Goal: Task Accomplishment & Management: Manage account settings

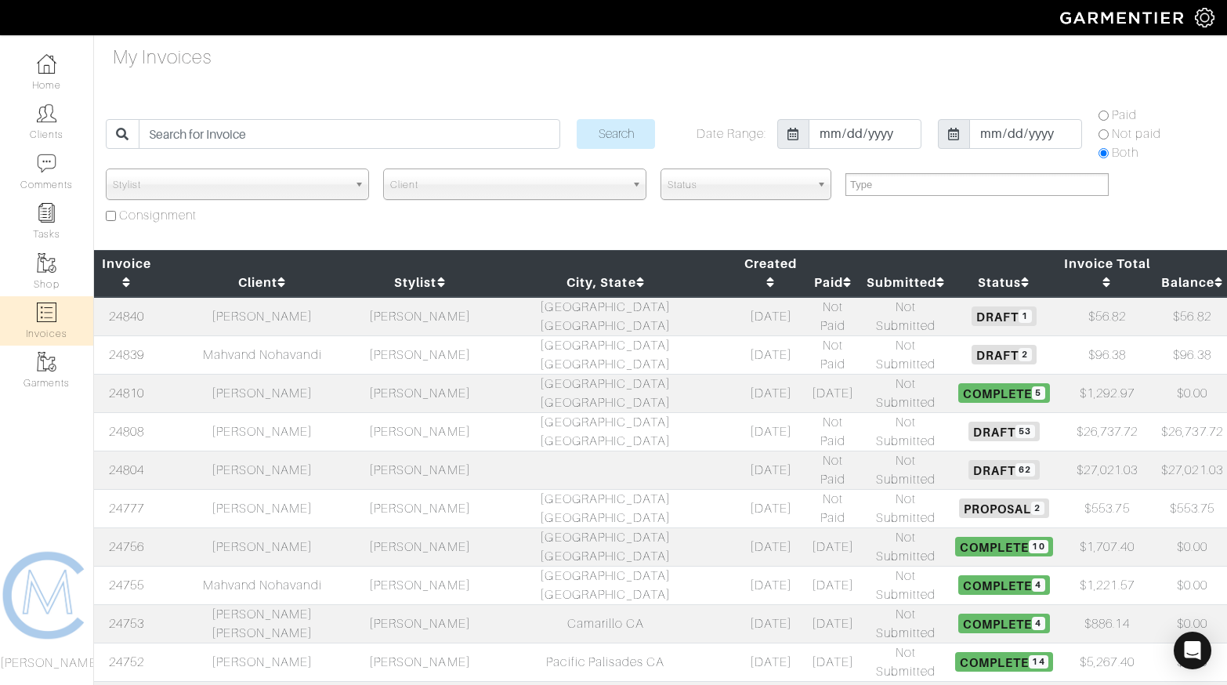
select select
click at [266, 137] on input "search" at bounding box center [349, 134] width 421 height 30
type input "matt"
click at [576, 119] on input "Search" at bounding box center [615, 134] width 78 height 30
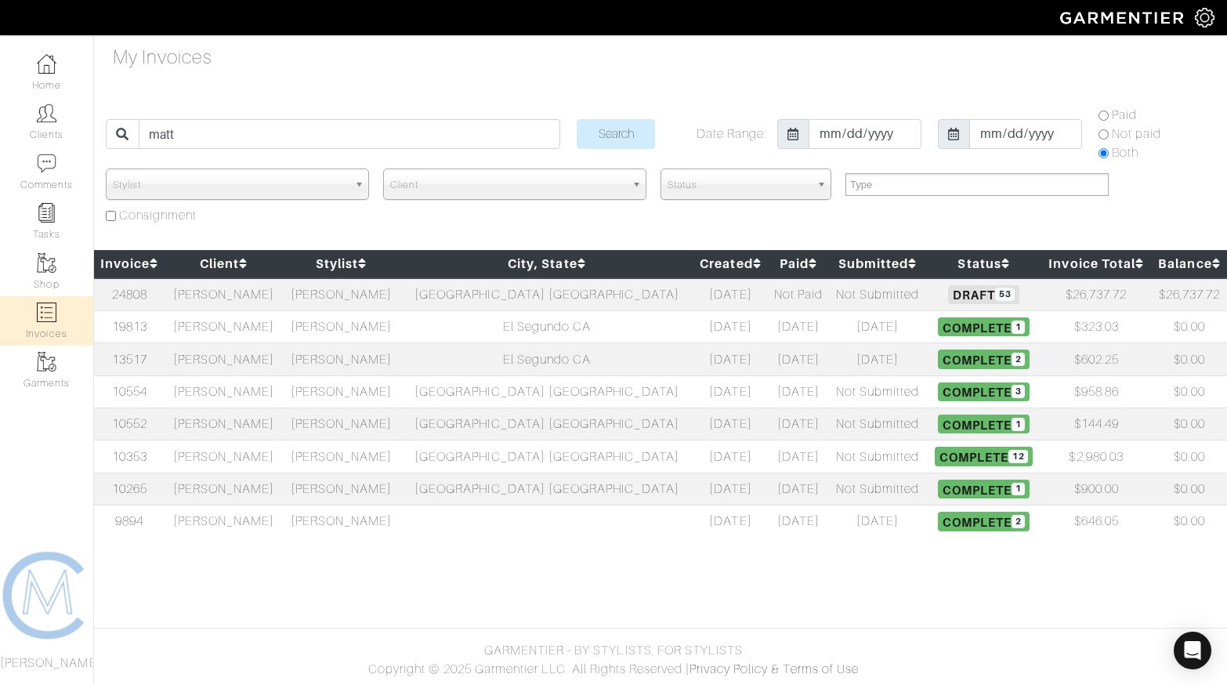
select select
click at [147, 293] on link "24808" at bounding box center [129, 294] width 35 height 14
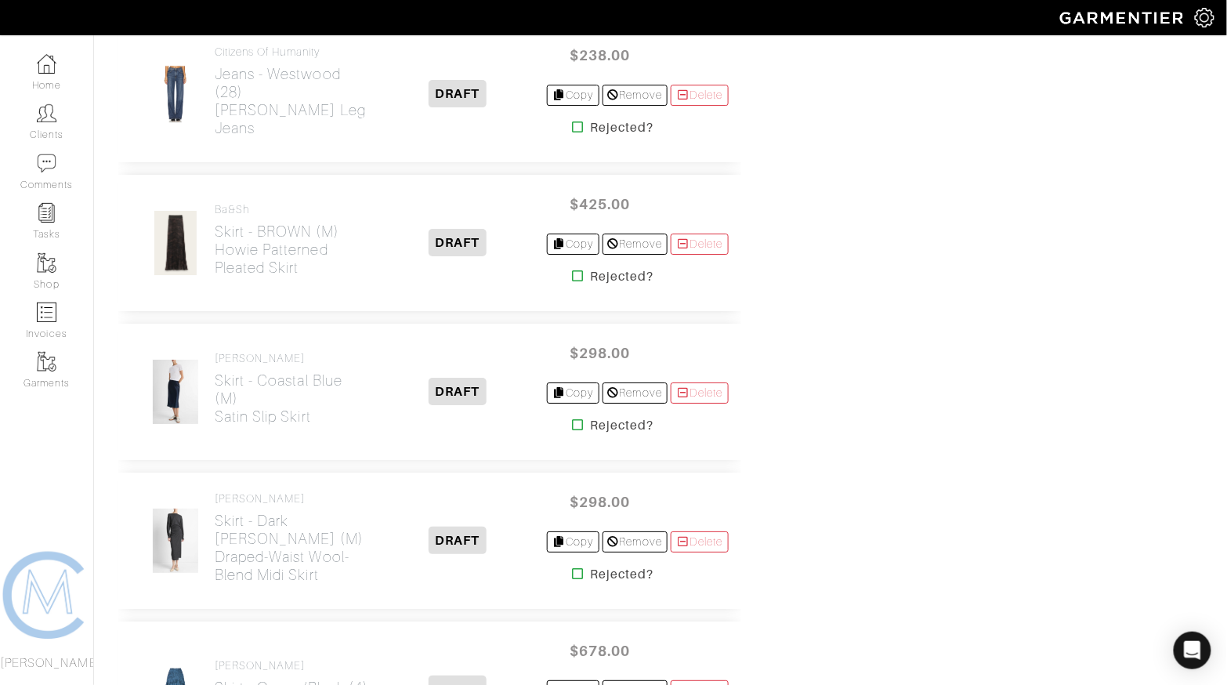
scroll to position [5232, 0]
click at [572, 267] on icon at bounding box center [578, 273] width 12 height 13
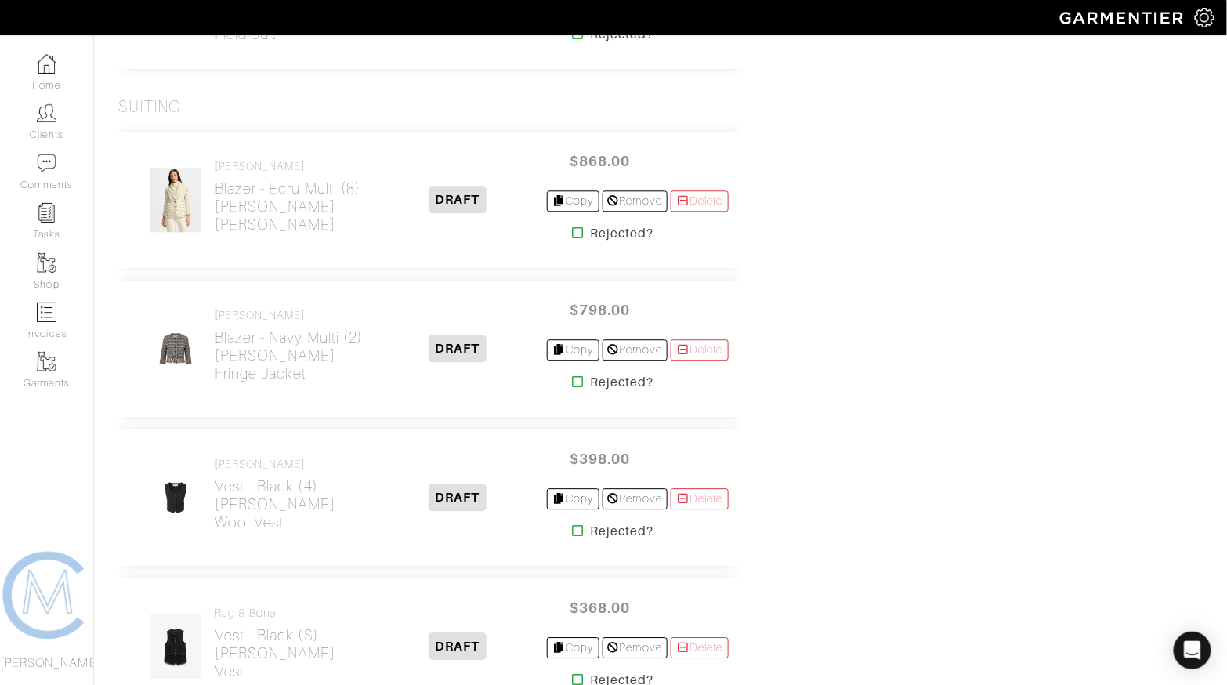
scroll to position [6616, 0]
click at [572, 225] on icon at bounding box center [578, 231] width 12 height 13
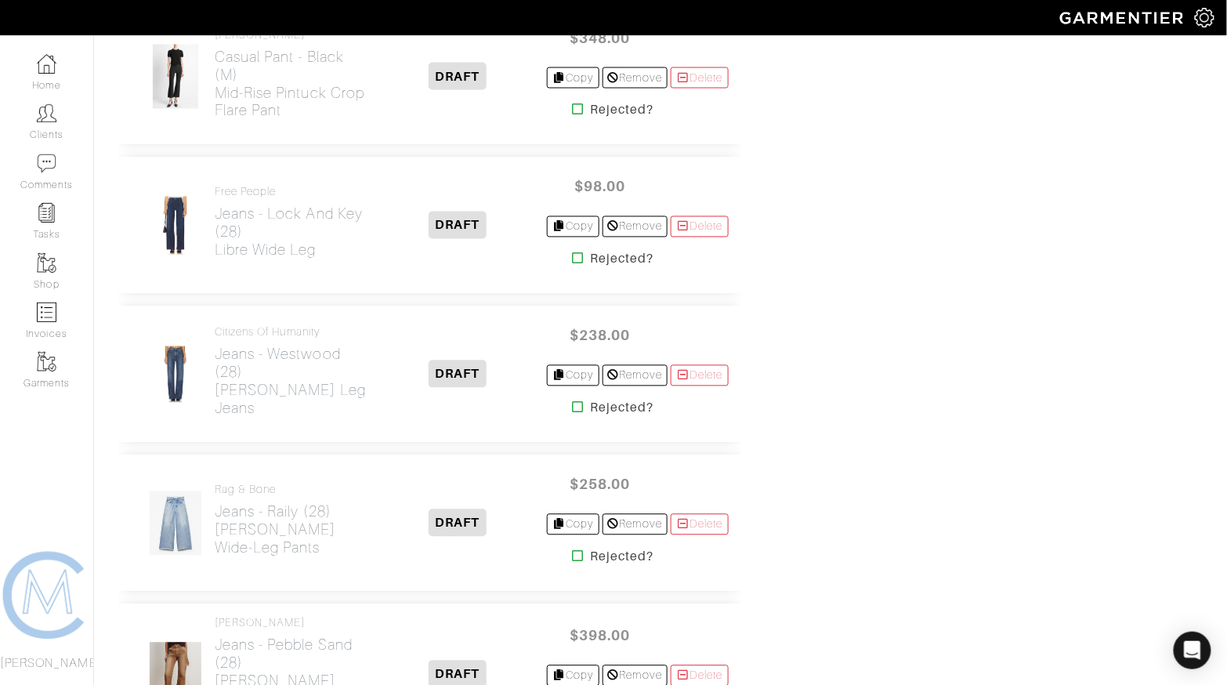
scroll to position [4483, 0]
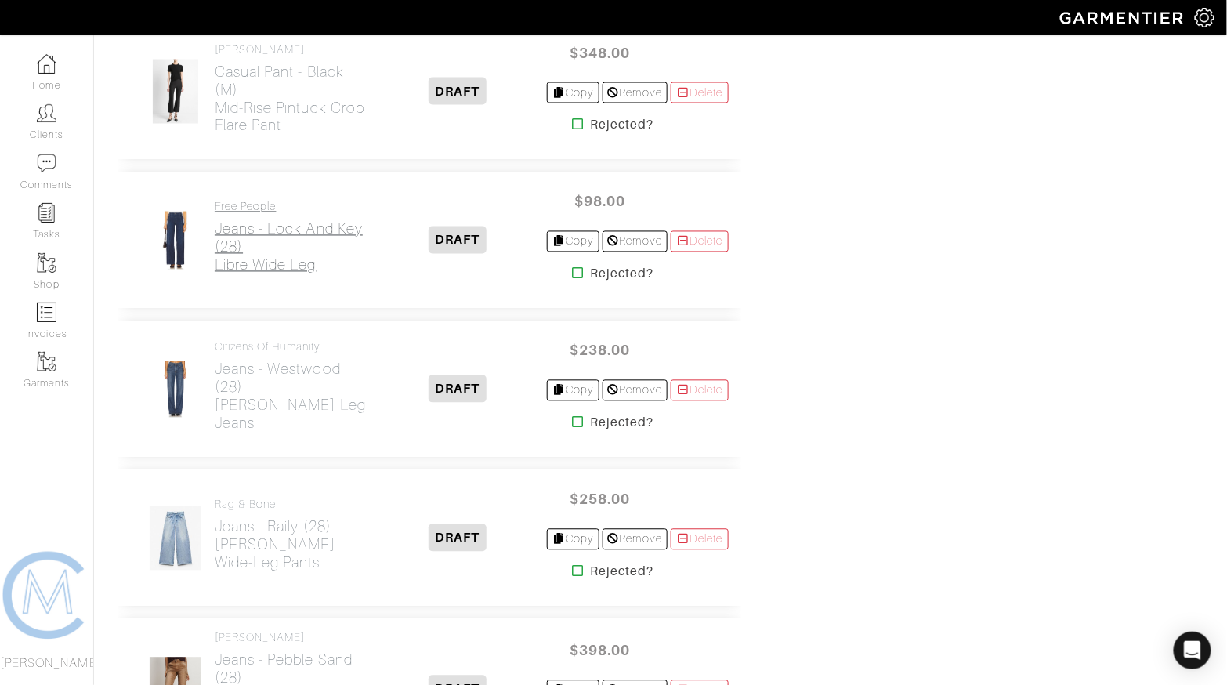
click at [233, 220] on h2 "Jeans - Lock and Key (28) Libre Wide Leg" at bounding box center [292, 247] width 154 height 54
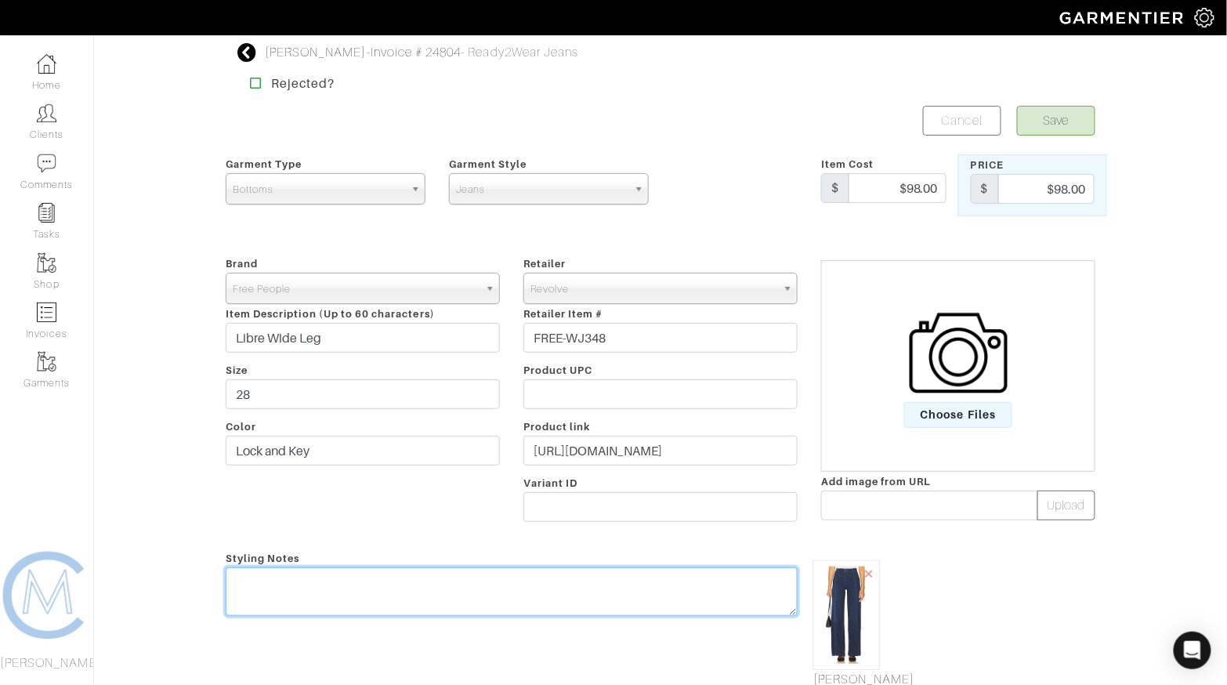
click at [293, 600] on textarea at bounding box center [512, 591] width 572 height 49
type textarea "To be worn with flats only"
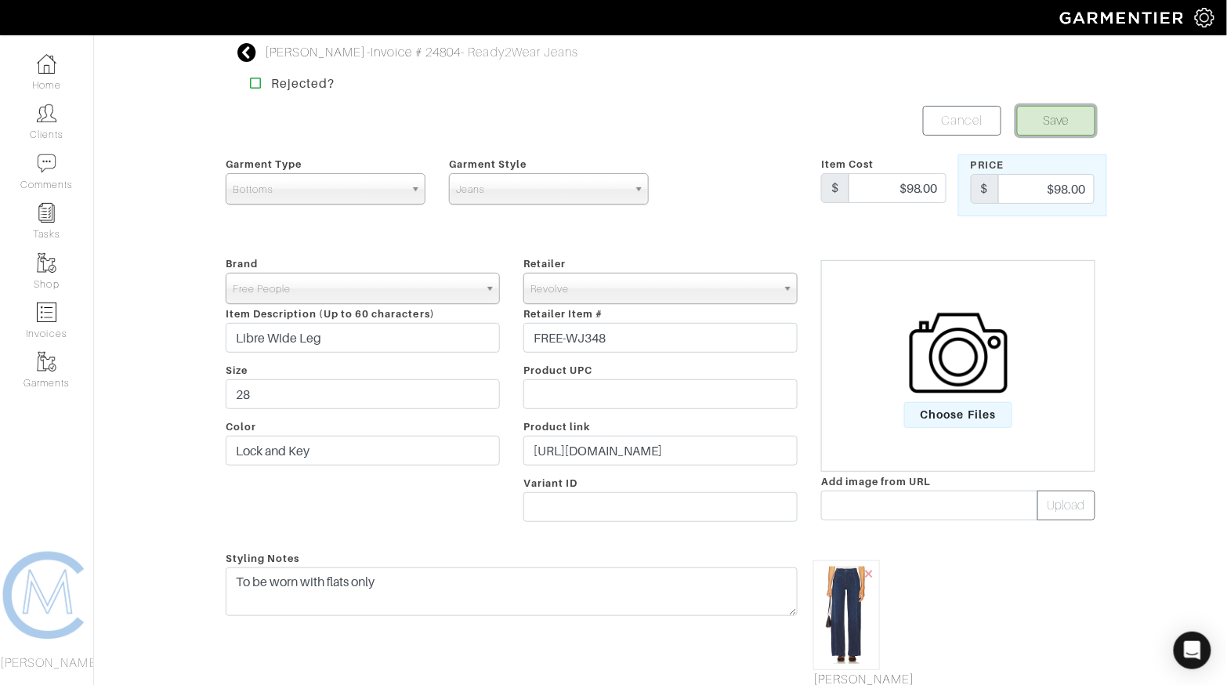
click at [1075, 114] on button "Save" at bounding box center [1056, 121] width 78 height 30
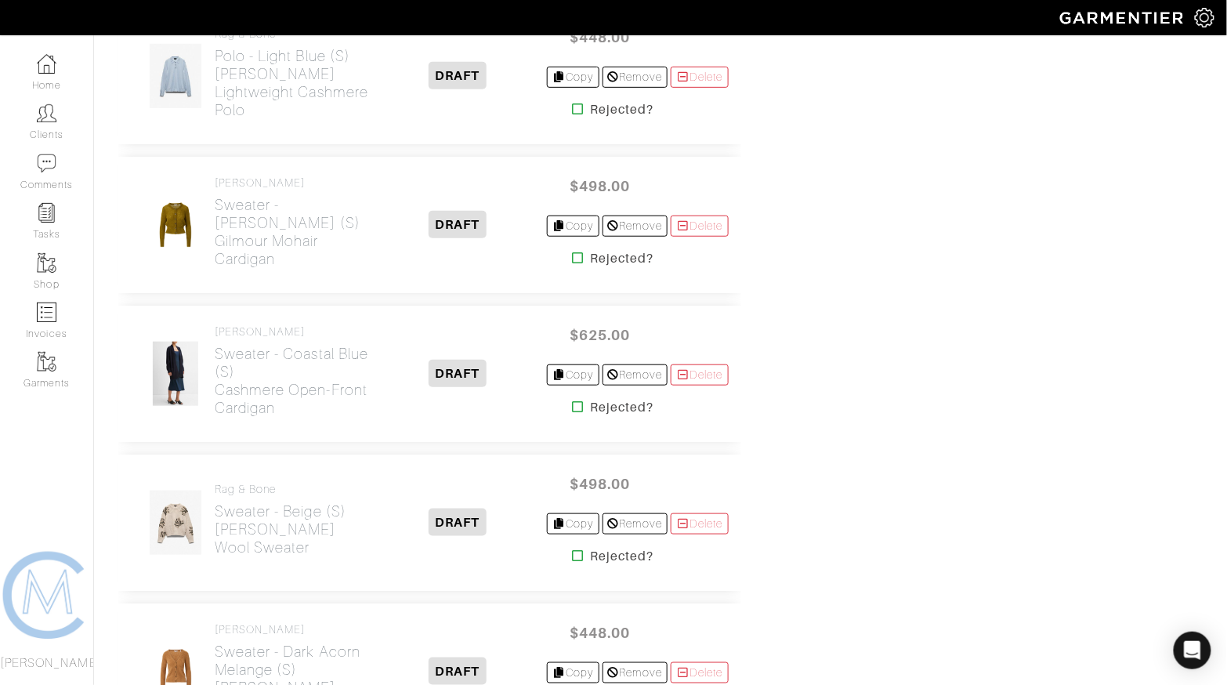
scroll to position [1952, 0]
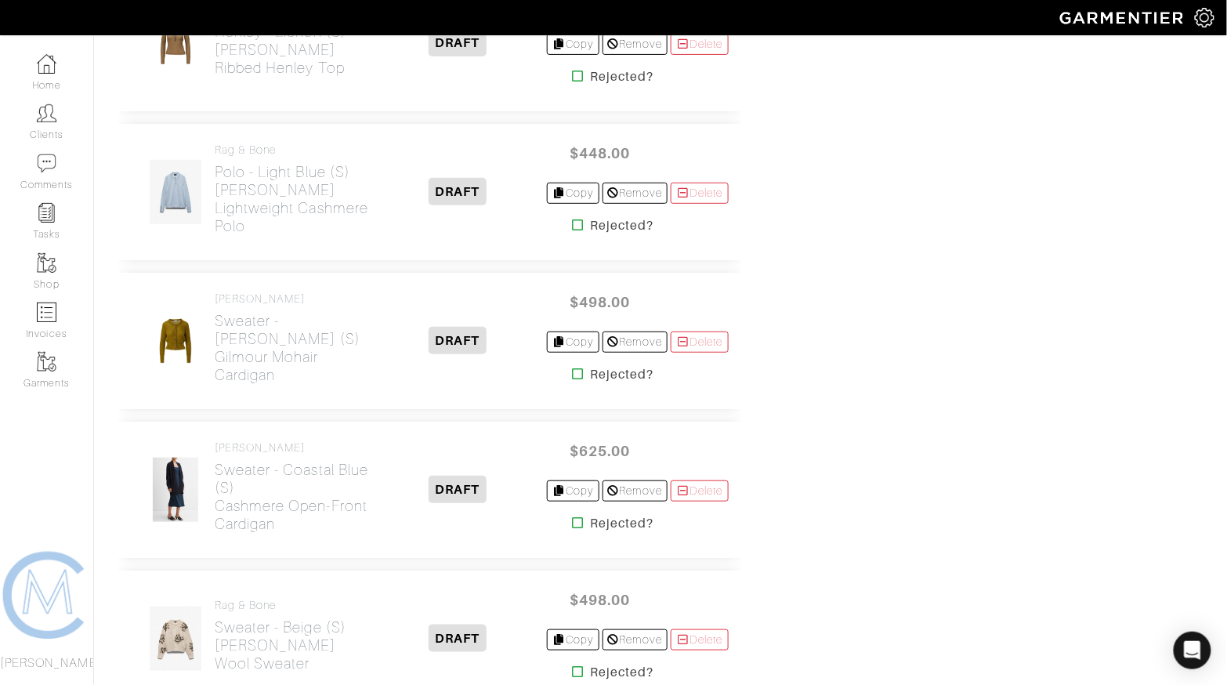
click at [573, 367] on icon at bounding box center [578, 373] width 12 height 13
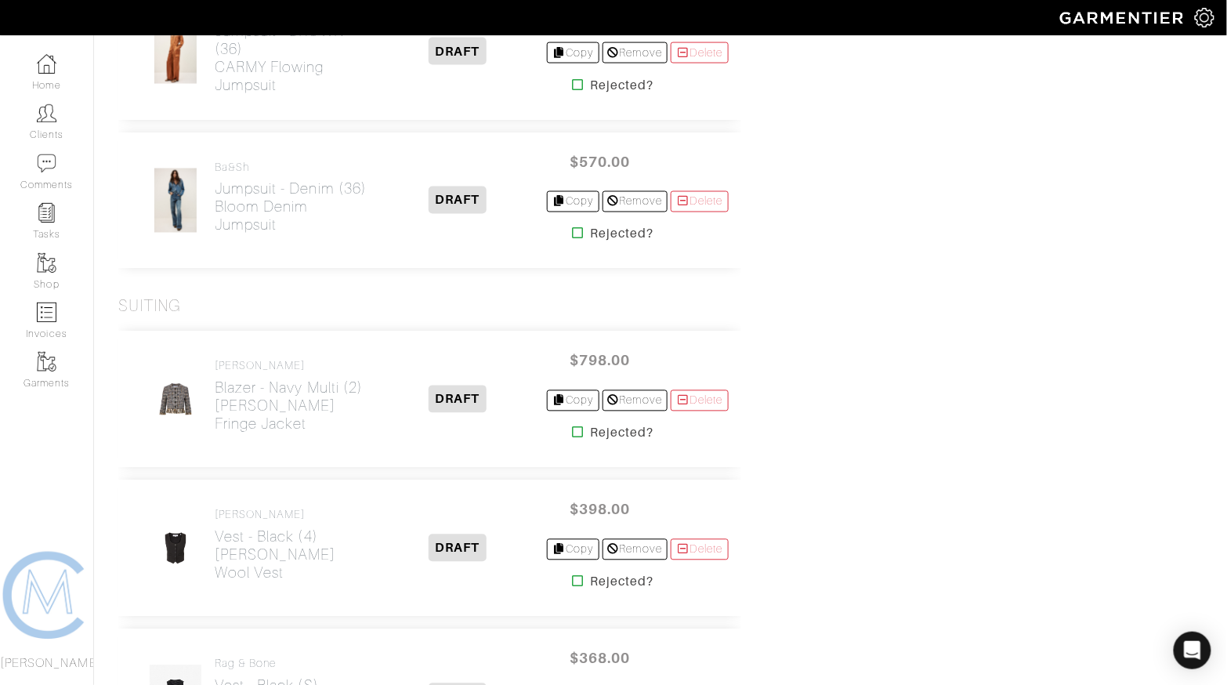
scroll to position [6287, 0]
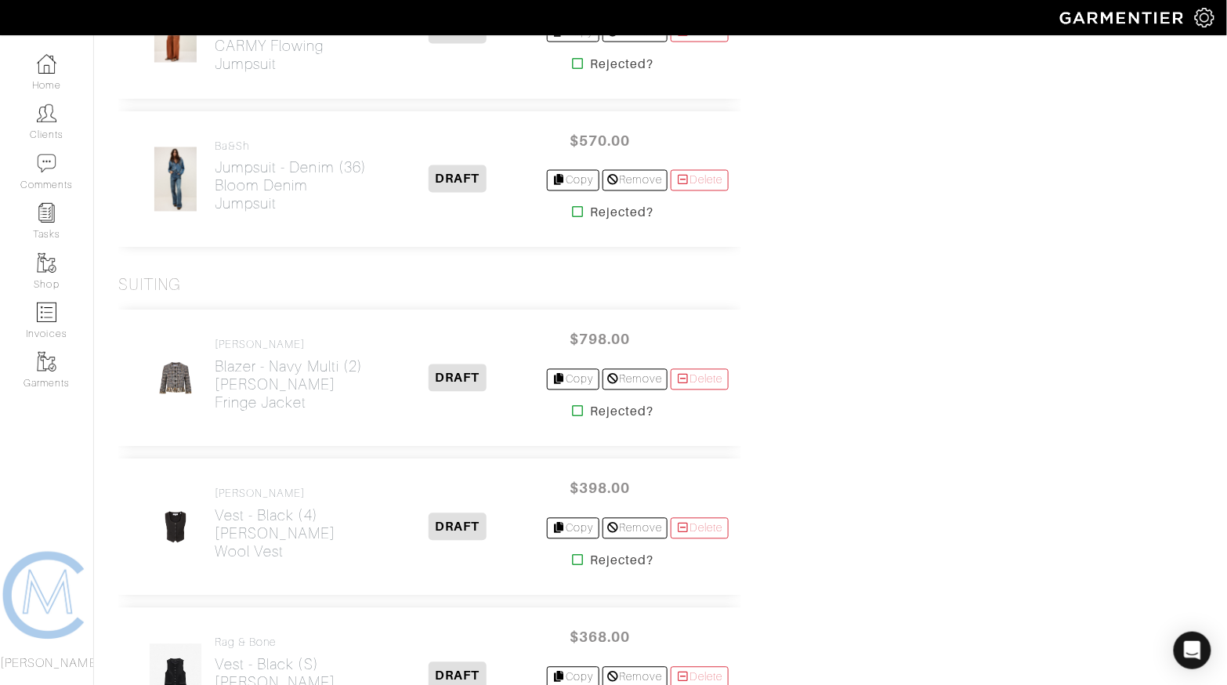
click at [572, 405] on icon at bounding box center [578, 411] width 12 height 13
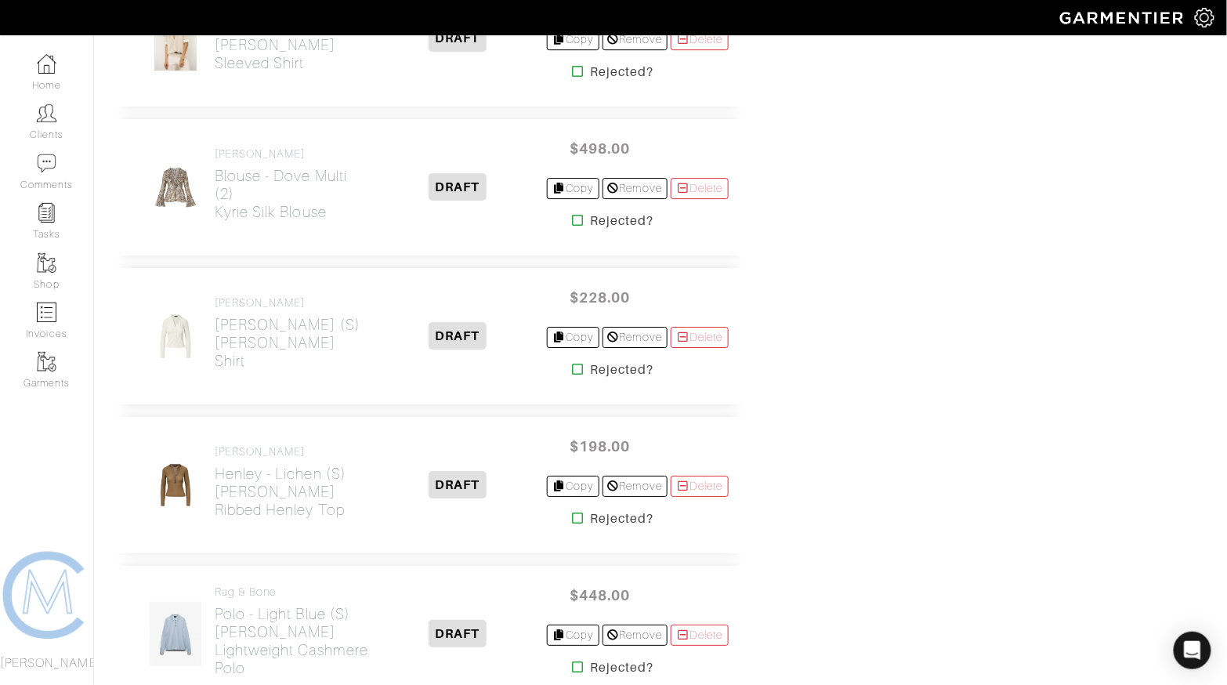
scroll to position [1546, 0]
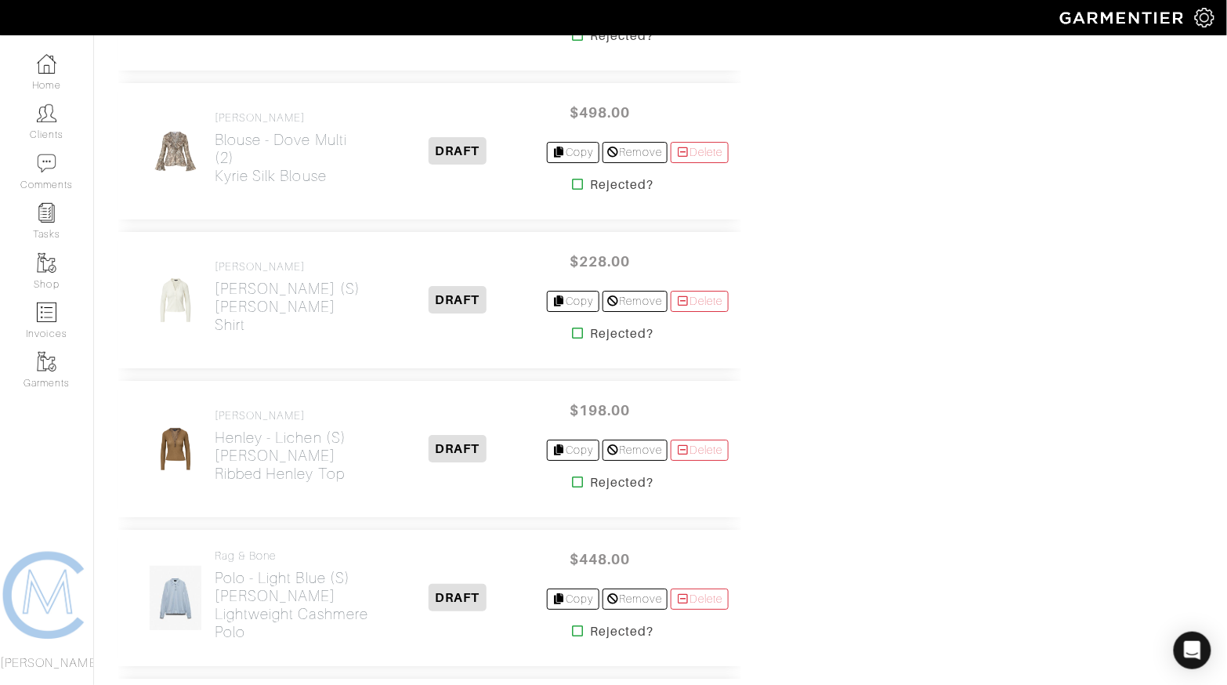
click at [572, 475] on icon at bounding box center [578, 481] width 12 height 13
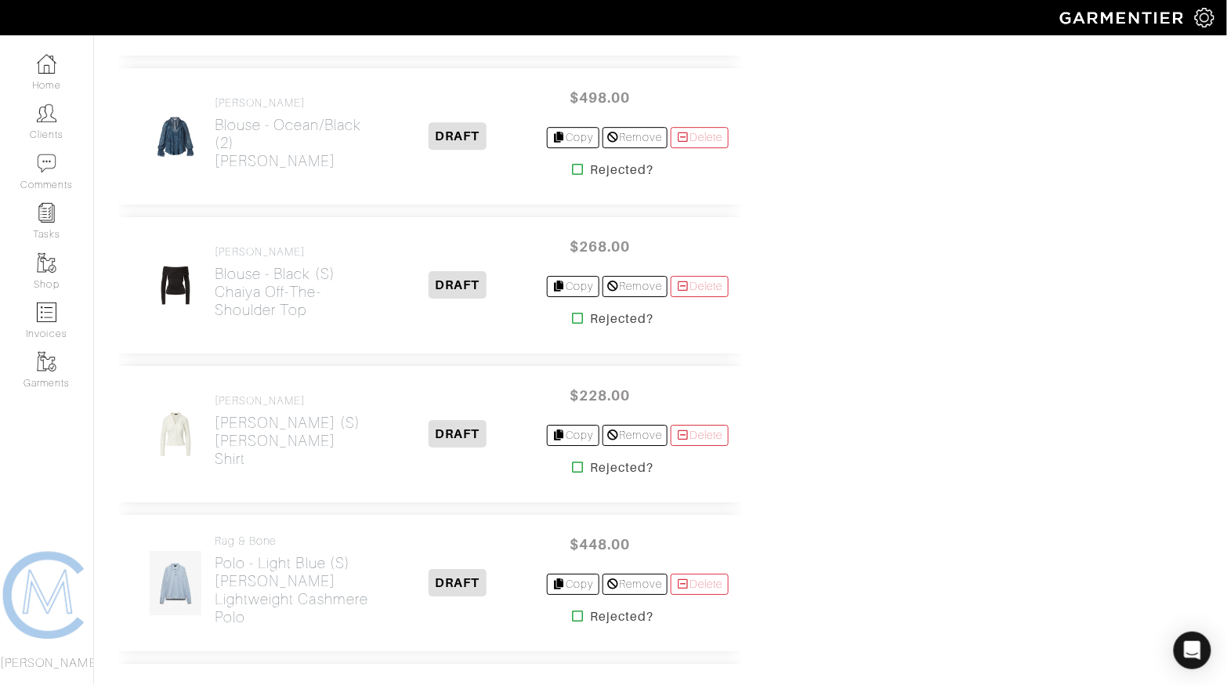
scroll to position [1425, 0]
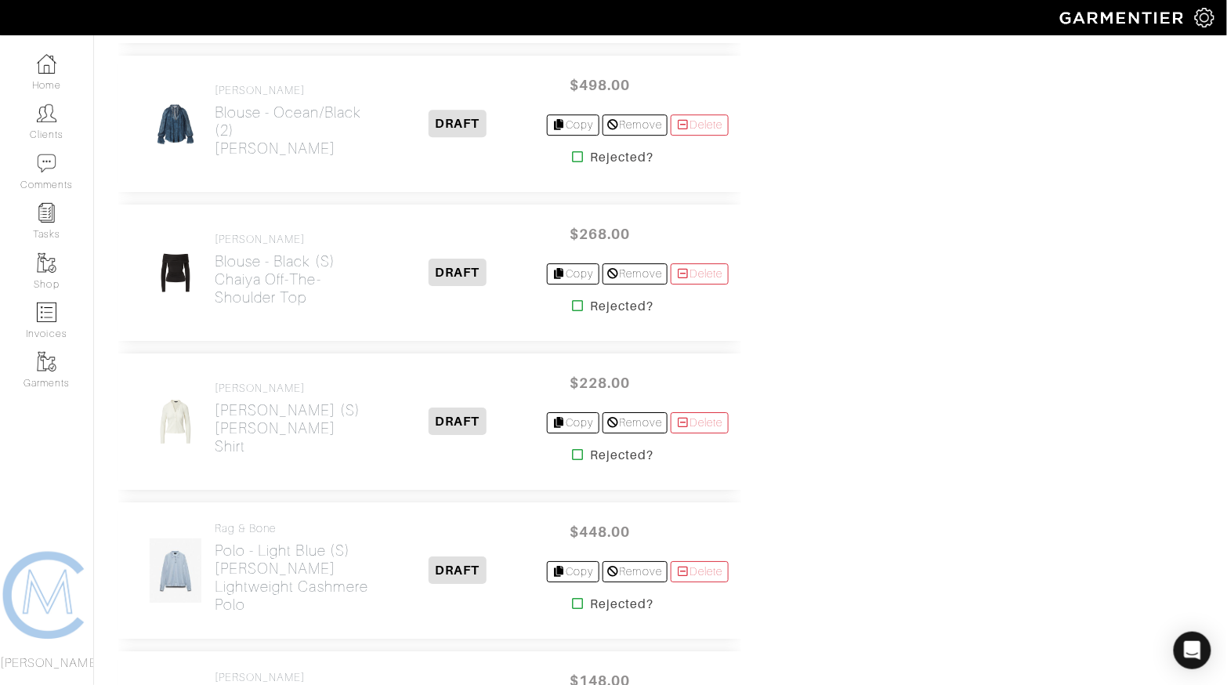
click at [572, 448] on icon at bounding box center [578, 454] width 12 height 13
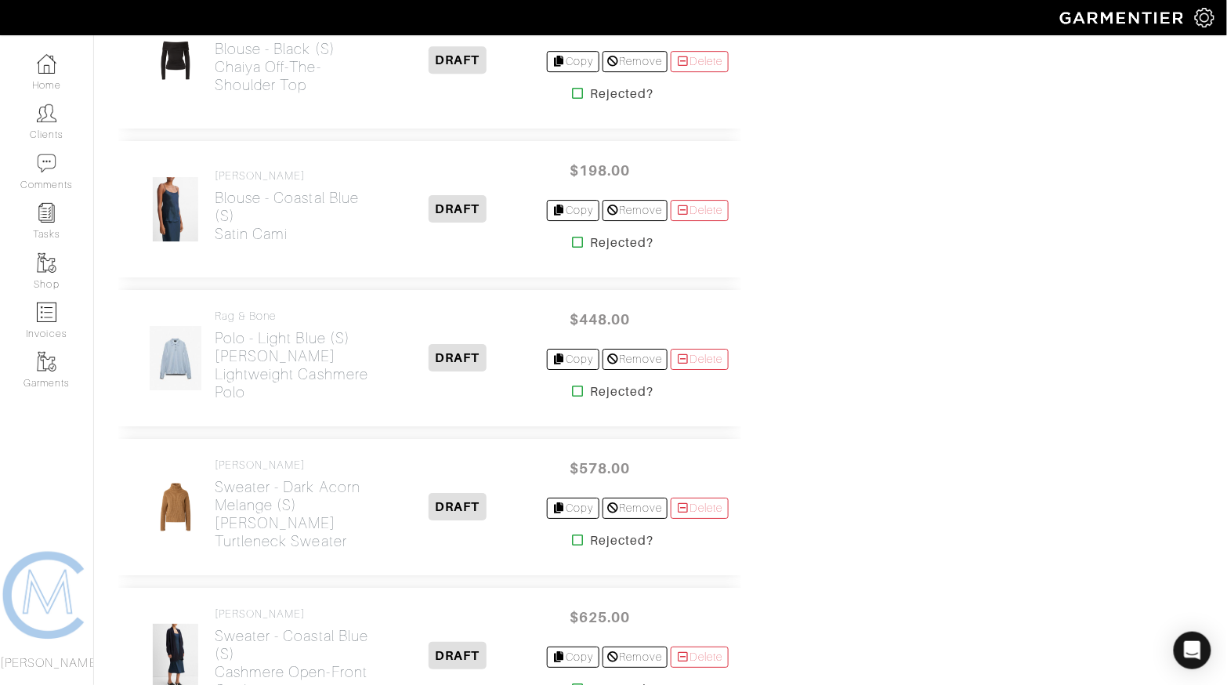
scroll to position [1487, 0]
click at [572, 386] on icon at bounding box center [578, 392] width 12 height 13
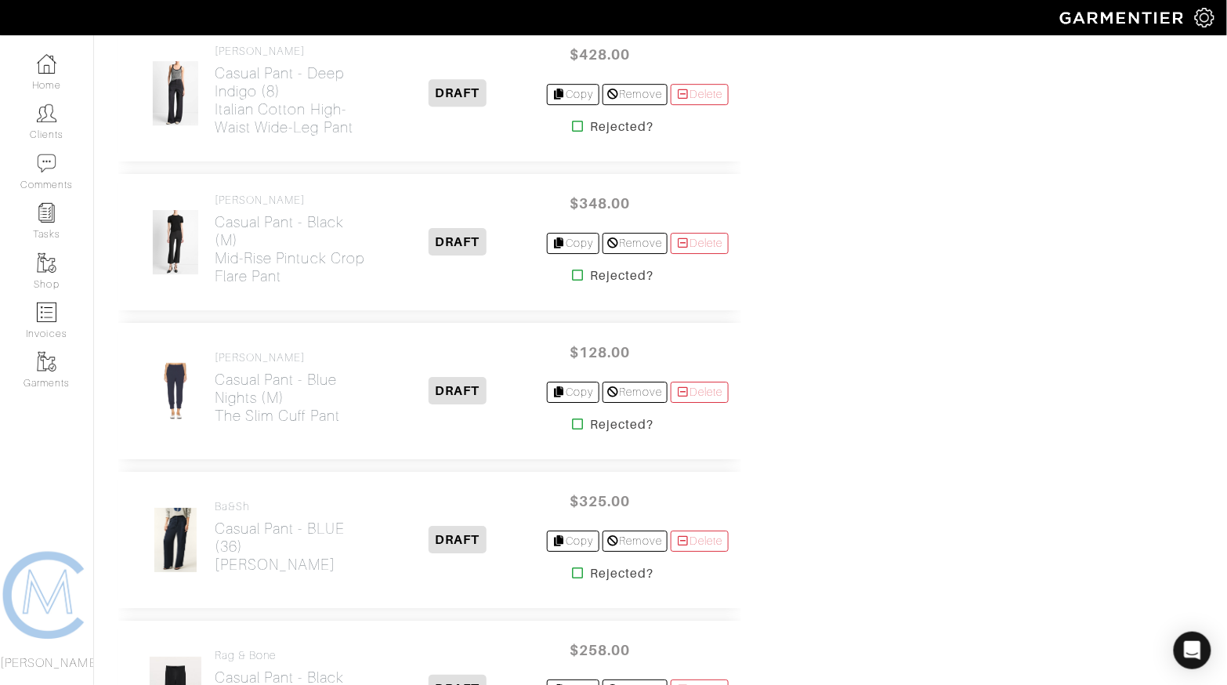
scroll to position [3292, 0]
click at [572, 268] on icon at bounding box center [578, 274] width 12 height 13
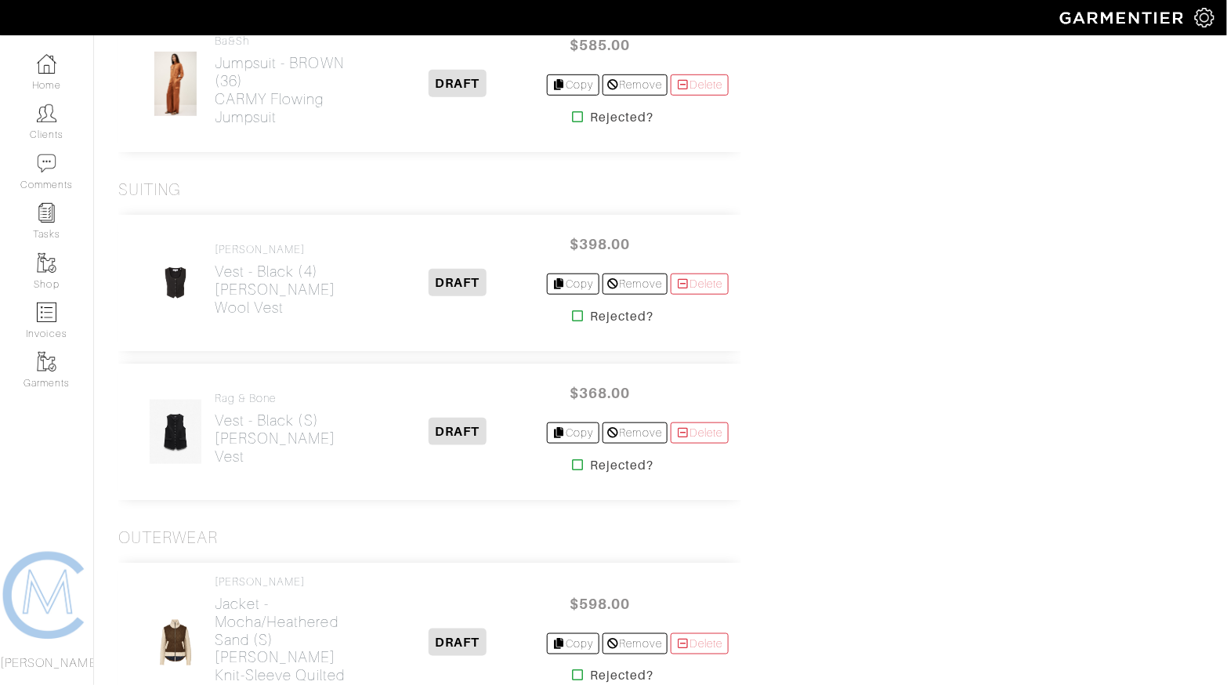
scroll to position [5858, 0]
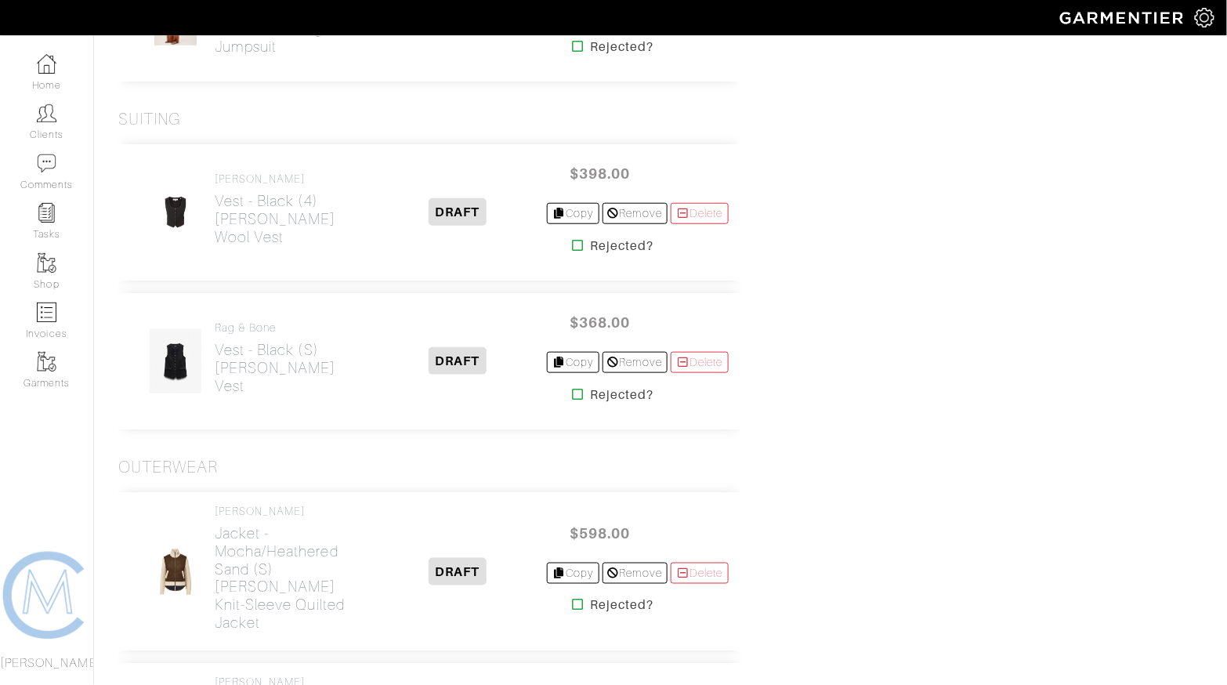
click at [572, 239] on icon at bounding box center [578, 245] width 12 height 13
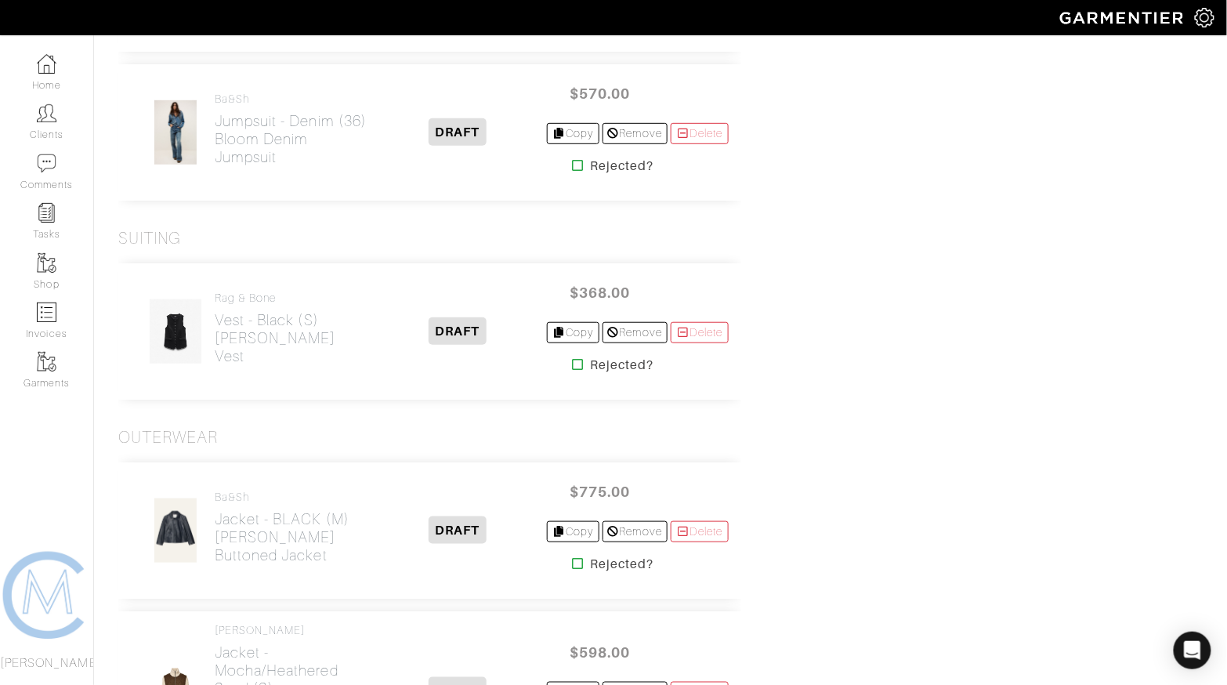
scroll to position [5741, 0]
click at [572, 356] on icon at bounding box center [578, 362] width 12 height 13
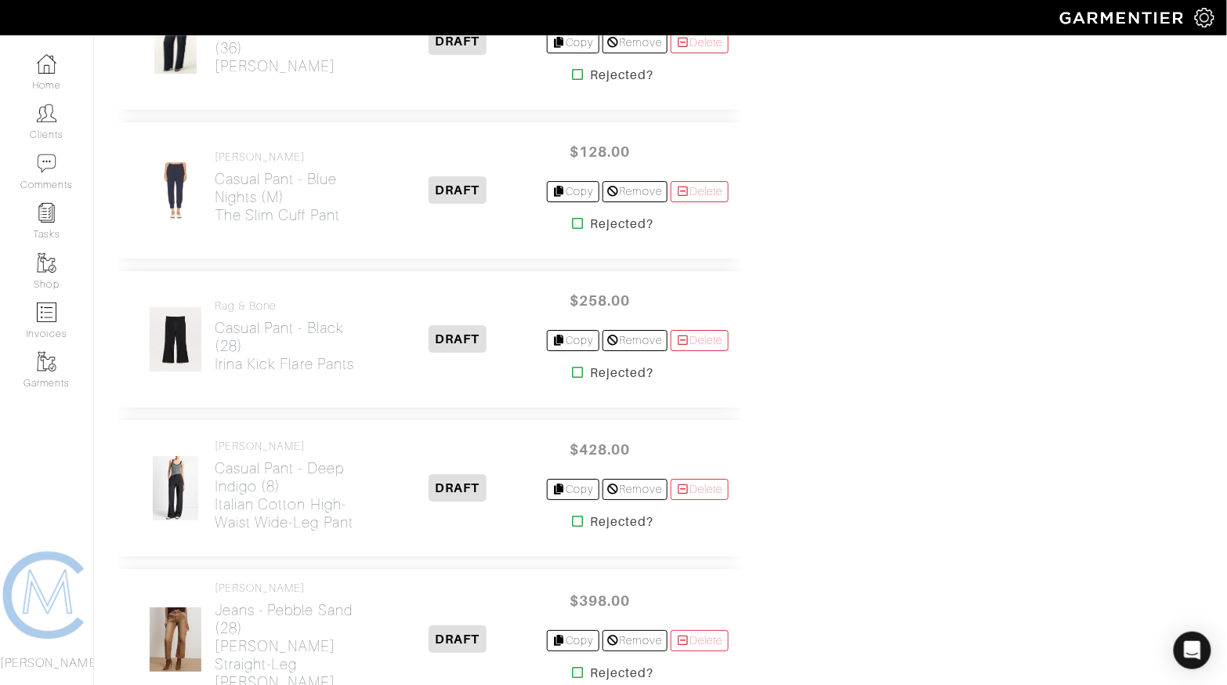
scroll to position [3364, 0]
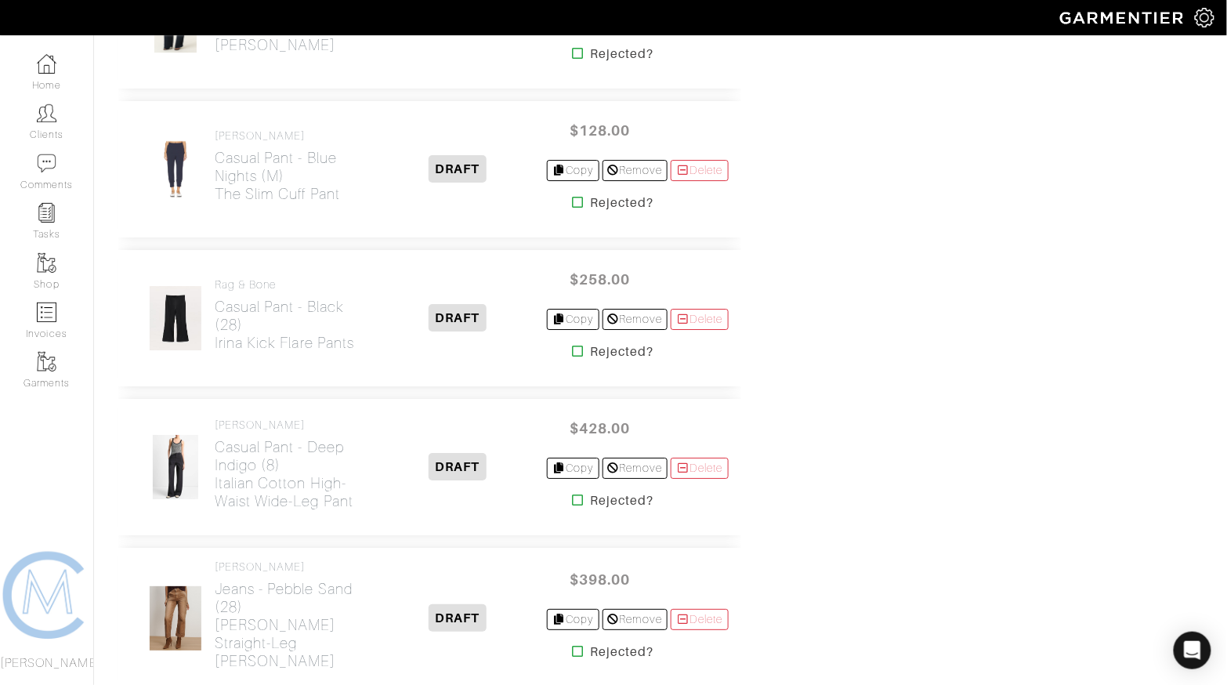
click at [572, 345] on icon at bounding box center [578, 351] width 12 height 13
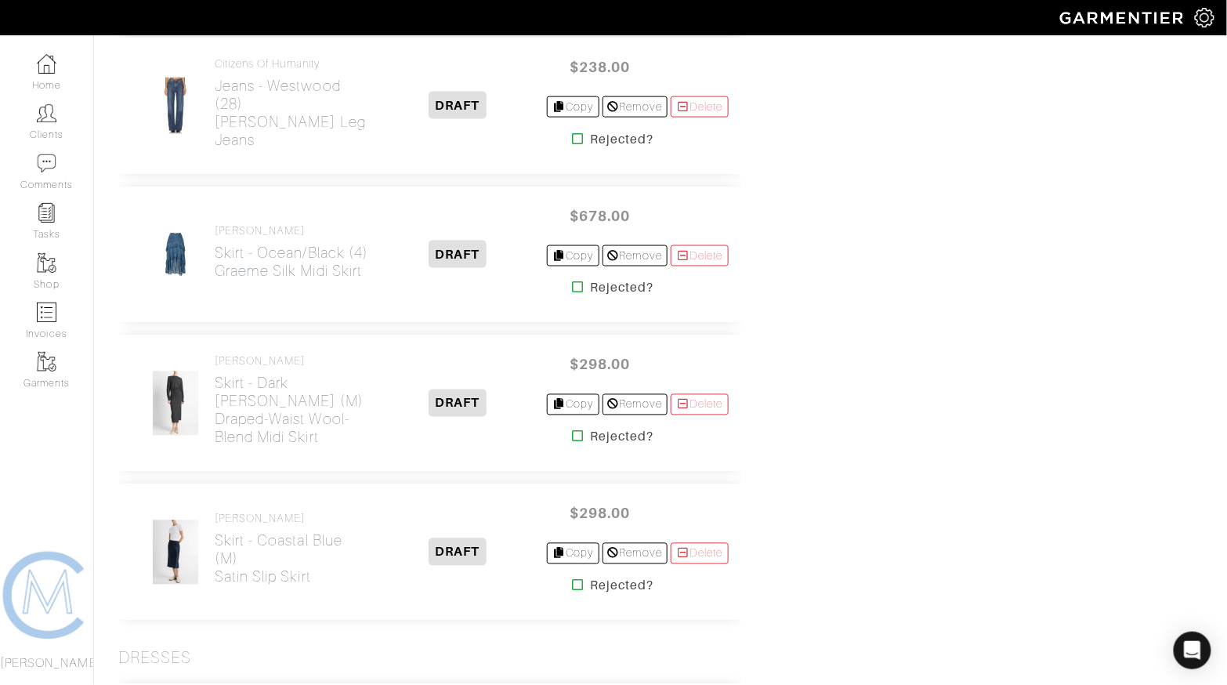
scroll to position [4327, 0]
click at [572, 428] on icon at bounding box center [578, 434] width 12 height 13
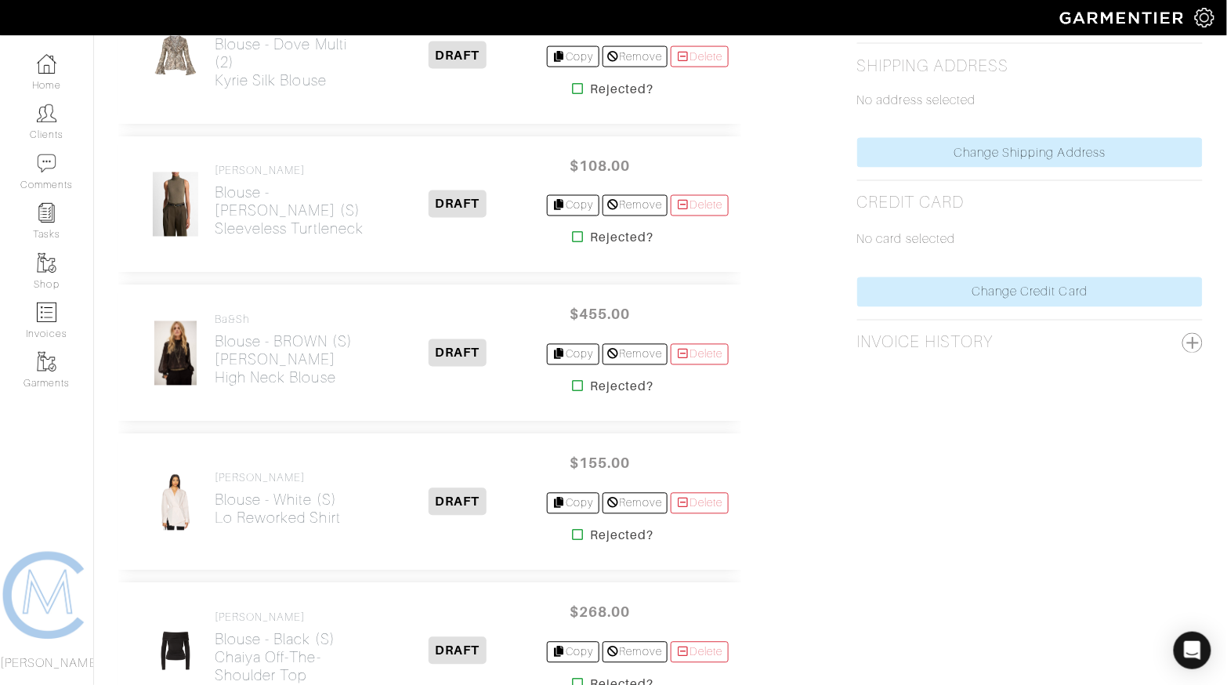
scroll to position [753, 0]
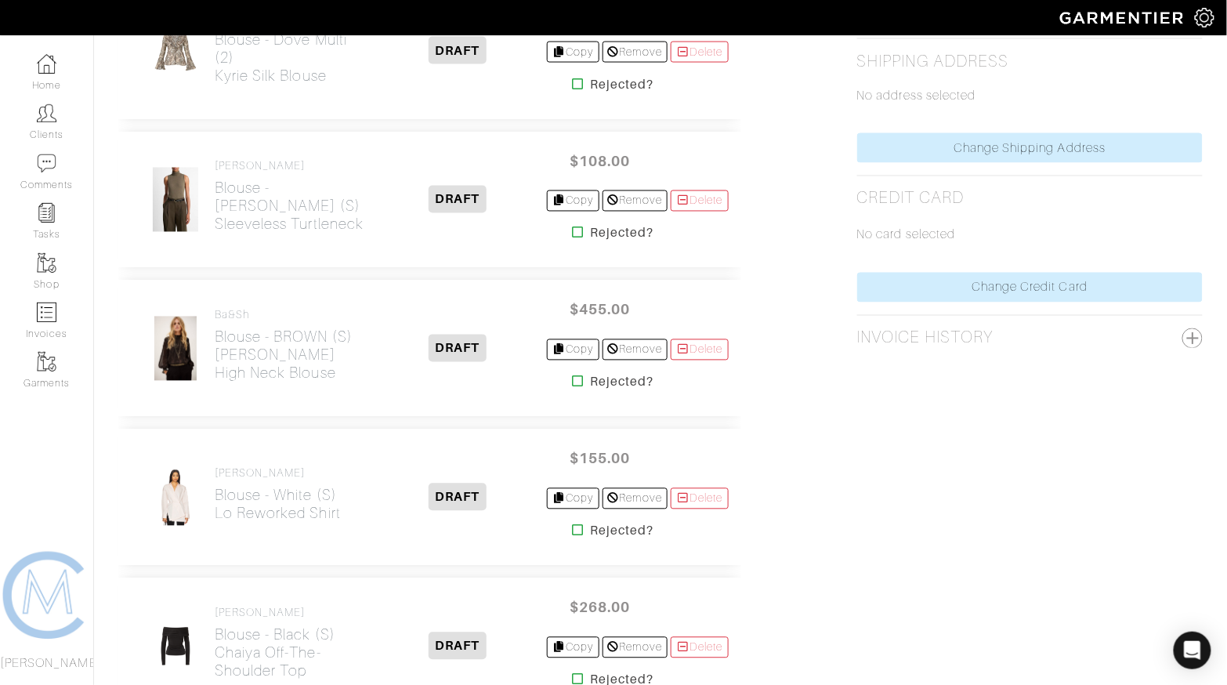
click at [572, 525] on icon at bounding box center [578, 530] width 12 height 13
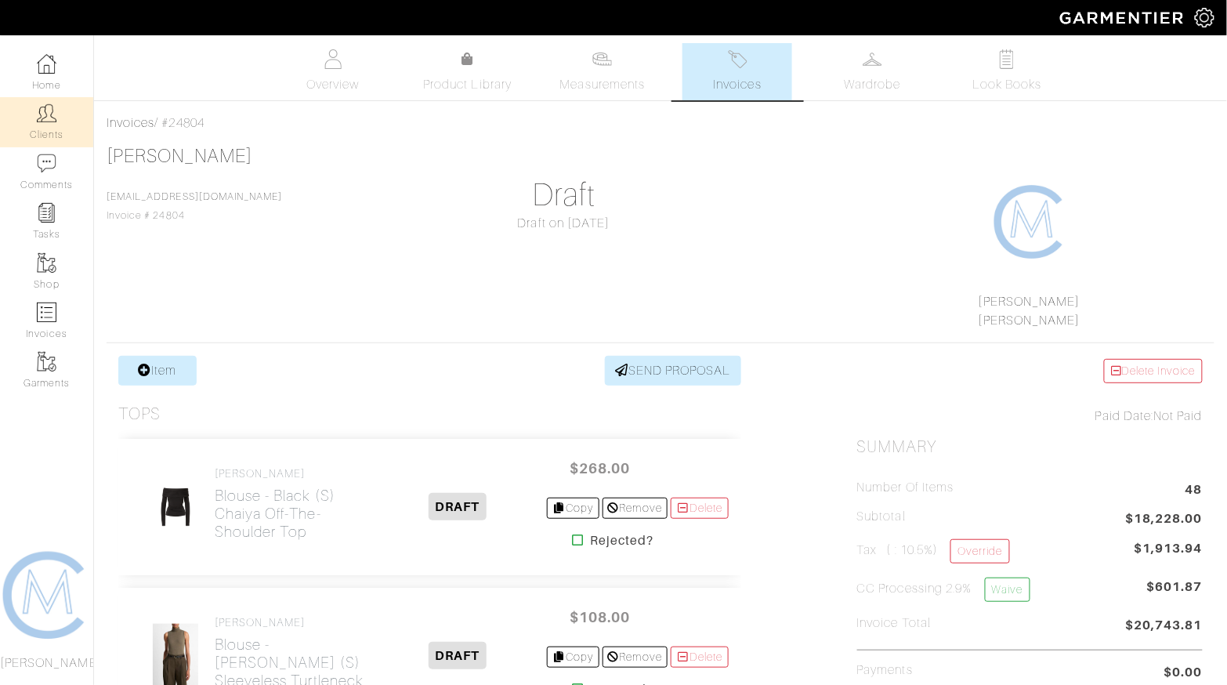
click at [60, 115] on link "Clients" at bounding box center [46, 121] width 93 height 49
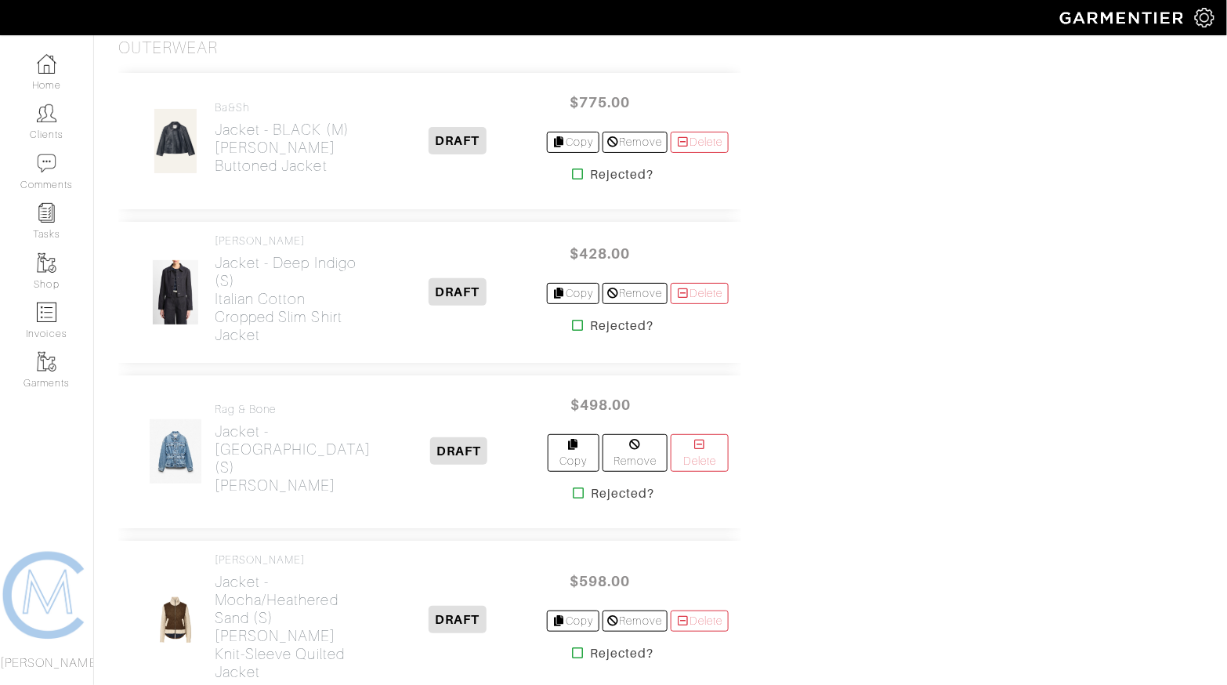
scroll to position [5480, 0]
click at [573, 489] on icon at bounding box center [579, 495] width 12 height 13
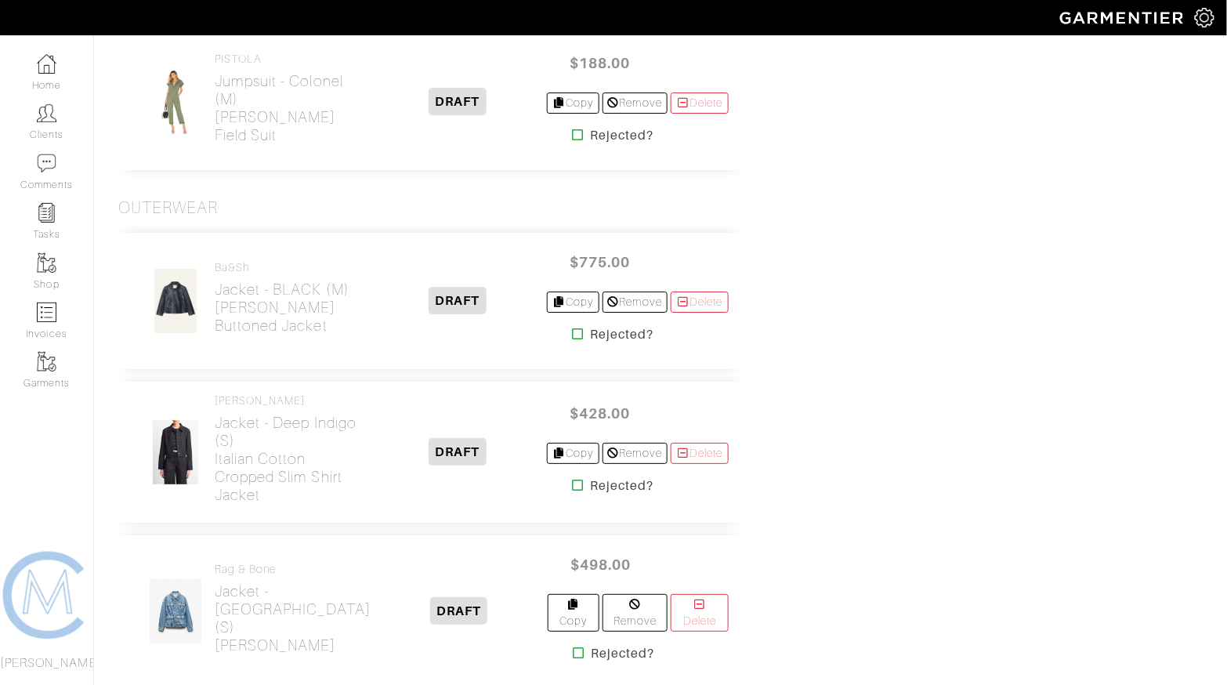
scroll to position [5303, 0]
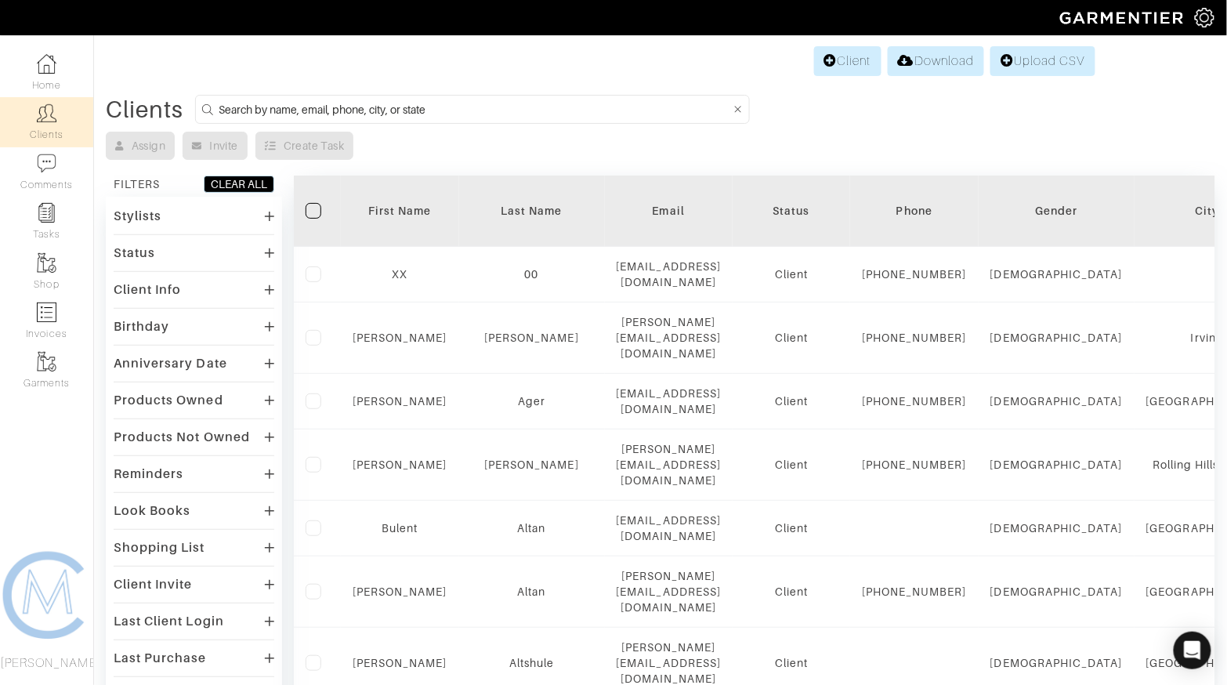
click at [486, 103] on input at bounding box center [474, 109] width 511 height 20
type input "matt dubeck"
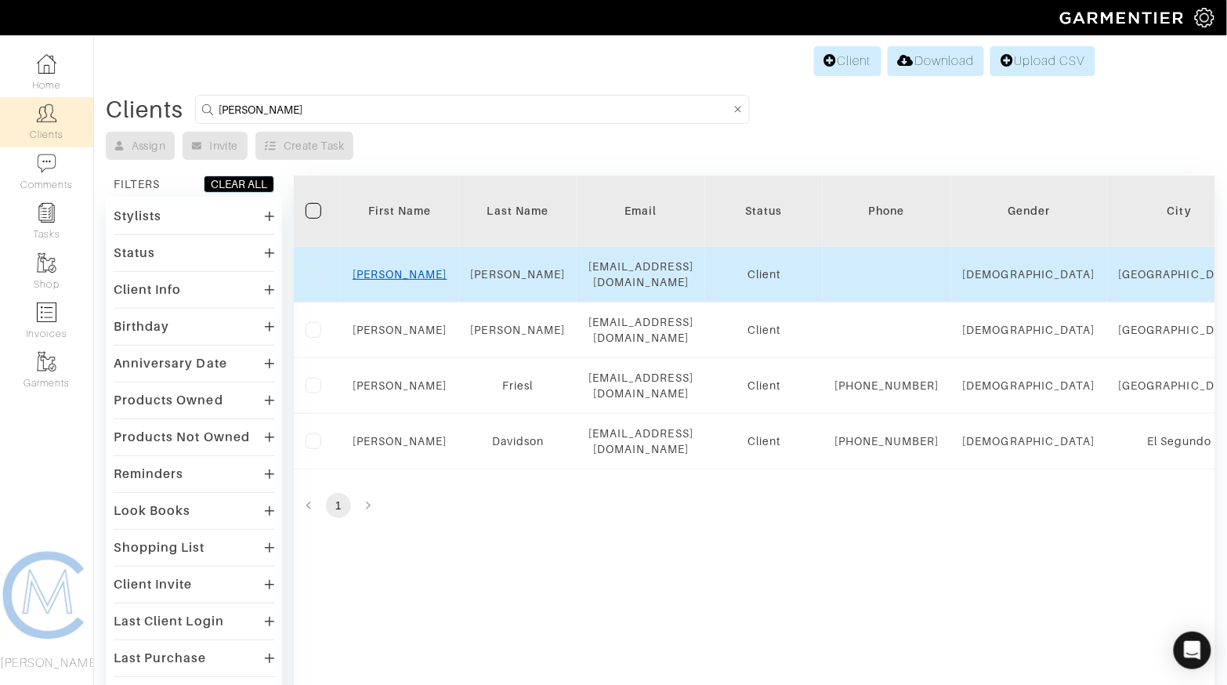
click at [404, 273] on link "Matt" at bounding box center [399, 274] width 95 height 13
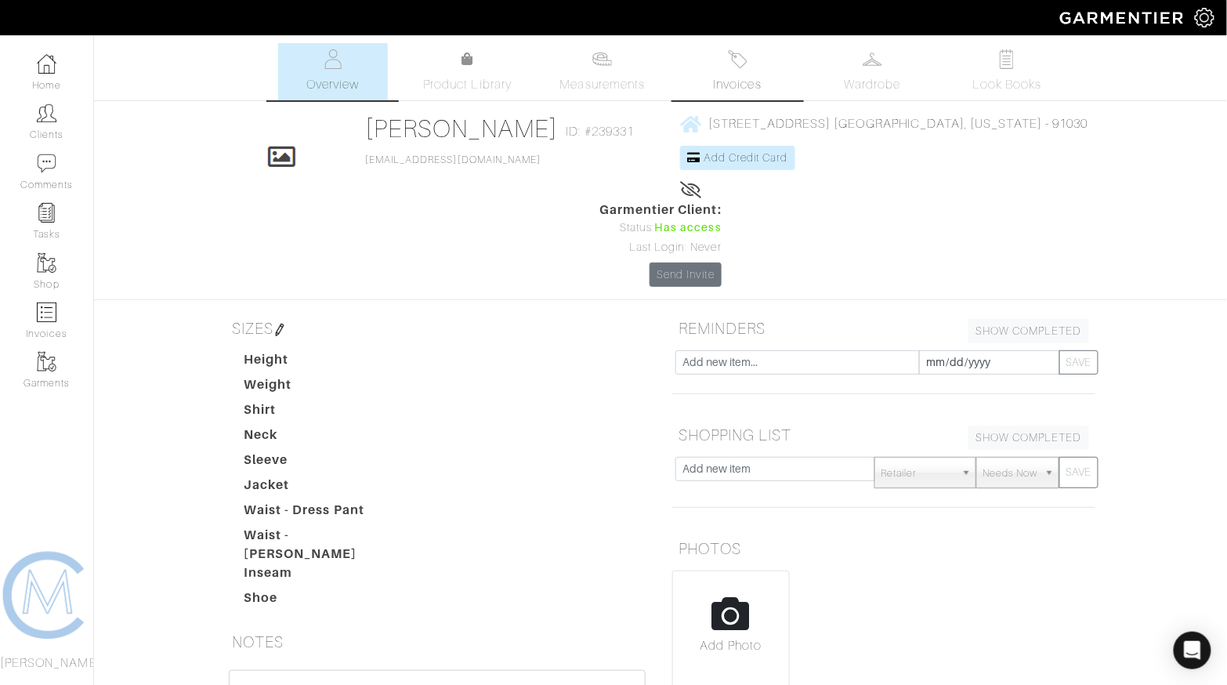
click at [733, 60] on img at bounding box center [738, 59] width 20 height 20
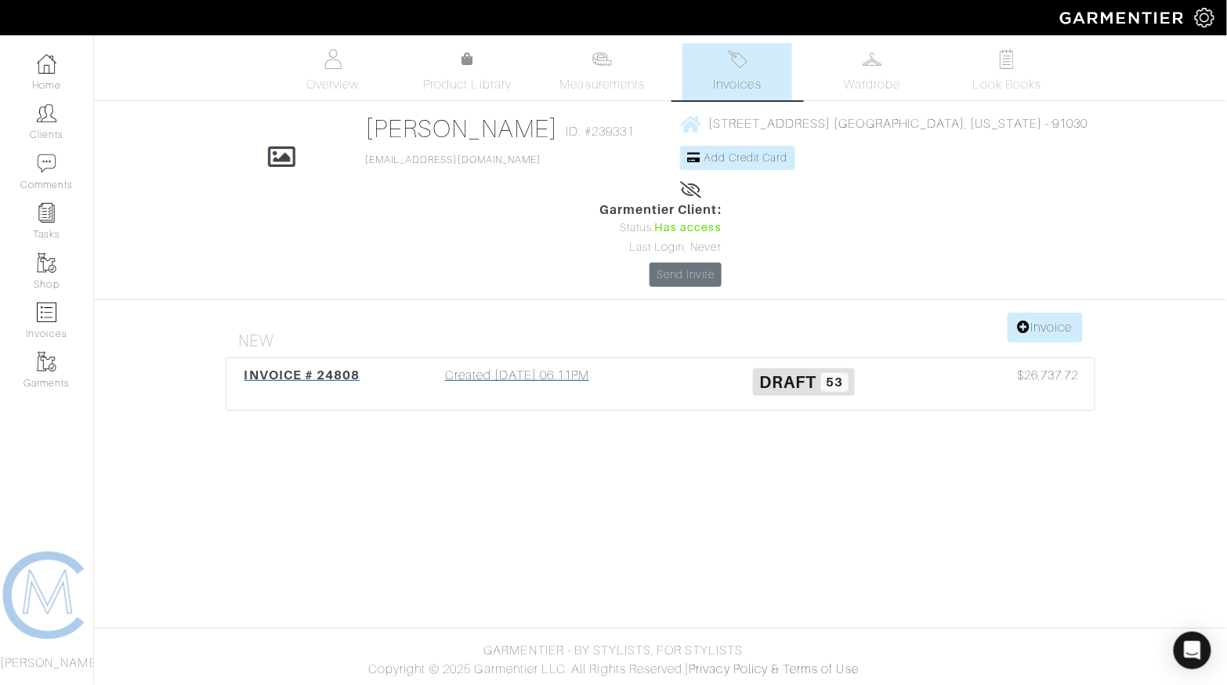
click at [331, 367] on span "INVOICE # 24808" at bounding box center [302, 374] width 116 height 15
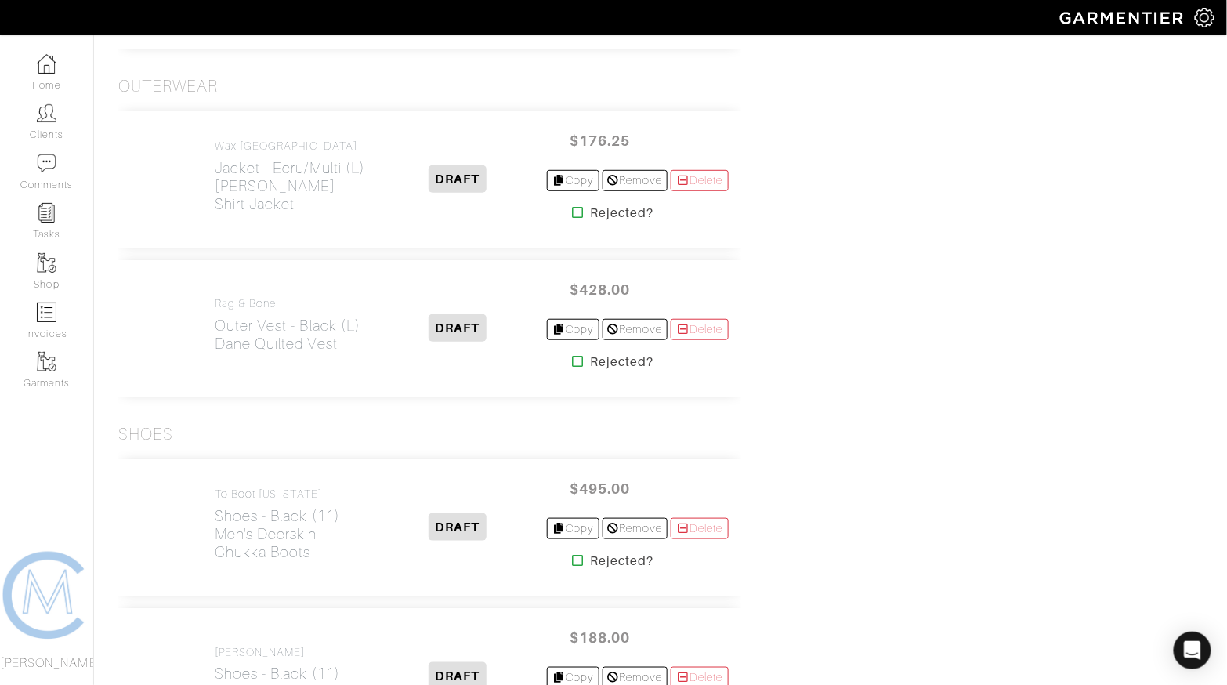
scroll to position [7593, 0]
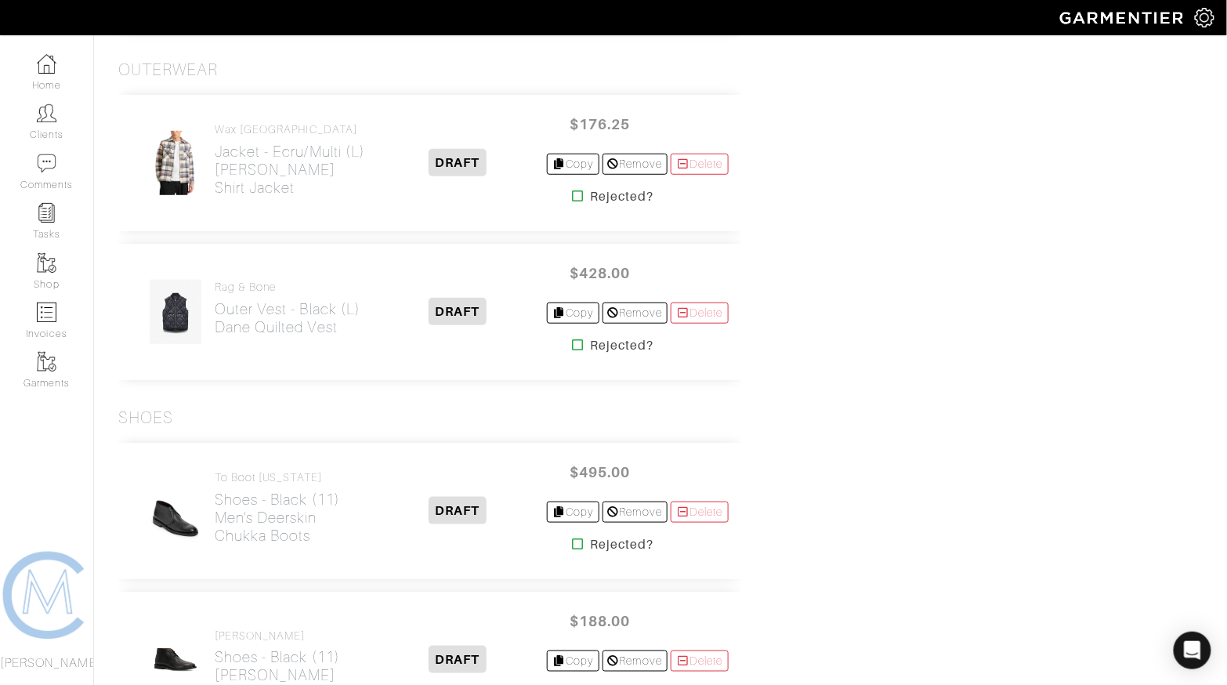
click at [572, 190] on icon at bounding box center [578, 196] width 12 height 13
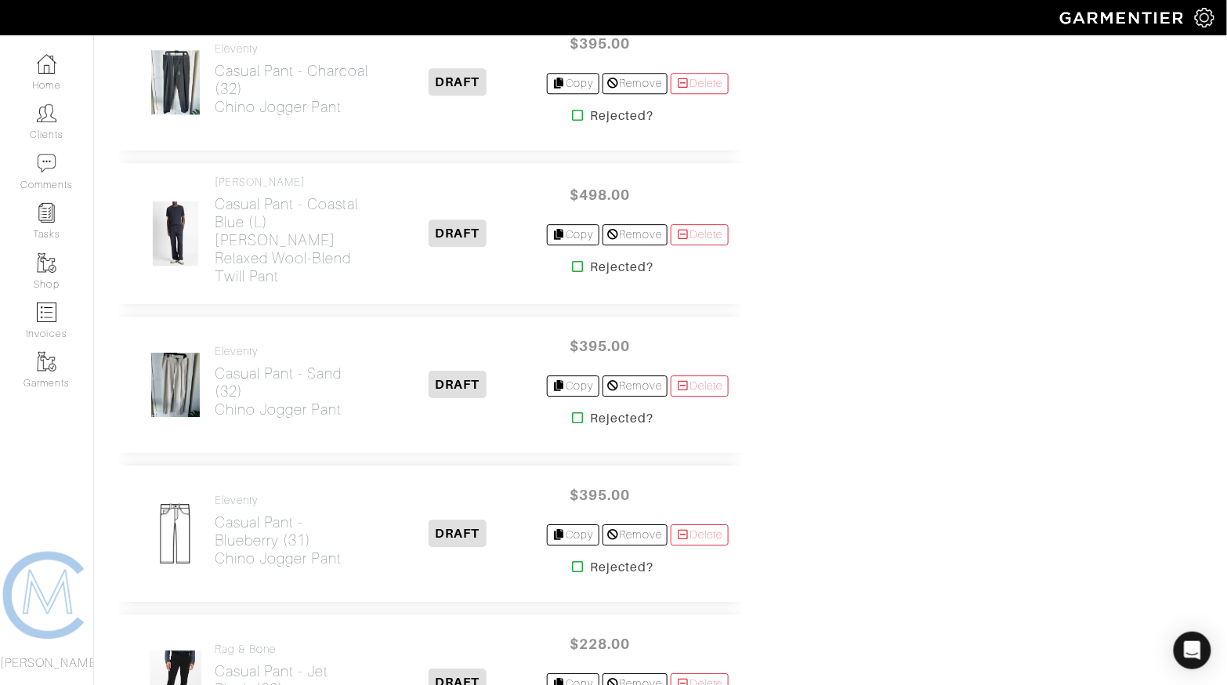
scroll to position [5035, 0]
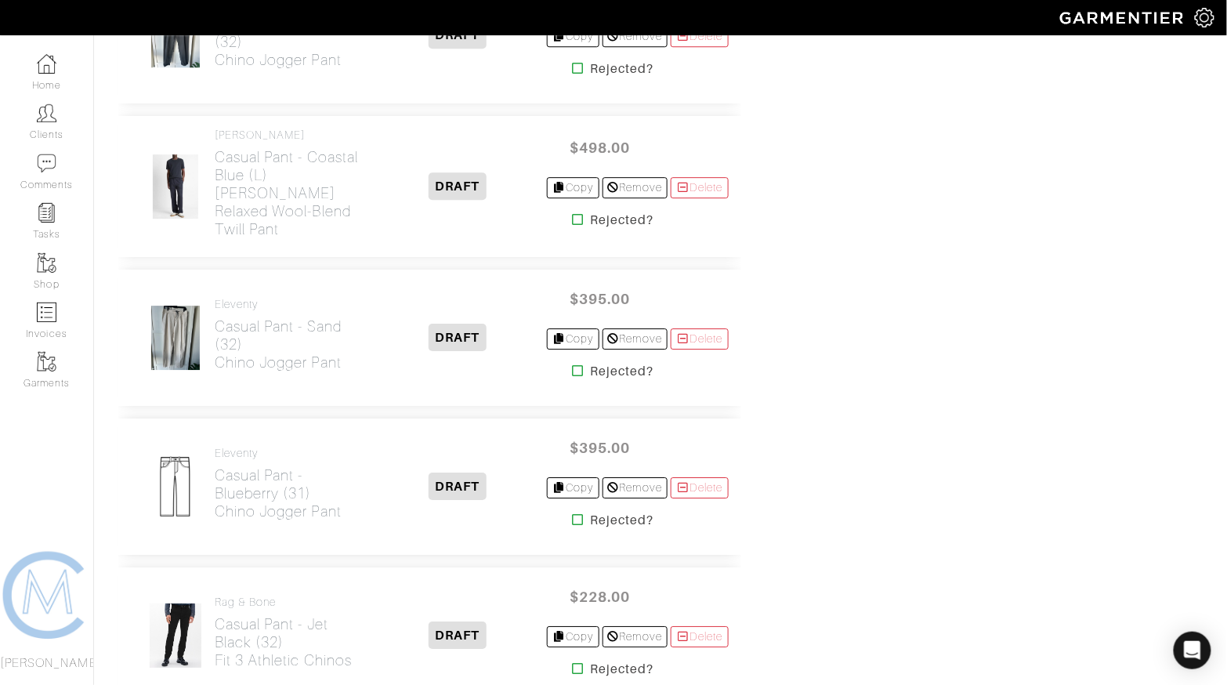
click at [572, 513] on icon at bounding box center [578, 519] width 12 height 13
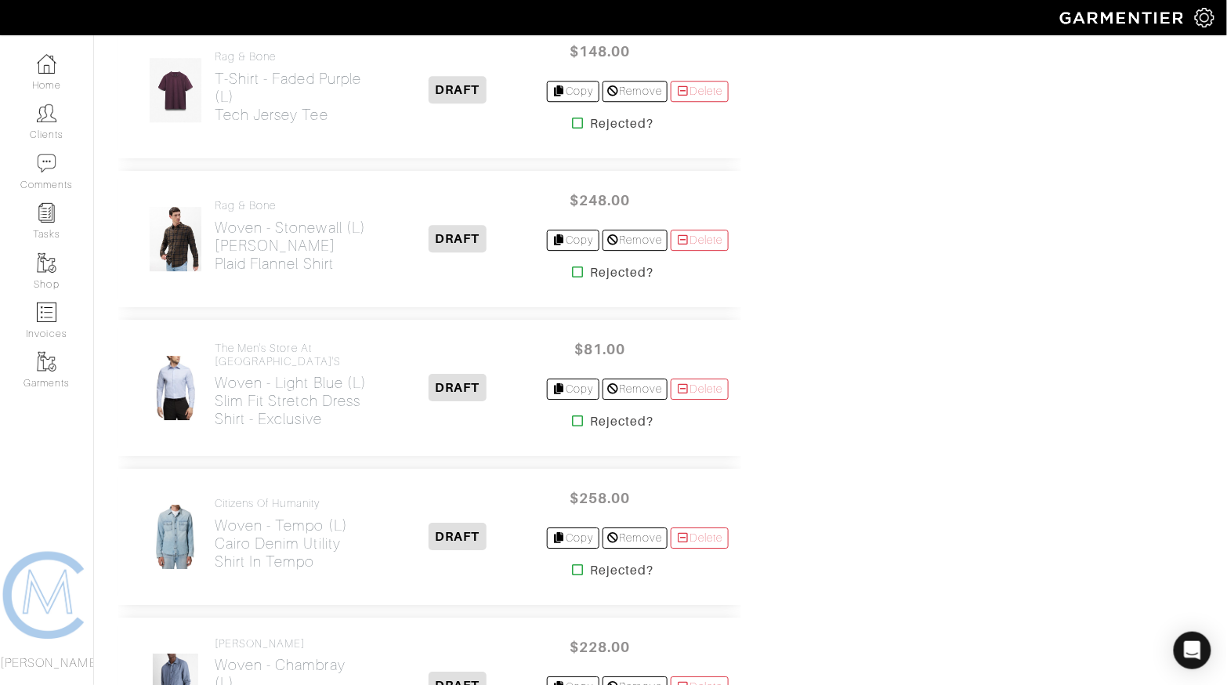
scroll to position [3157, 0]
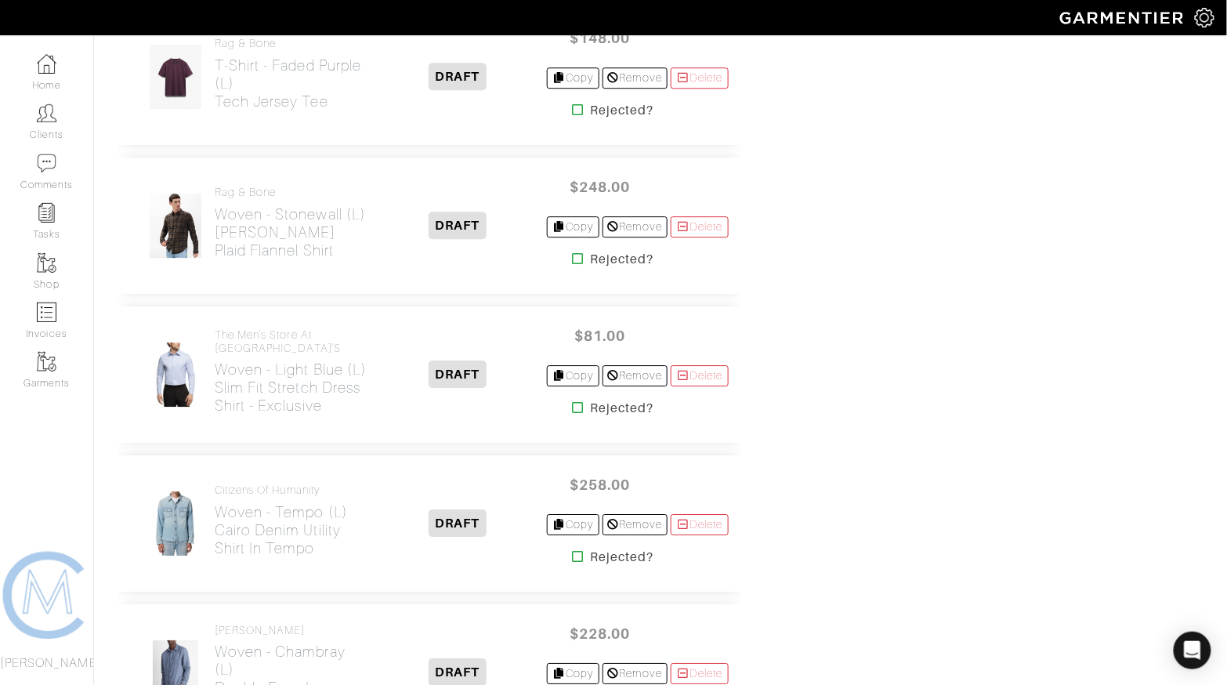
click at [572, 550] on icon at bounding box center [578, 556] width 12 height 13
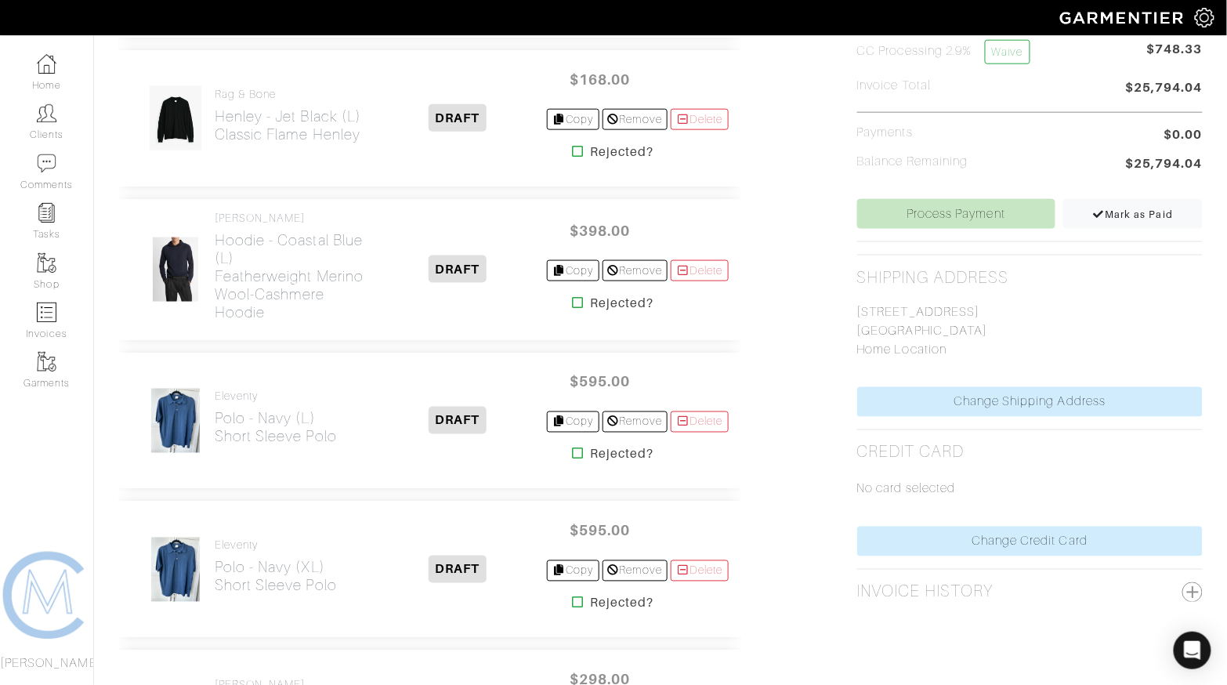
scroll to position [537, 0]
click at [572, 451] on icon at bounding box center [578, 454] width 12 height 13
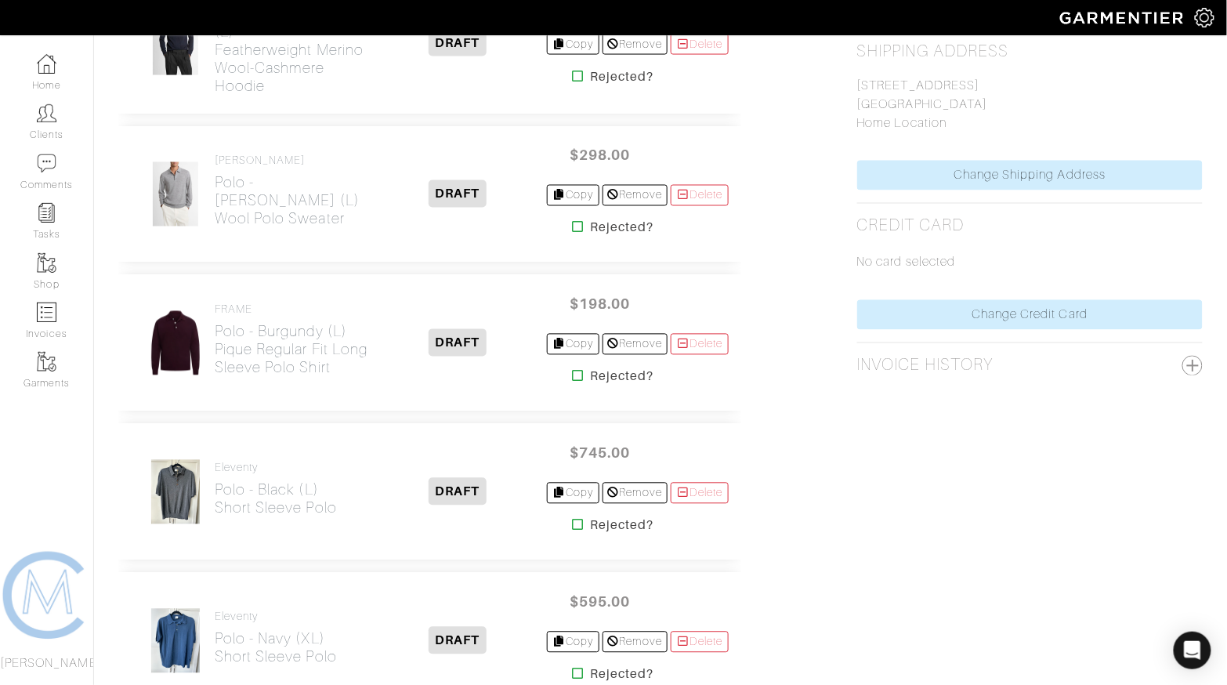
scroll to position [768, 0]
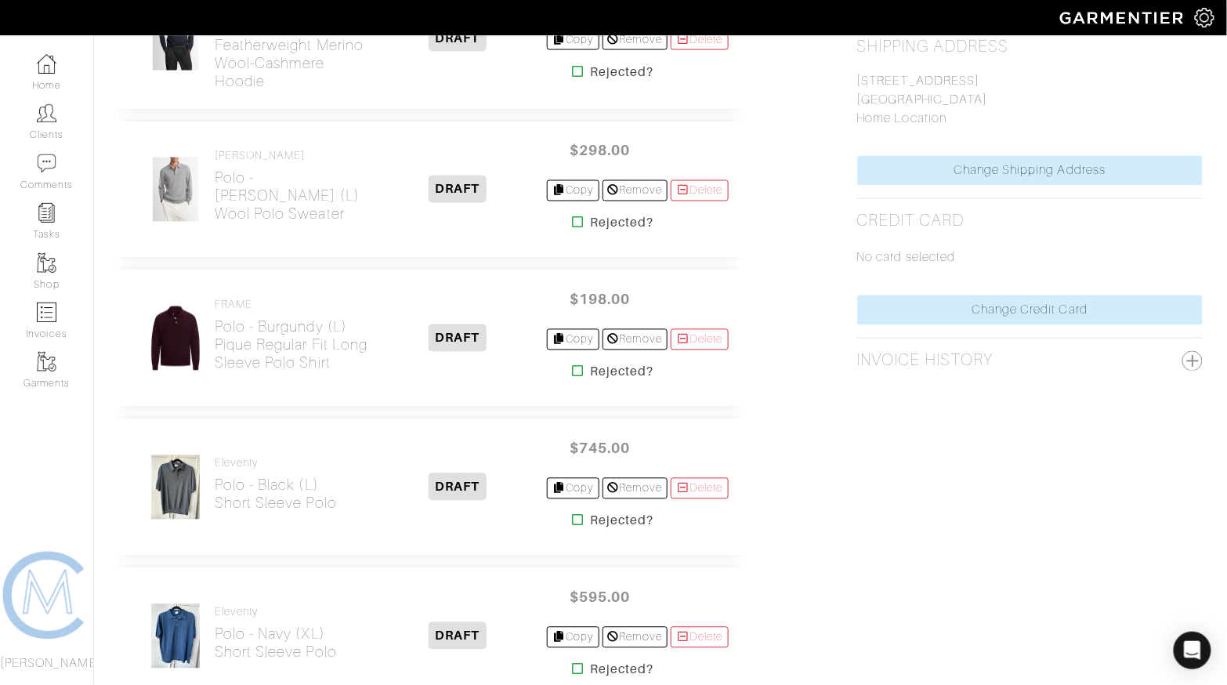
click at [572, 365] on icon at bounding box center [578, 371] width 12 height 13
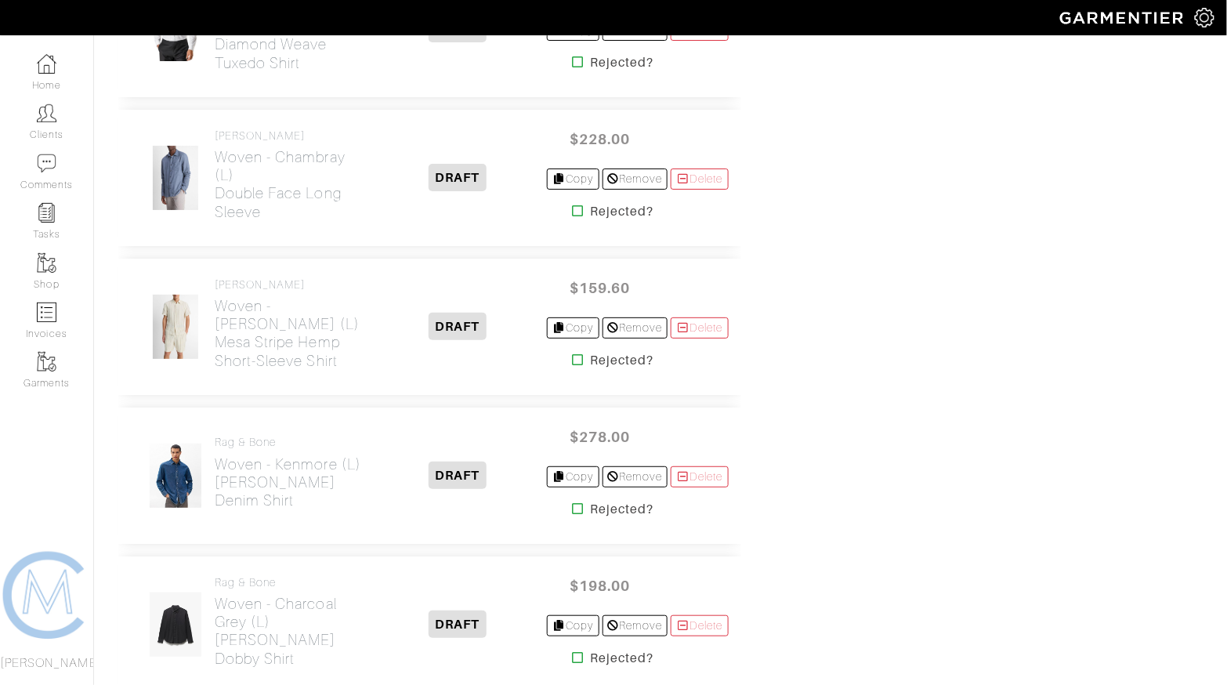
scroll to position [3656, 0]
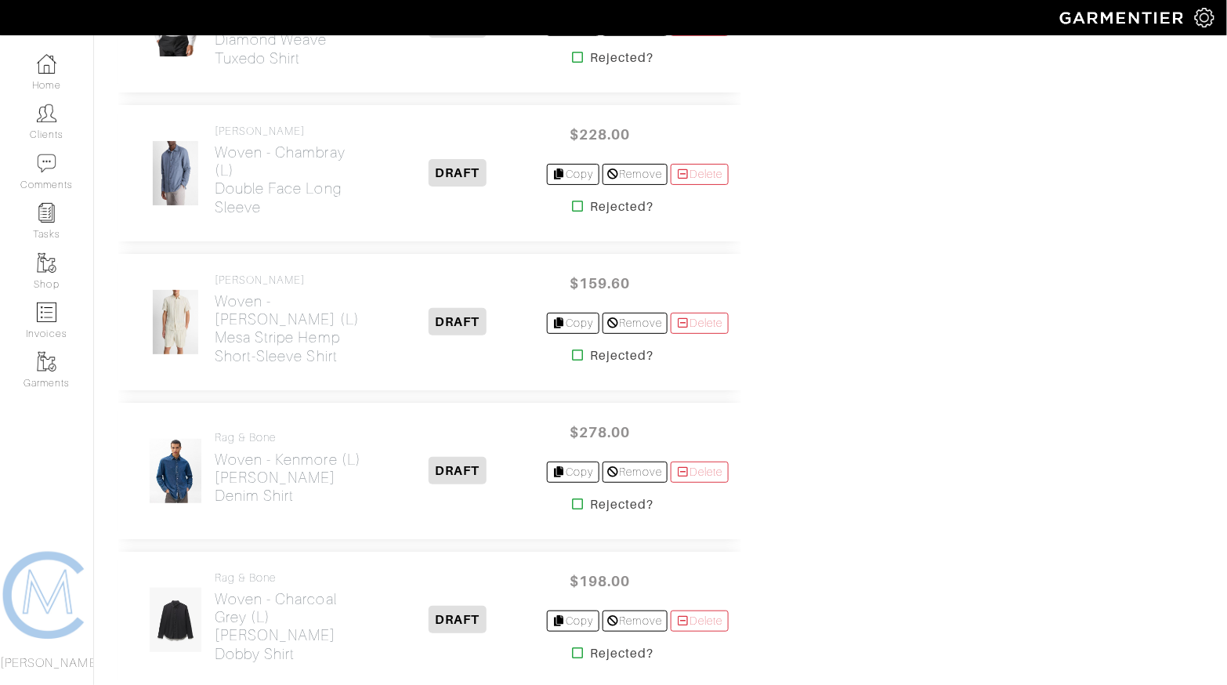
click at [572, 349] on icon at bounding box center [578, 355] width 12 height 13
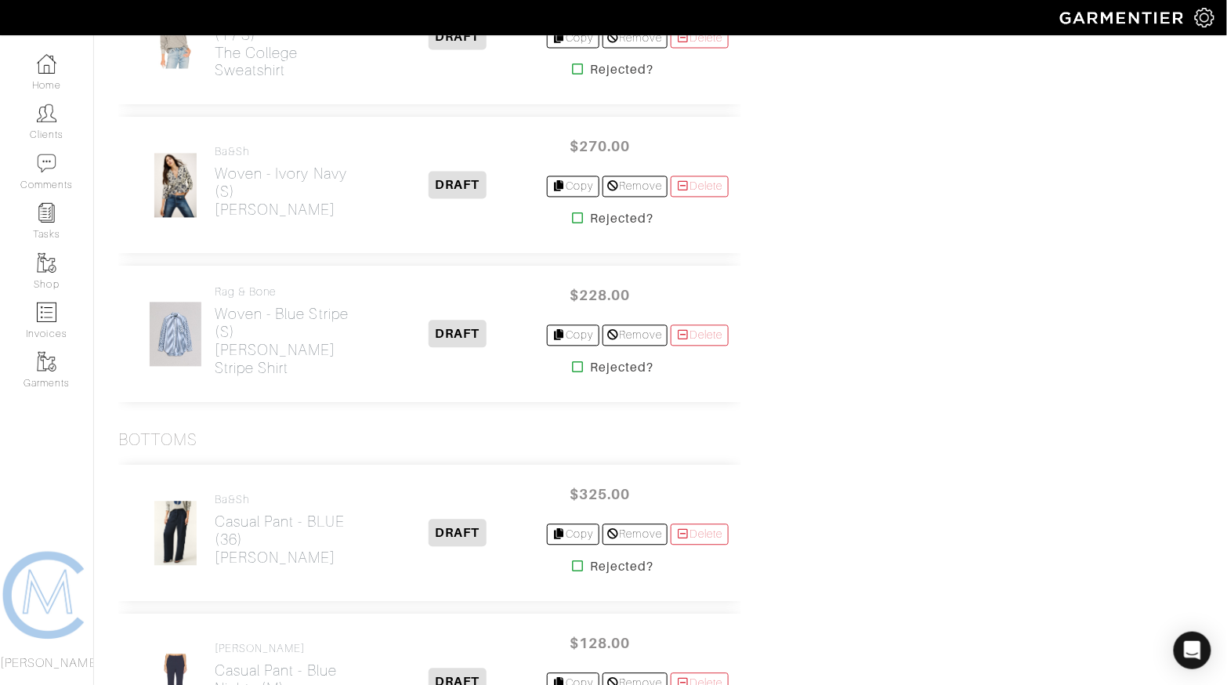
scroll to position [2704, 0]
click at [572, 360] on icon at bounding box center [578, 366] width 12 height 13
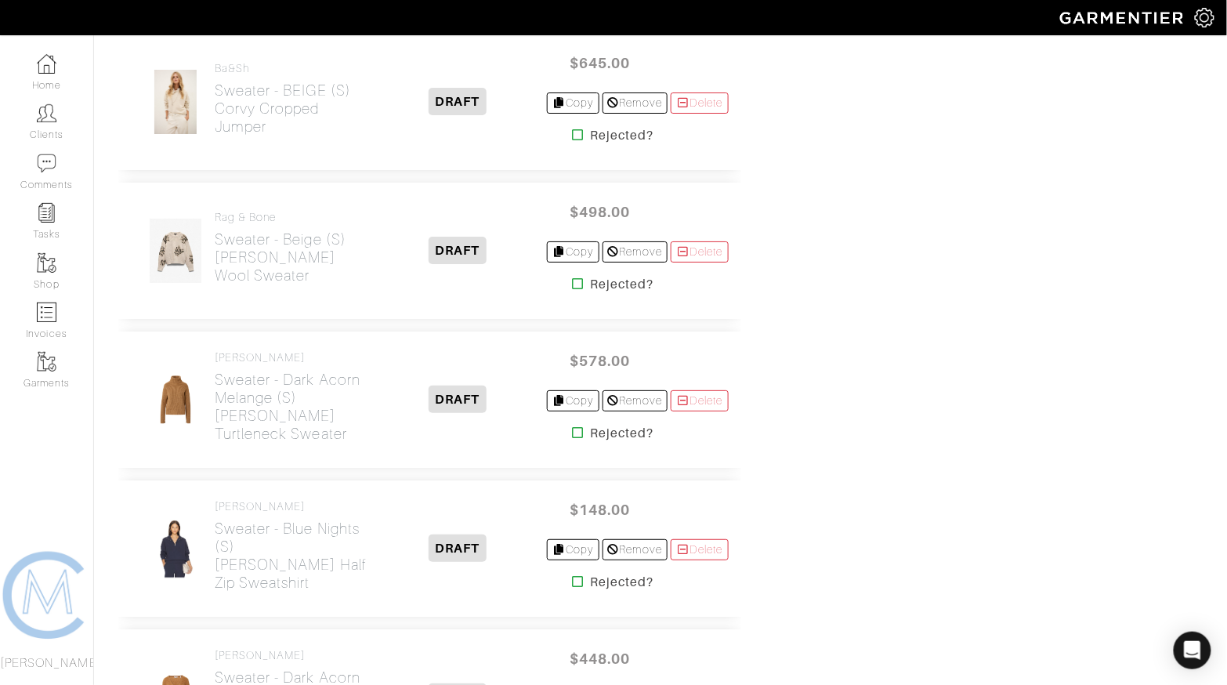
scroll to position [1743, 0]
click at [572, 427] on icon at bounding box center [578, 433] width 12 height 13
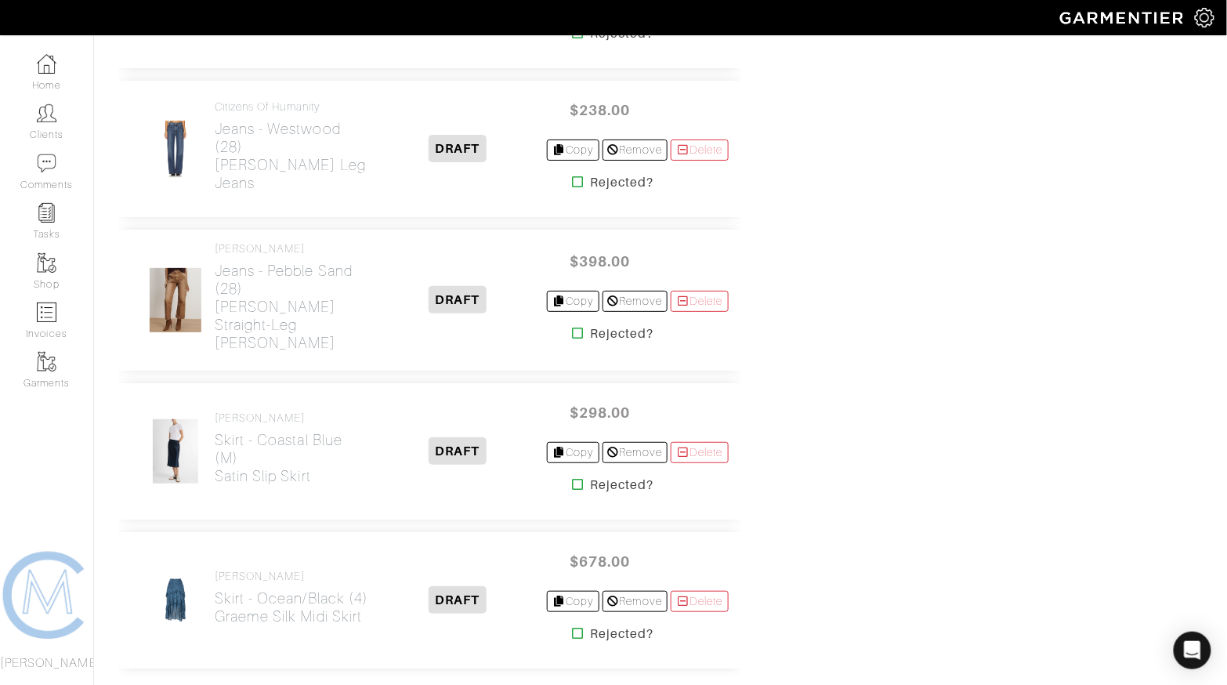
scroll to position [3679, 0]
click at [572, 630] on icon at bounding box center [578, 636] width 12 height 13
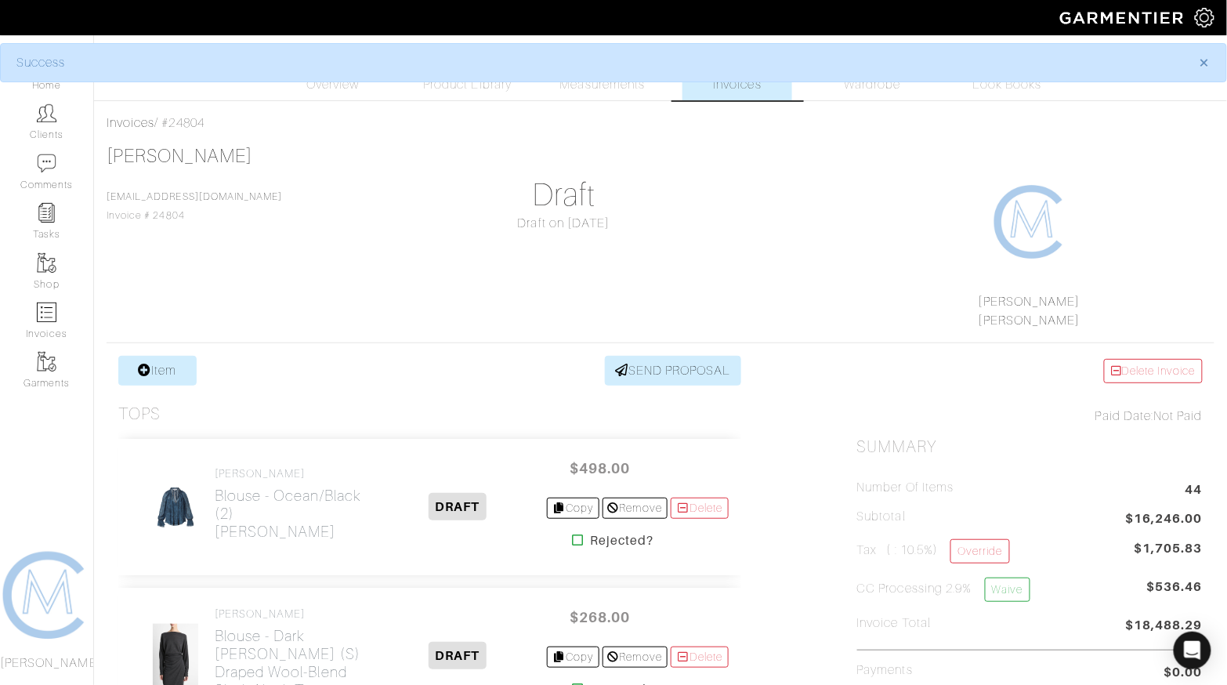
click at [572, 537] on icon at bounding box center [578, 539] width 12 height 13
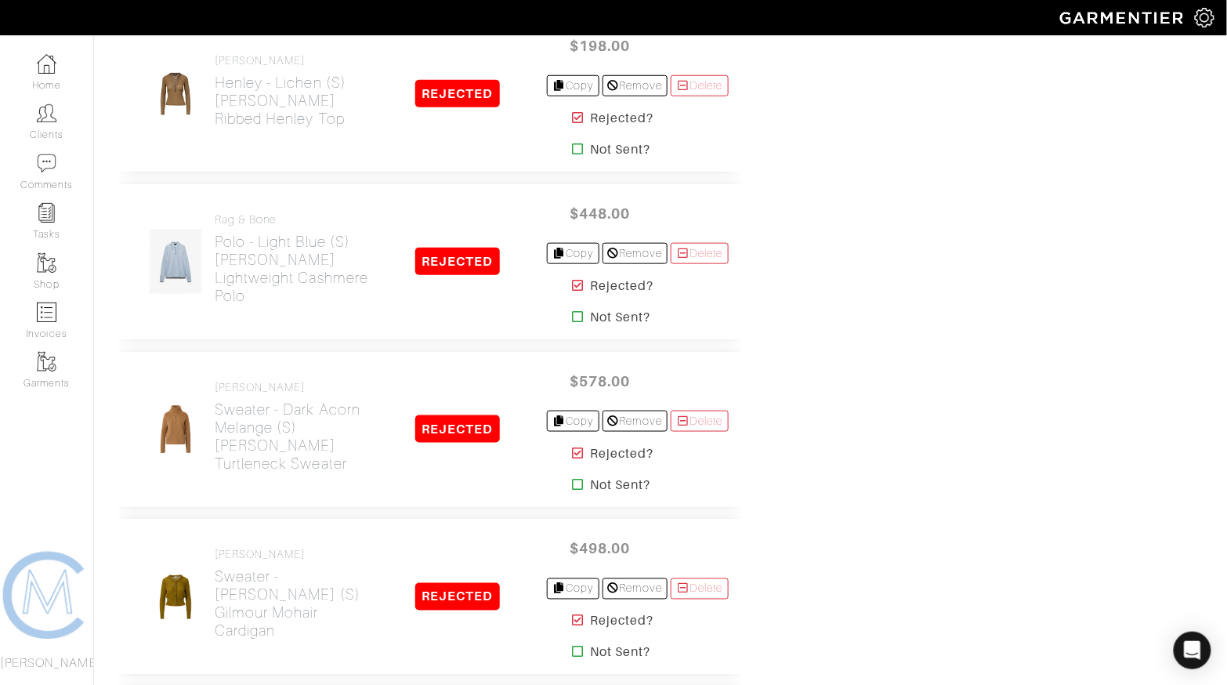
scroll to position [7785, 0]
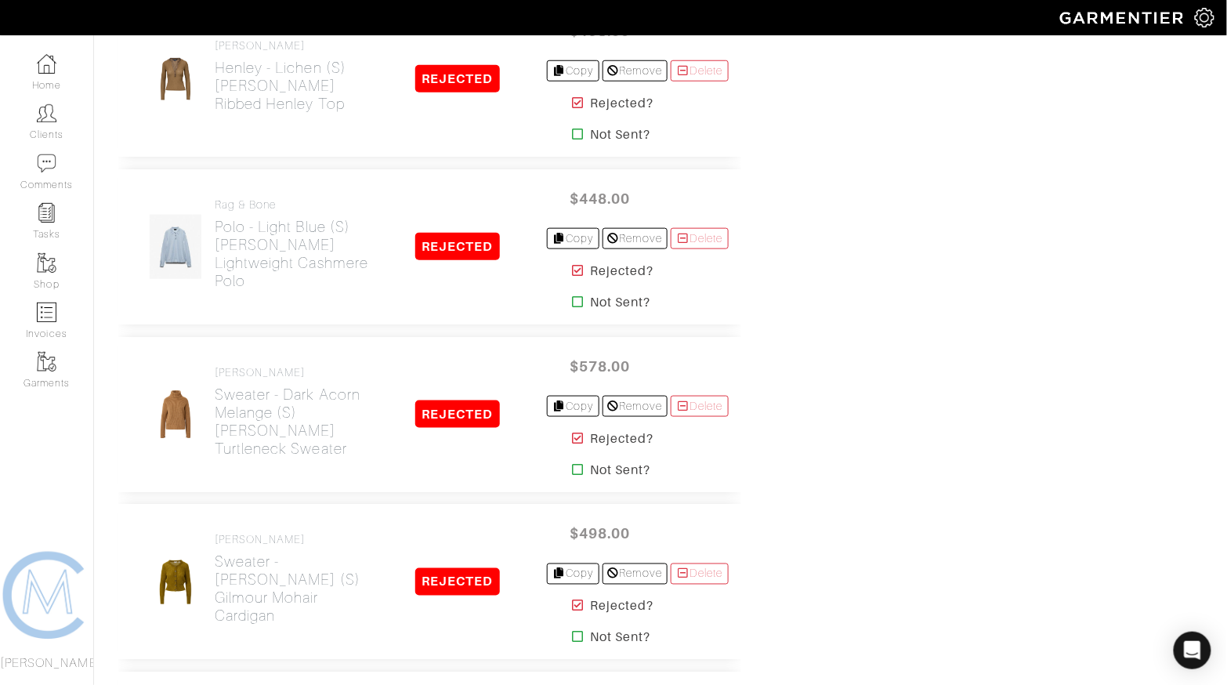
click at [572, 432] on icon at bounding box center [578, 438] width 12 height 13
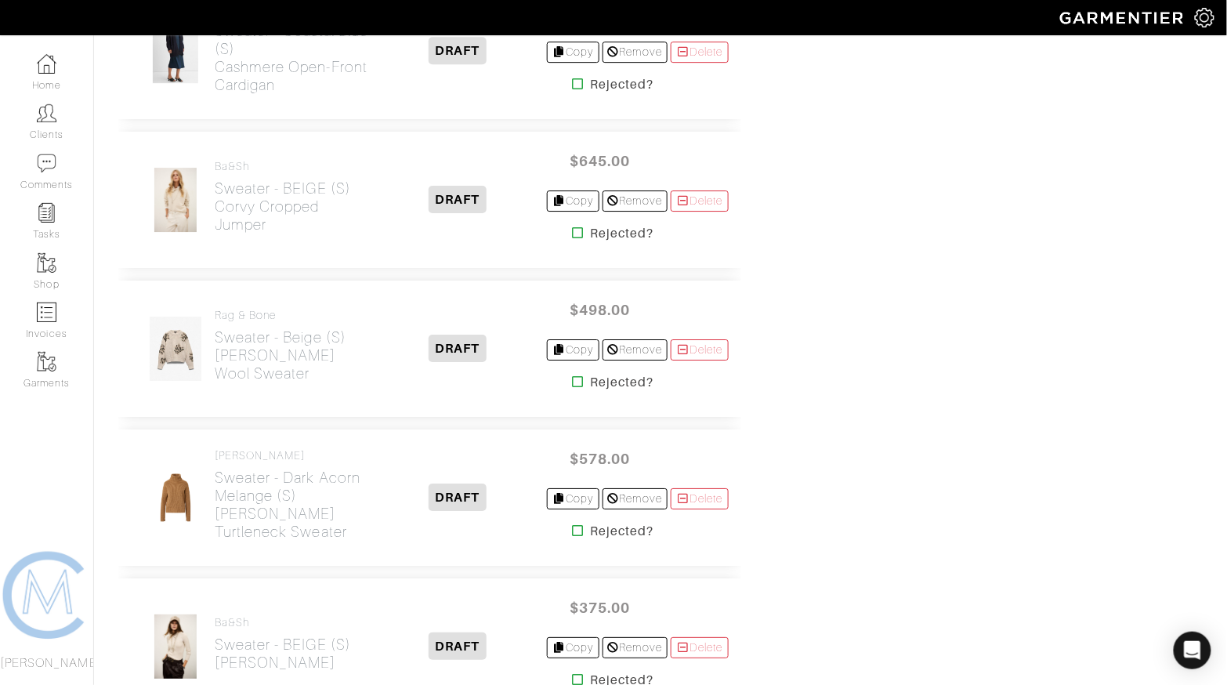
scroll to position [1523, 0]
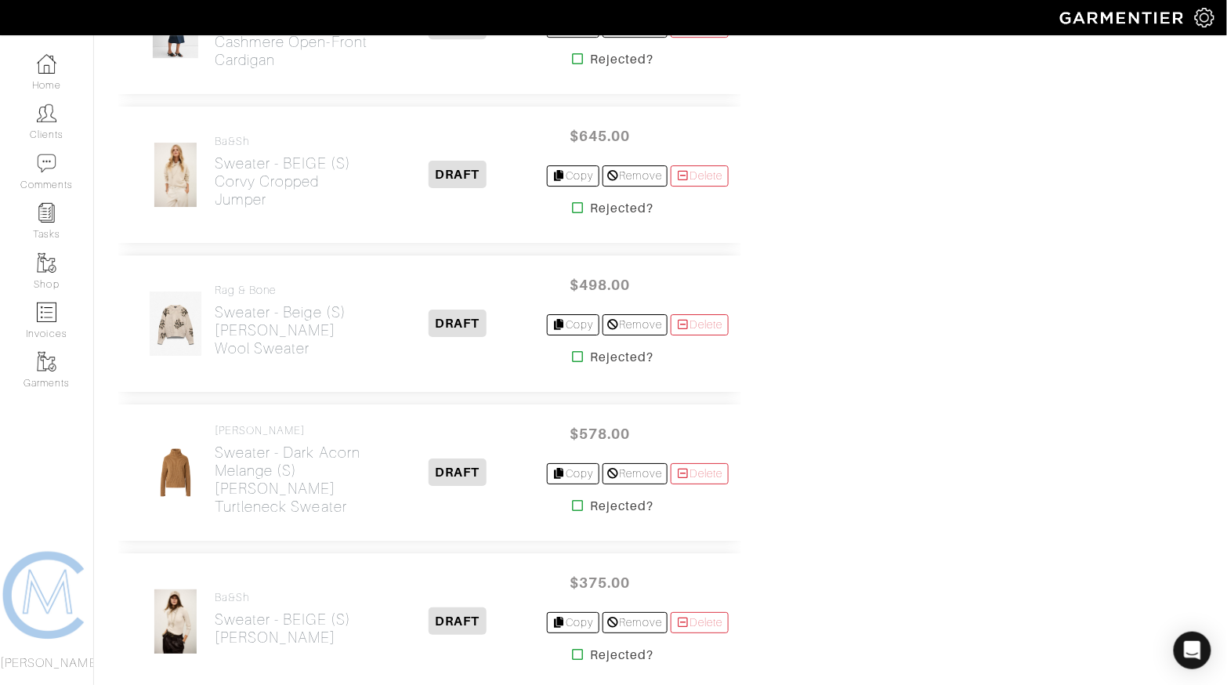
click at [572, 350] on icon at bounding box center [578, 356] width 12 height 13
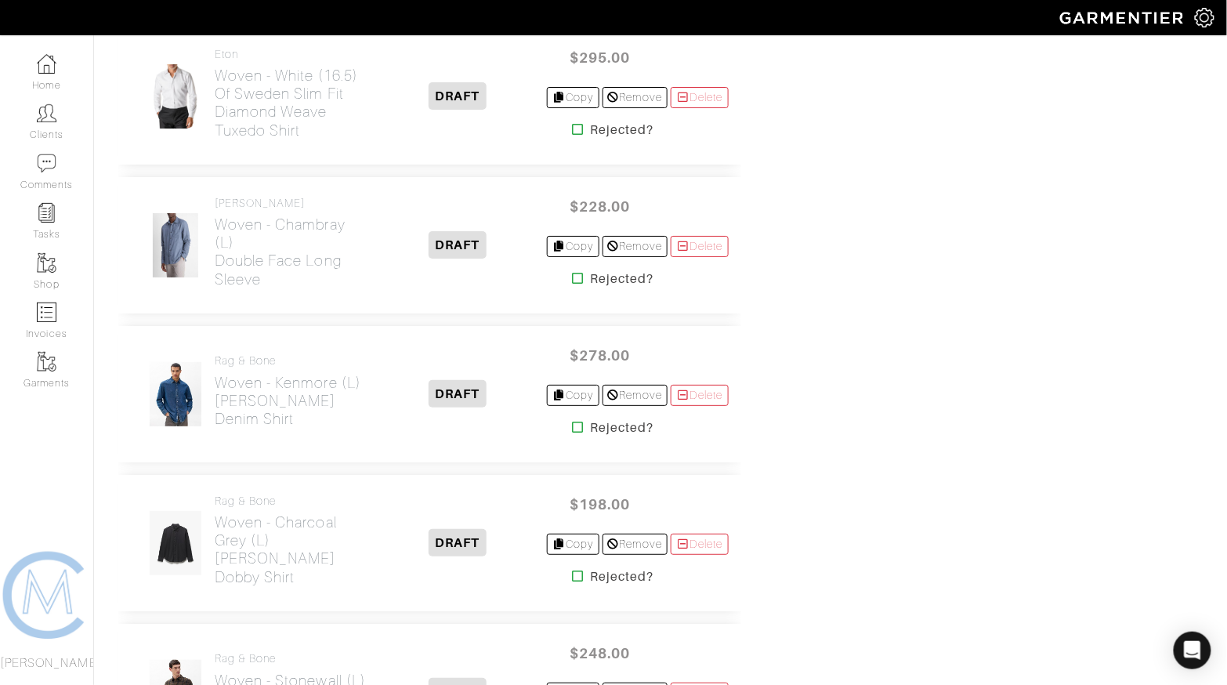
scroll to position [3590, 0]
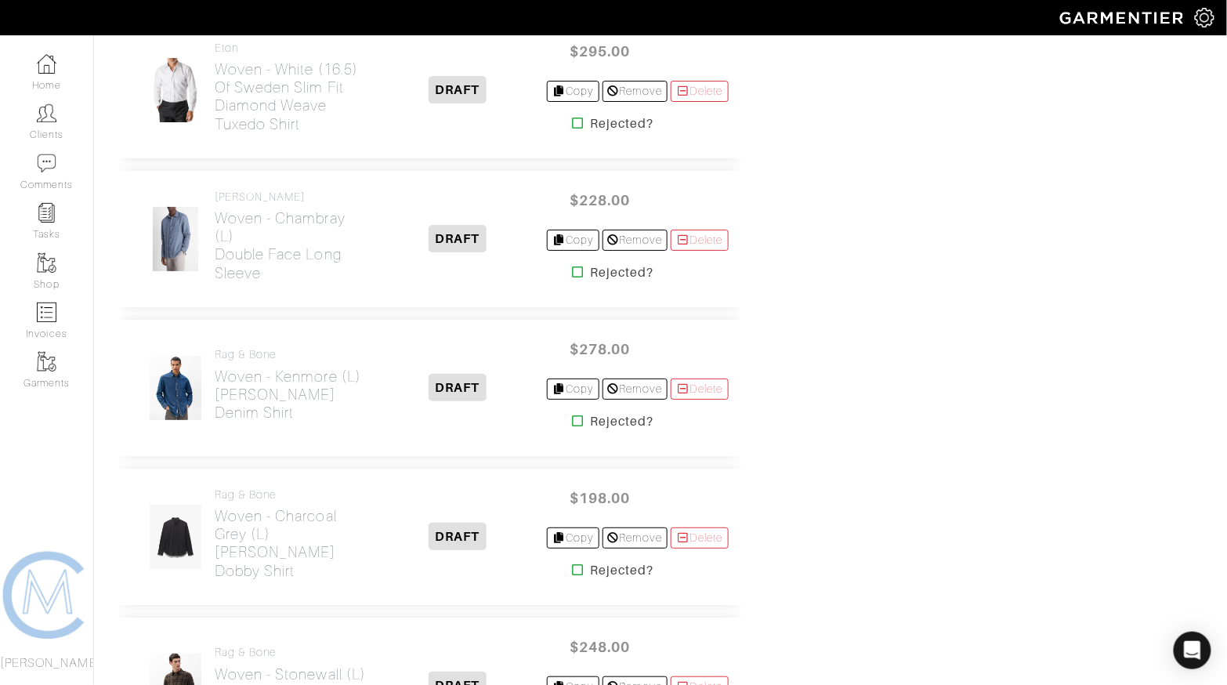
click at [573, 414] on icon at bounding box center [578, 420] width 12 height 13
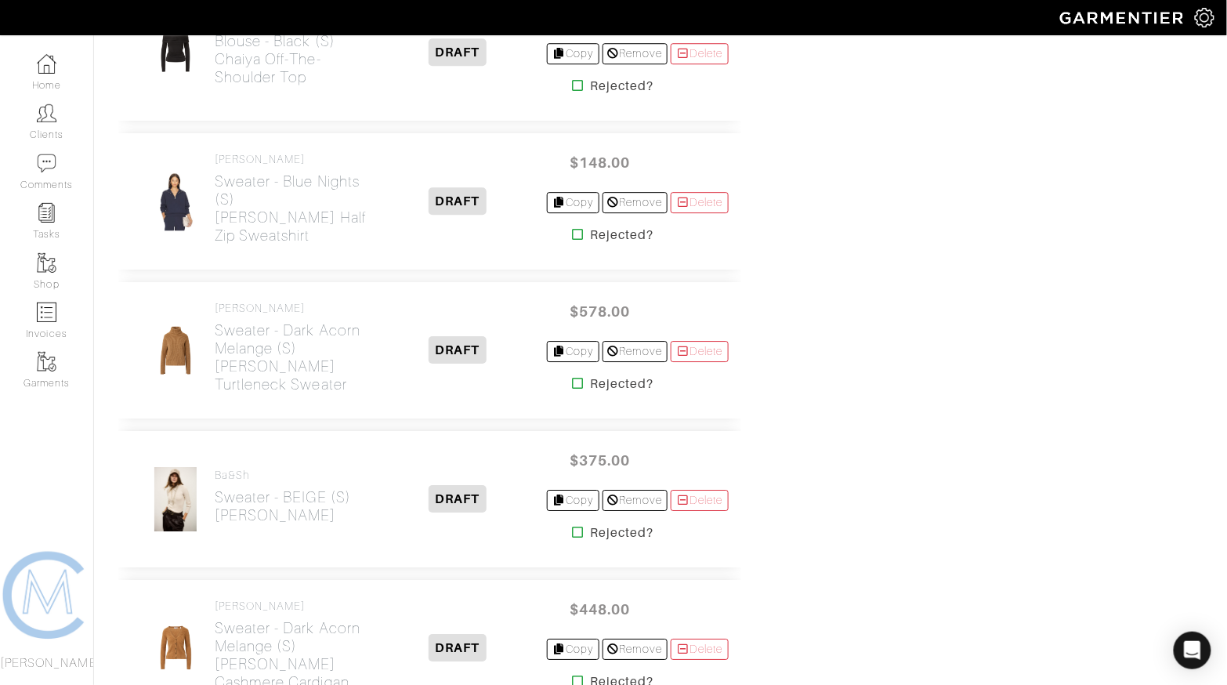
scroll to position [1350, 0]
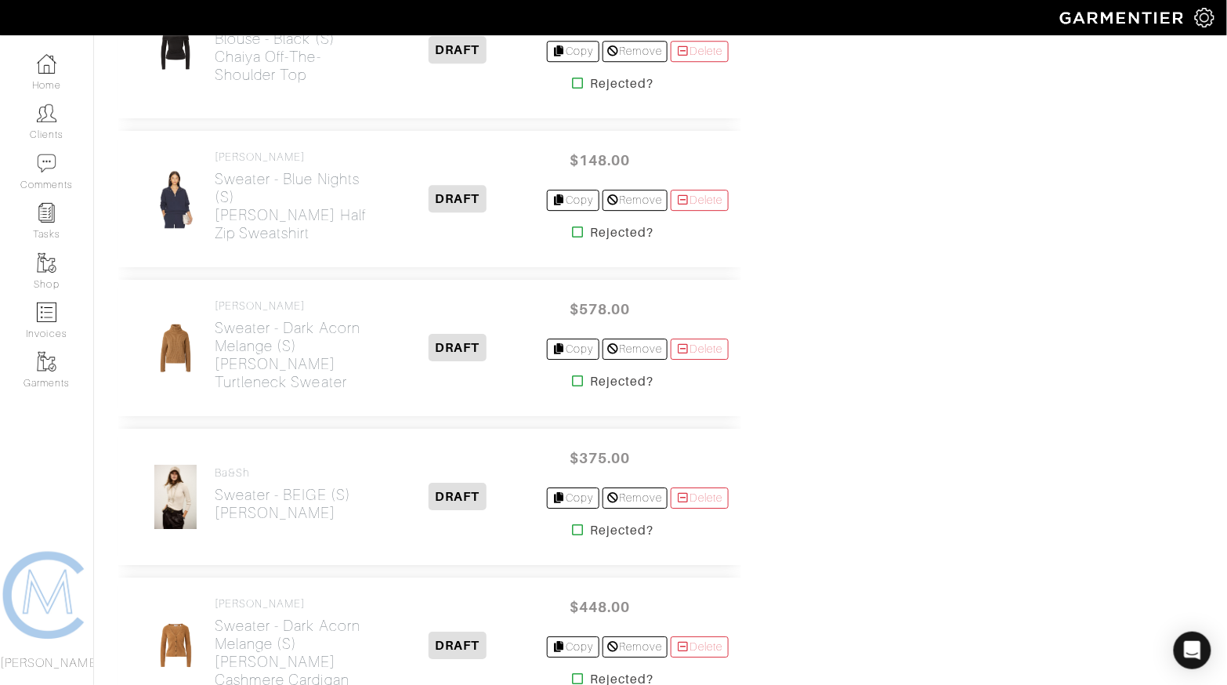
click at [573, 523] on icon at bounding box center [578, 529] width 12 height 13
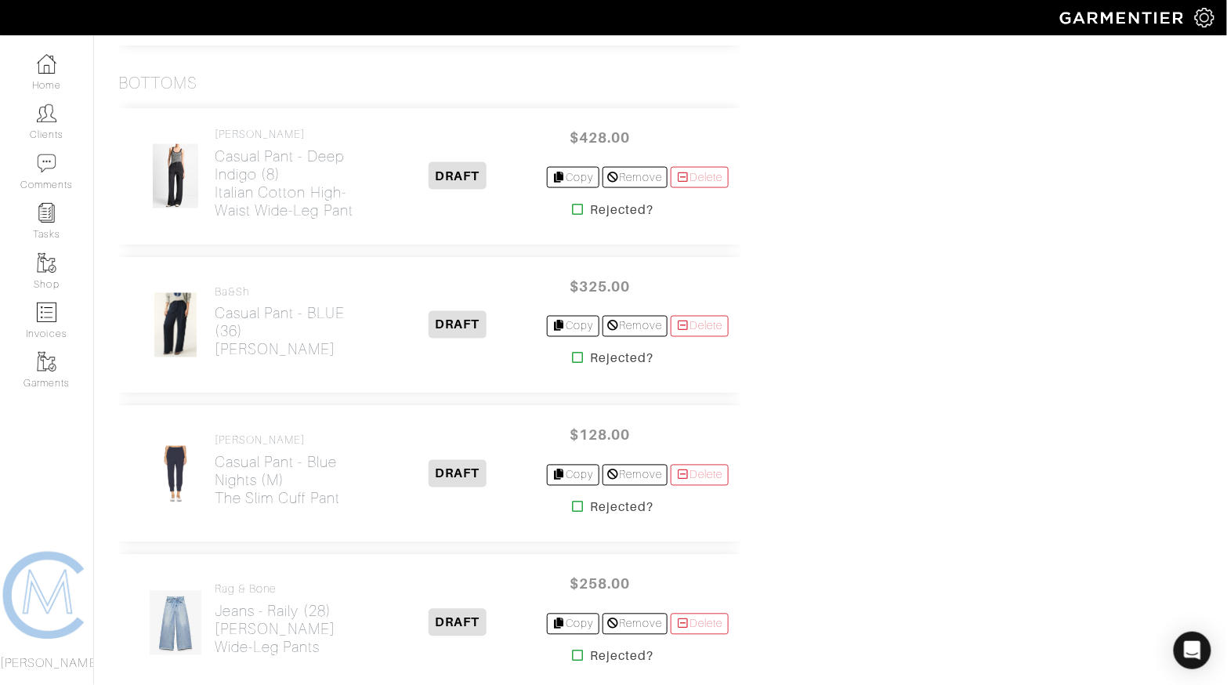
scroll to position [2461, 0]
click at [573, 355] on icon at bounding box center [578, 361] width 12 height 13
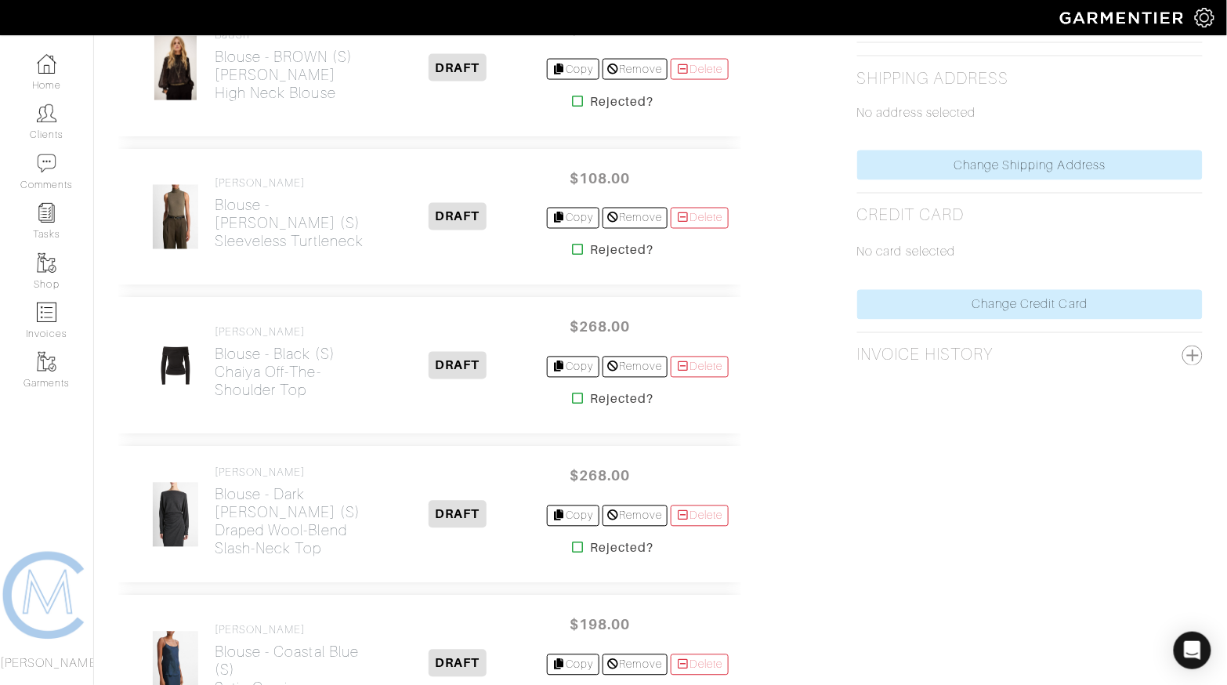
scroll to position [909, 0]
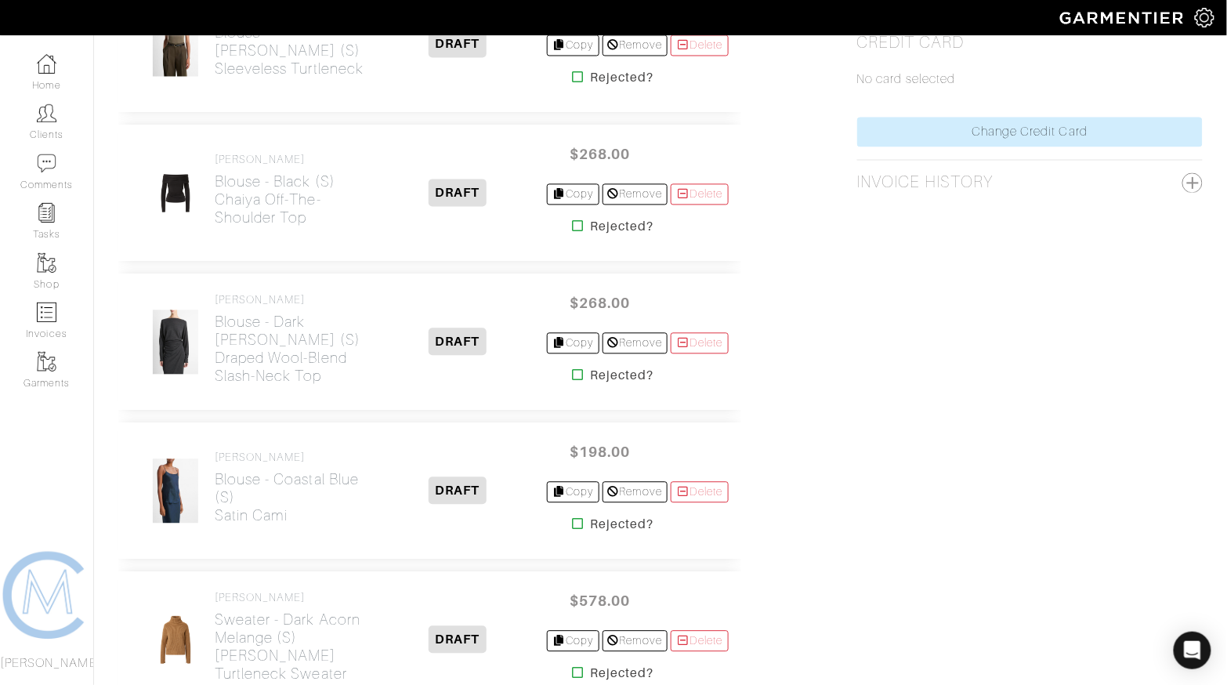
click at [572, 222] on icon at bounding box center [578, 226] width 12 height 13
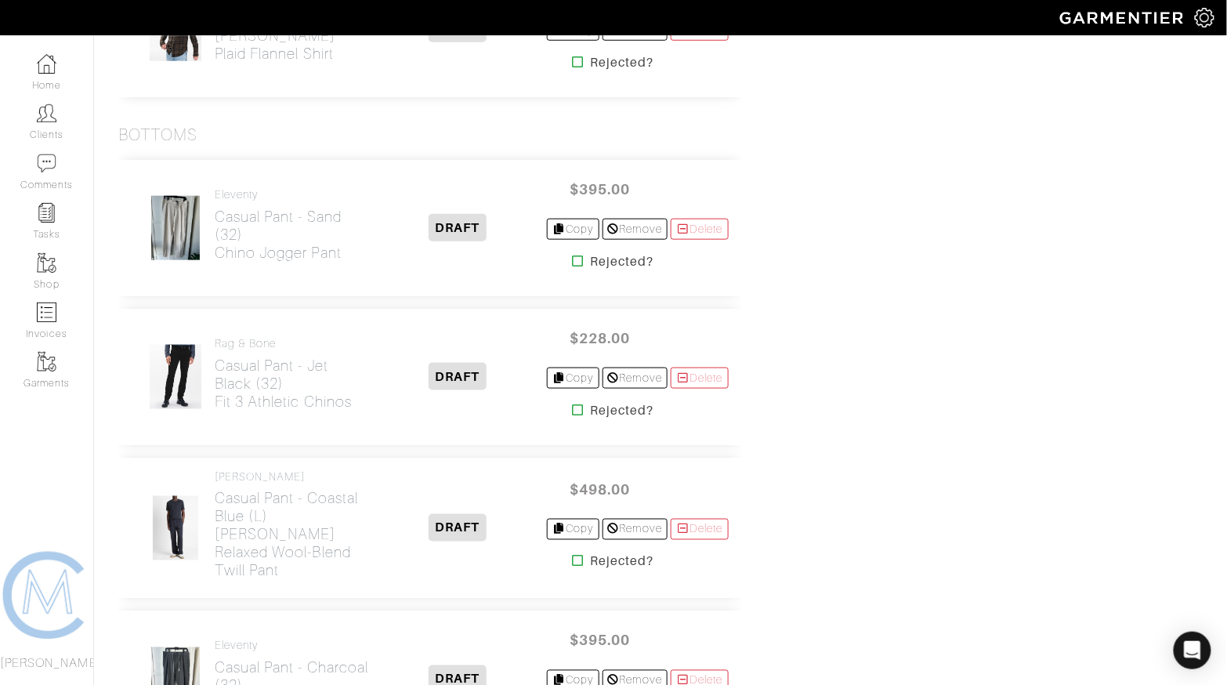
scroll to position [4099, 0]
click at [572, 403] on icon at bounding box center [578, 409] width 12 height 13
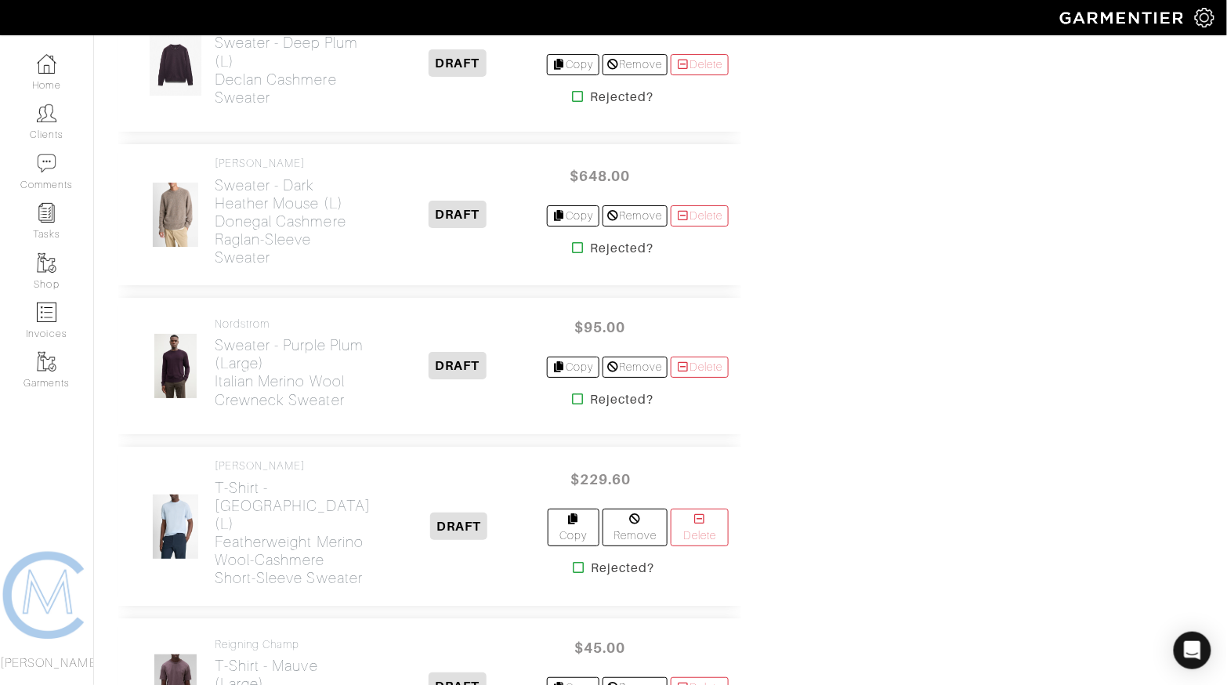
scroll to position [1642, 0]
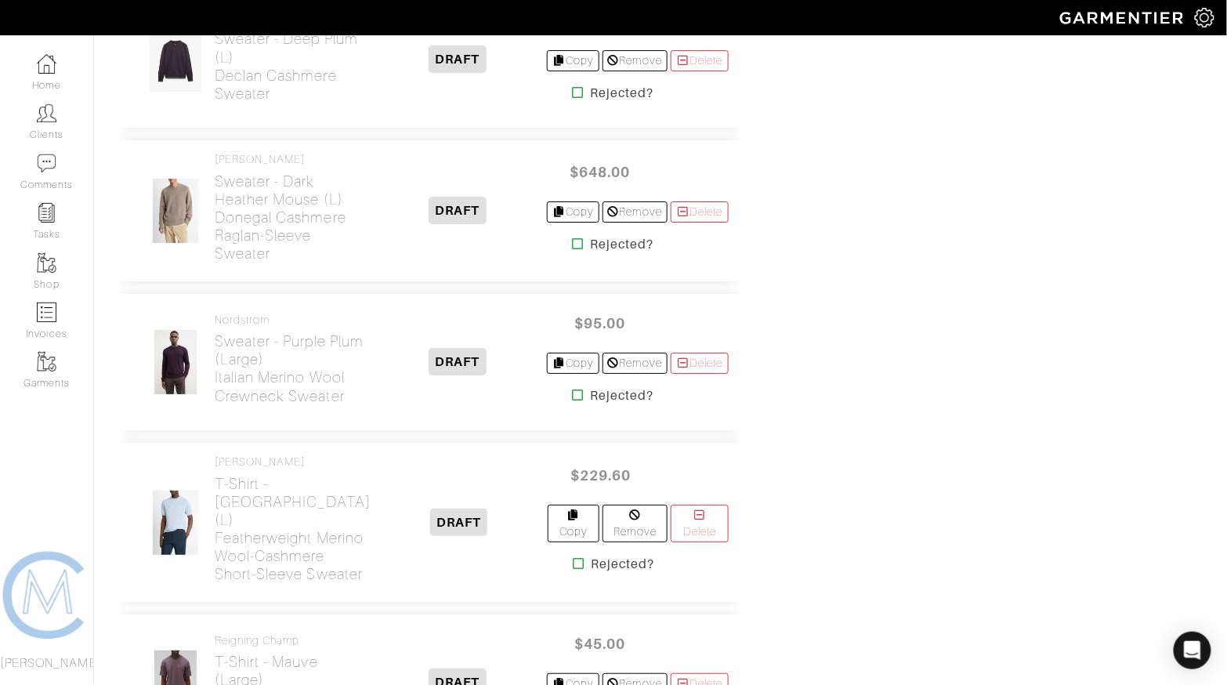
click at [572, 388] on icon at bounding box center [578, 394] width 12 height 13
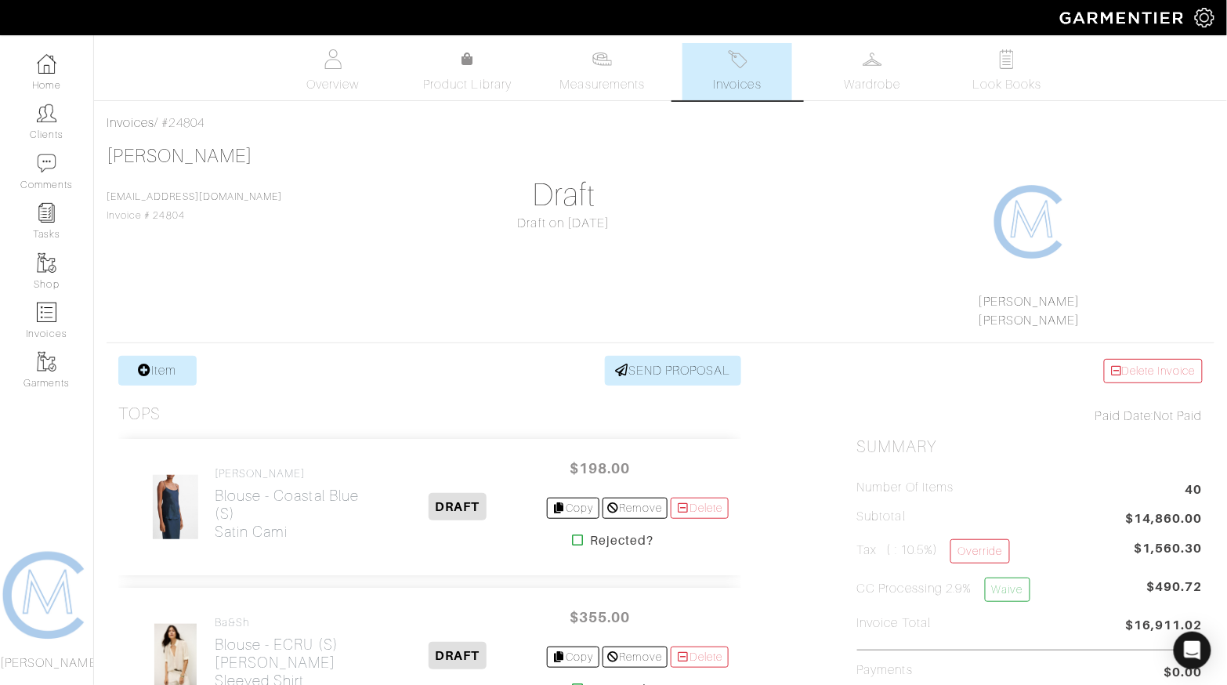
click at [572, 534] on icon at bounding box center [578, 539] width 12 height 13
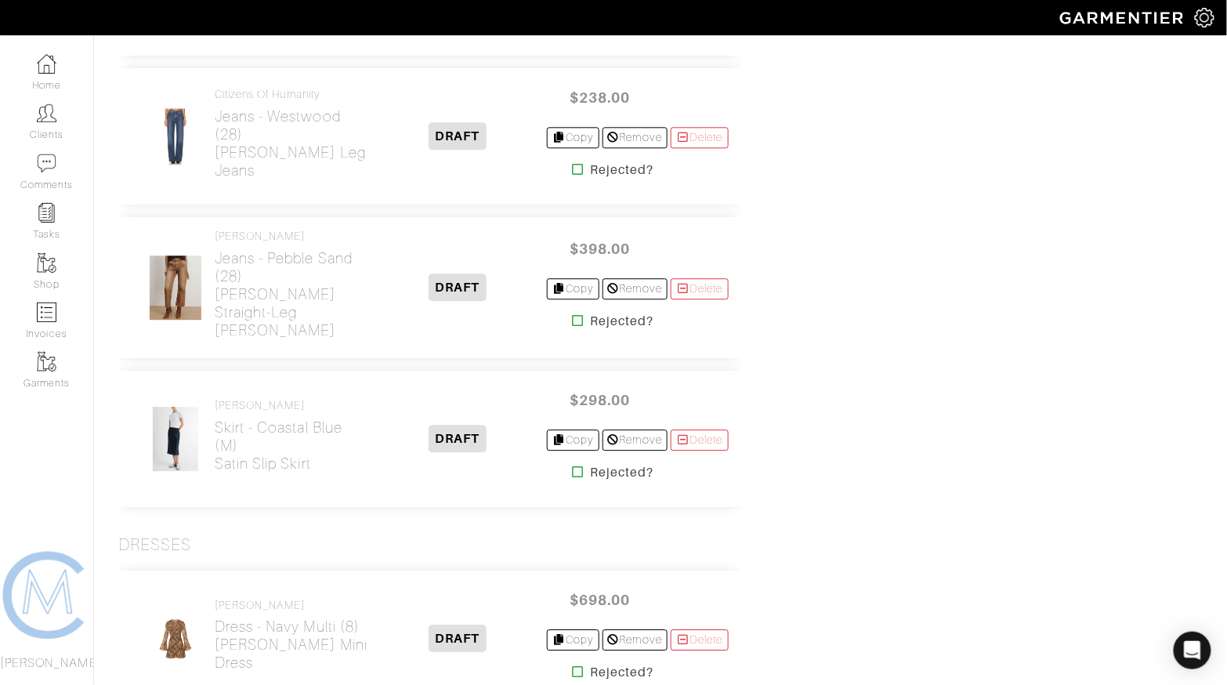
scroll to position [2972, 0]
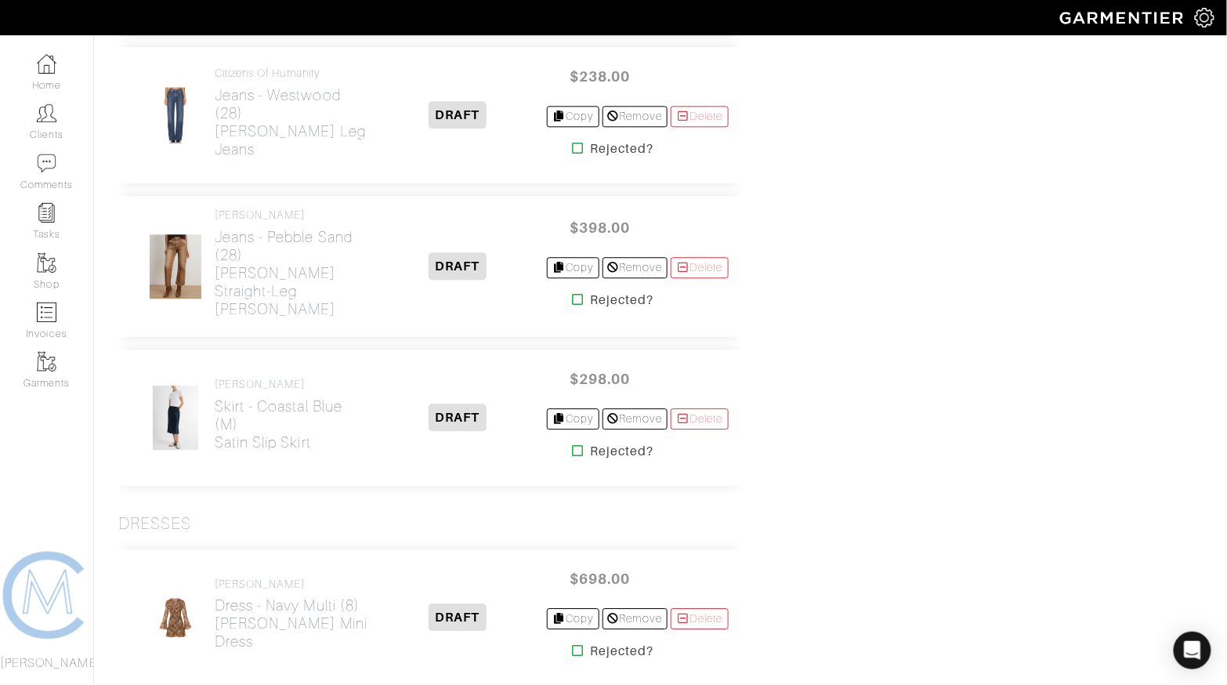
click at [572, 444] on icon at bounding box center [578, 450] width 12 height 13
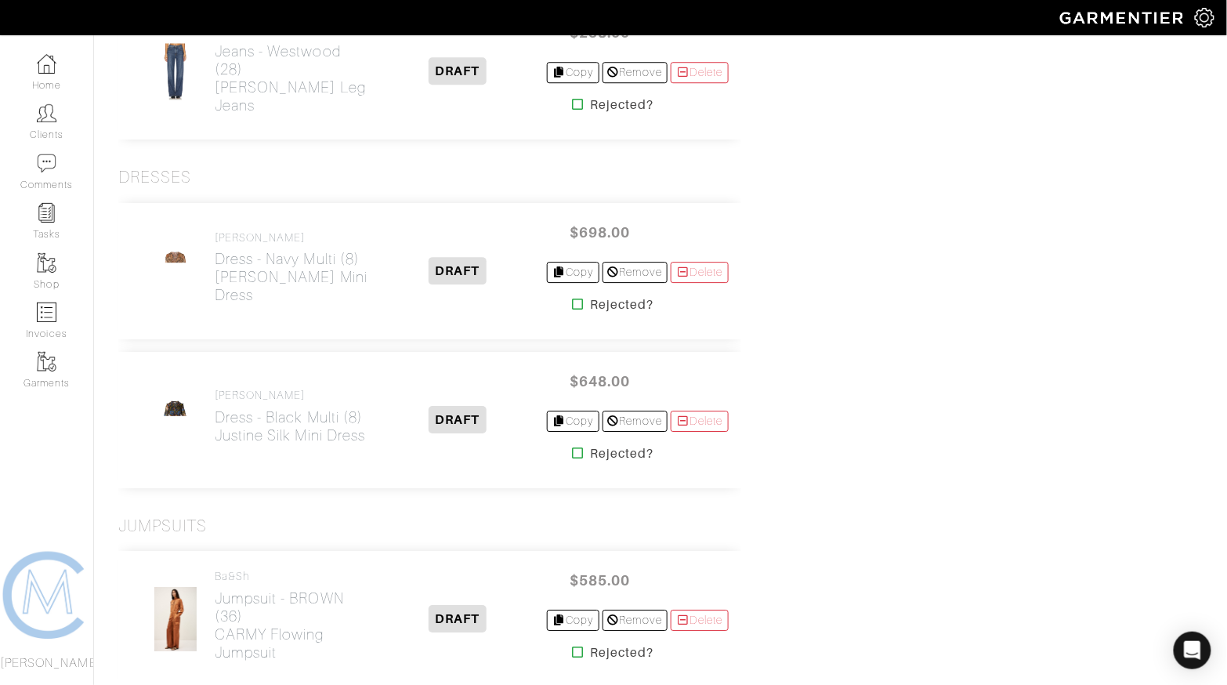
scroll to position [3154, 0]
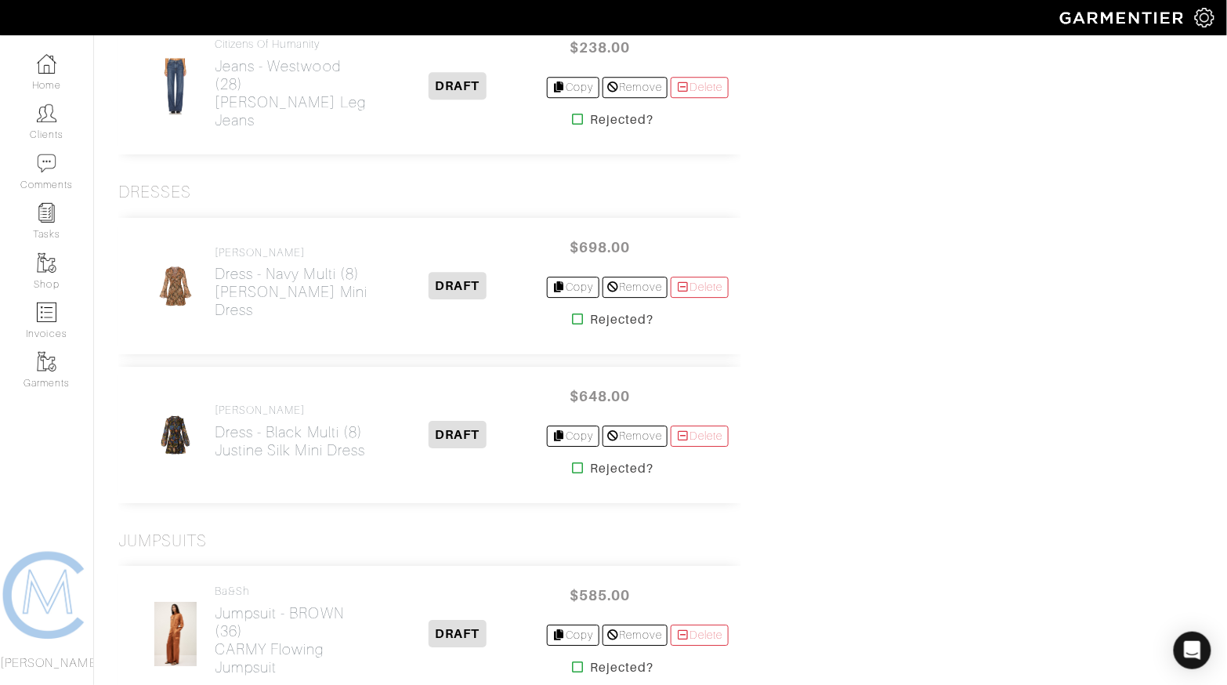
click at [572, 313] on icon at bounding box center [578, 319] width 12 height 13
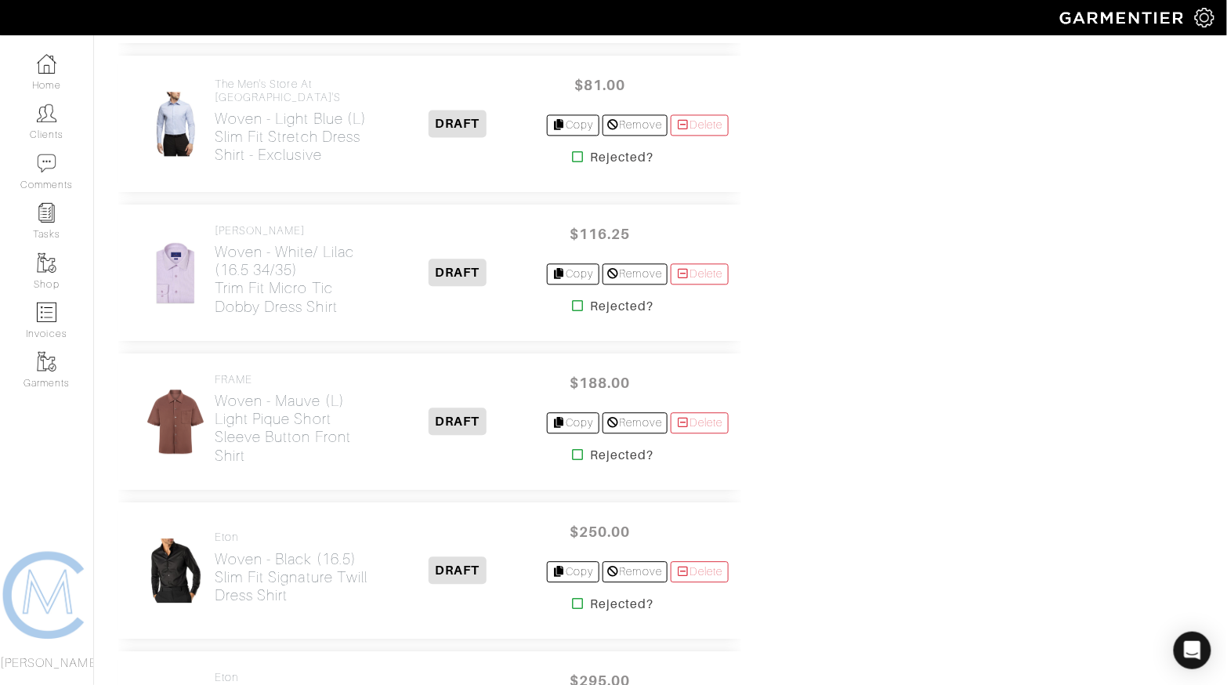
scroll to position [2836, 0]
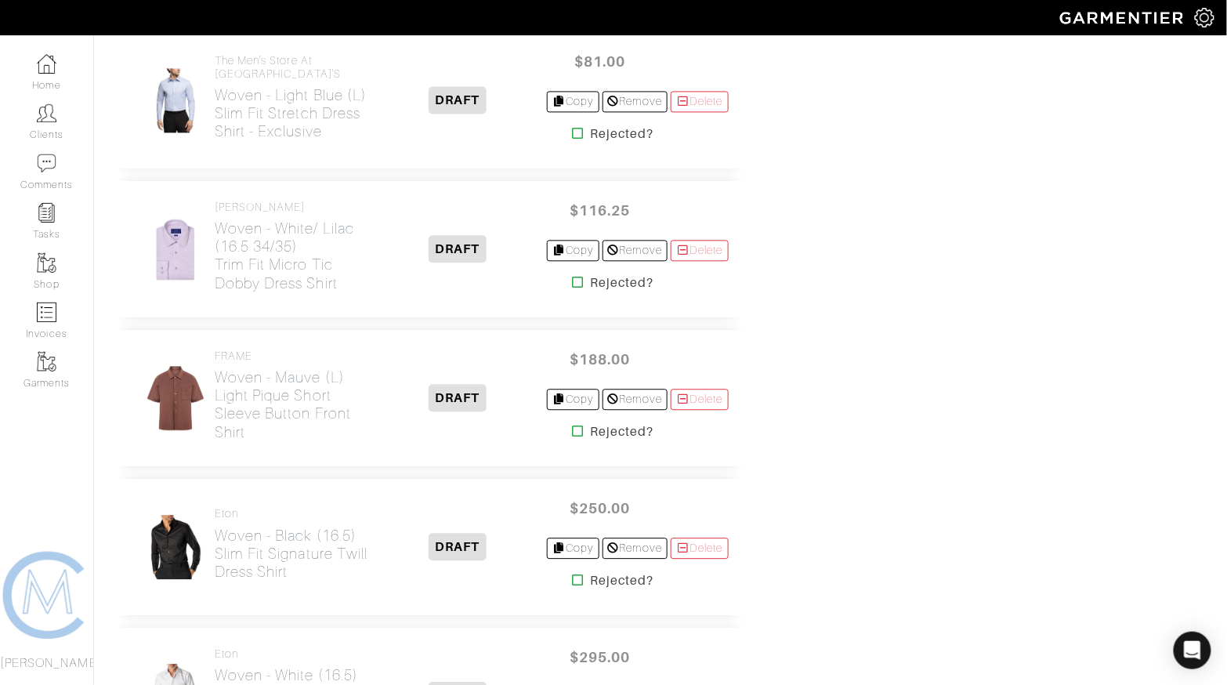
click at [572, 425] on icon at bounding box center [578, 431] width 12 height 13
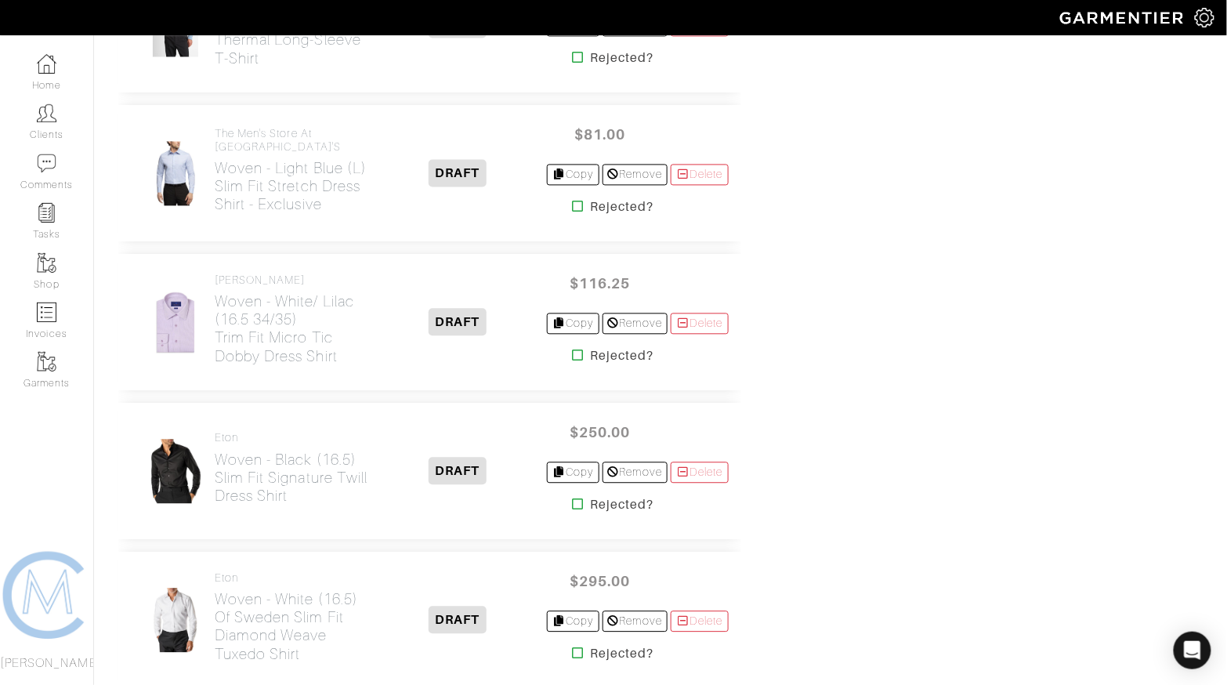
scroll to position [2766, 0]
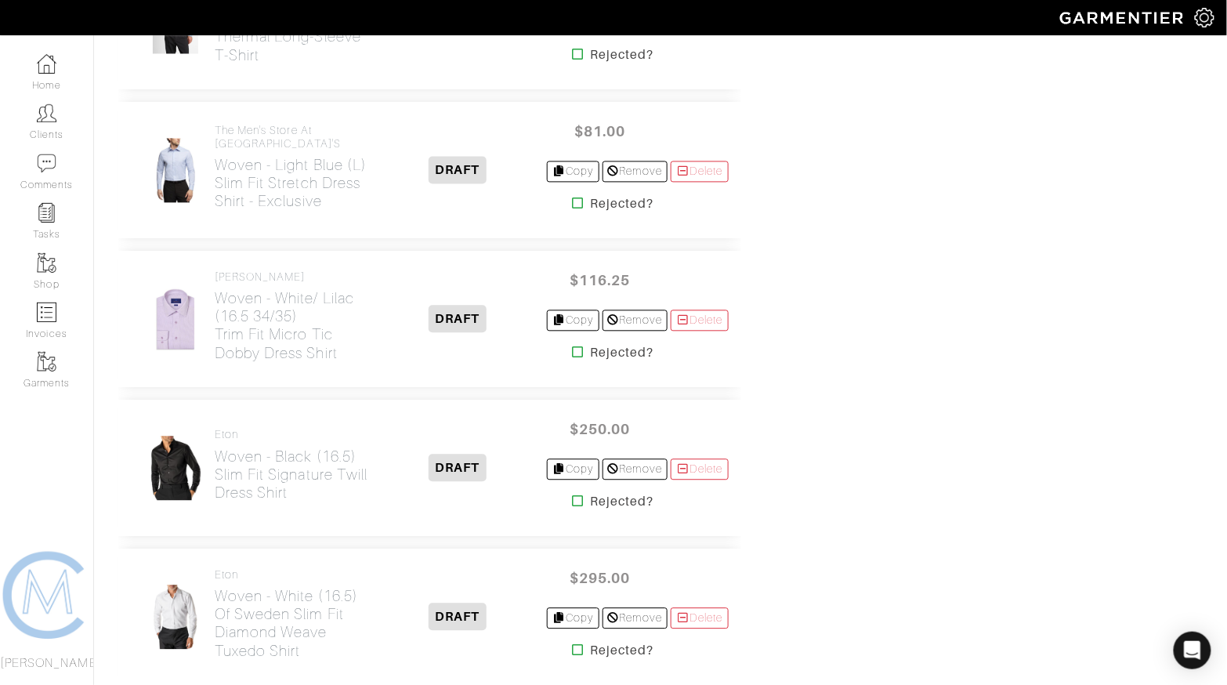
click at [572, 345] on icon at bounding box center [578, 351] width 12 height 13
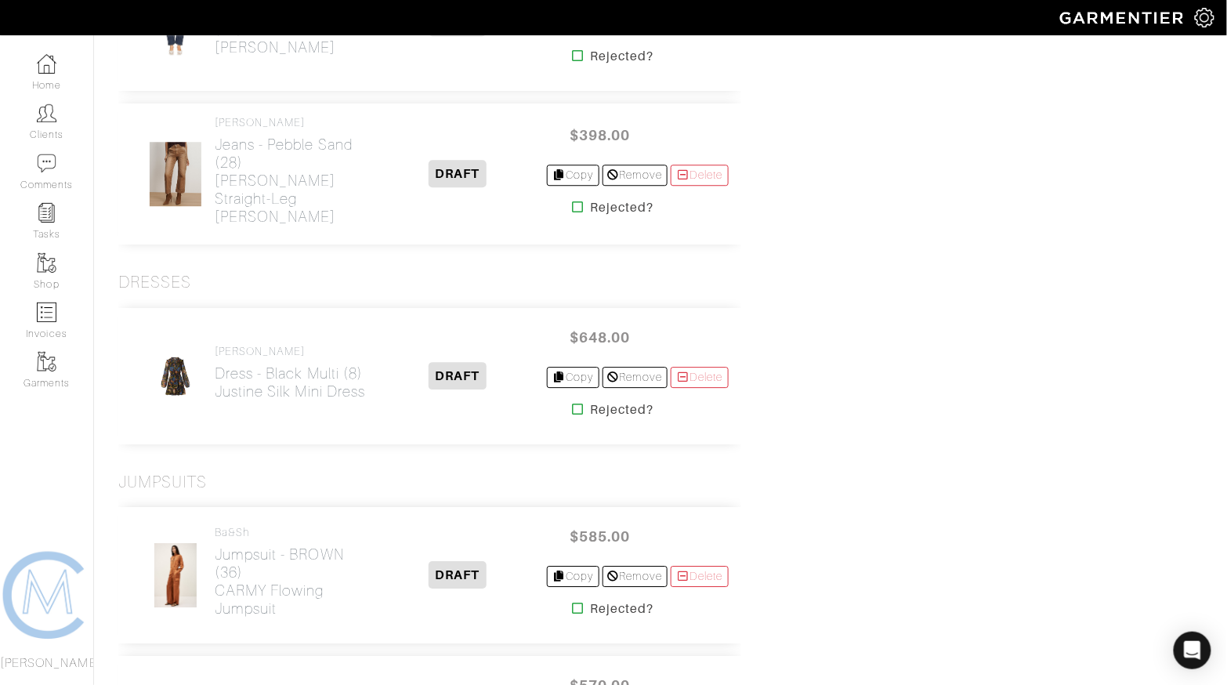
scroll to position [3052, 0]
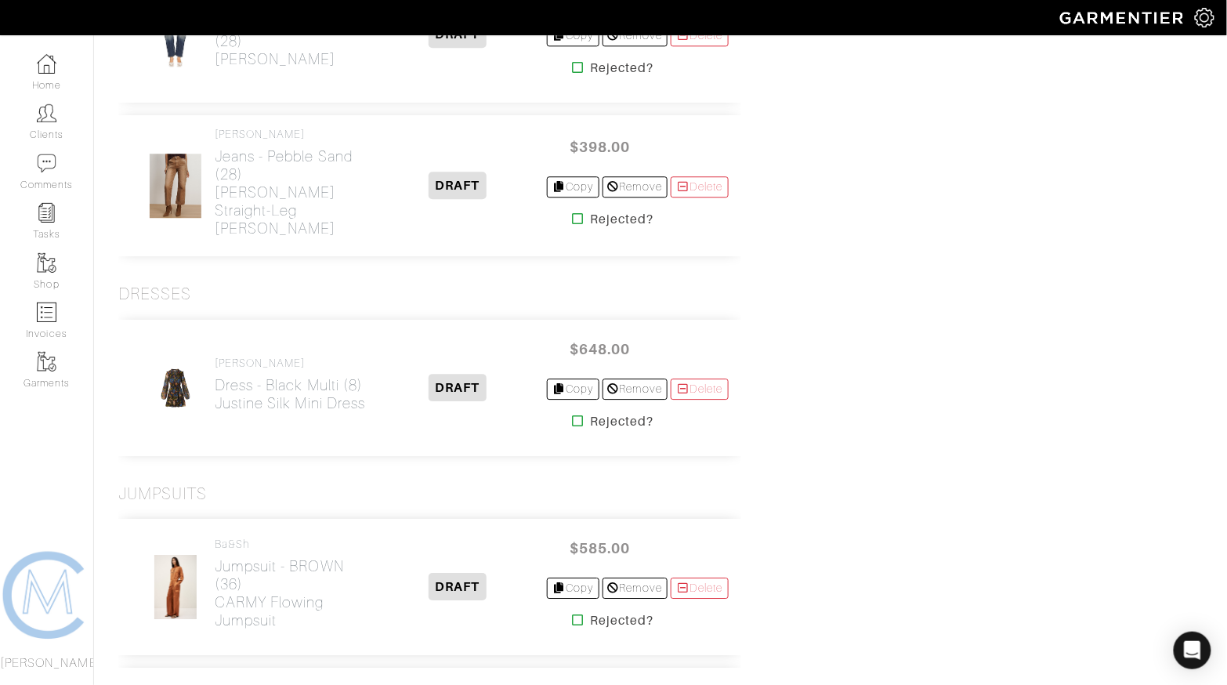
click at [573, 414] on icon at bounding box center [578, 420] width 12 height 13
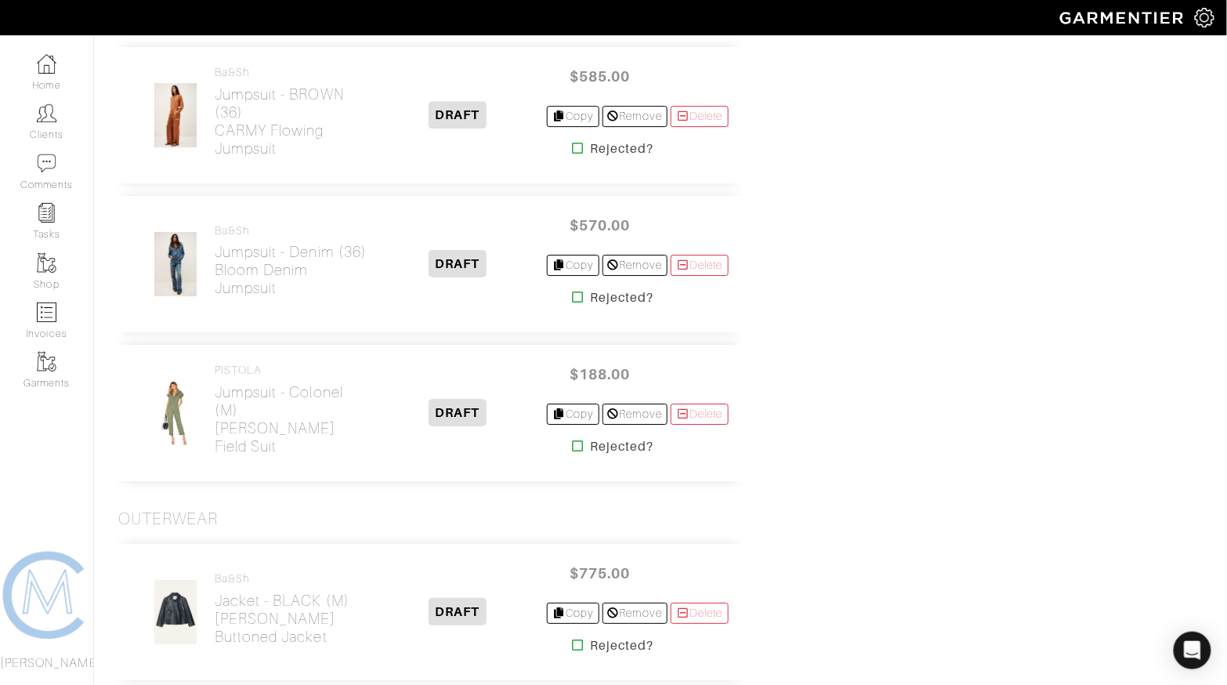
scroll to position [3340, 0]
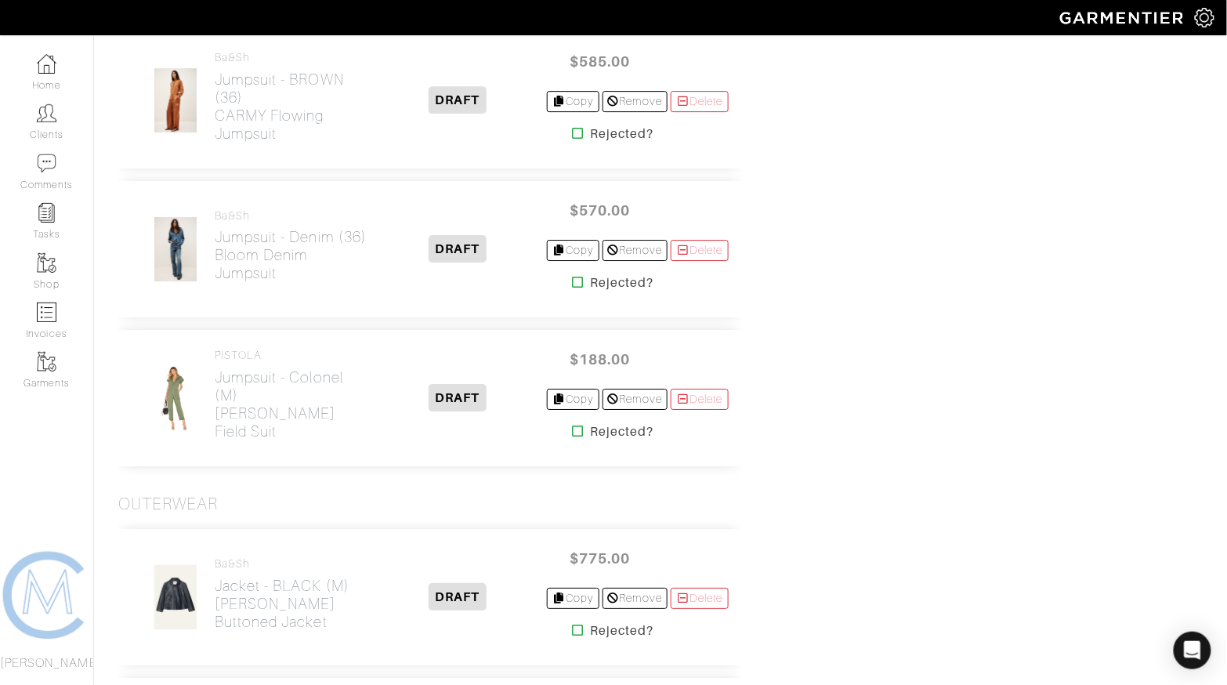
click at [572, 276] on icon at bounding box center [578, 282] width 12 height 13
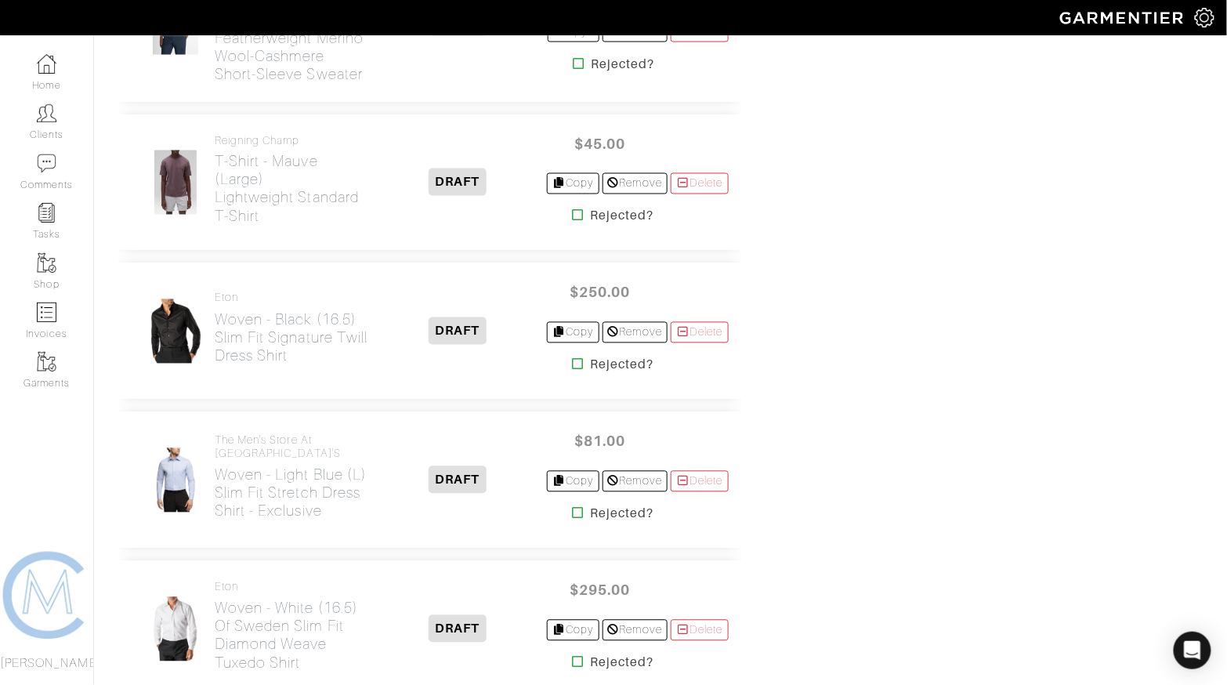
scroll to position [2607, 0]
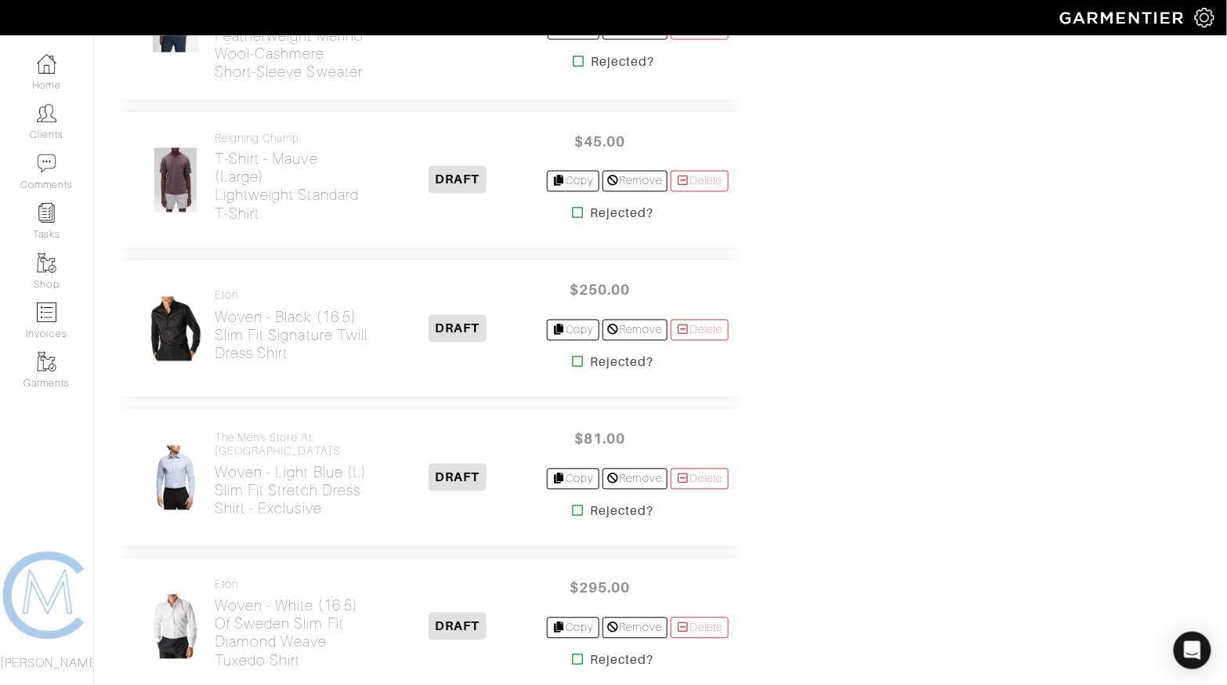
click at [572, 504] on icon at bounding box center [578, 510] width 12 height 13
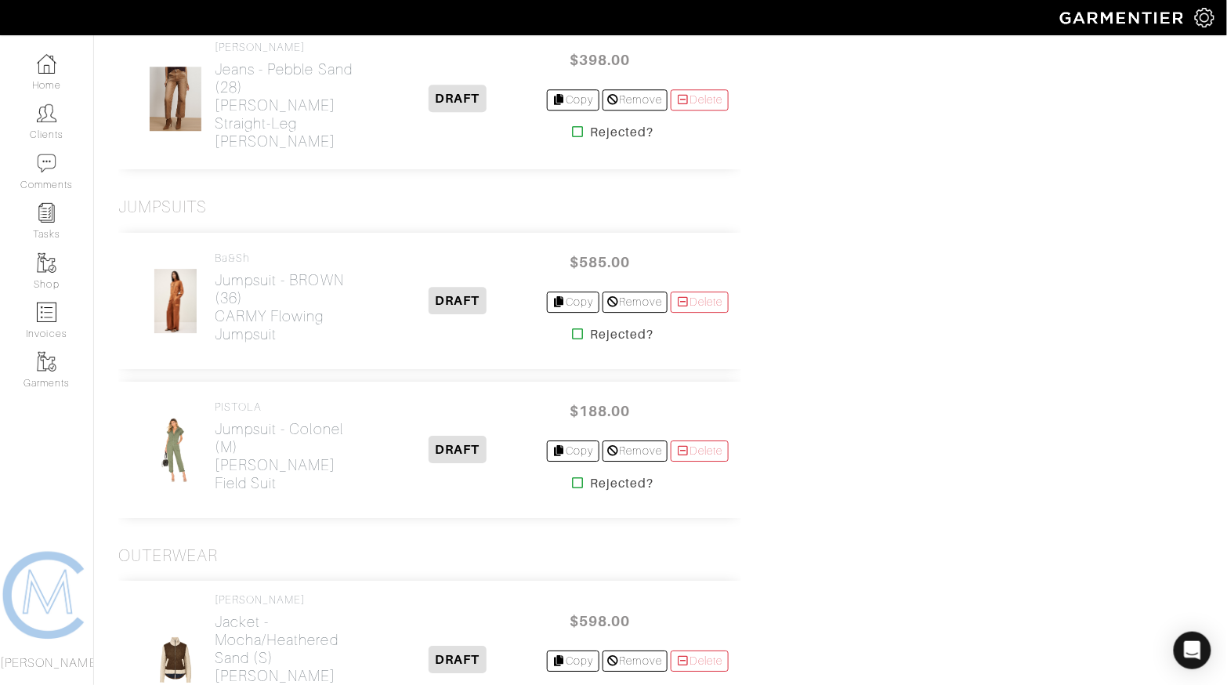
scroll to position [3202, 0]
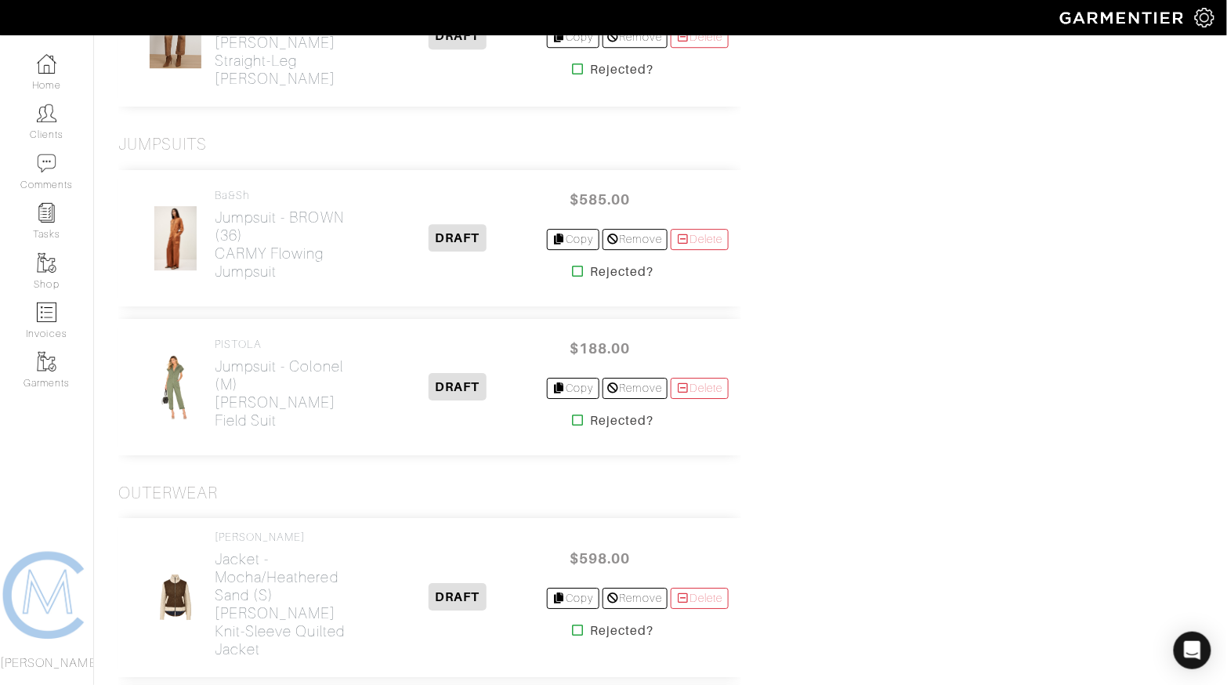
click at [573, 414] on icon at bounding box center [578, 420] width 12 height 13
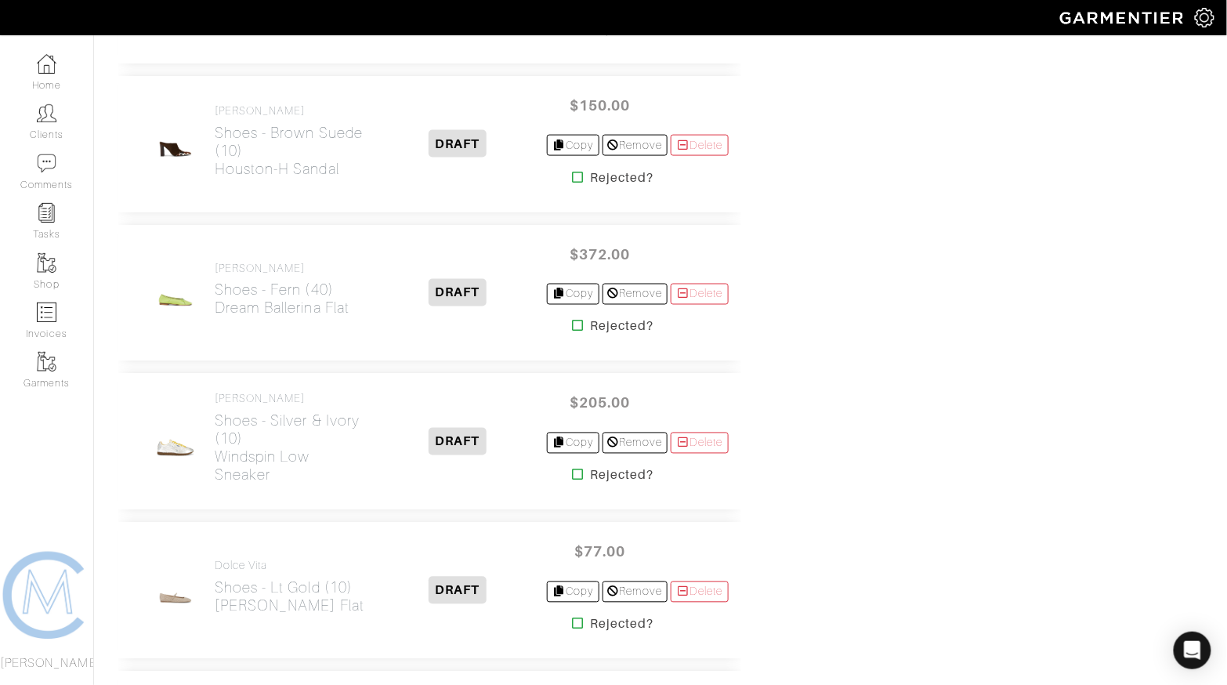
scroll to position [4324, 0]
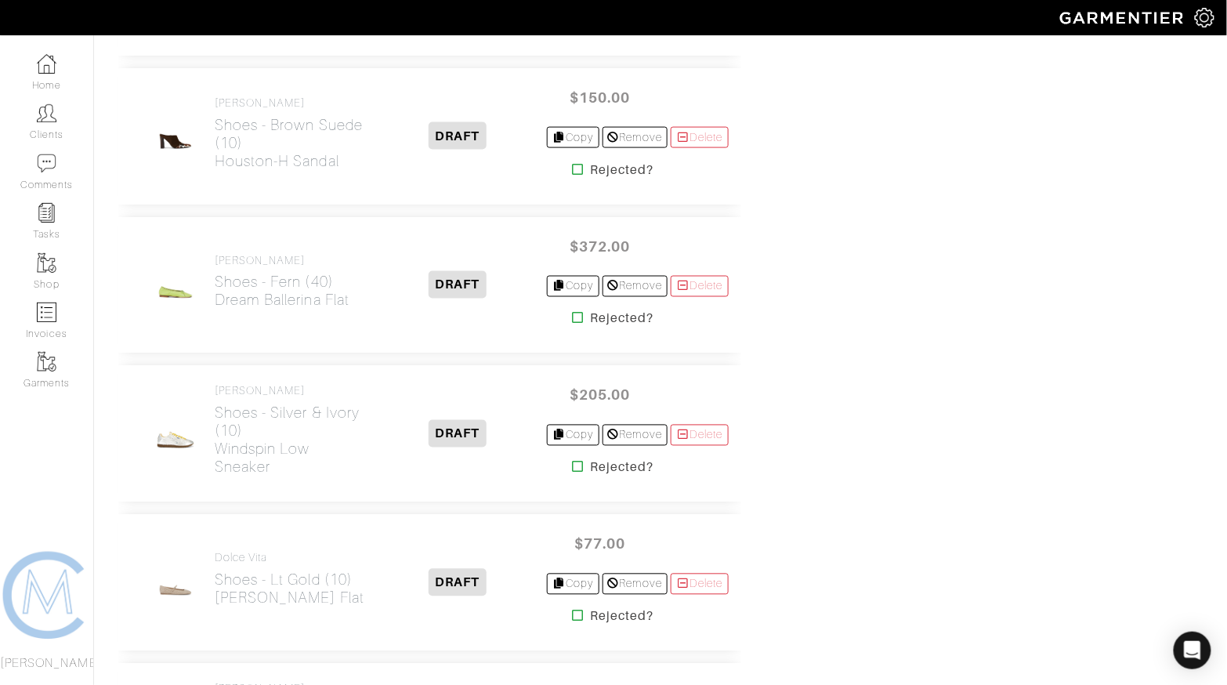
click at [572, 312] on icon at bounding box center [578, 318] width 12 height 13
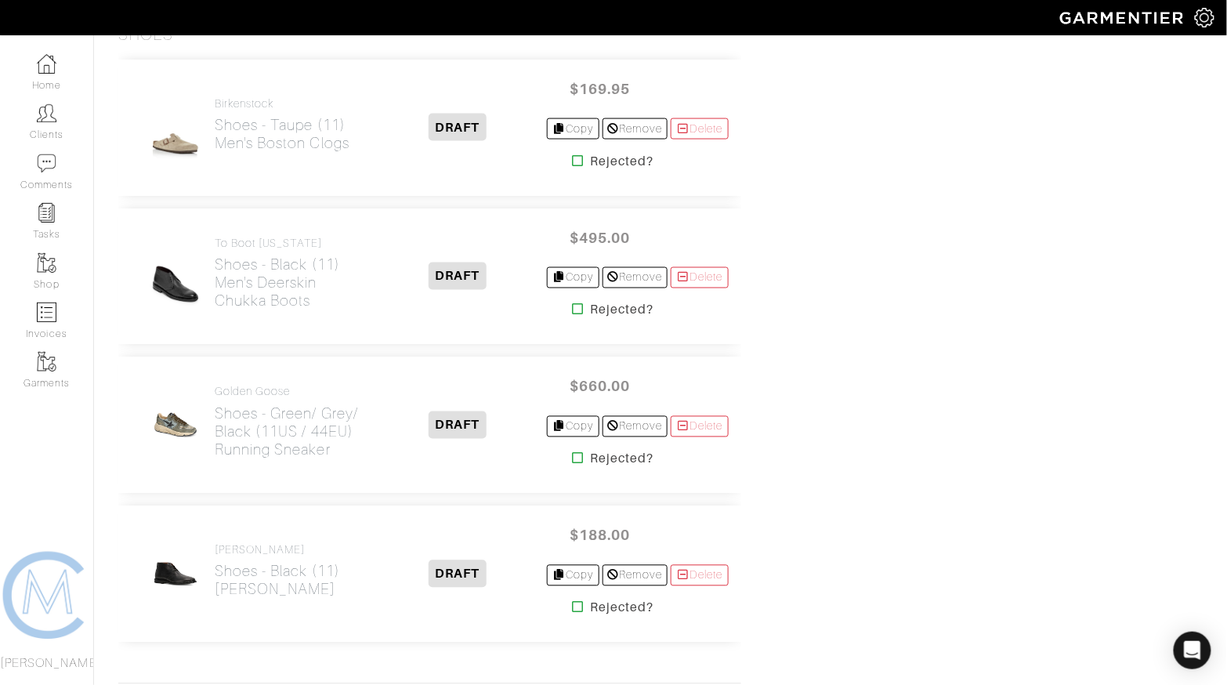
scroll to position [6189, 0]
click at [572, 304] on icon at bounding box center [578, 310] width 12 height 13
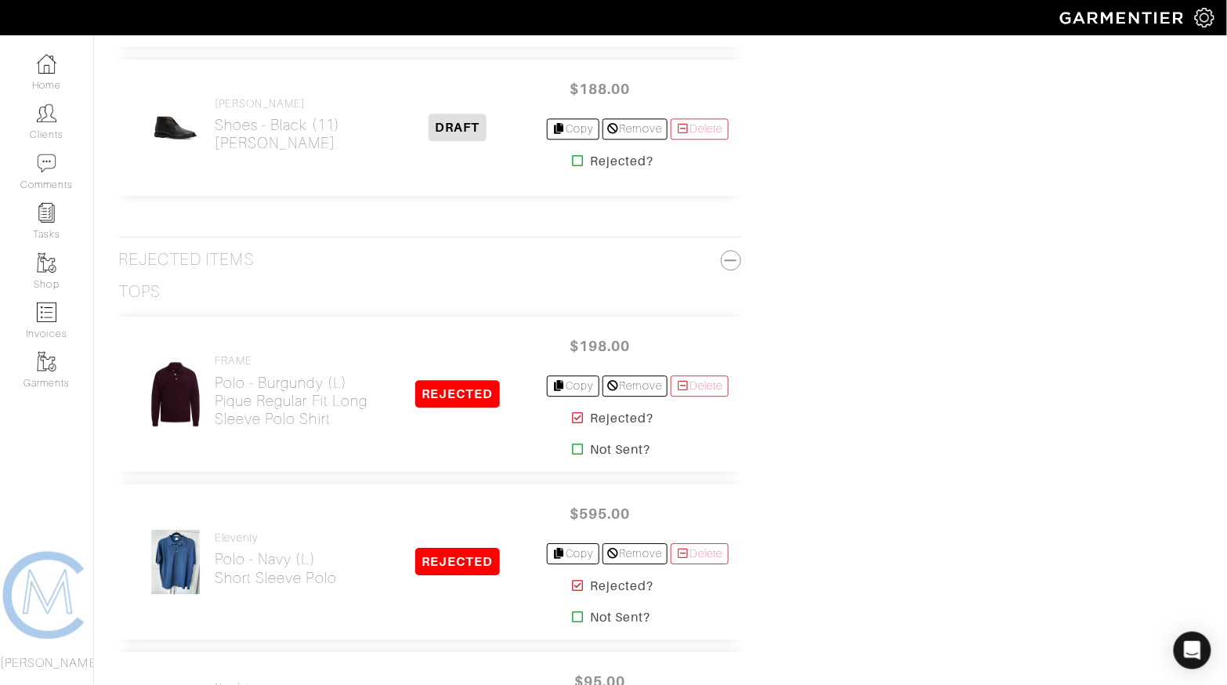
scroll to position [6710, 0]
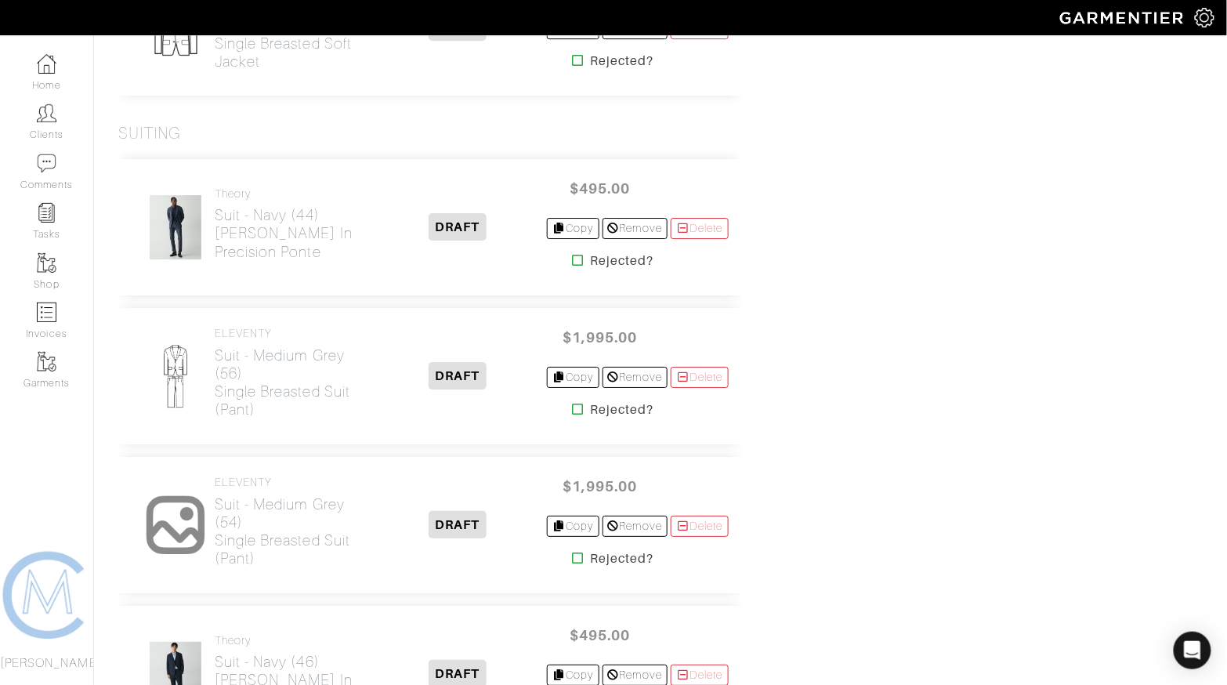
scroll to position [5251, 0]
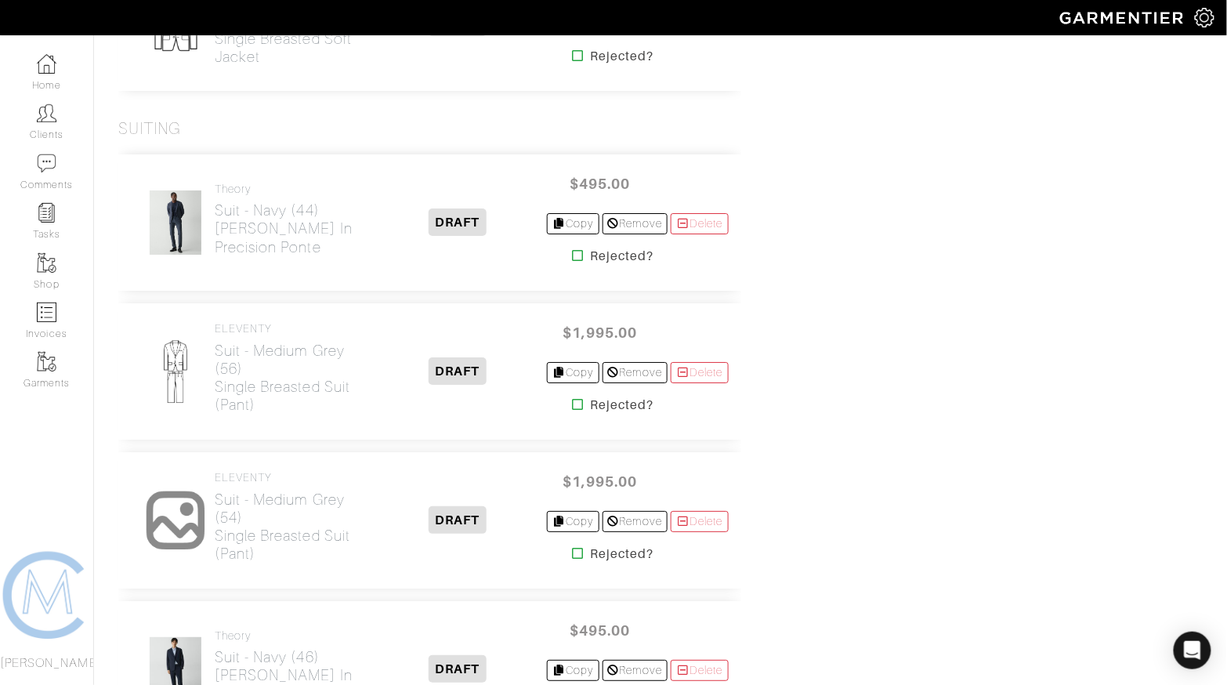
click at [574, 398] on icon at bounding box center [578, 404] width 12 height 13
click at [572, 547] on icon at bounding box center [578, 553] width 12 height 13
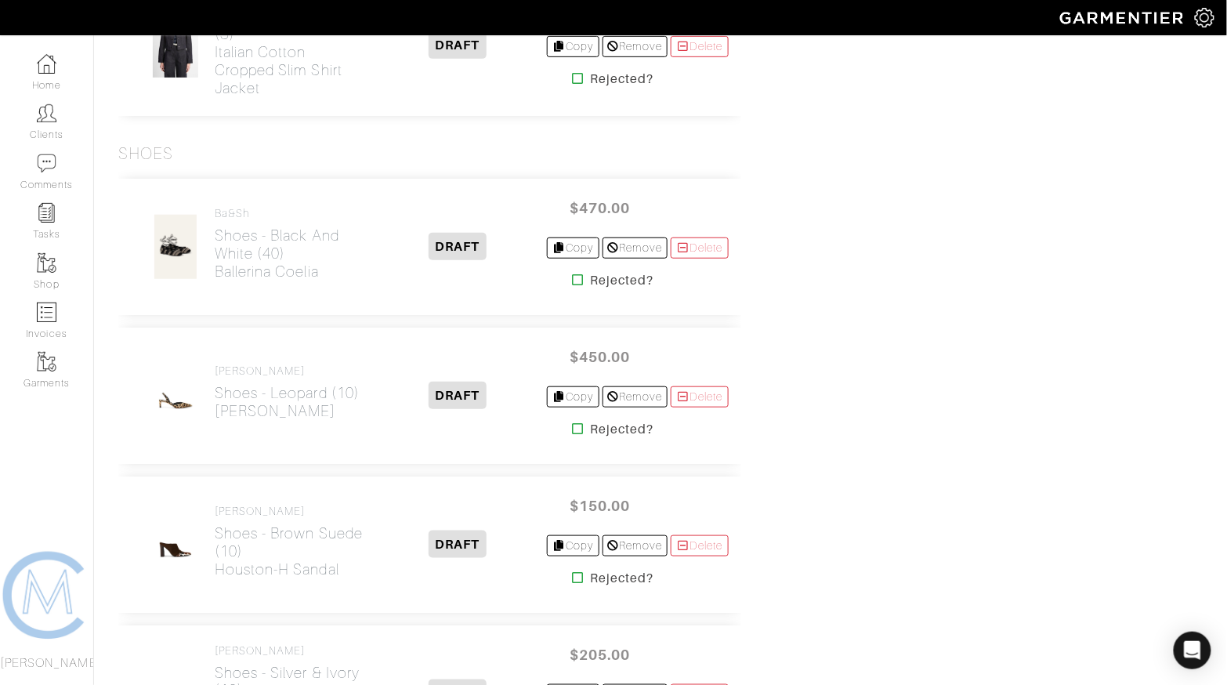
scroll to position [3912, 0]
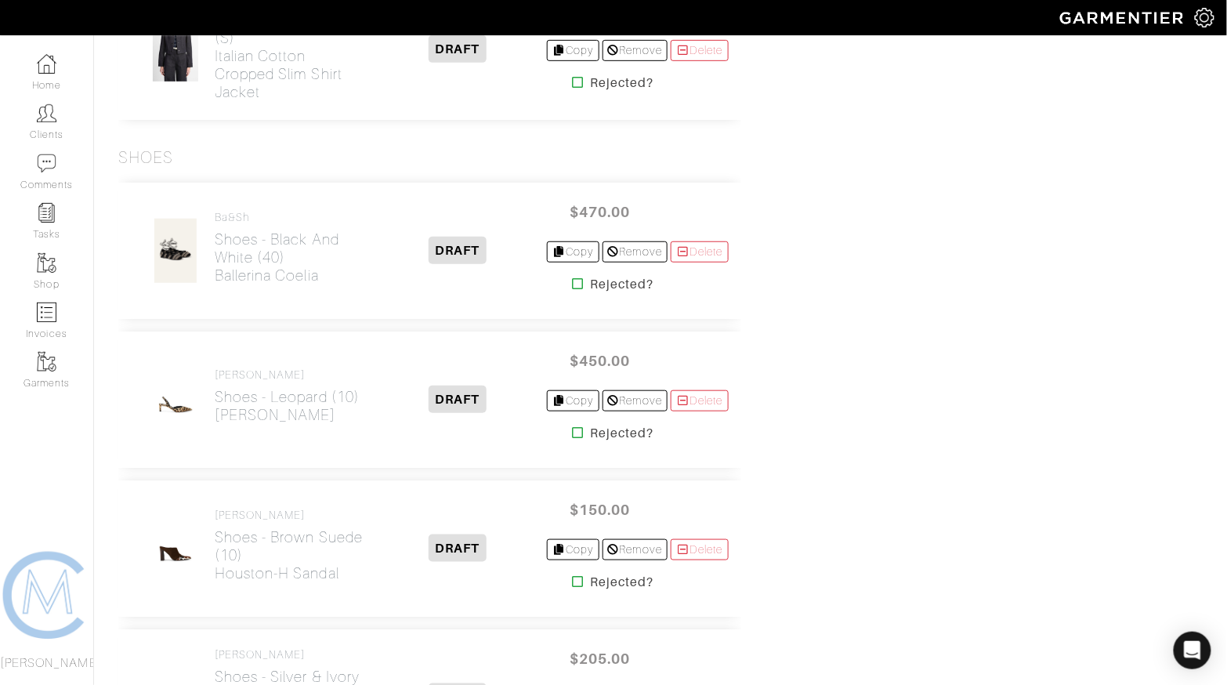
click at [572, 277] on icon at bounding box center [578, 283] width 12 height 13
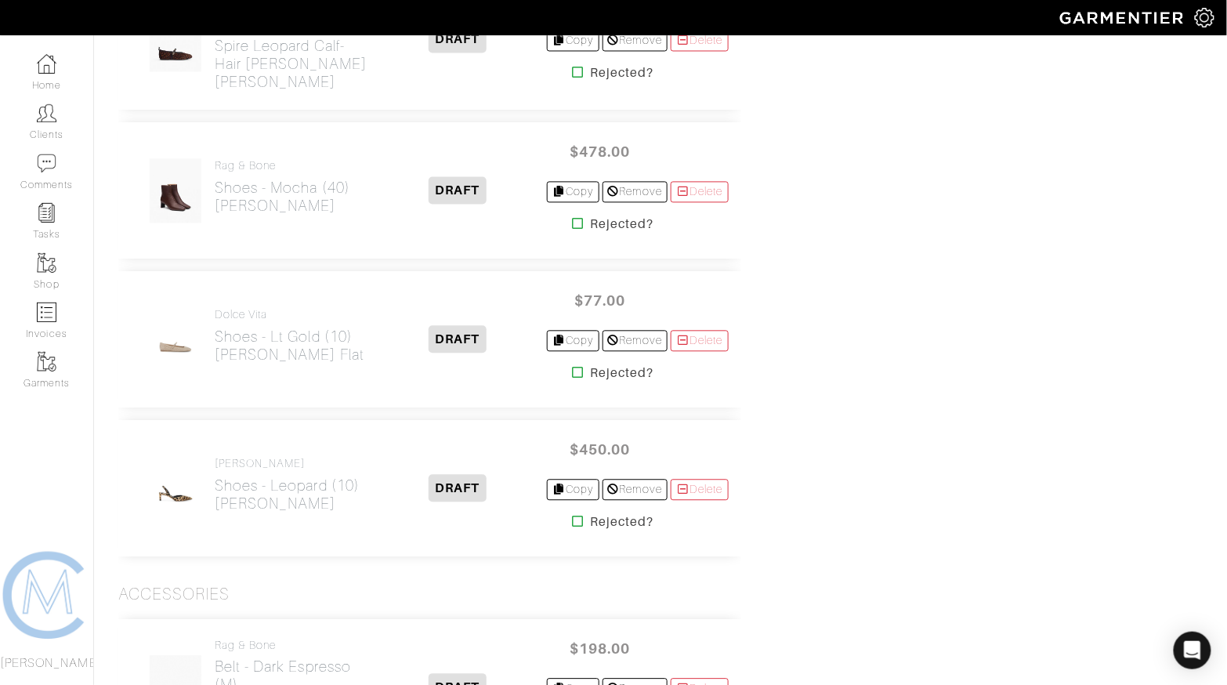
scroll to position [4471, 0]
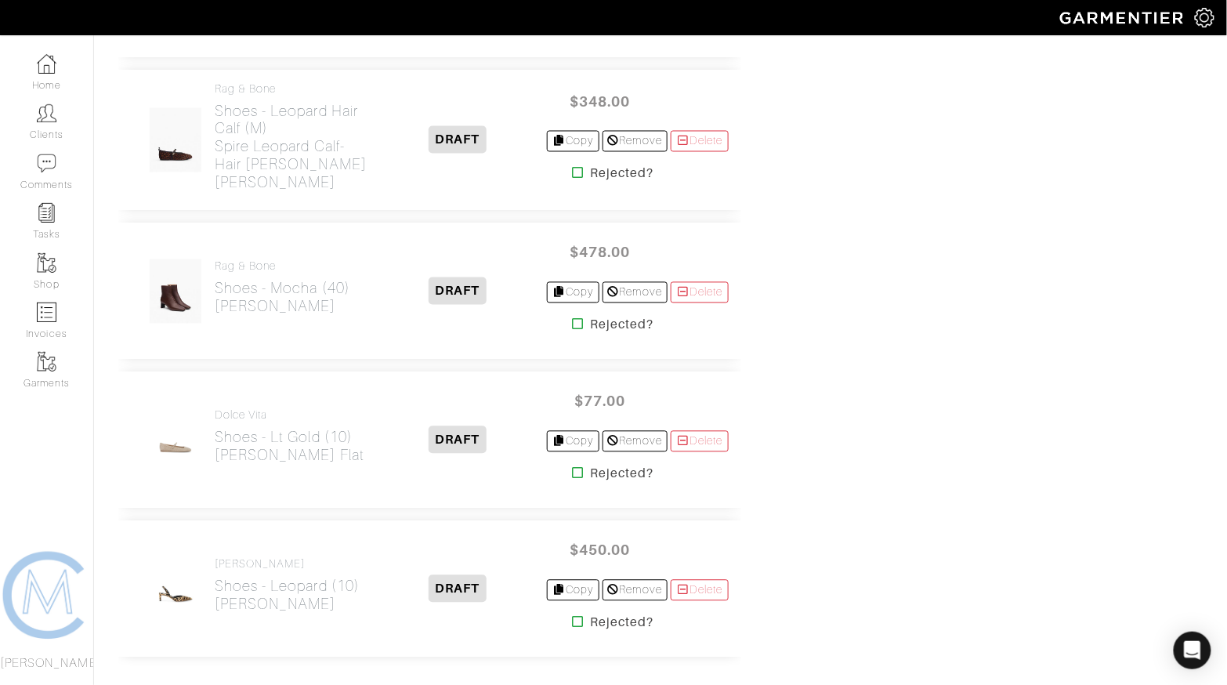
click at [572, 467] on icon at bounding box center [578, 473] width 12 height 13
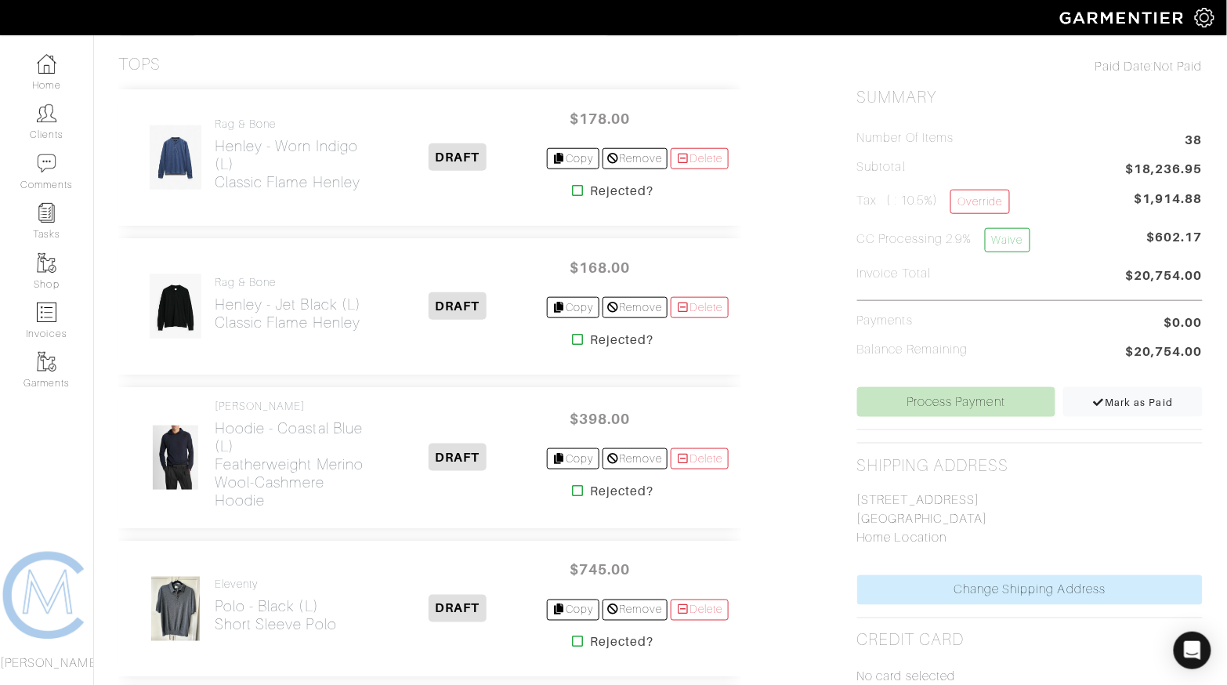
scroll to position [346, 0]
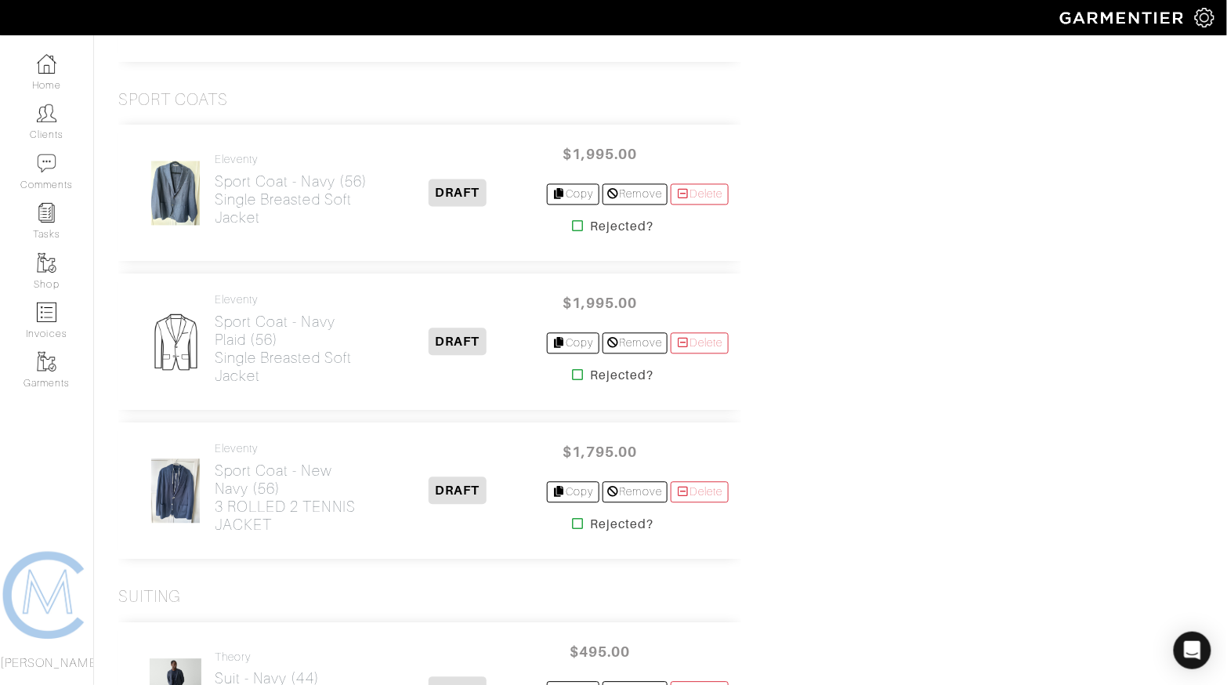
scroll to position [6421, 0]
click at [572, 367] on icon at bounding box center [578, 373] width 12 height 13
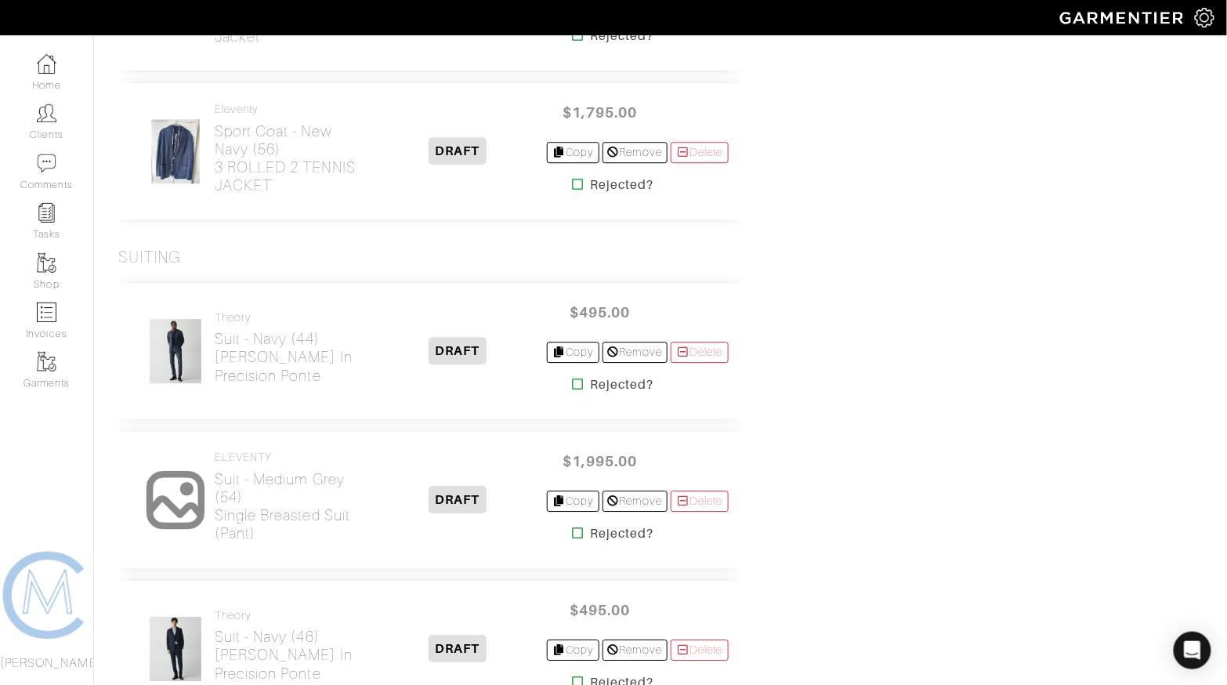
scroll to position [6761, 0]
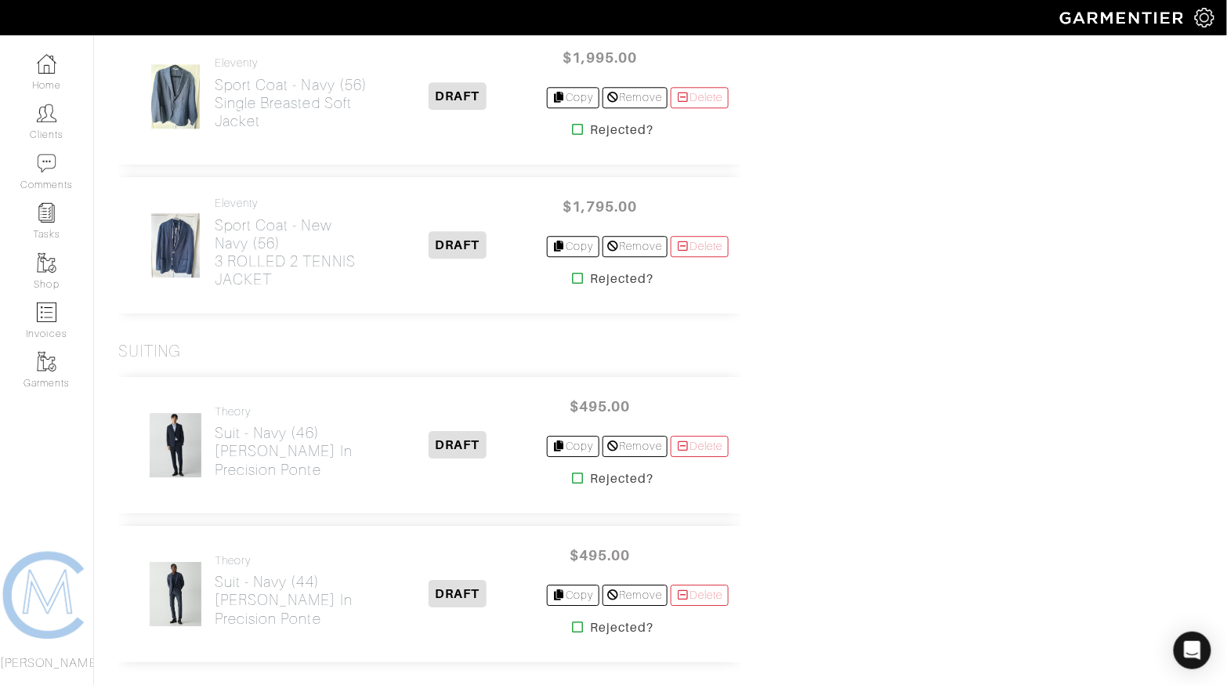
scroll to position [4908, 0]
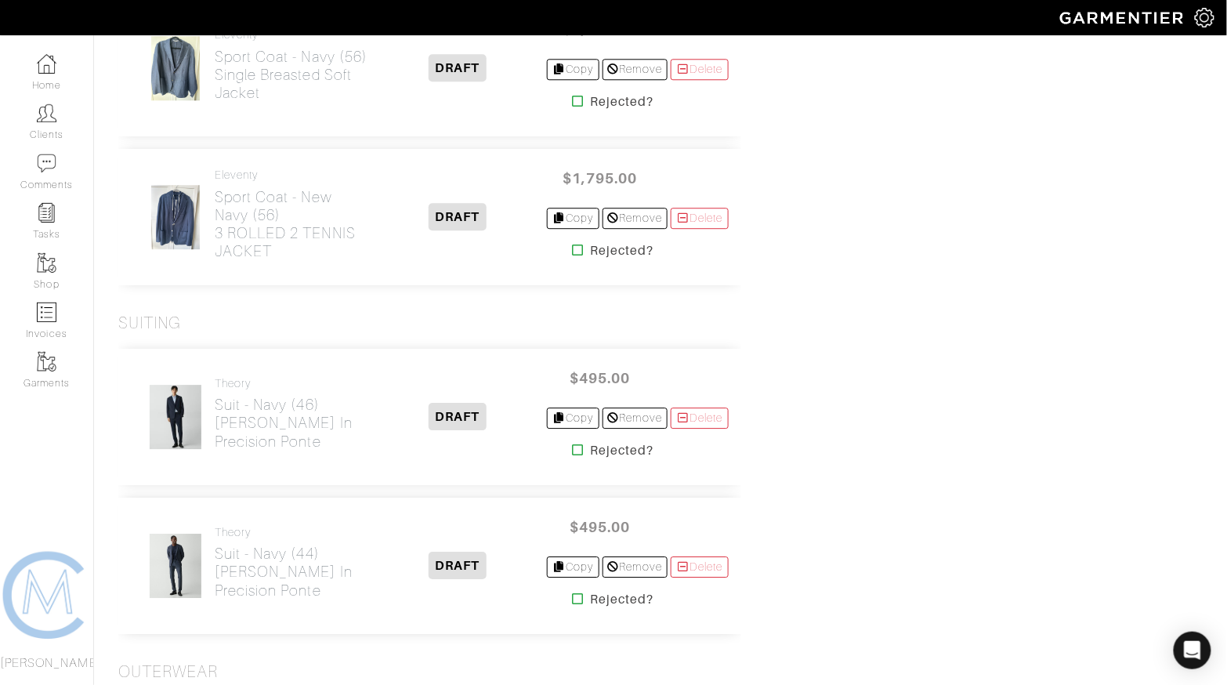
click at [572, 443] on icon at bounding box center [578, 449] width 12 height 13
click at [572, 592] on icon at bounding box center [578, 598] width 12 height 13
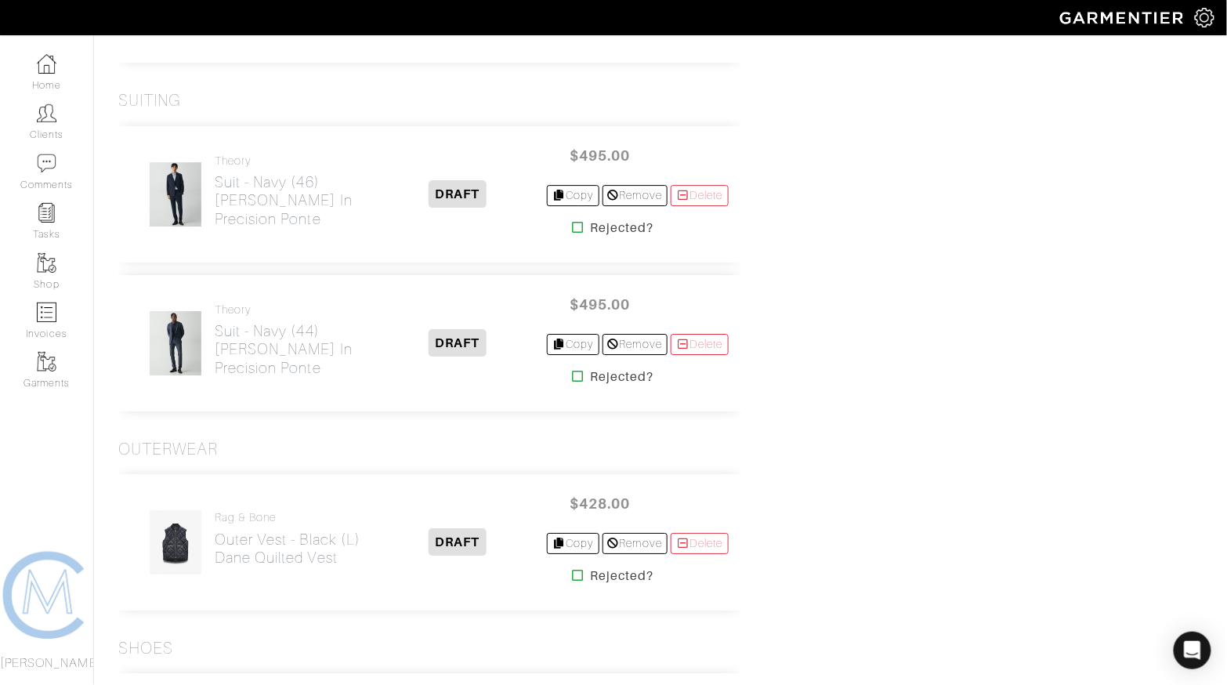
scroll to position [5132, 0]
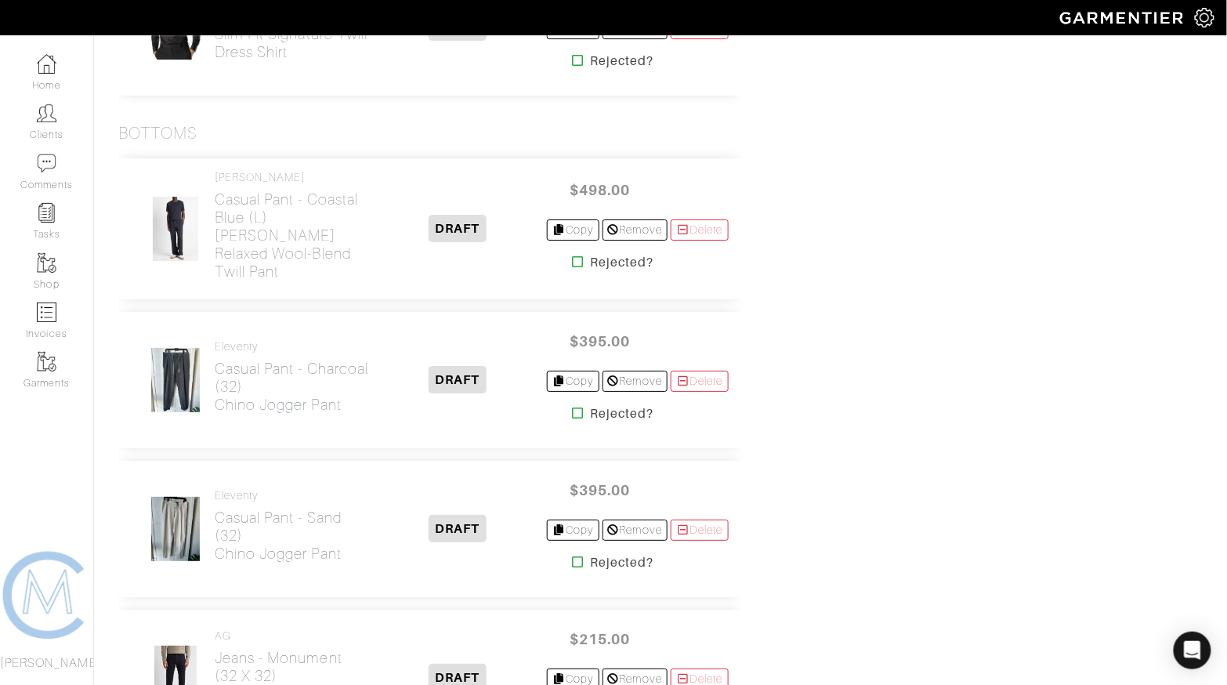
scroll to position [3505, 0]
click at [572, 406] on icon at bounding box center [578, 412] width 12 height 13
click at [572, 555] on icon at bounding box center [578, 561] width 12 height 13
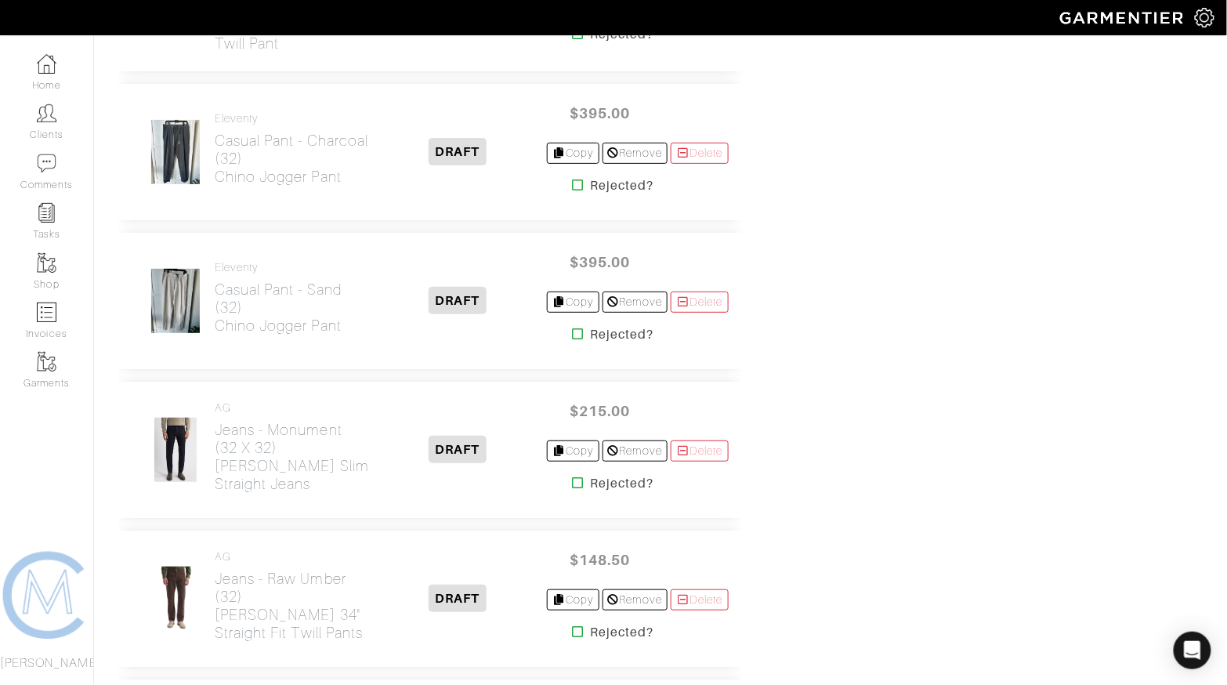
scroll to position [3736, 0]
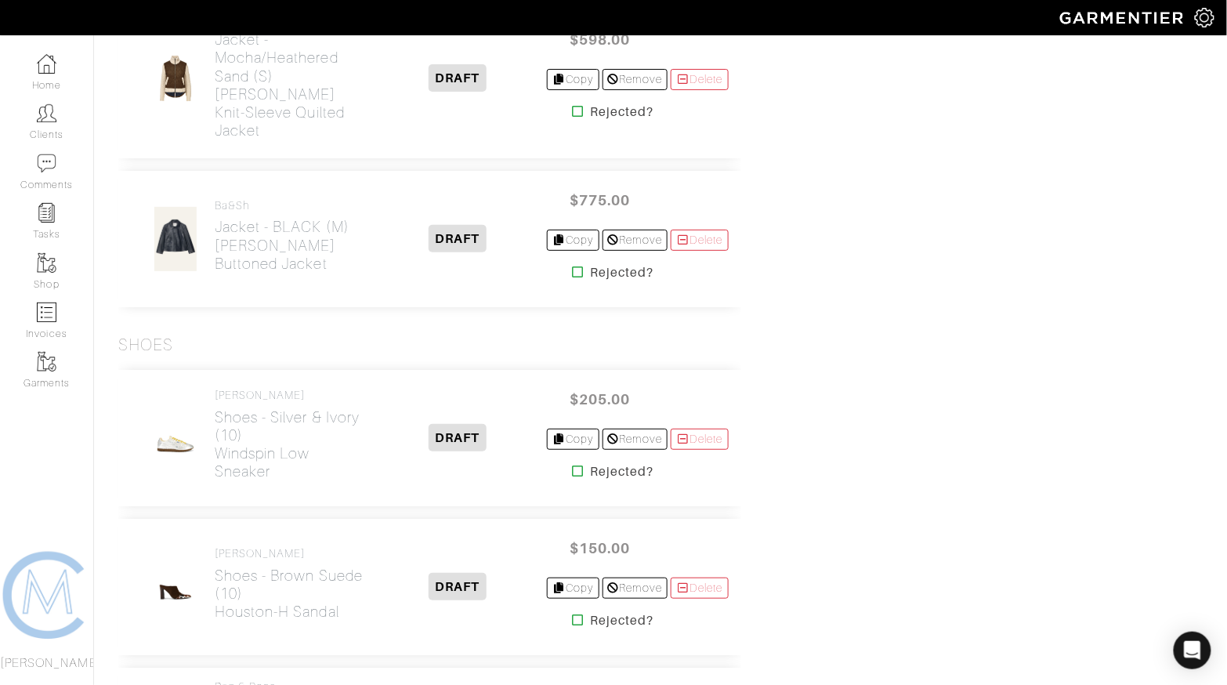
scroll to position [3924, 0]
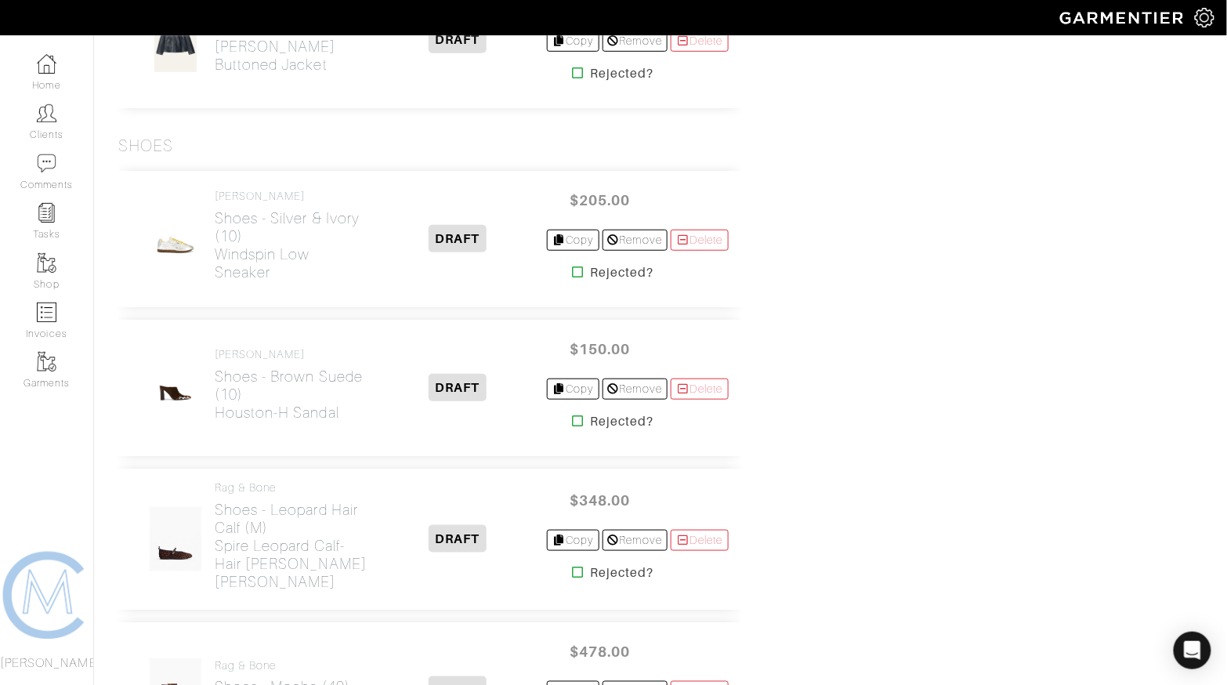
click at [573, 414] on icon at bounding box center [578, 420] width 12 height 13
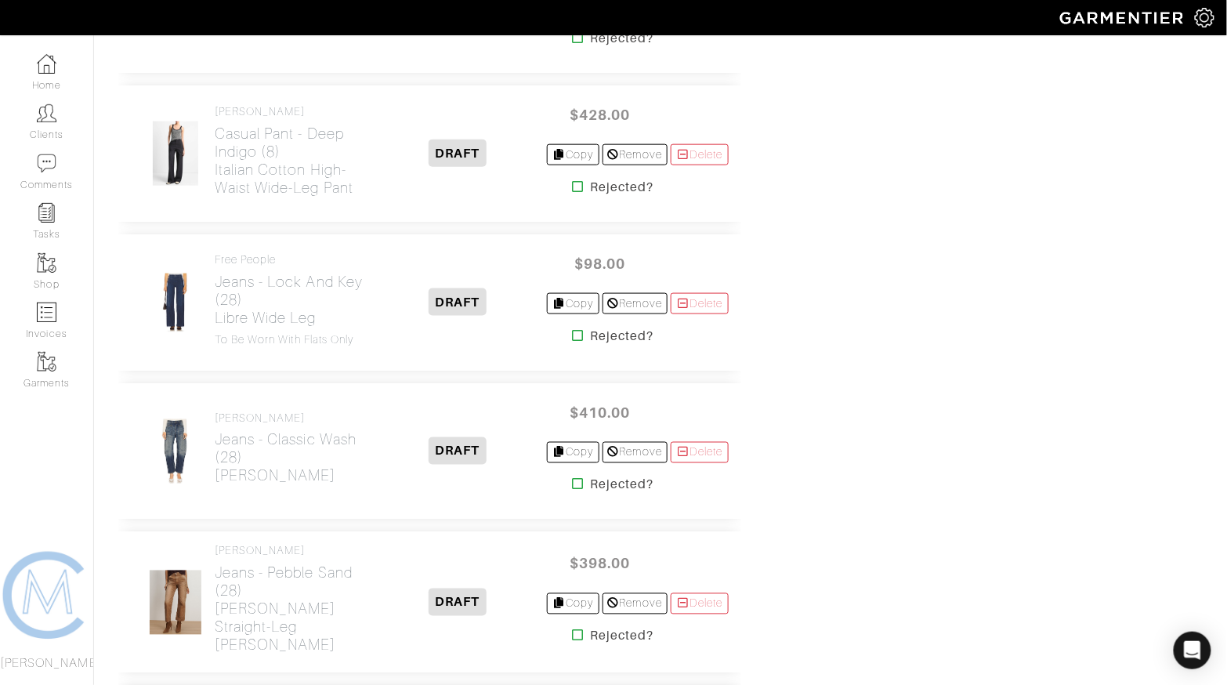
scroll to position [2372, 0]
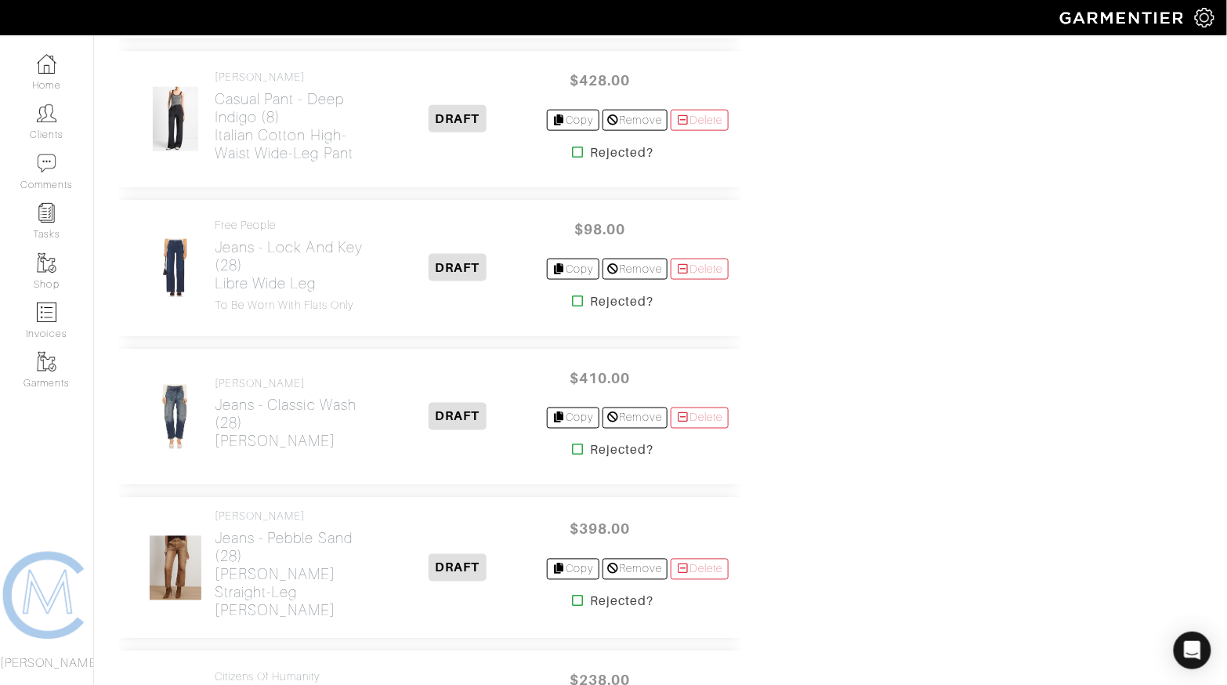
click at [572, 443] on icon at bounding box center [578, 449] width 12 height 13
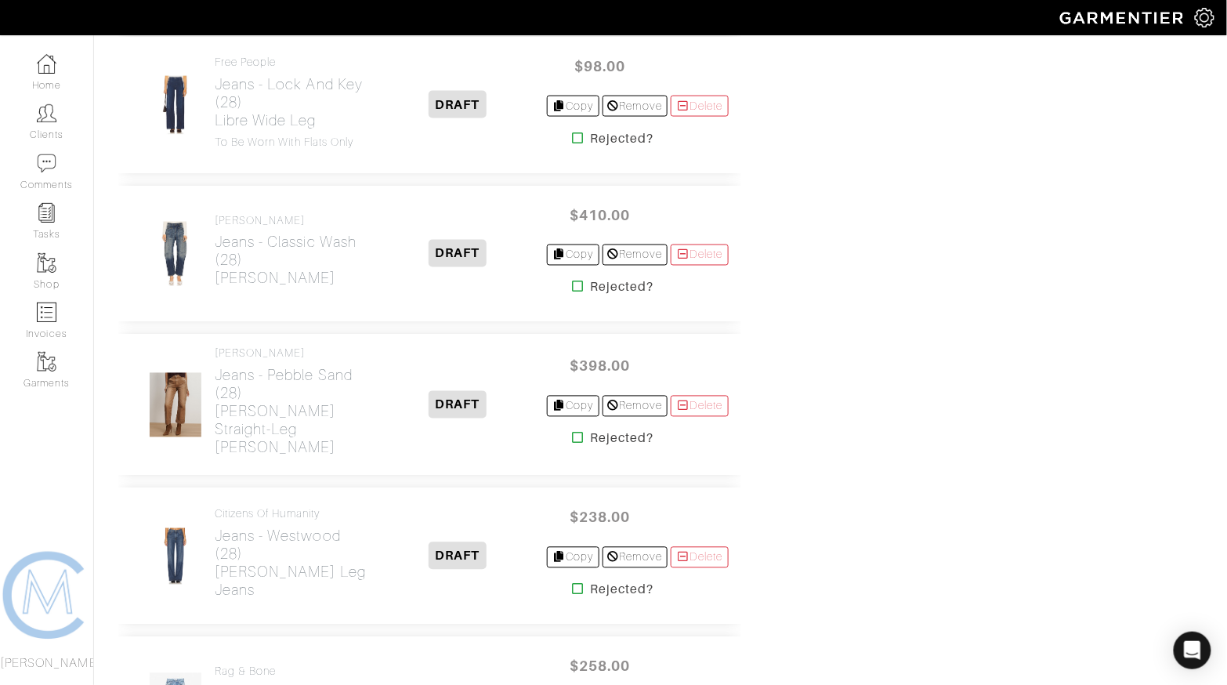
scroll to position [2545, 0]
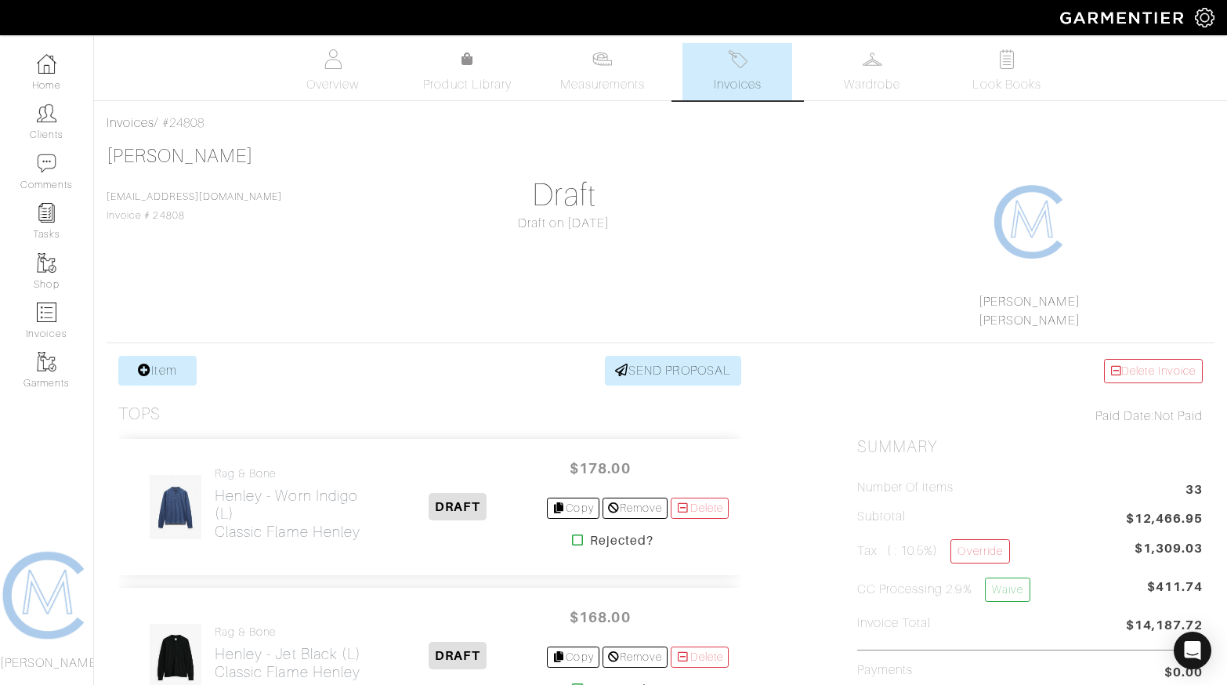
scroll to position [346, 0]
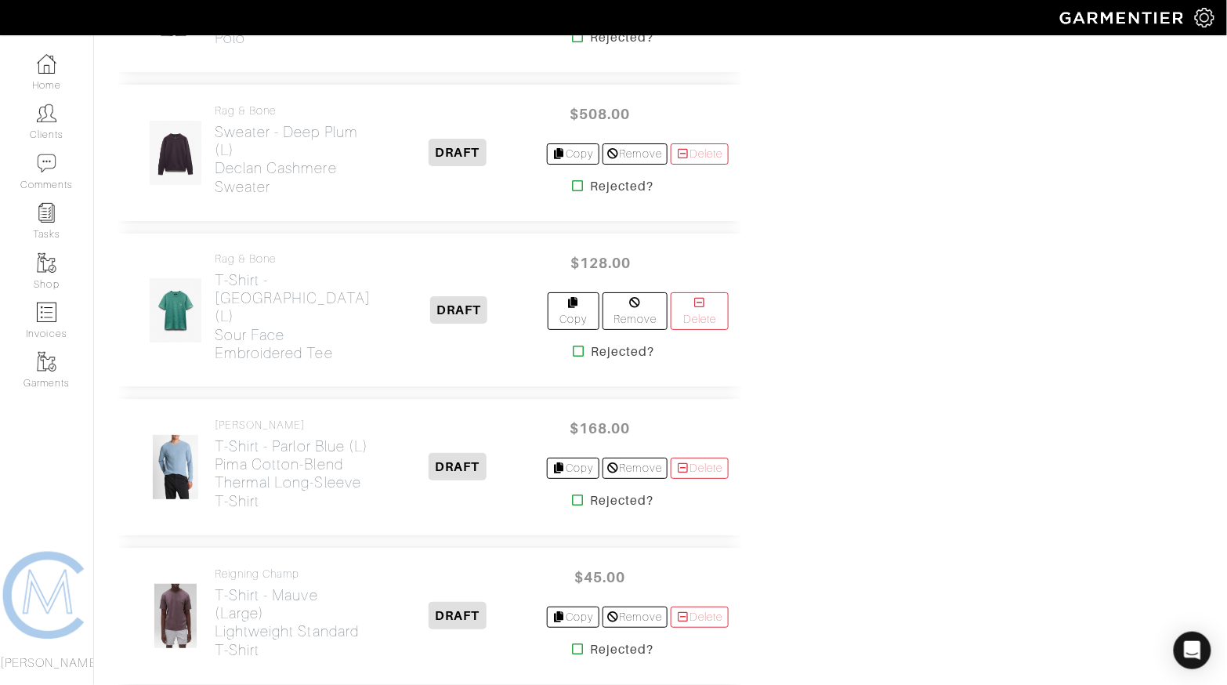
scroll to position [1705, 0]
click at [573, 342] on icon at bounding box center [579, 348] width 12 height 13
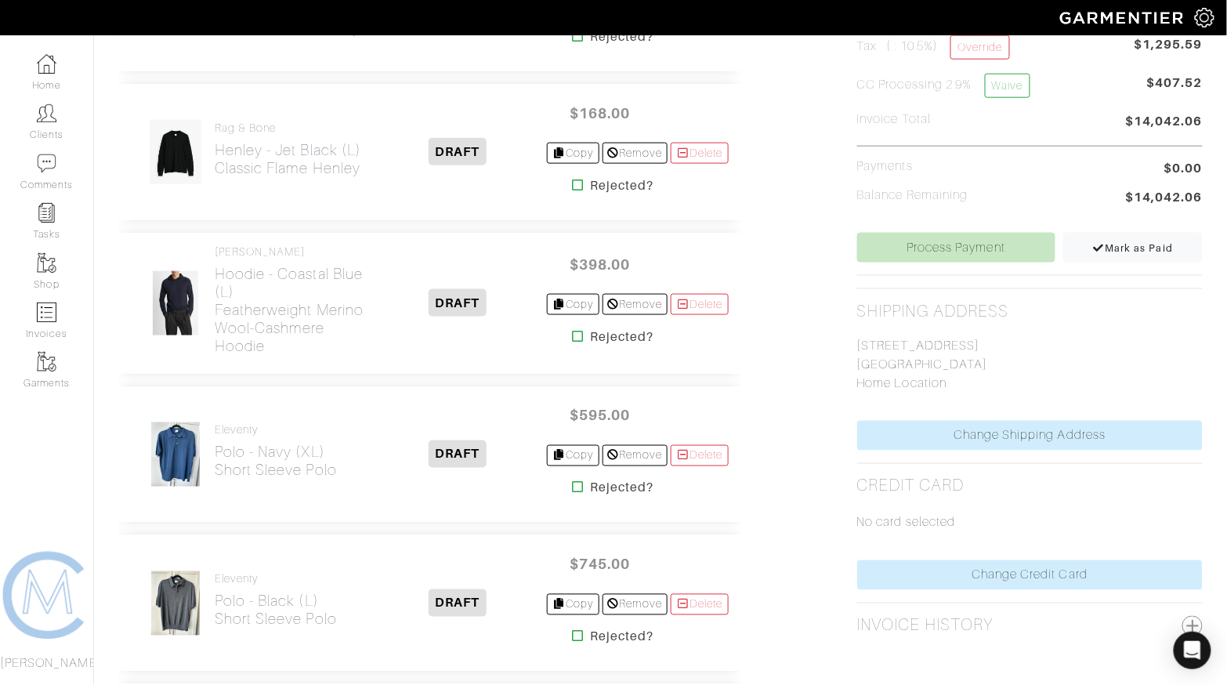
scroll to position [522, 0]
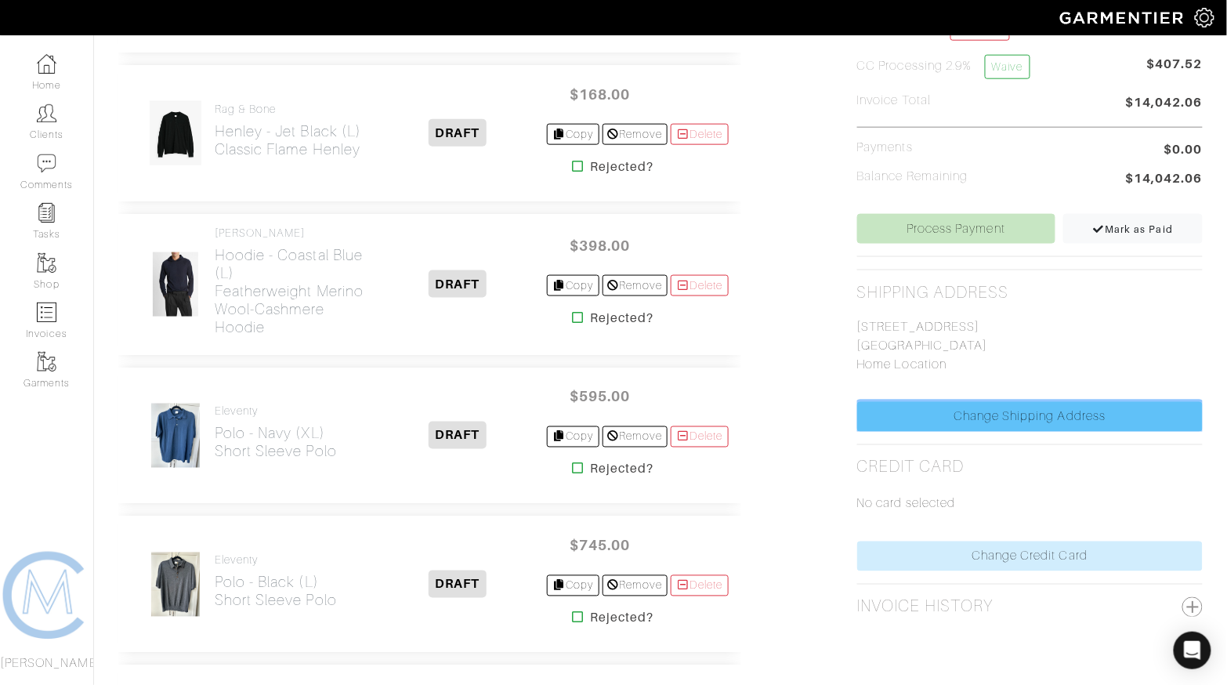
click at [961, 416] on link "Change Shipping Address" at bounding box center [1029, 417] width 345 height 30
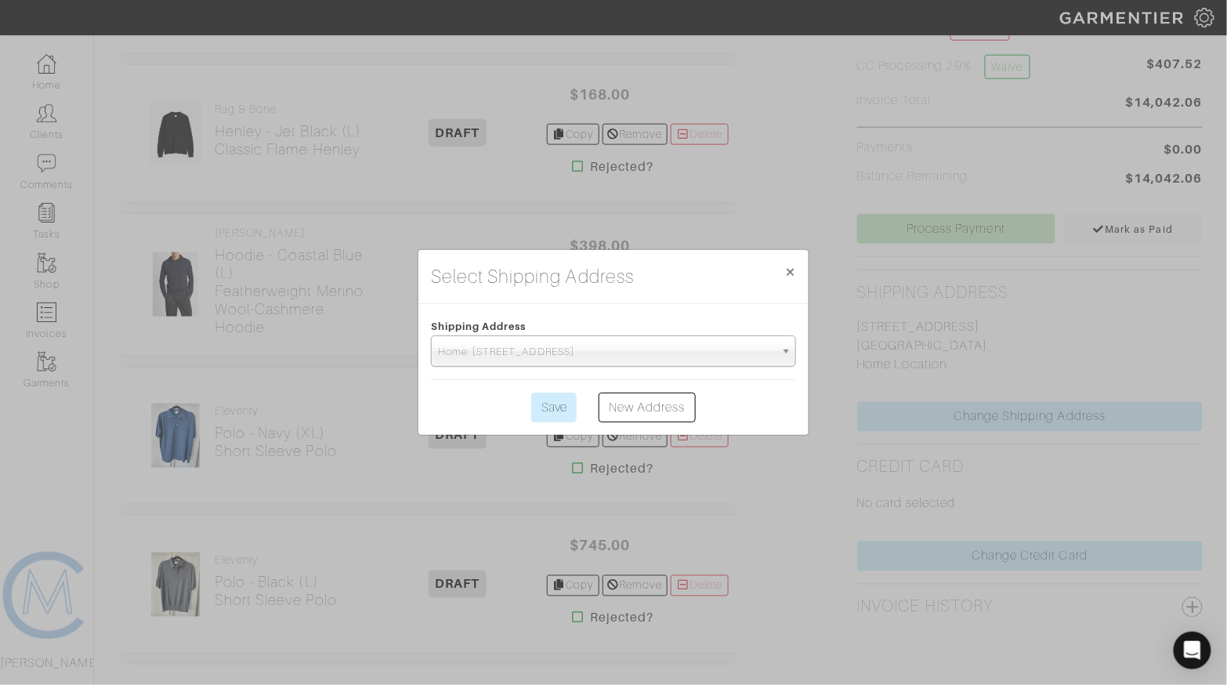
click at [543, 421] on div "Shipping Address Home: 1002 Palm Ave | South Pasadena, CA | 91030 Home: 1002 Pa…" at bounding box center [613, 369] width 390 height 131
click at [541, 417] on input "Save" at bounding box center [553, 407] width 45 height 30
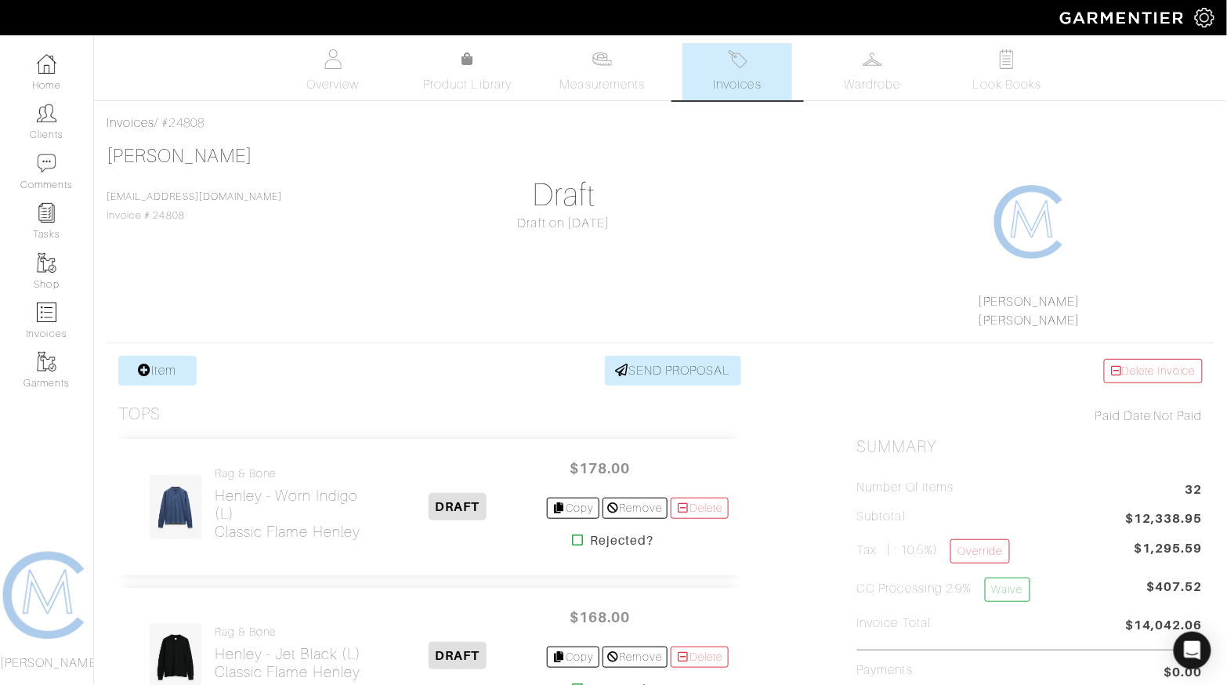
scroll to position [164, 0]
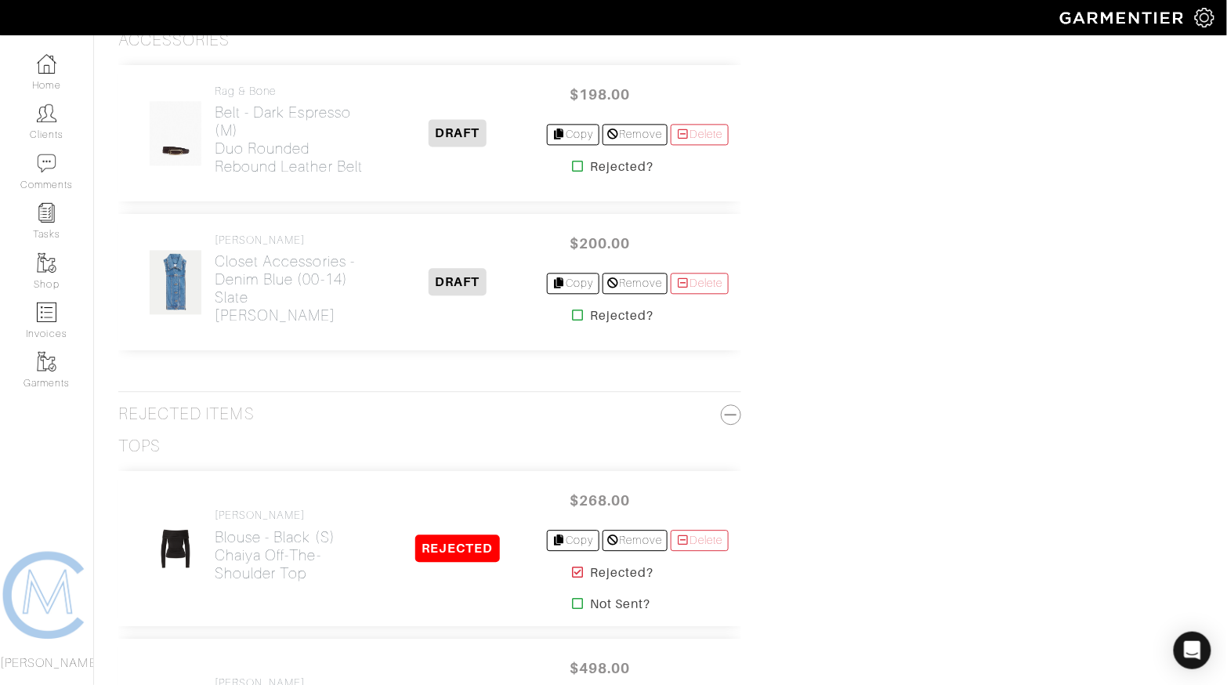
scroll to position [4713, 0]
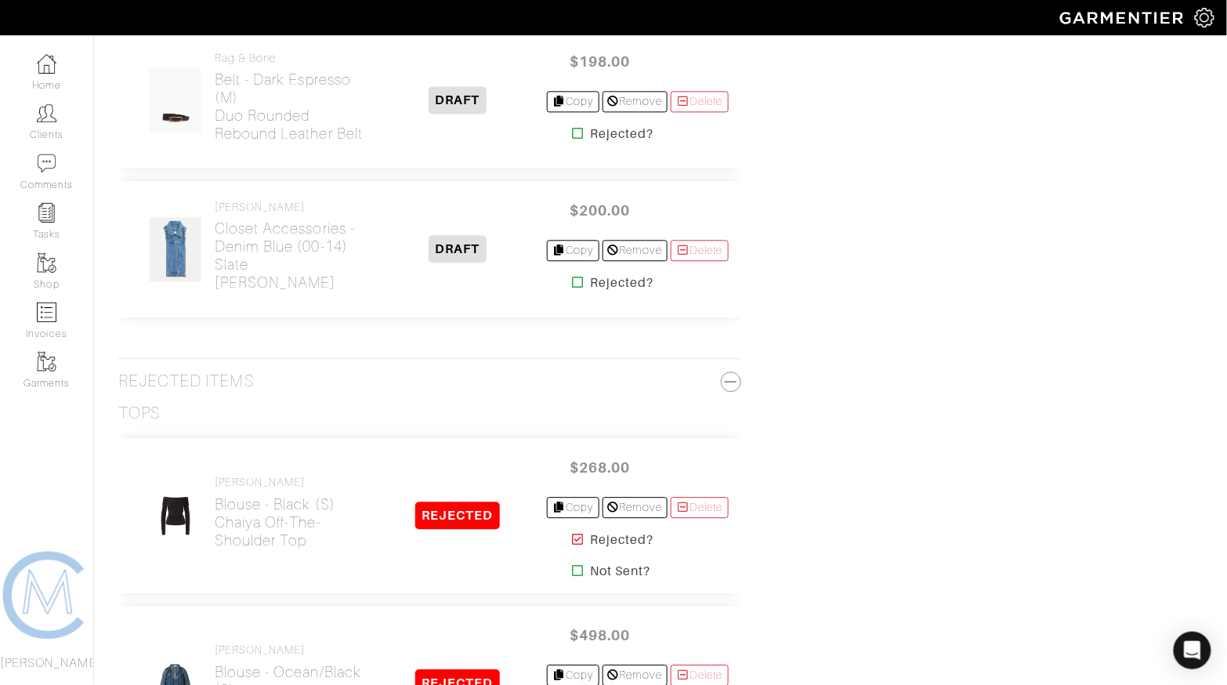
click at [572, 276] on icon at bounding box center [578, 282] width 12 height 13
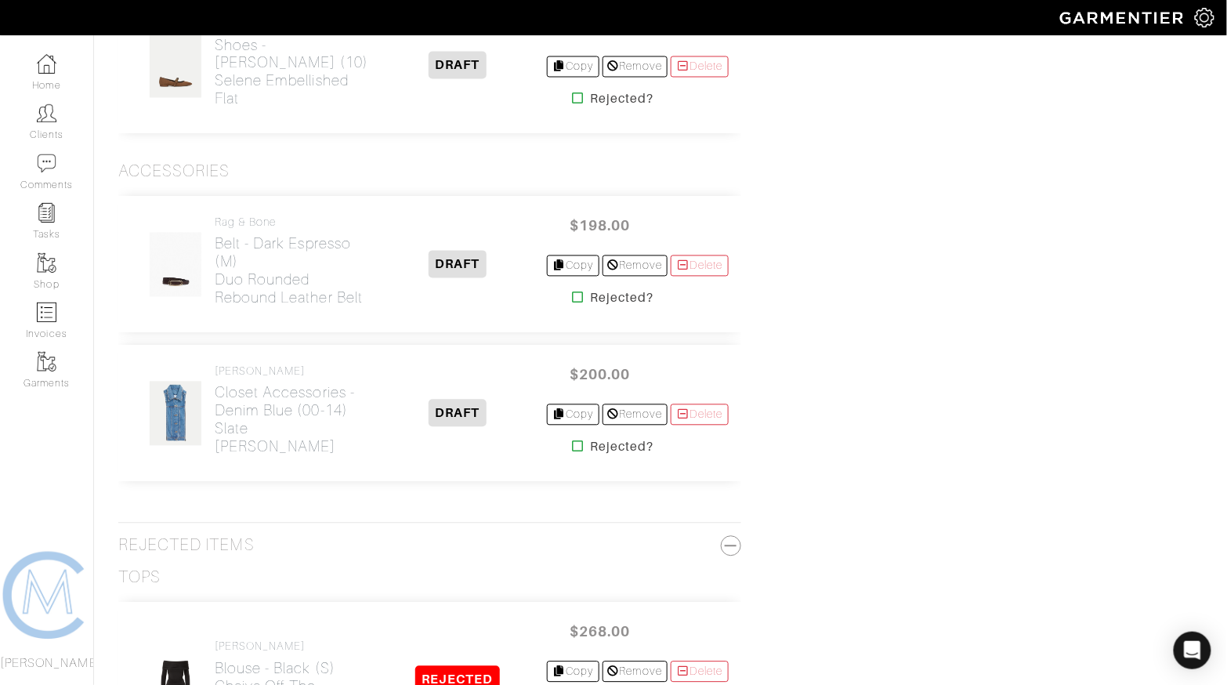
scroll to position [4553, 0]
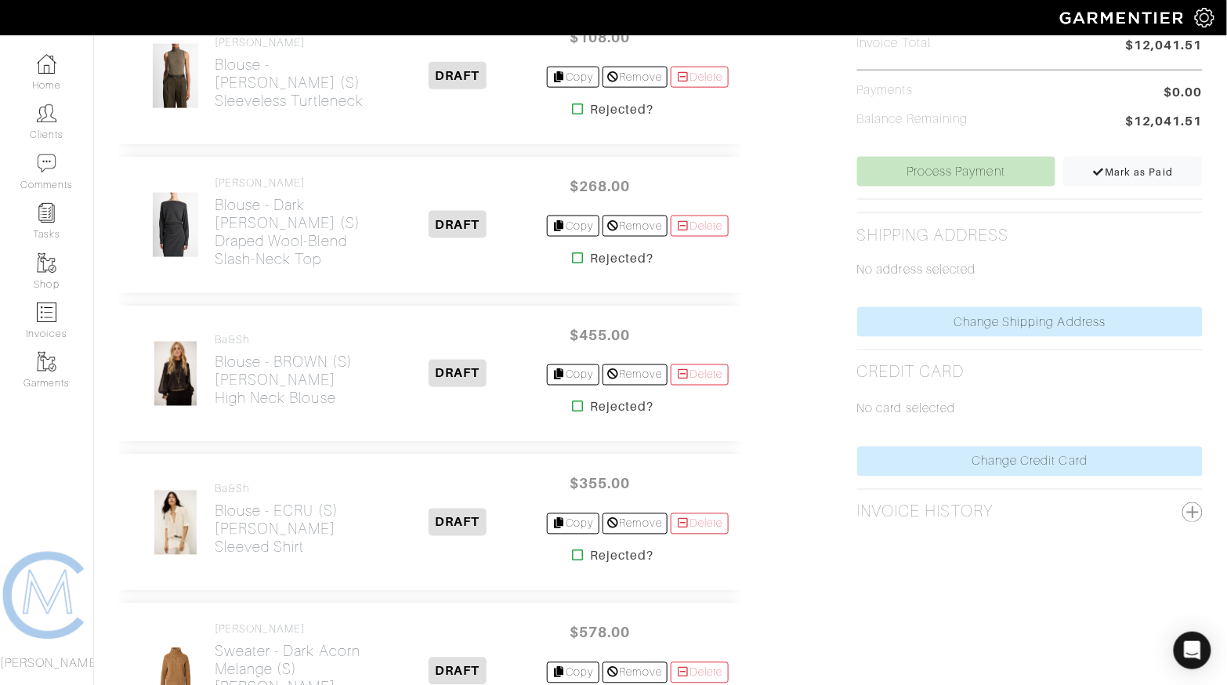
scroll to position [576, 0]
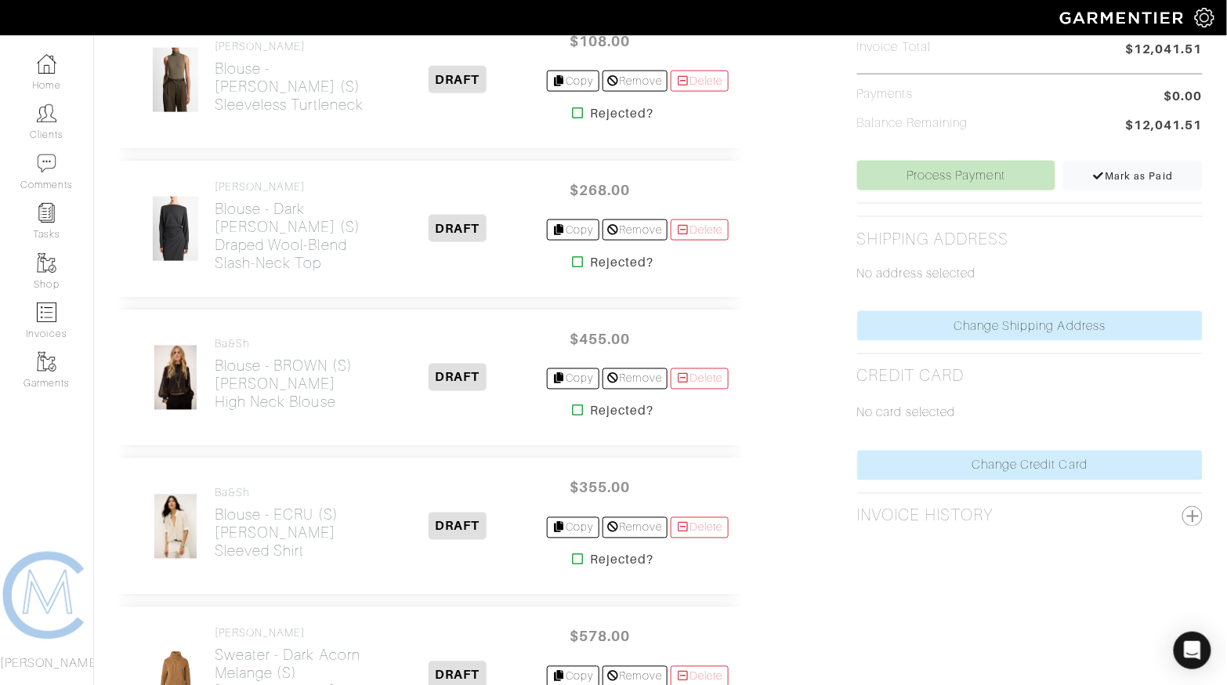
click at [572, 257] on icon at bounding box center [578, 261] width 12 height 13
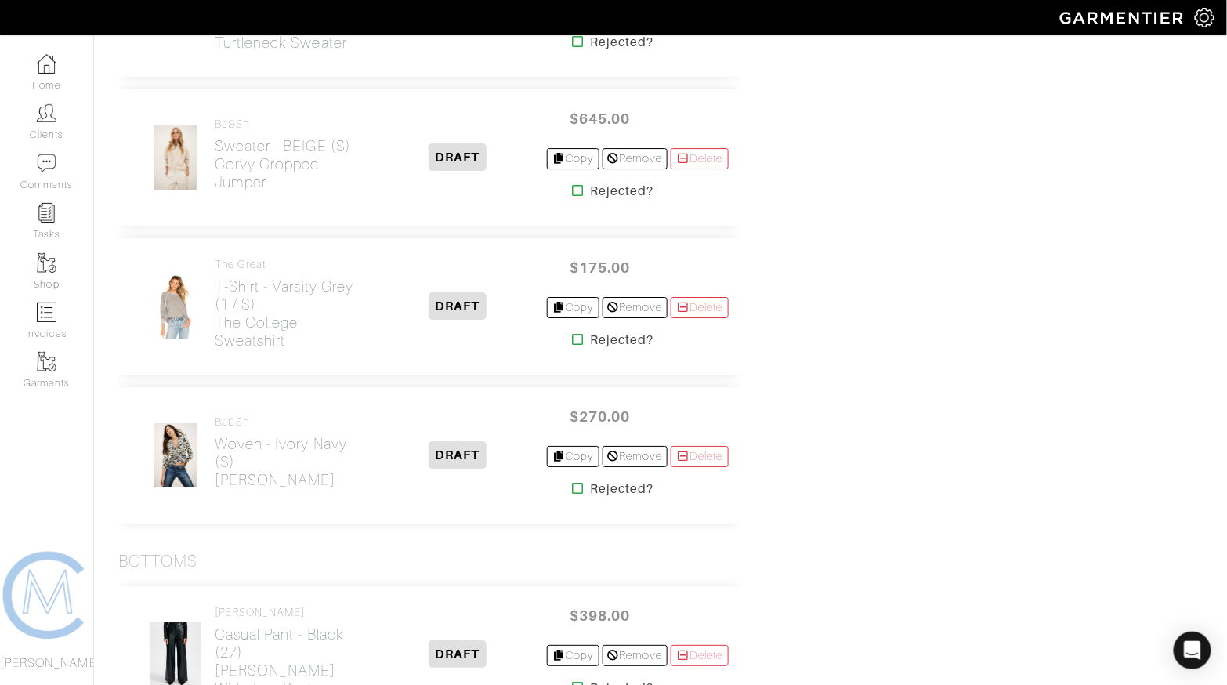
scroll to position [1537, 0]
click at [572, 335] on icon at bounding box center [578, 341] width 12 height 13
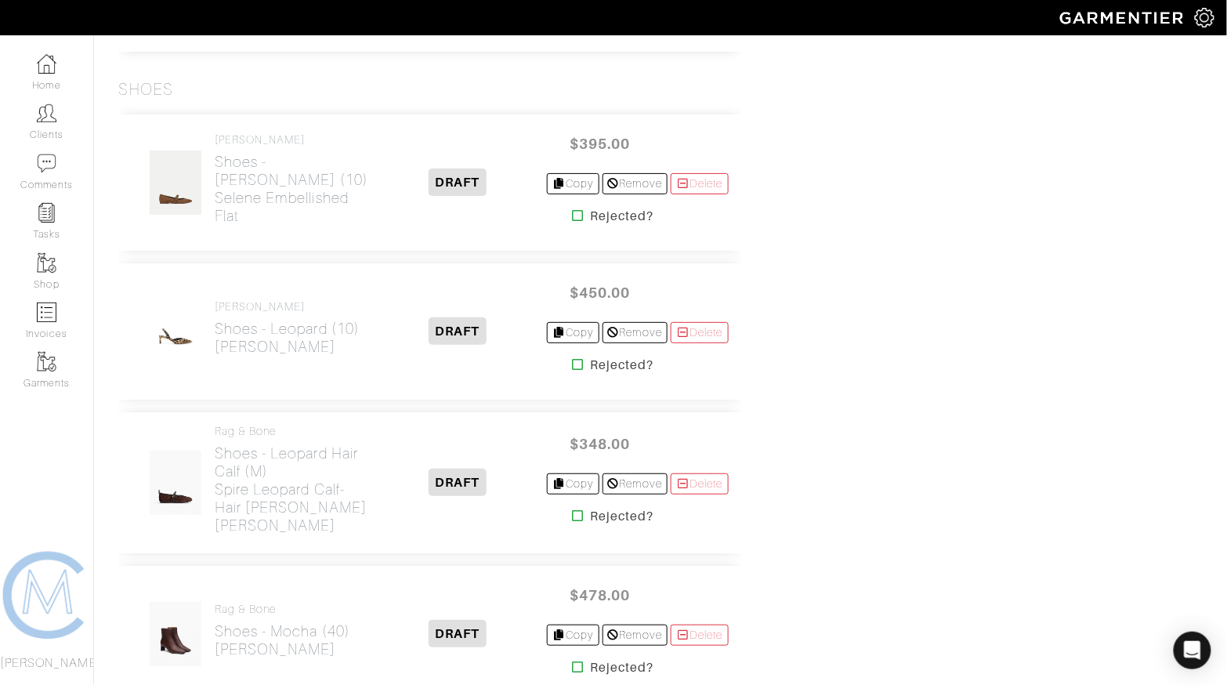
scroll to position [3679, 0]
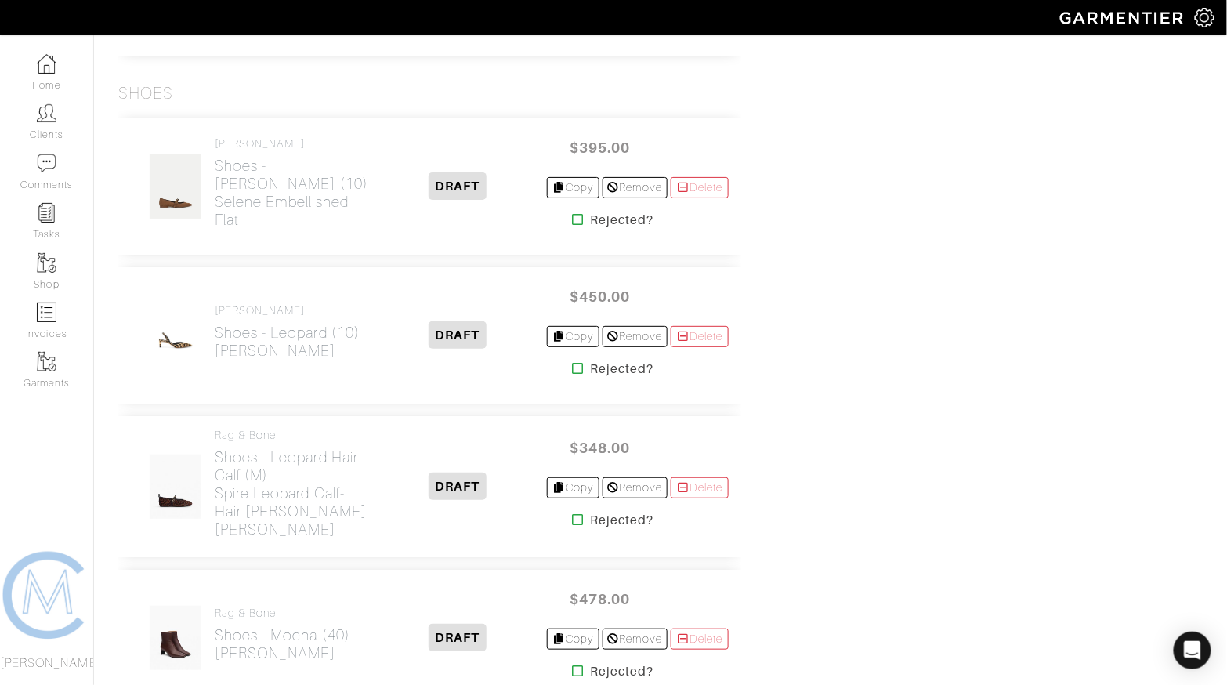
click at [573, 513] on icon at bounding box center [578, 519] width 12 height 13
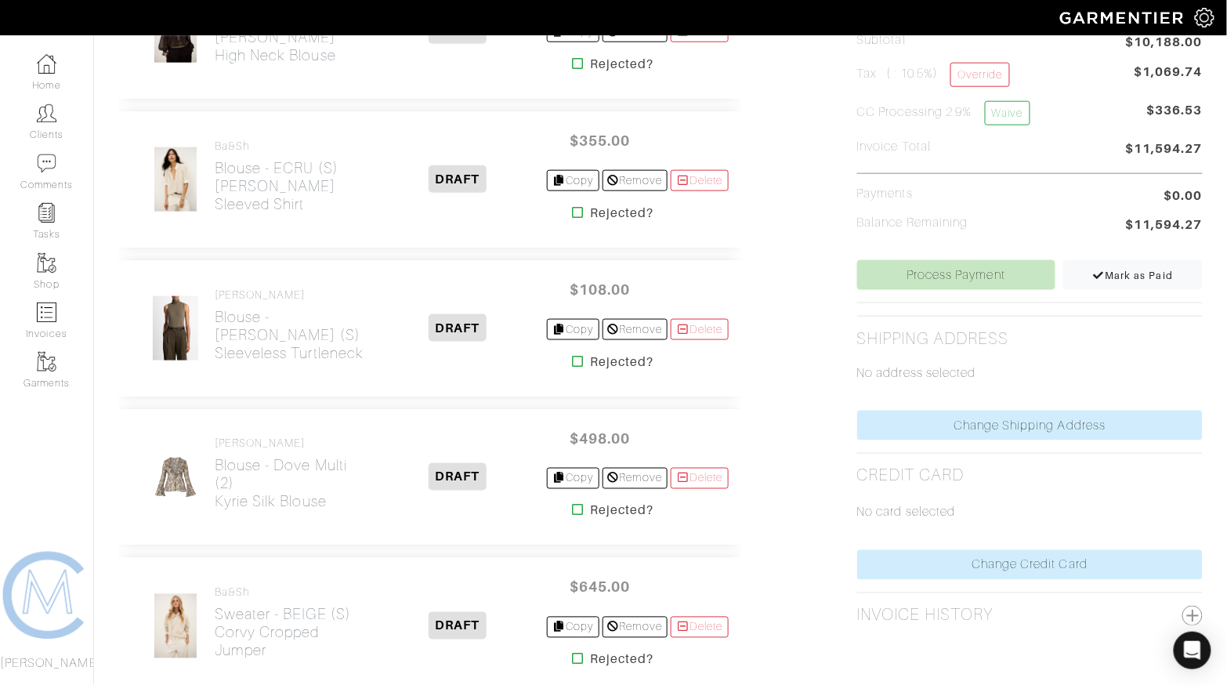
scroll to position [475, 0]
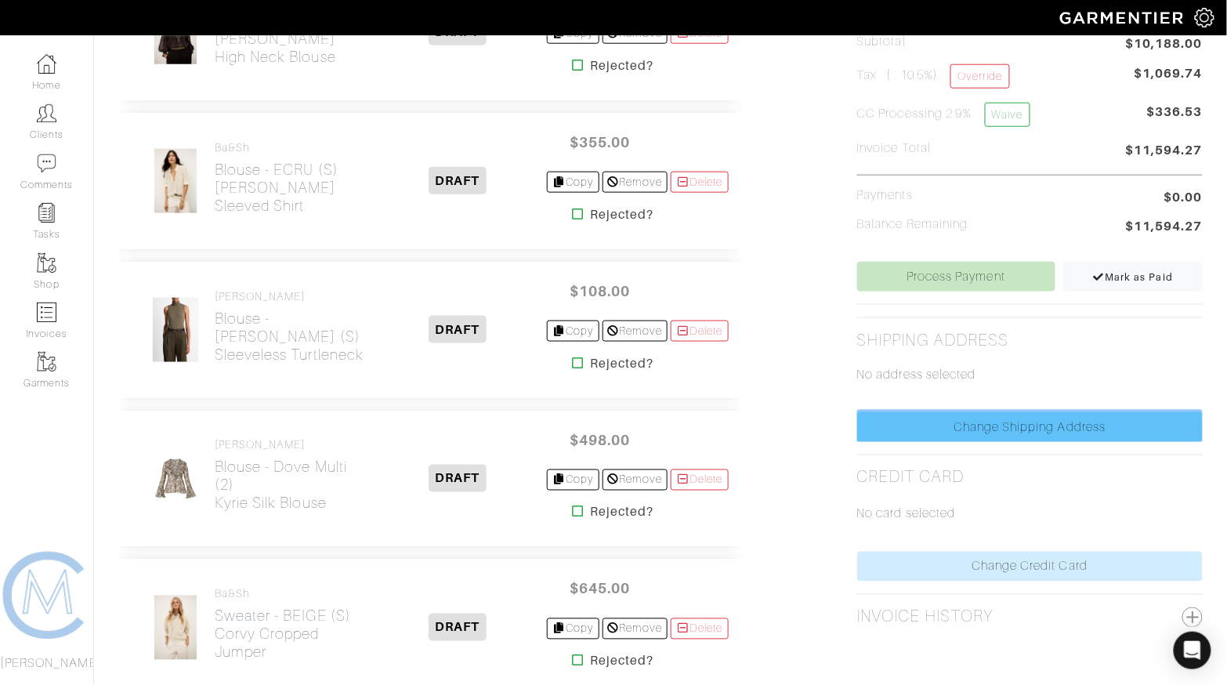
click at [939, 414] on link "Change Shipping Address" at bounding box center [1029, 427] width 345 height 30
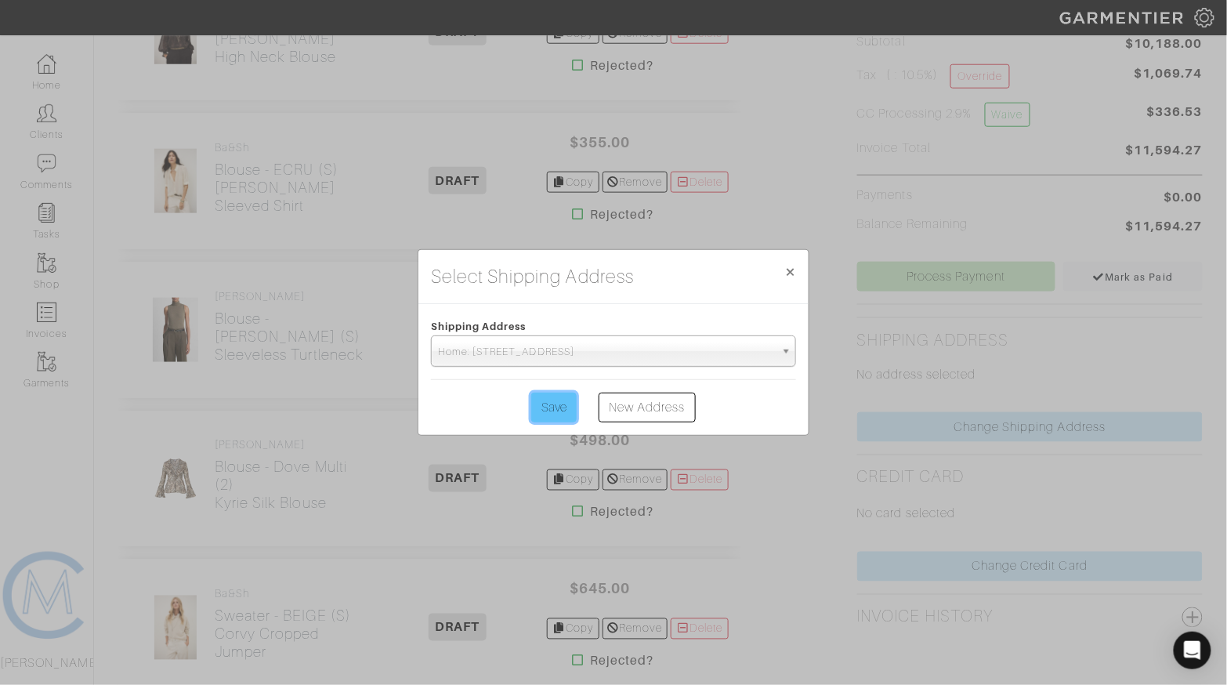
click at [548, 417] on input "Save" at bounding box center [553, 407] width 45 height 30
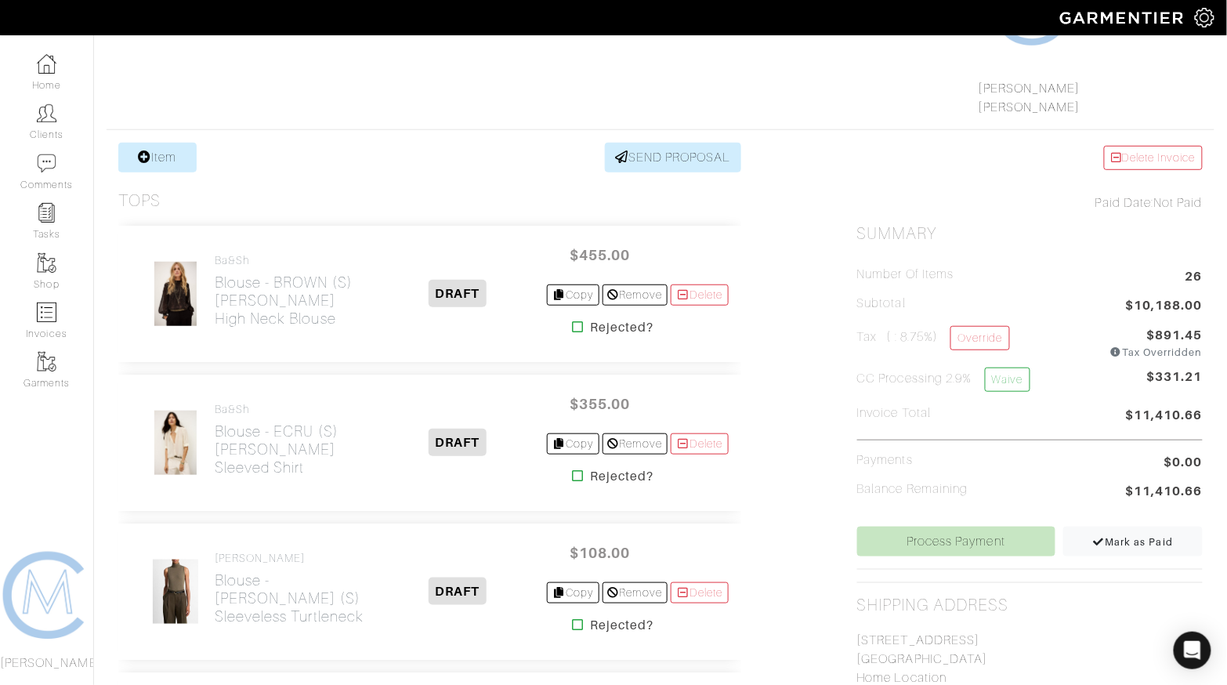
scroll to position [215, 0]
click at [1112, 346] on icon at bounding box center [1115, 351] width 13 height 10
click at [1112, 348] on icon at bounding box center [1115, 351] width 13 height 10
click at [998, 331] on link "Override" at bounding box center [979, 336] width 59 height 24
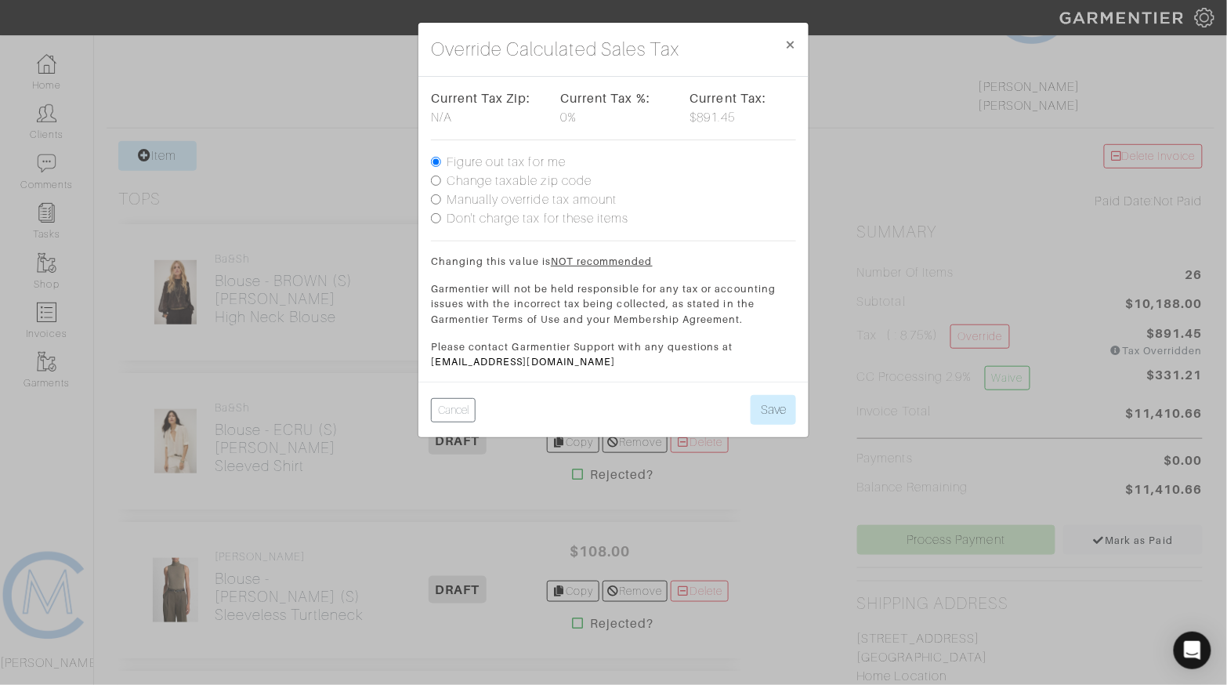
click at [501, 158] on label "Figure out tax for me" at bounding box center [505, 162] width 119 height 19
click at [441, 158] on input "Figure out tax for me" at bounding box center [436, 162] width 10 height 10
click at [751, 407] on button "Save" at bounding box center [772, 410] width 45 height 30
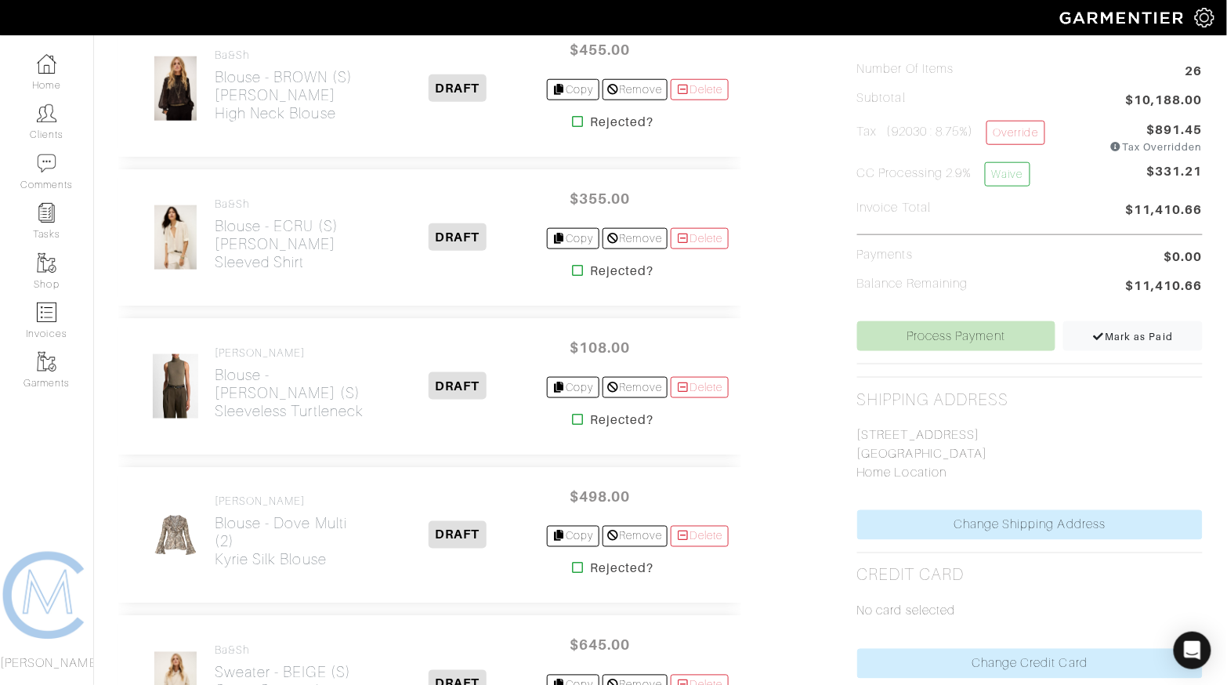
scroll to position [464, 0]
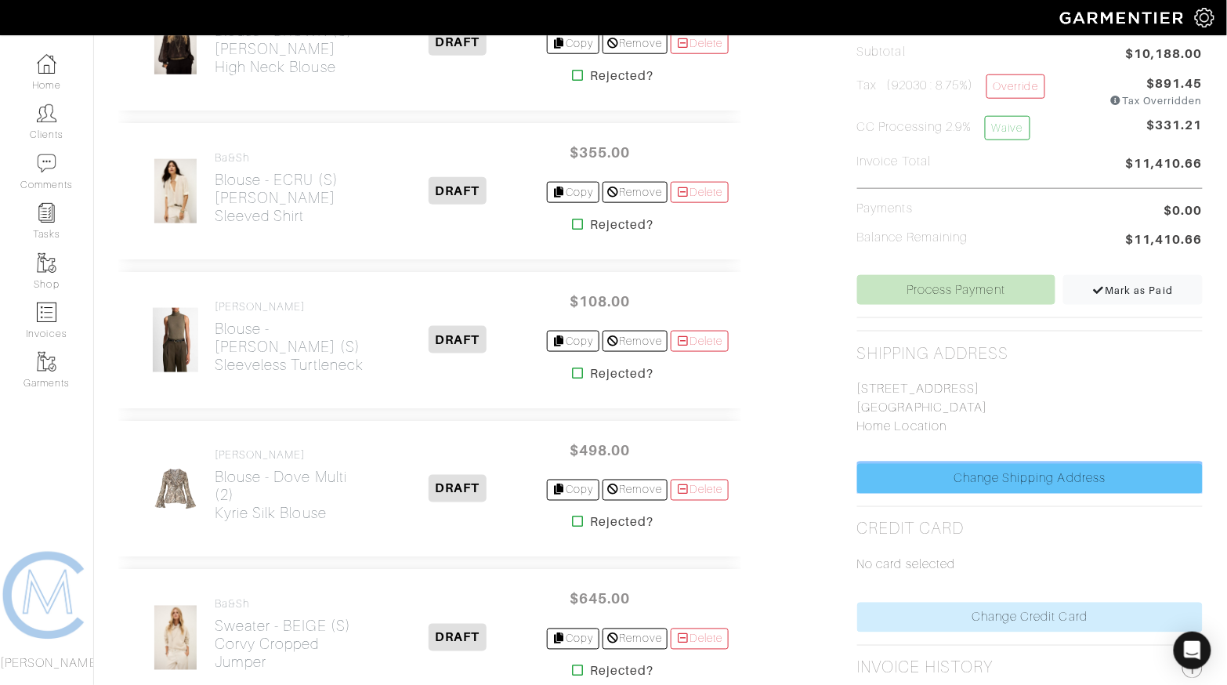
click at [994, 464] on link "Change Shipping Address" at bounding box center [1029, 479] width 345 height 30
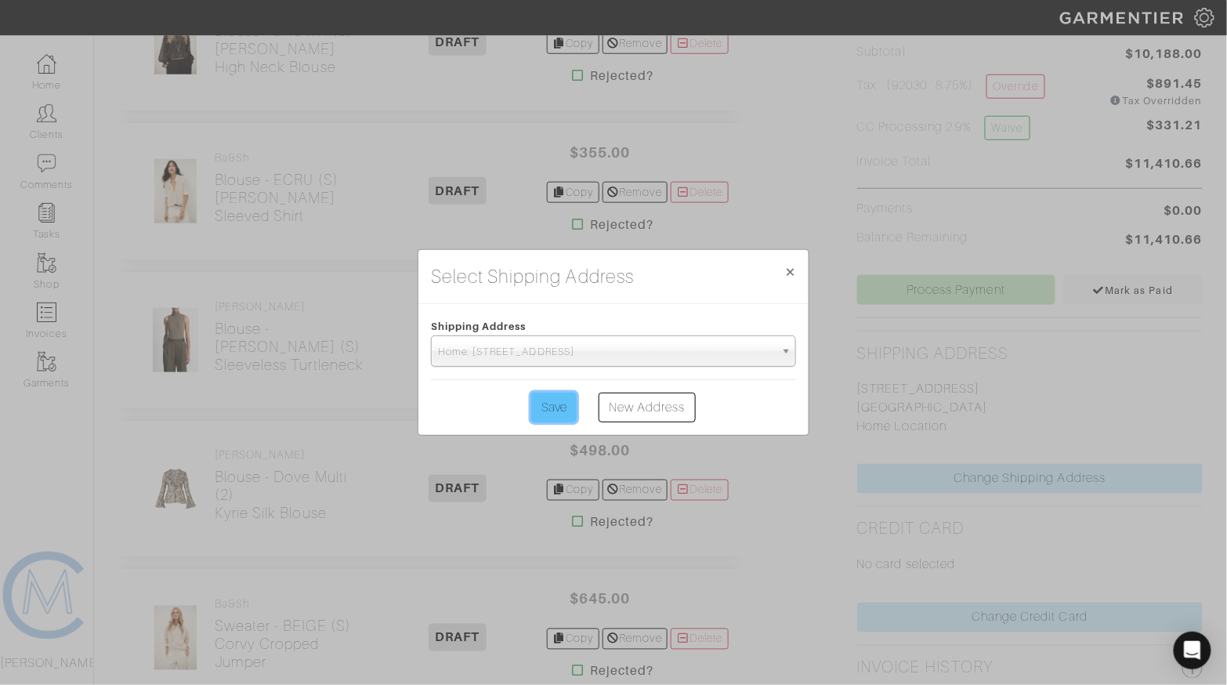
click at [562, 413] on input "Save" at bounding box center [553, 407] width 45 height 30
click at [645, 412] on link "New Address" at bounding box center [646, 407] width 97 height 30
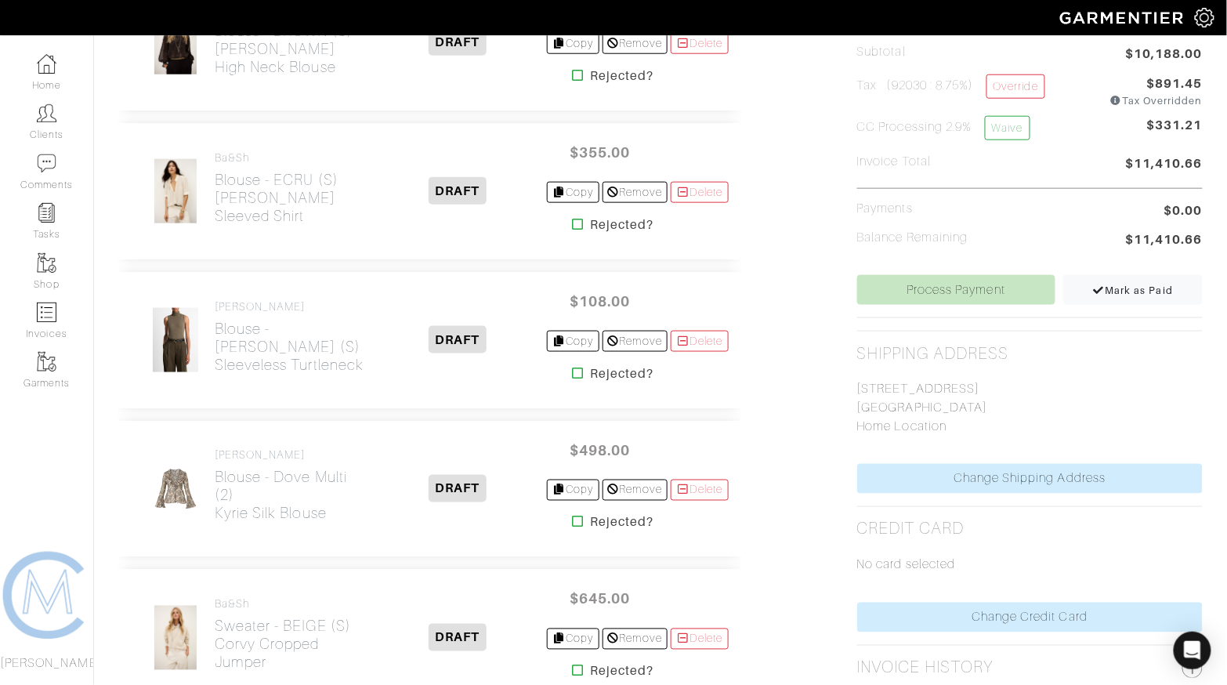
scroll to position [0, 0]
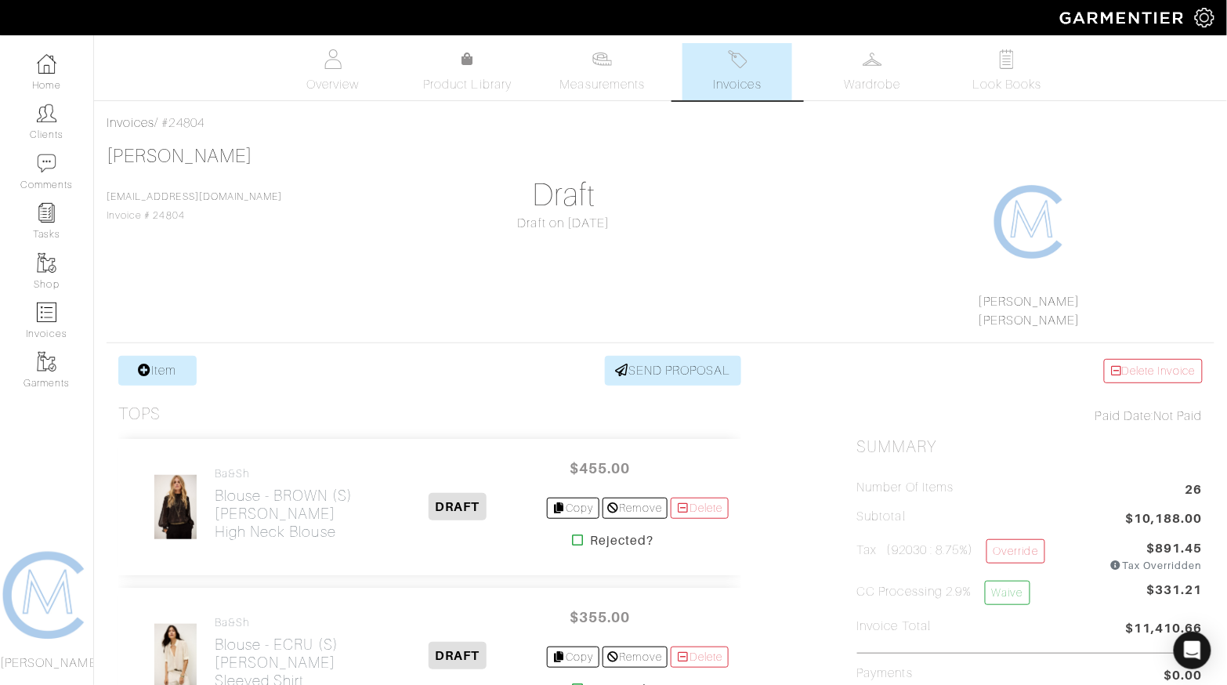
click at [661, 405] on div "Tops" at bounding box center [429, 414] width 623 height 20
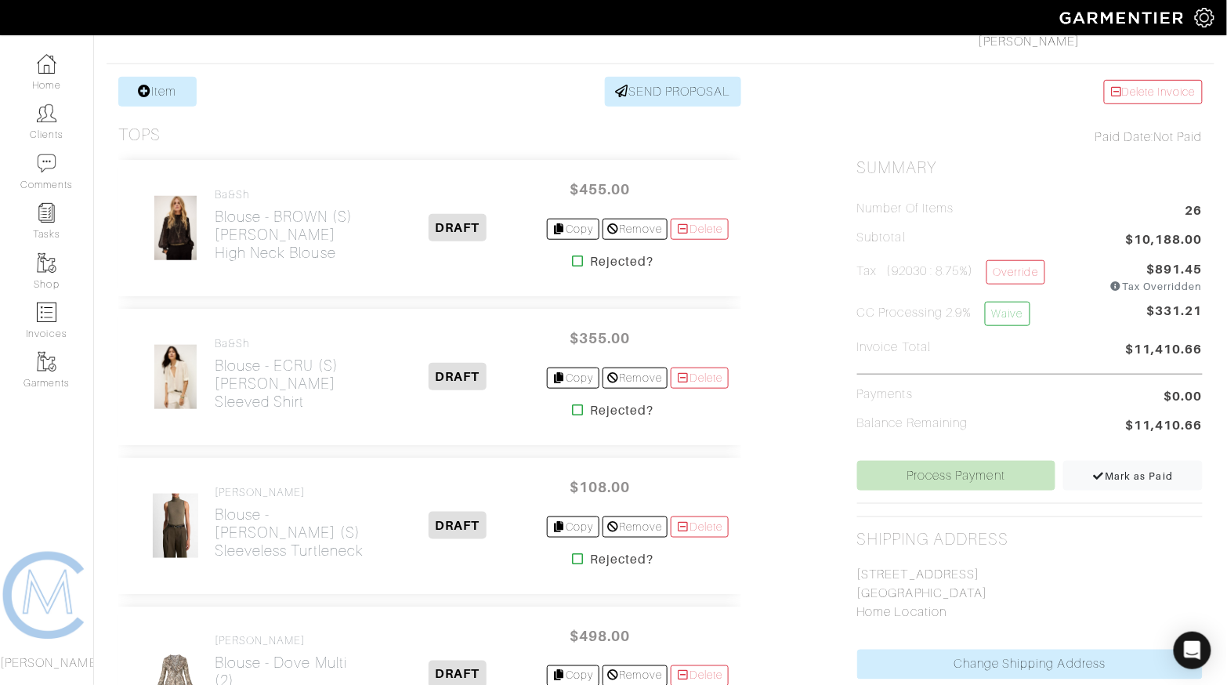
scroll to position [407, 0]
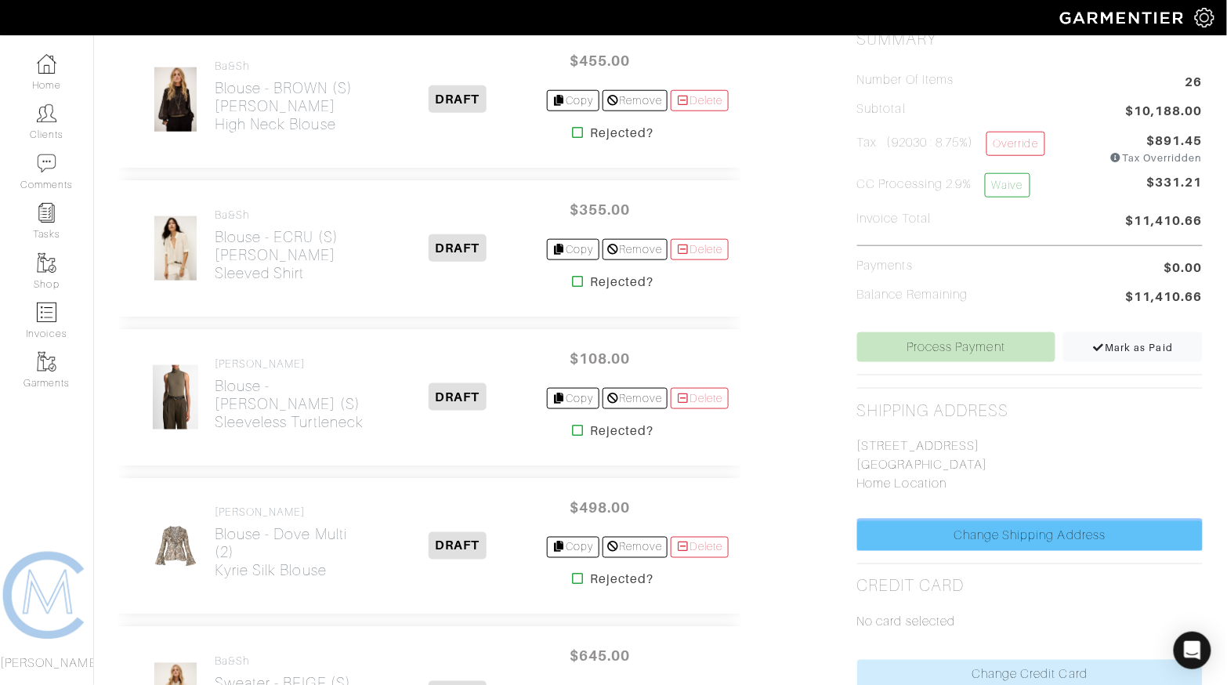
click at [969, 533] on link "Change Shipping Address" at bounding box center [1029, 536] width 345 height 30
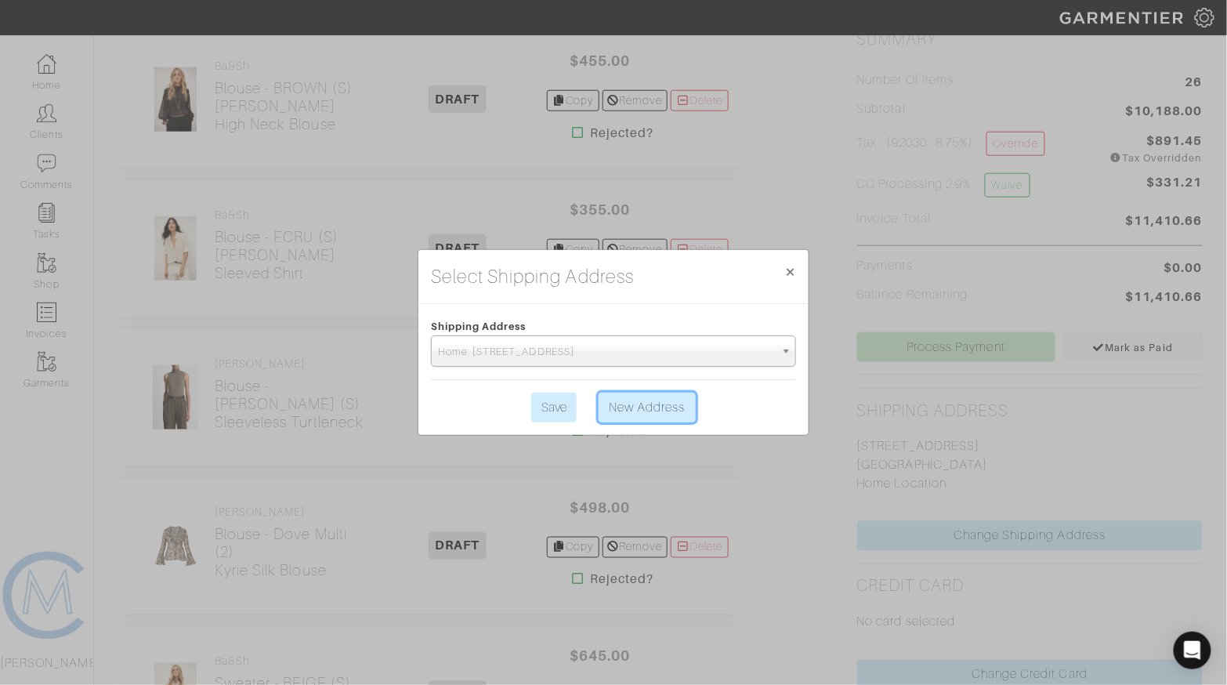
click at [645, 412] on link "New Address" at bounding box center [646, 407] width 97 height 30
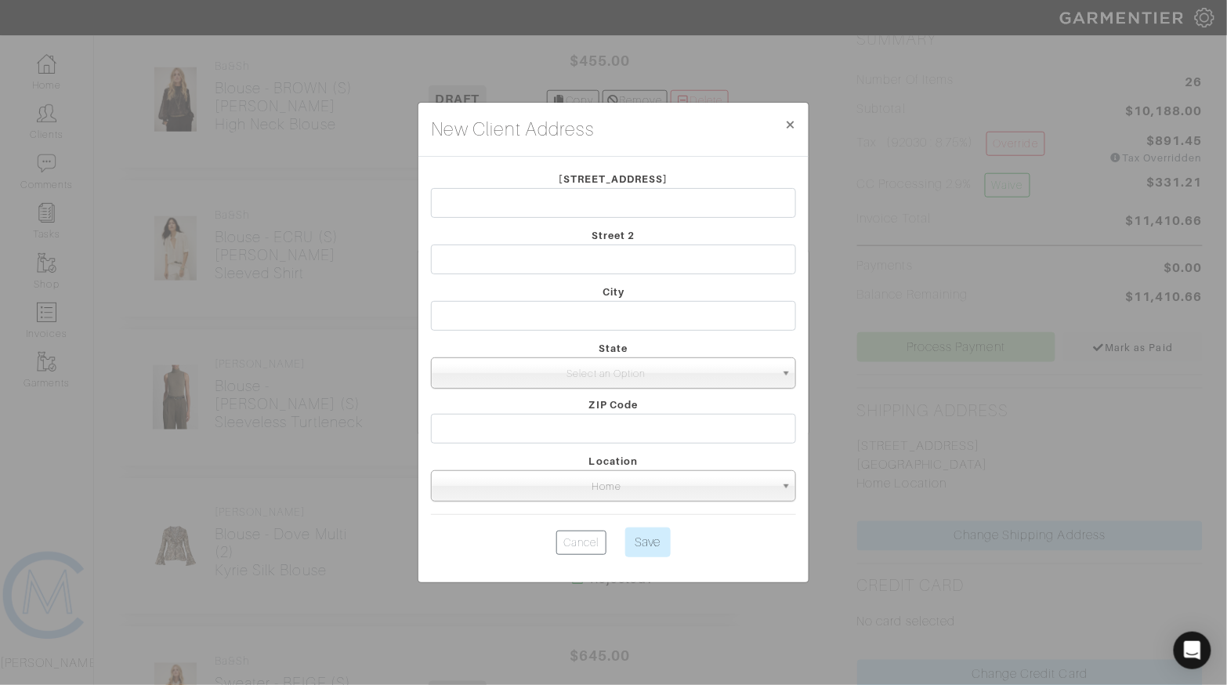
click at [548, 187] on div "Street 1" at bounding box center [613, 197] width 388 height 56
click at [546, 204] on input "text" at bounding box center [613, 203] width 365 height 30
type input "[STREET_ADDRESS]"
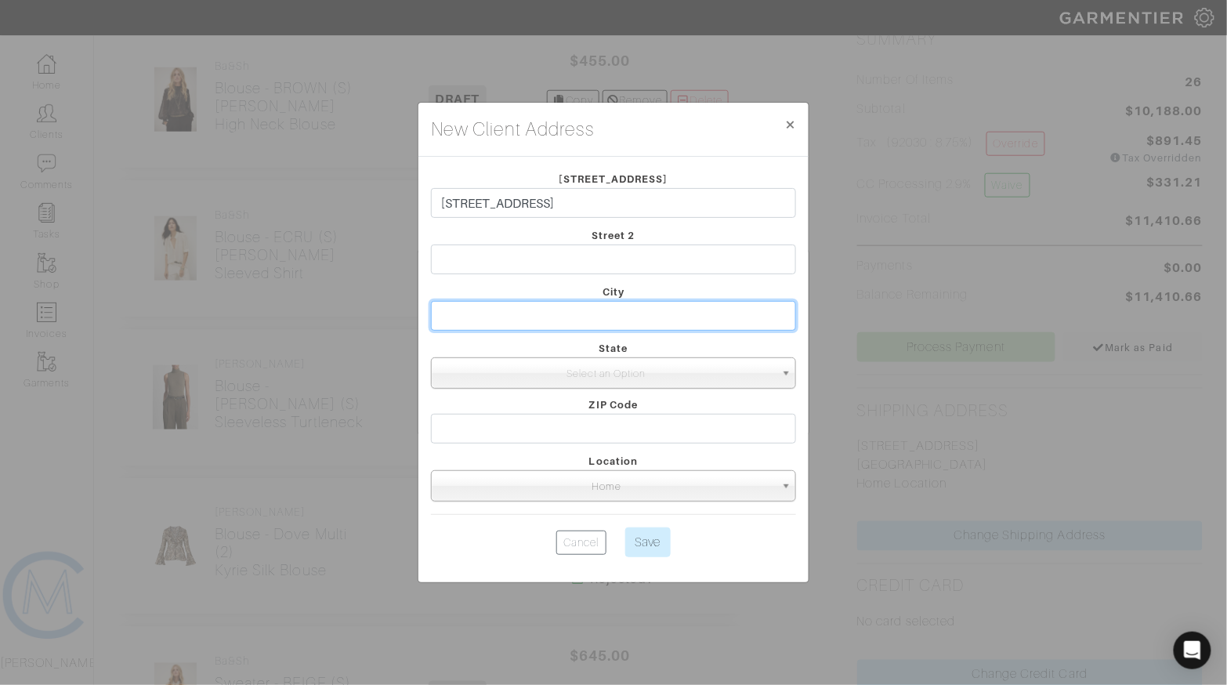
click at [552, 304] on input "text" at bounding box center [613, 316] width 365 height 30
type input "South Pasadena"
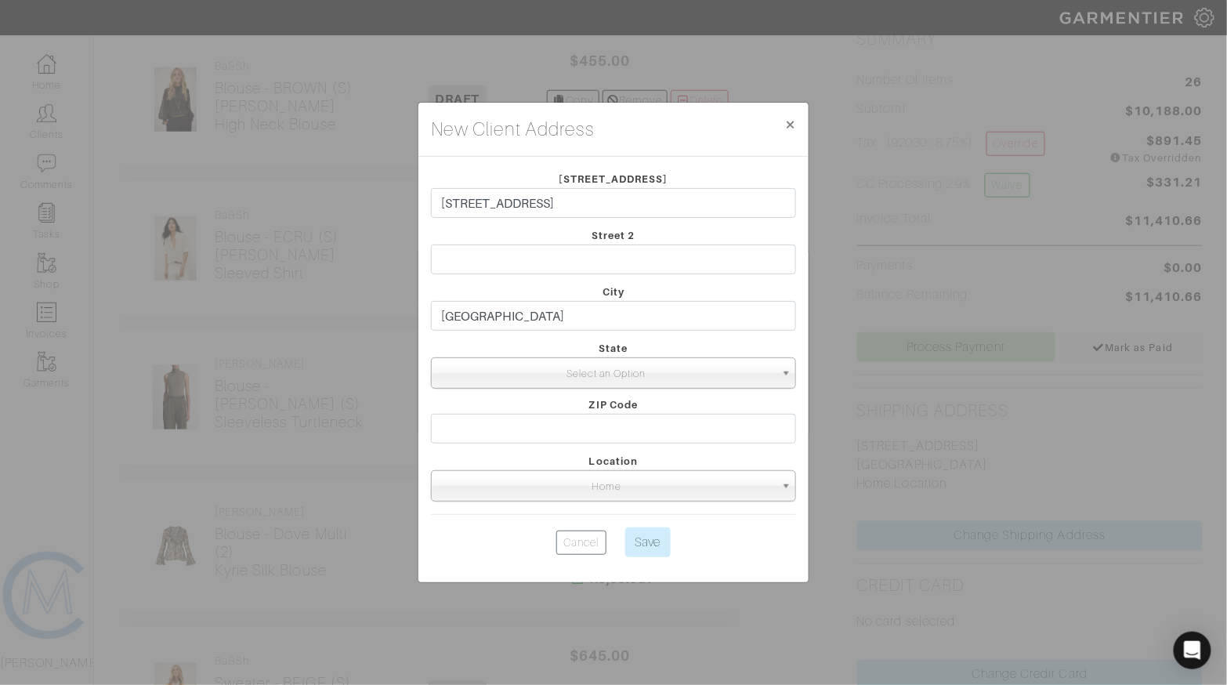
click at [582, 372] on span "Select an Option" at bounding box center [606, 373] width 337 height 31
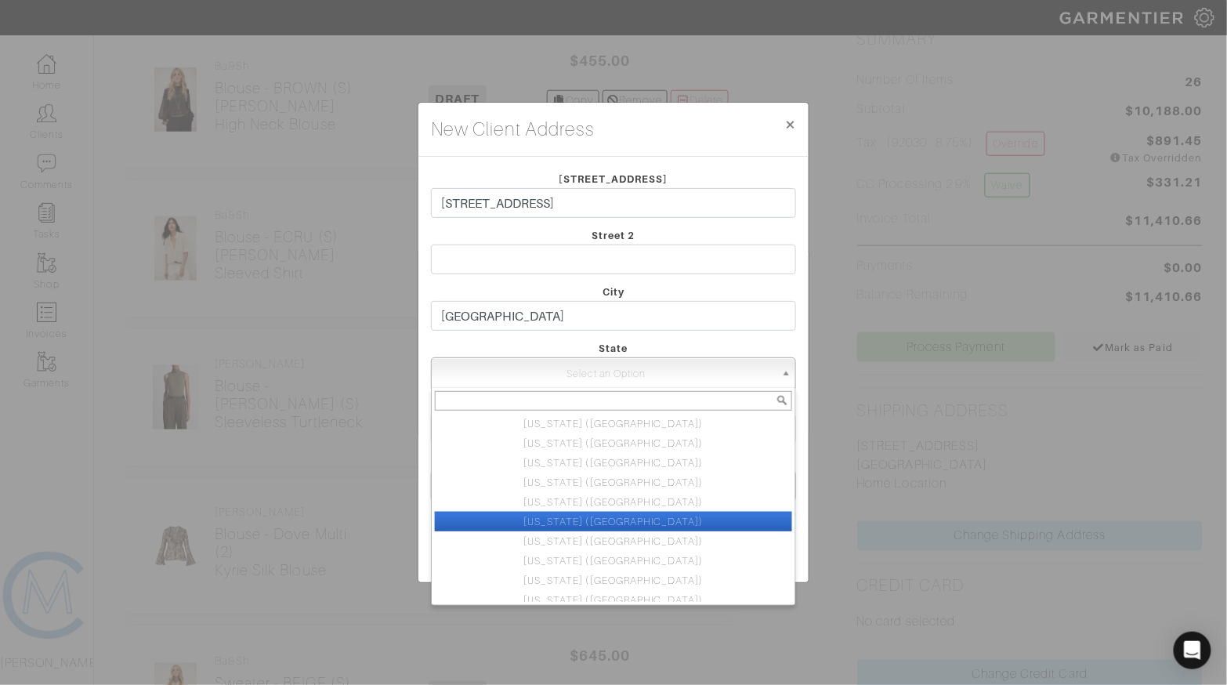
click at [598, 514] on ul "Illinois (IL) New York (NY) Indiana (IN) Colorado (CO) New Jersey (NJ) Californ…" at bounding box center [612, 508] width 360 height 188
select select "6"
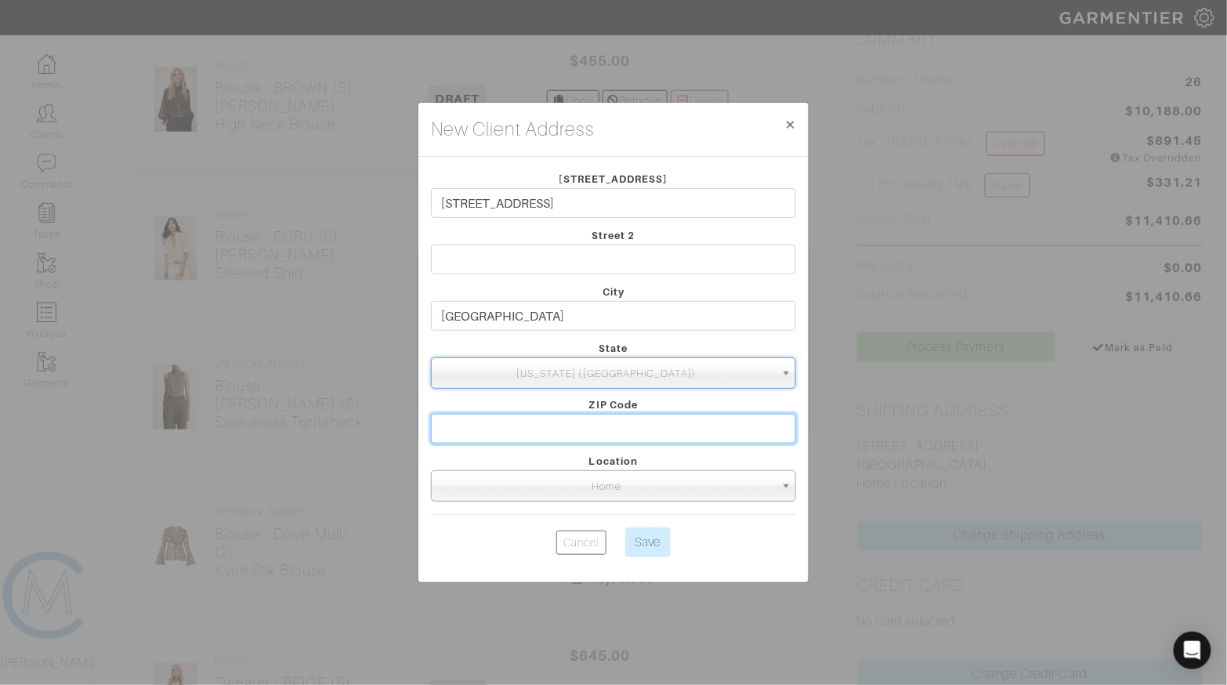
click at [603, 430] on input "text" at bounding box center [613, 429] width 365 height 30
type input "91030"
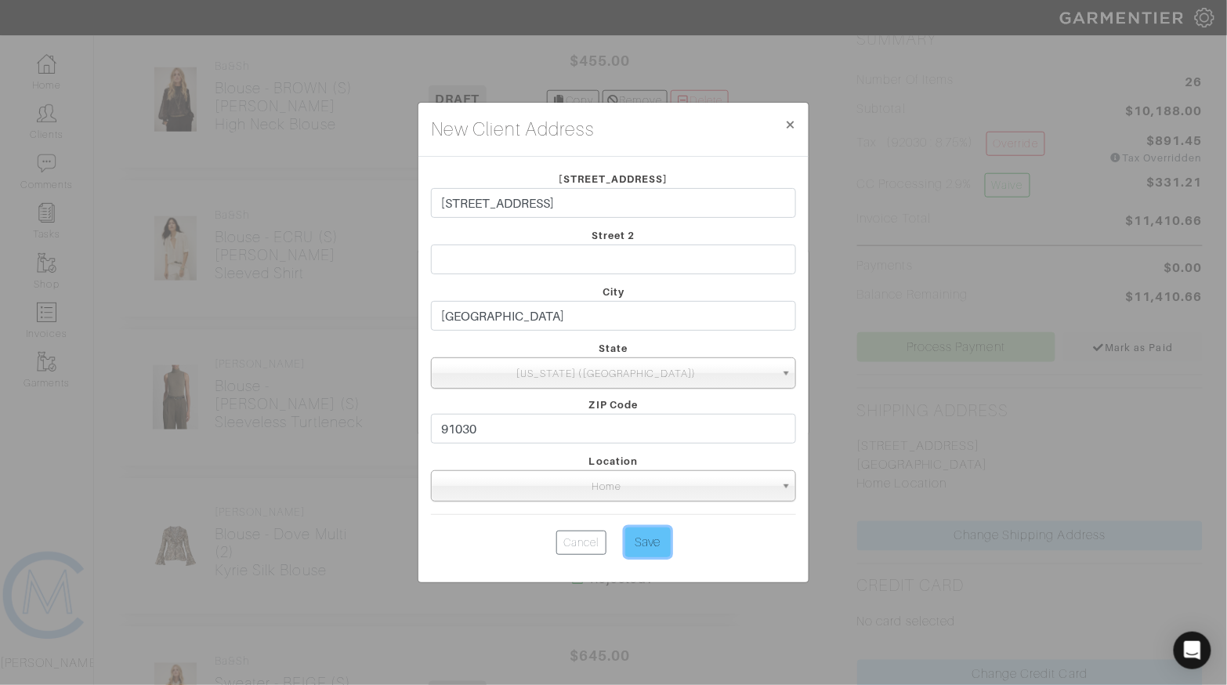
click at [638, 551] on input "Save" at bounding box center [647, 542] width 45 height 30
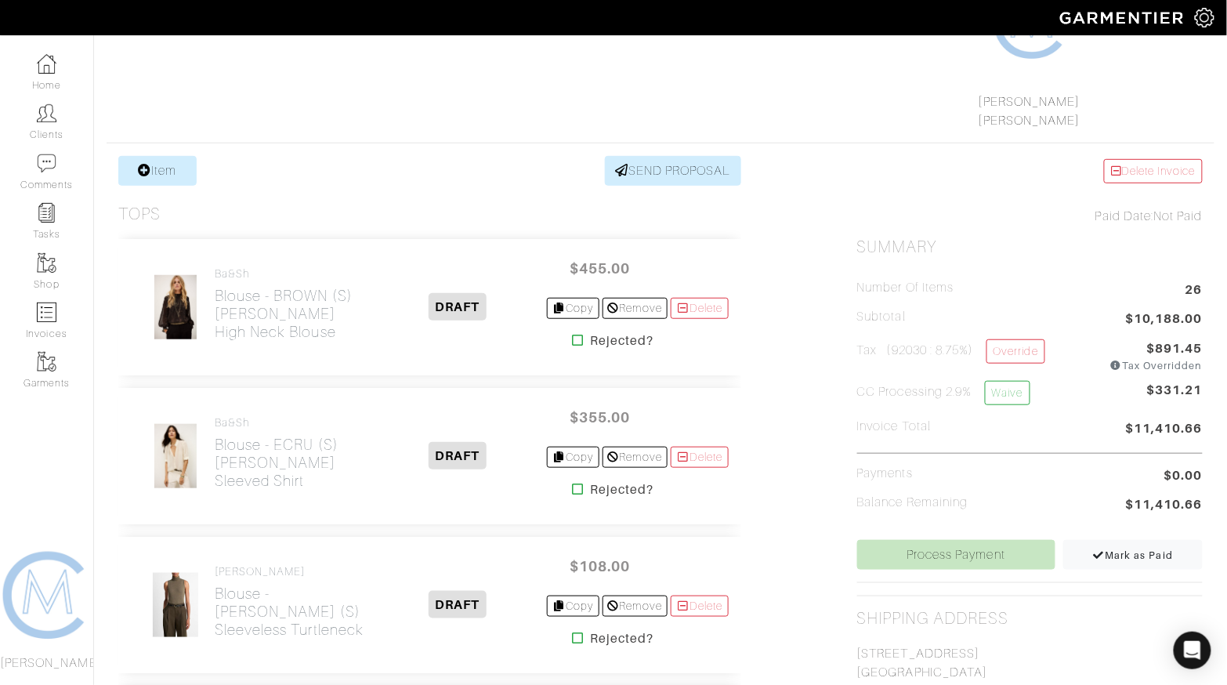
scroll to position [201, 0]
click at [1016, 349] on link "Override" at bounding box center [1015, 350] width 59 height 24
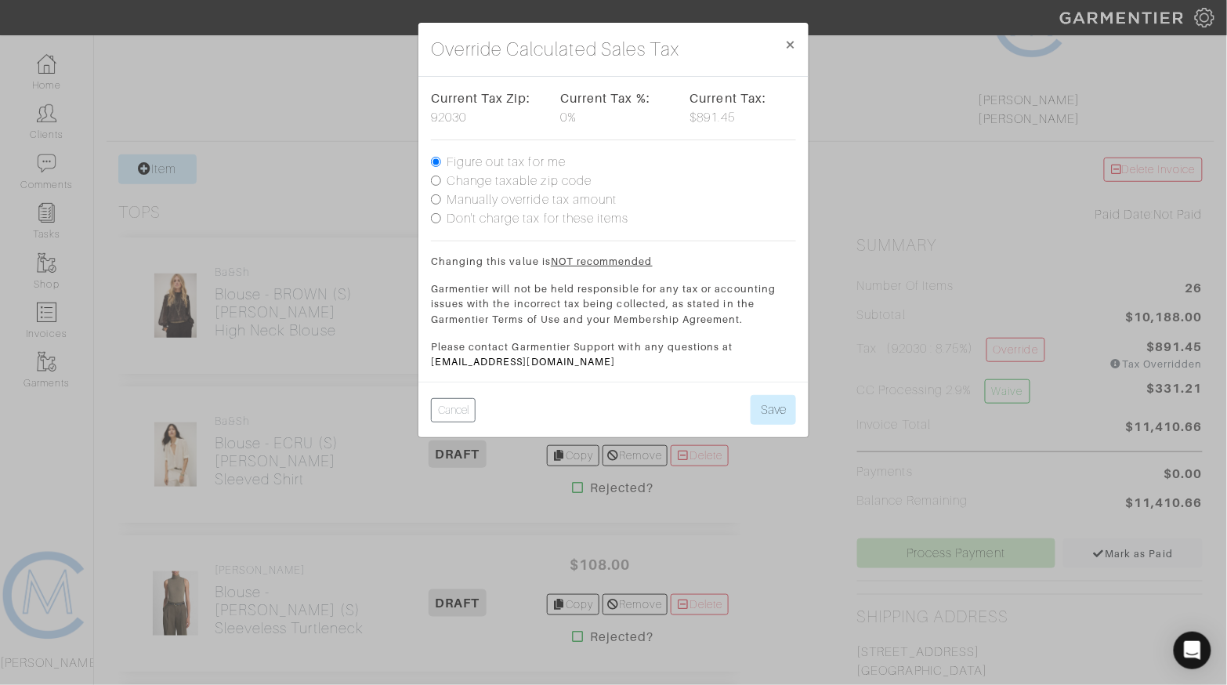
click at [470, 162] on label "Figure out tax for me" at bounding box center [505, 162] width 119 height 19
click at [441, 162] on input "Figure out tax for me" at bounding box center [436, 162] width 10 height 10
click at [768, 397] on button "Save" at bounding box center [772, 410] width 45 height 30
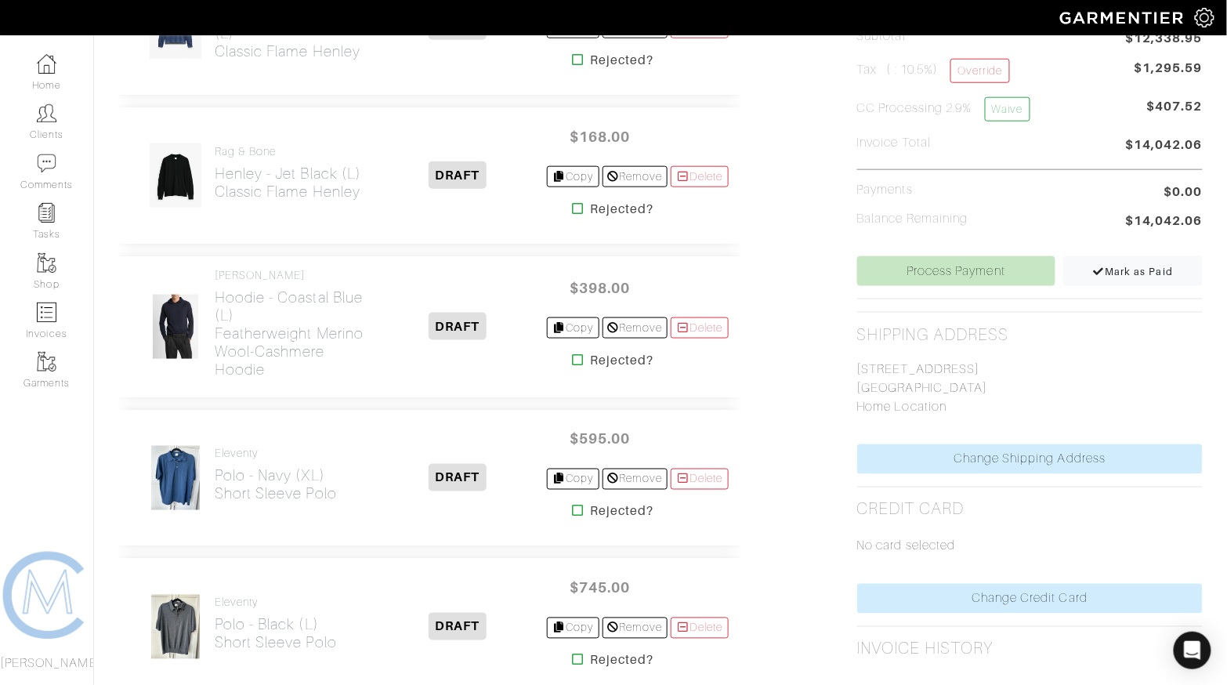
scroll to position [541, 0]
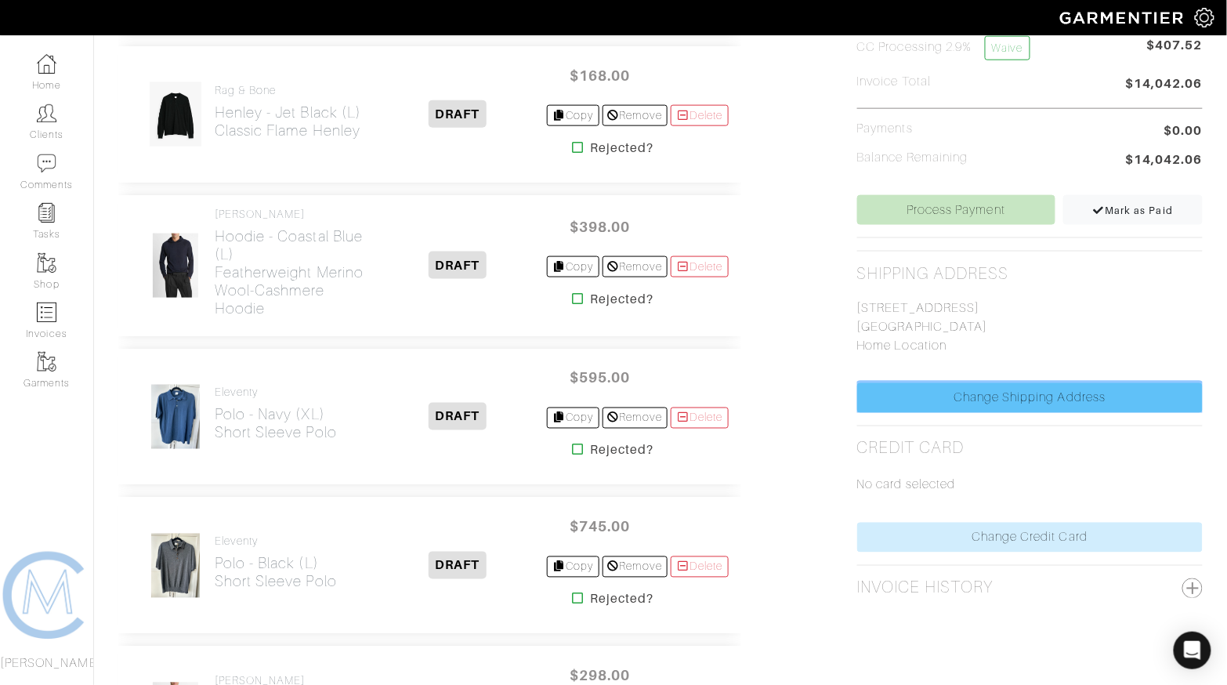
click at [986, 393] on link "Change Shipping Address" at bounding box center [1029, 398] width 345 height 30
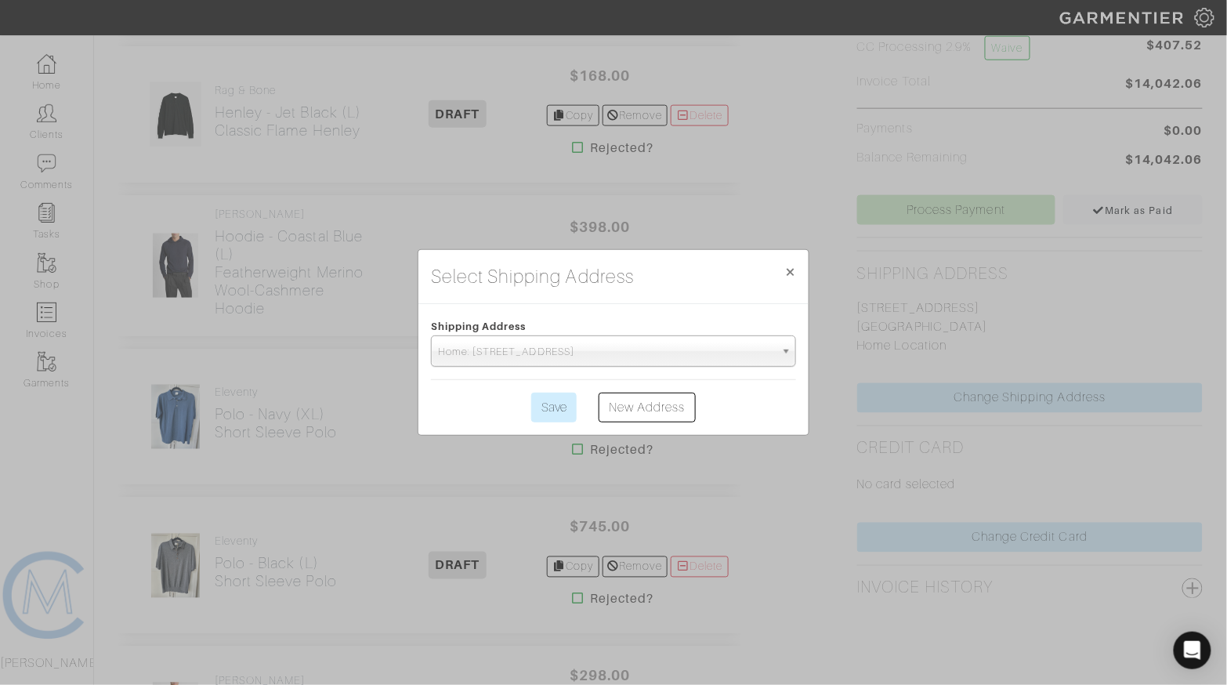
click at [565, 351] on span "Home: [STREET_ADDRESS]" at bounding box center [606, 351] width 337 height 31
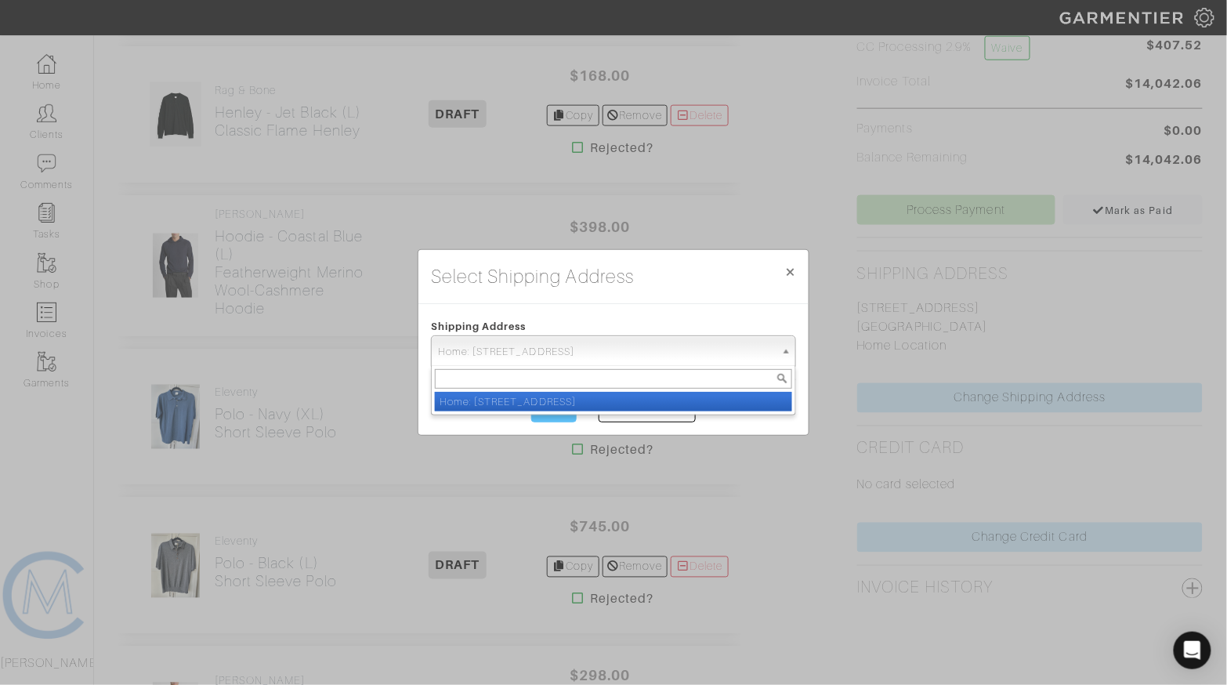
click at [548, 408] on li "Home: [STREET_ADDRESS]" at bounding box center [613, 402] width 357 height 20
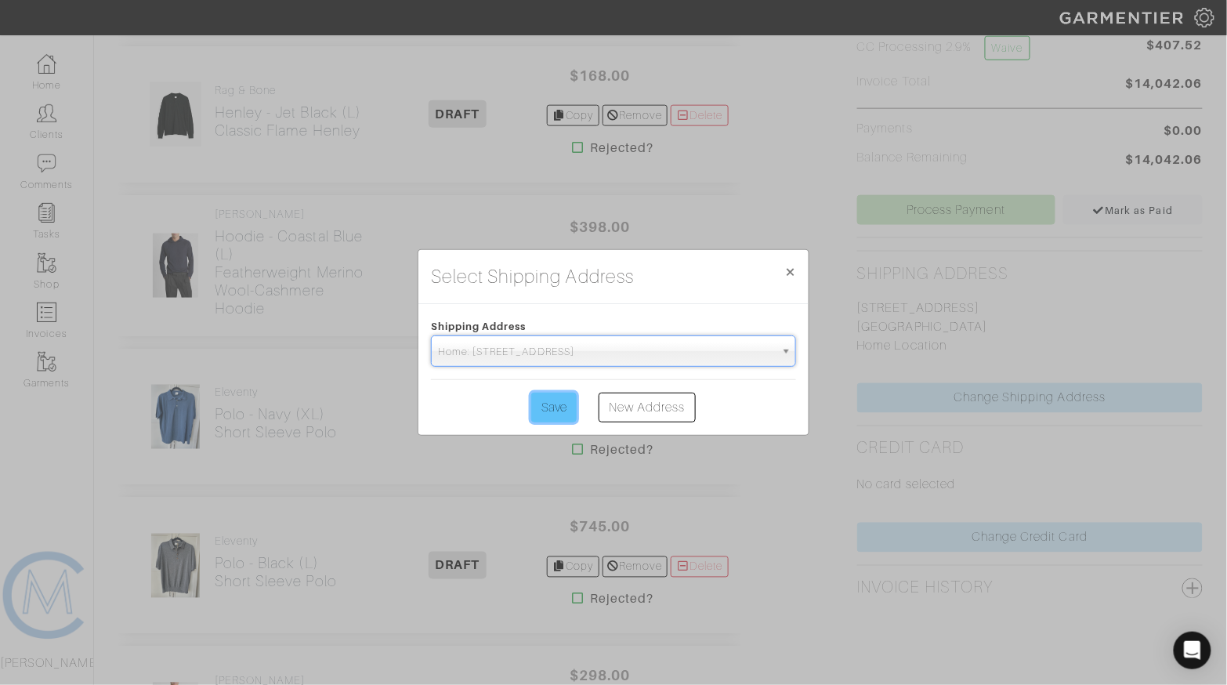
click at [573, 412] on input "Save" at bounding box center [553, 407] width 45 height 30
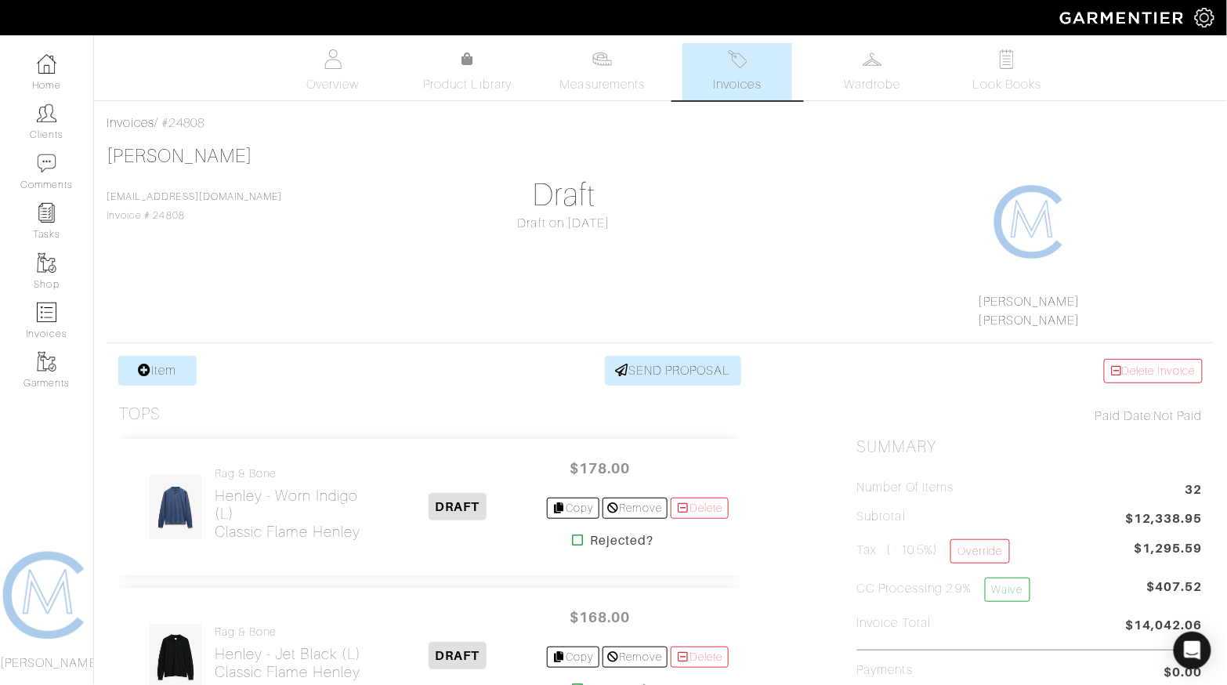
scroll to position [5, 0]
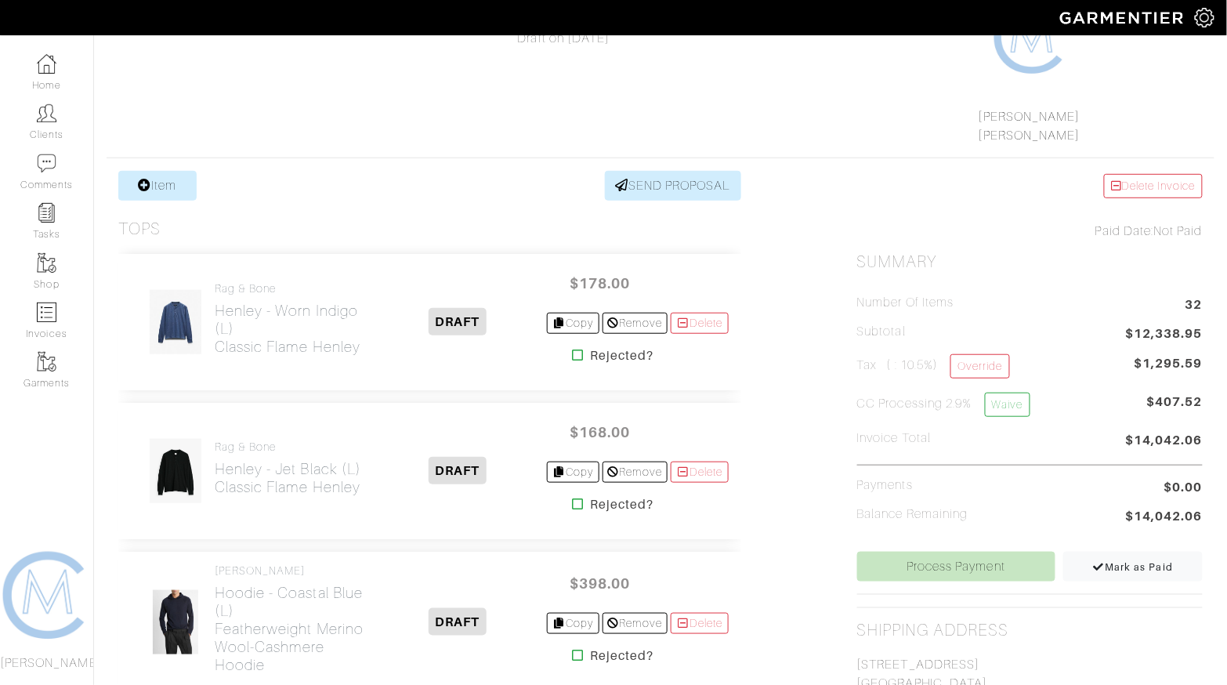
scroll to position [186, 0]
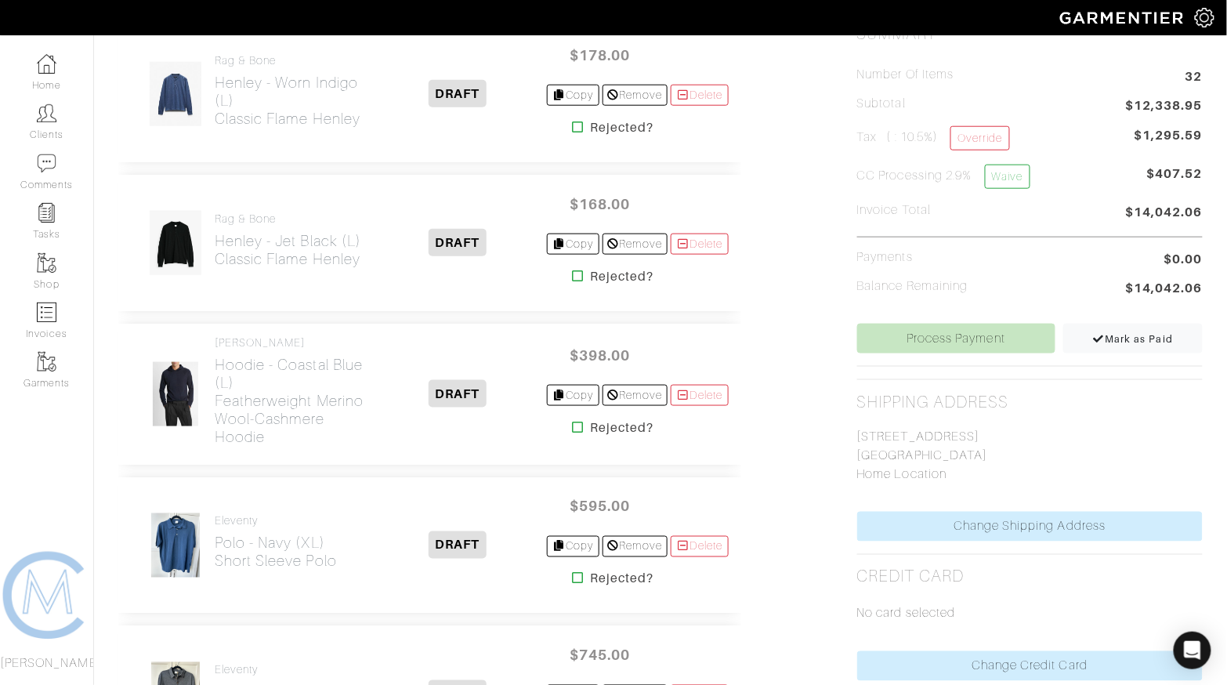
scroll to position [412, 0]
click at [974, 136] on link "Override" at bounding box center [979, 139] width 59 height 24
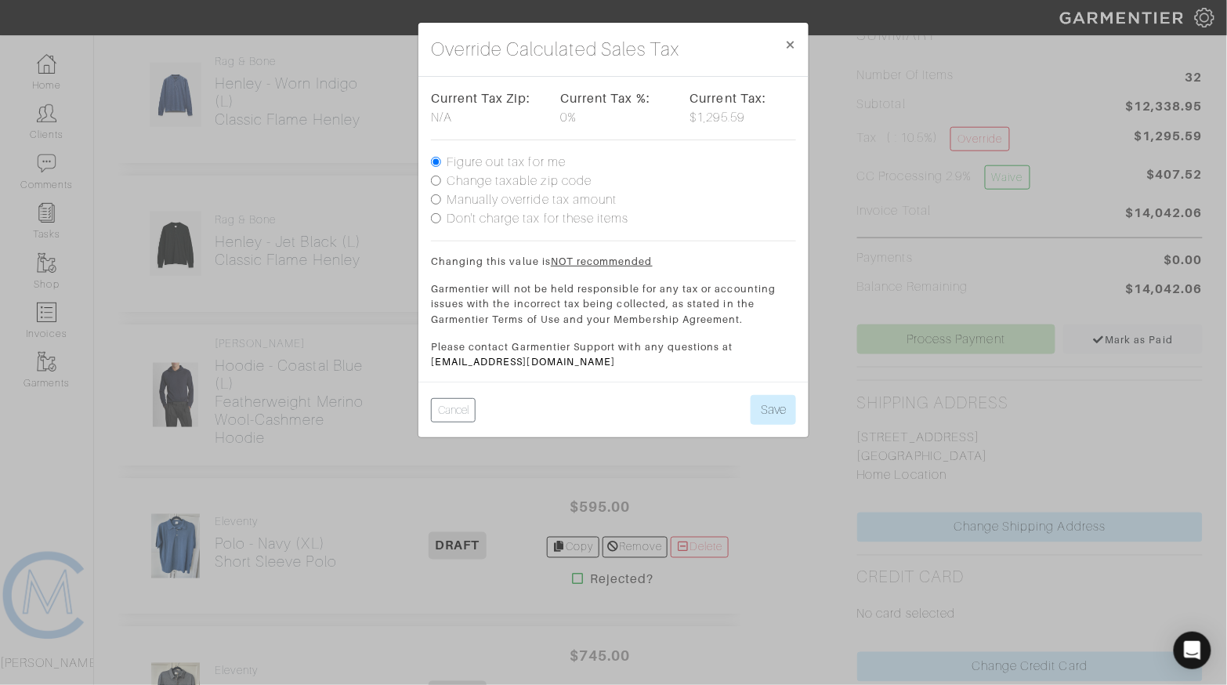
click at [528, 199] on label "Manually override tax amount" at bounding box center [531, 199] width 170 height 19
click at [441, 199] on input "Manually override tax amount" at bounding box center [436, 199] width 10 height 10
radio input "true"
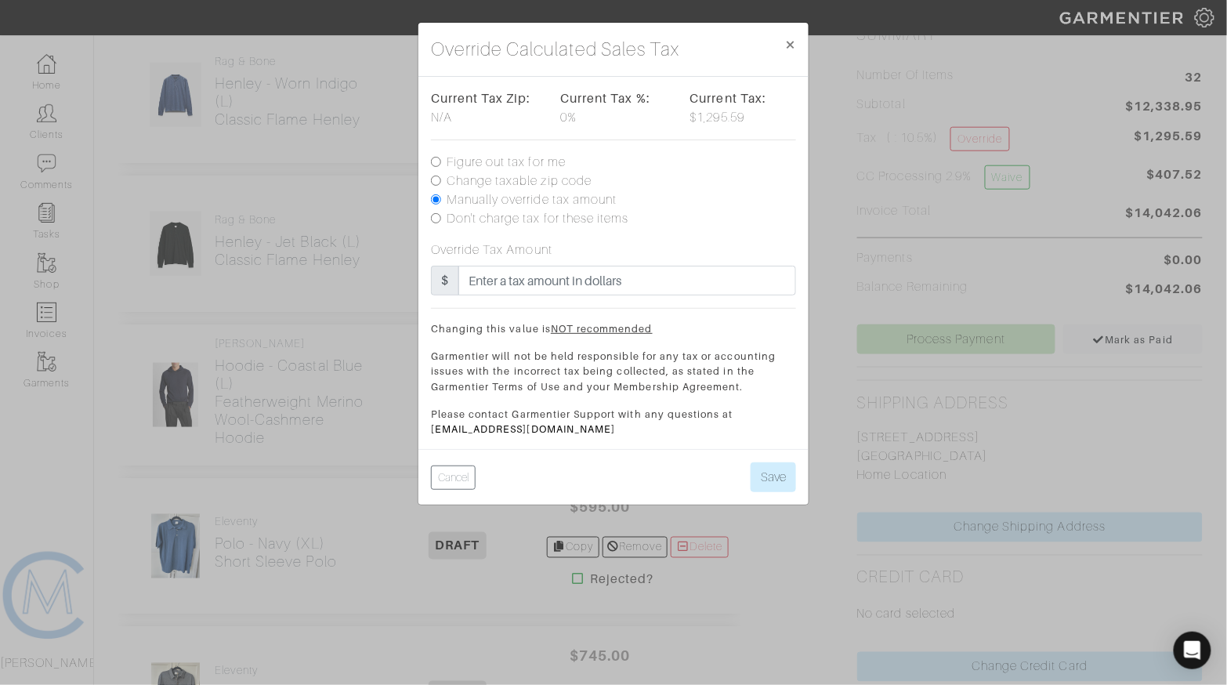
click at [522, 181] on label "Change taxable zip code" at bounding box center [518, 181] width 145 height 19
click at [441, 181] on input "Change taxable zip code" at bounding box center [436, 180] width 10 height 10
radio input "true"
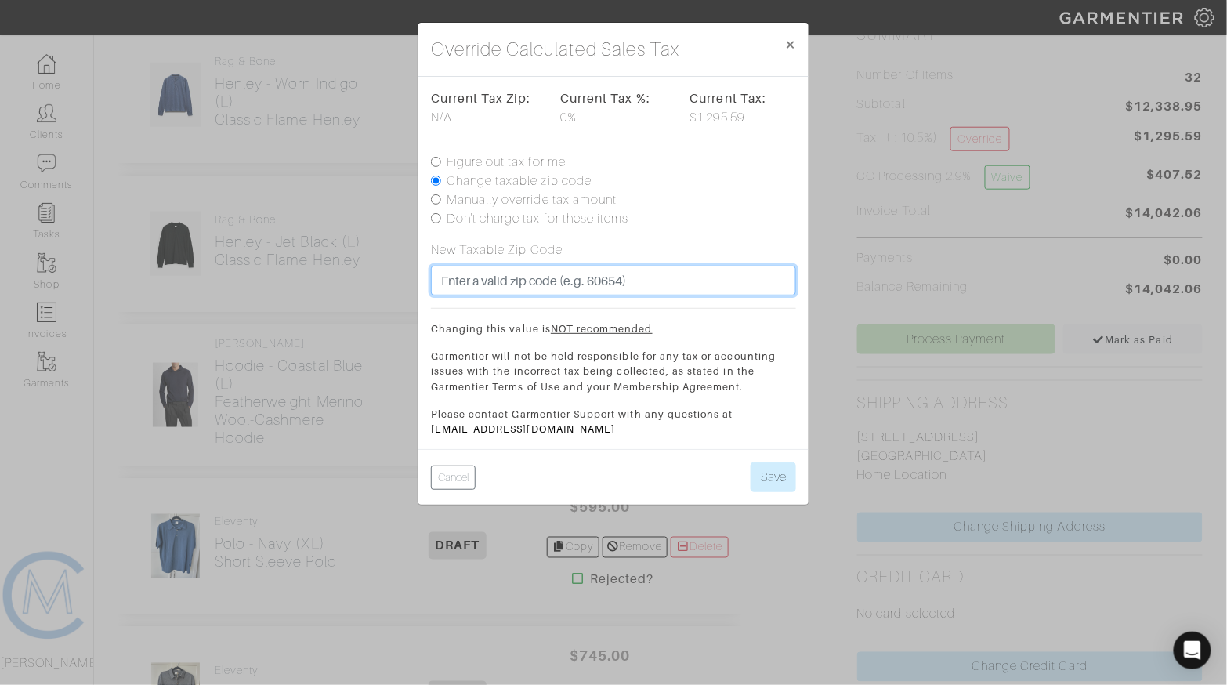
click at [503, 277] on input "text" at bounding box center [613, 281] width 365 height 30
type input "92030"
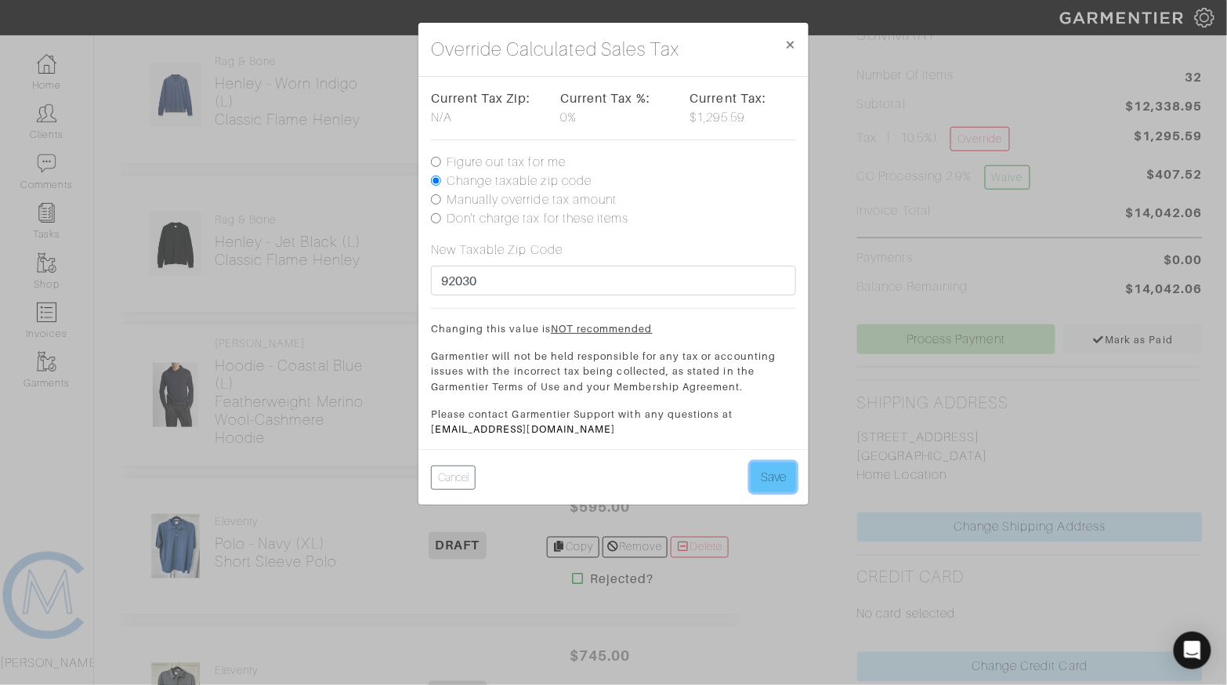
click at [760, 479] on button "Save" at bounding box center [772, 477] width 45 height 30
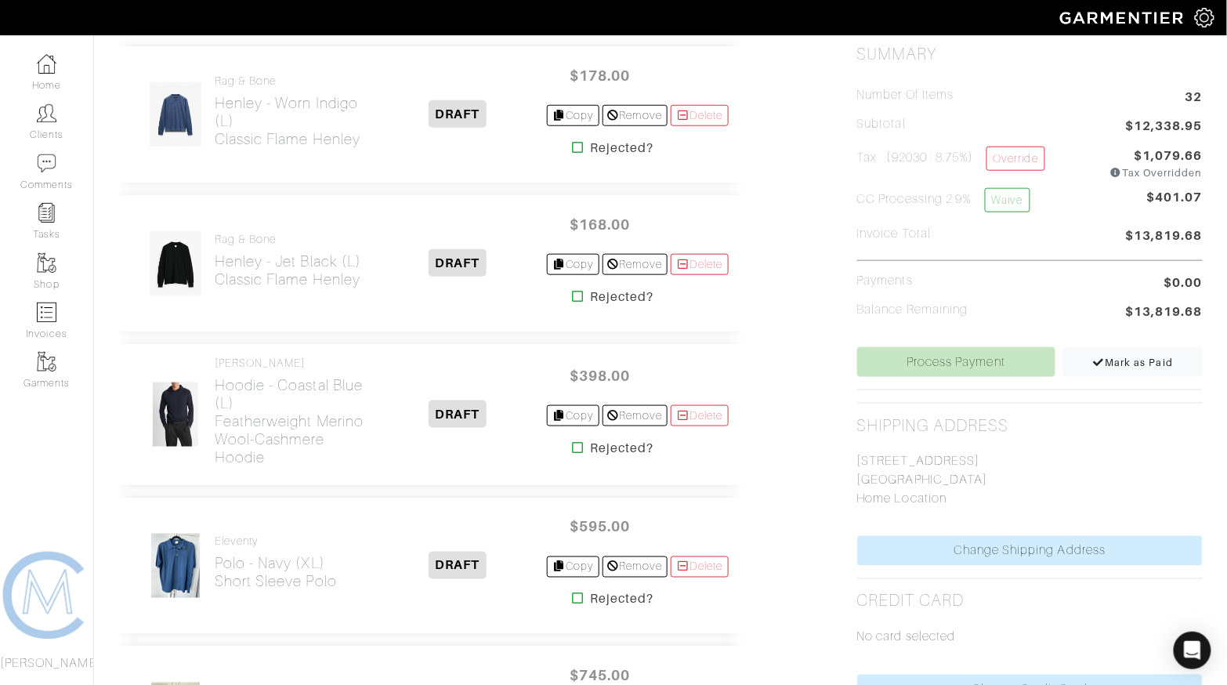
scroll to position [390, 0]
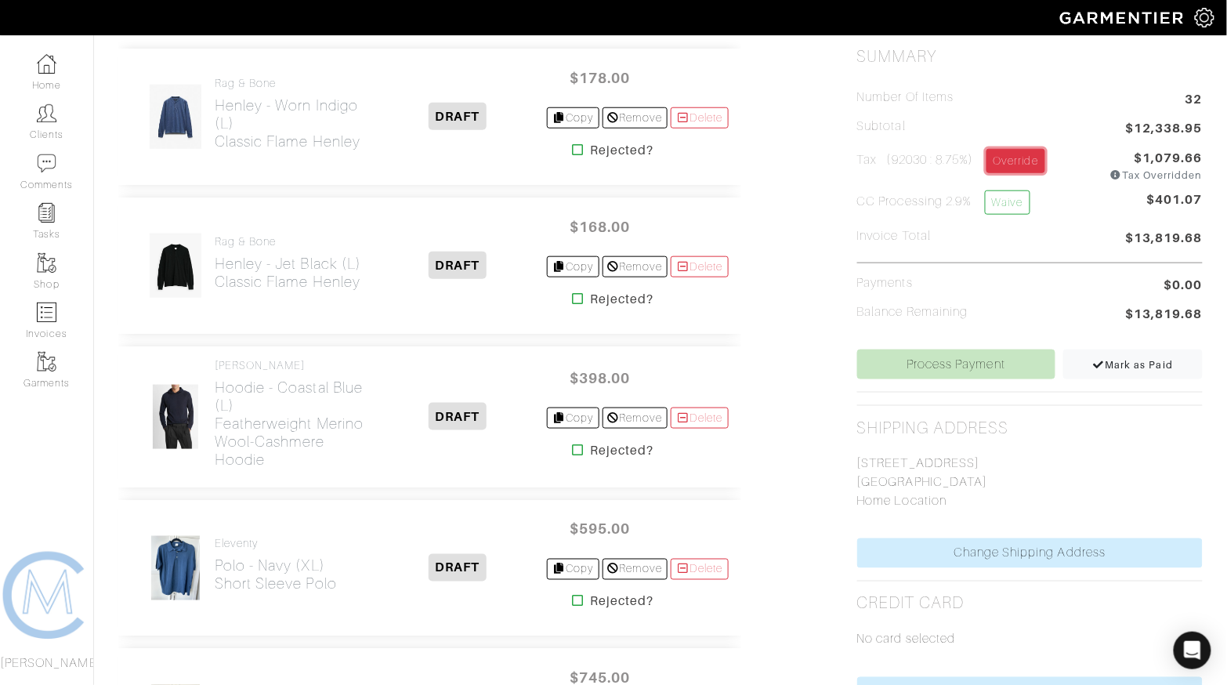
click at [1006, 150] on link "Override" at bounding box center [1015, 161] width 59 height 24
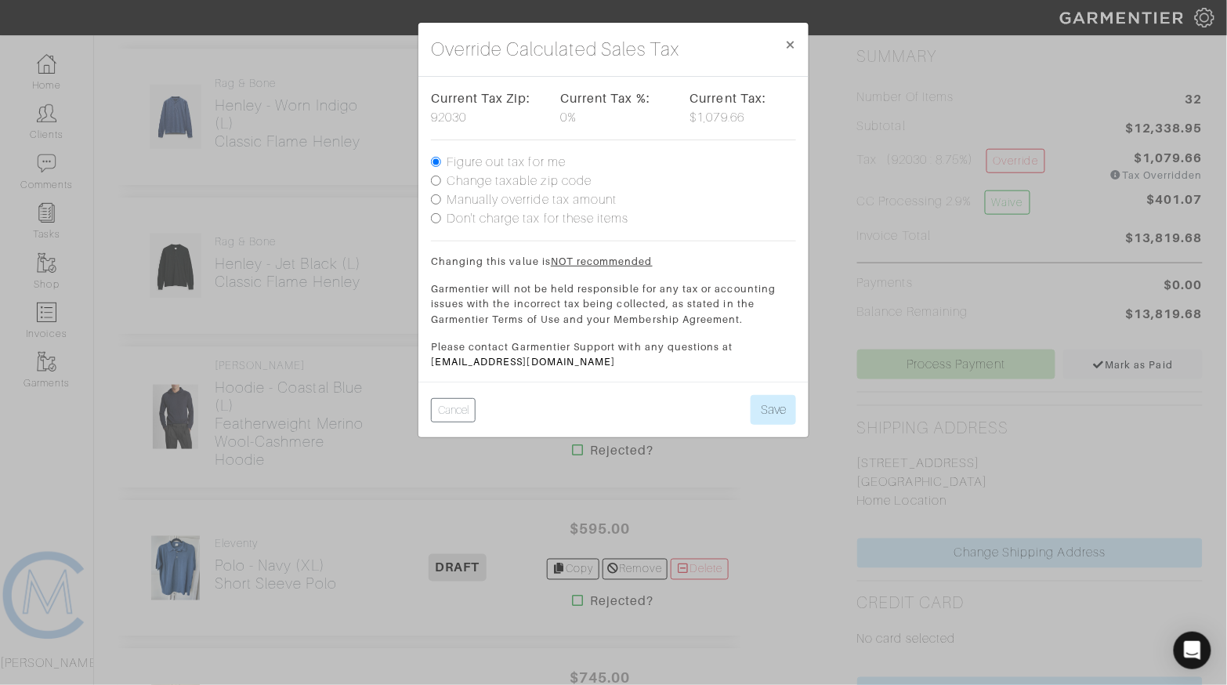
click at [508, 179] on label "Change taxable zip code" at bounding box center [518, 181] width 145 height 19
click at [441, 179] on input "Change taxable zip code" at bounding box center [436, 180] width 10 height 10
radio input "true"
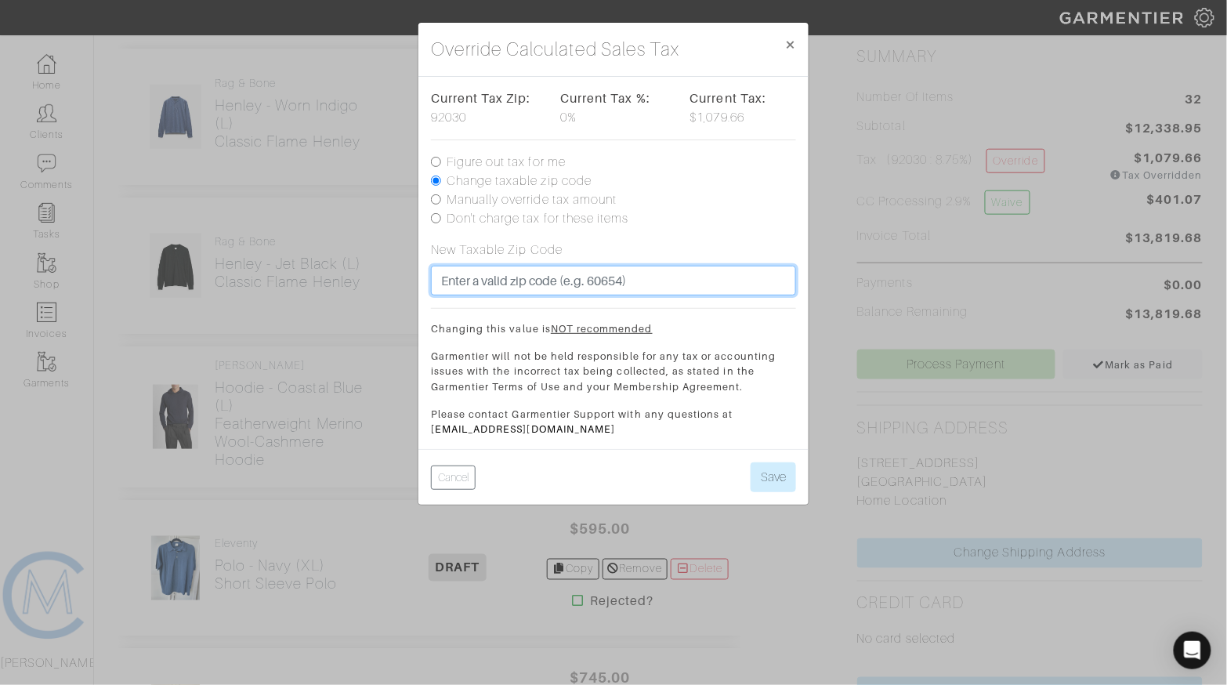
click at [505, 285] on input "text" at bounding box center [613, 281] width 365 height 30
type input "91030"
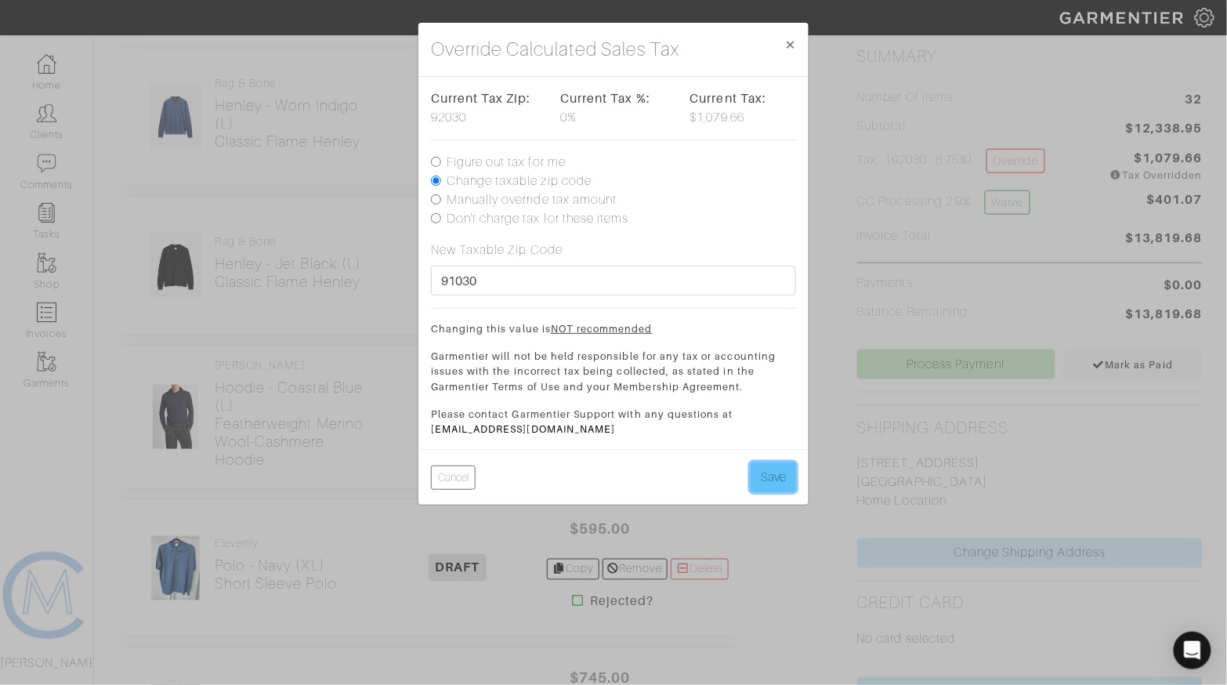
click at [762, 464] on button "Save" at bounding box center [772, 477] width 45 height 30
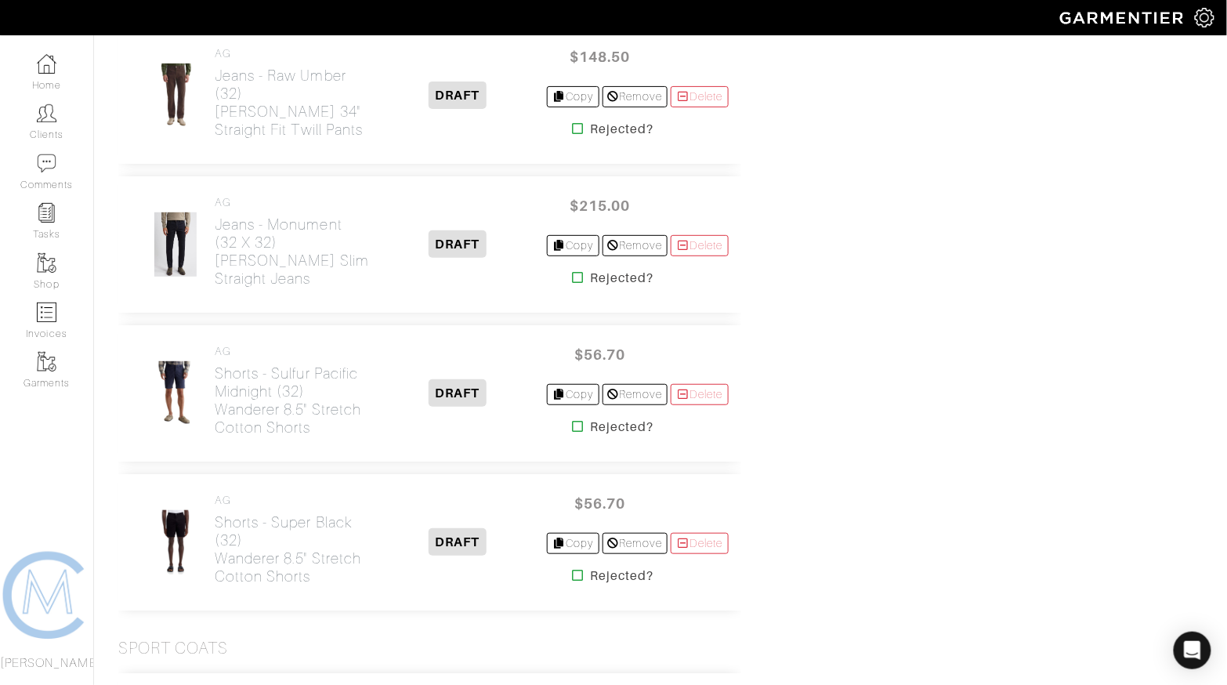
scroll to position [3777, 0]
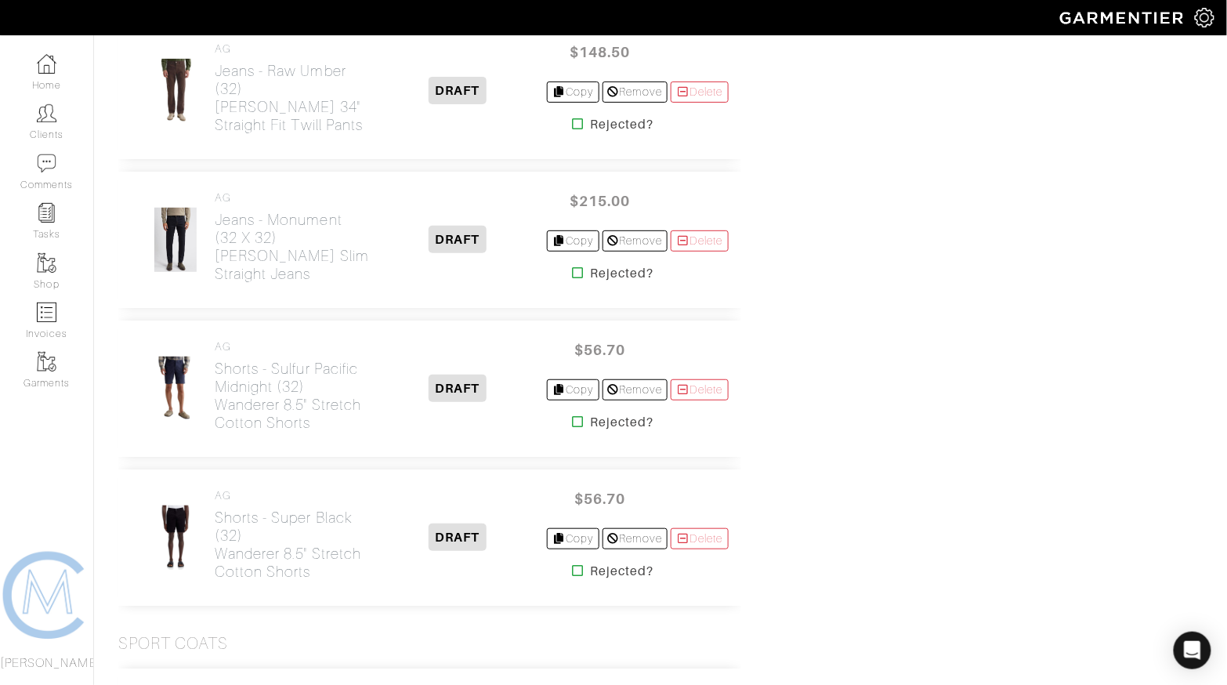
click at [572, 415] on icon at bounding box center [578, 421] width 12 height 13
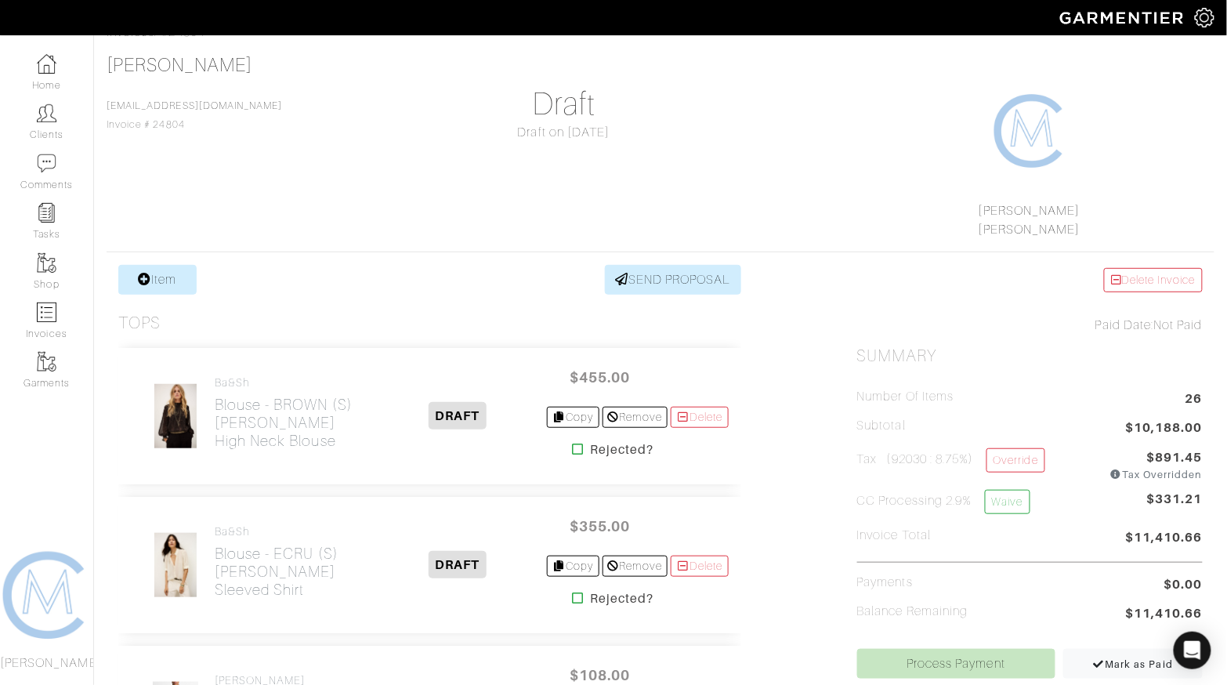
scroll to position [94, 0]
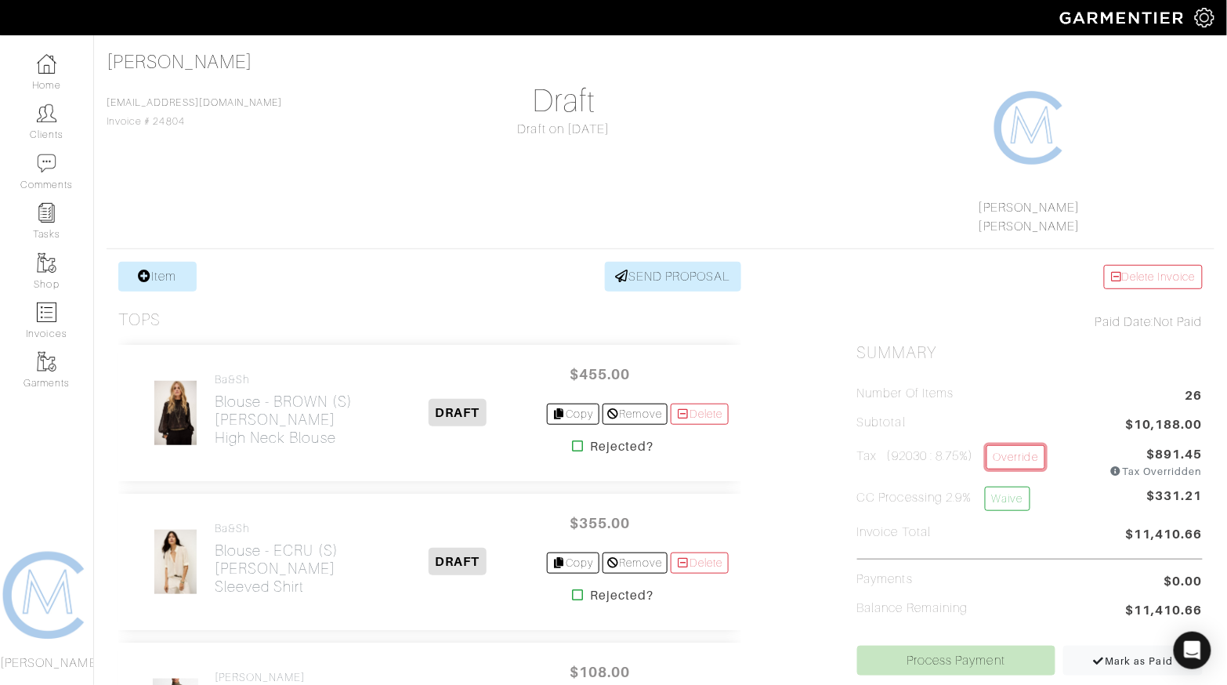
click at [1007, 445] on link "Override" at bounding box center [1015, 457] width 59 height 24
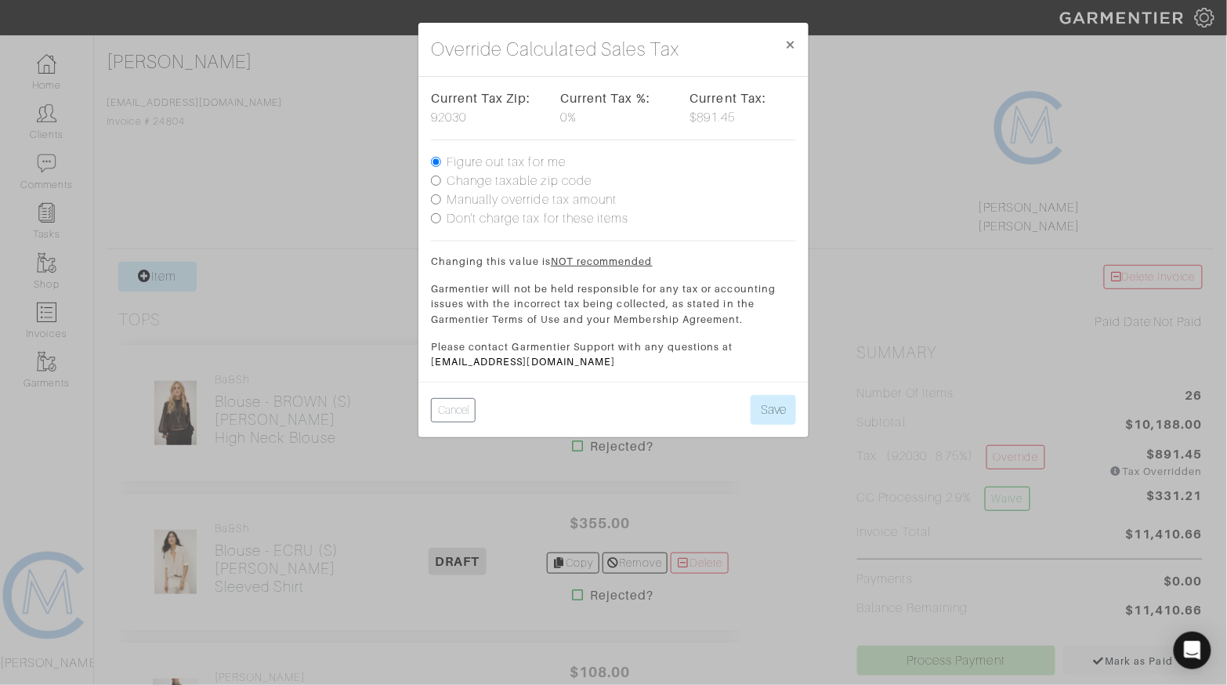
click at [526, 180] on label "Change taxable zip code" at bounding box center [518, 181] width 145 height 19
click at [441, 180] on input "Change taxable zip code" at bounding box center [436, 180] width 10 height 10
radio input "true"
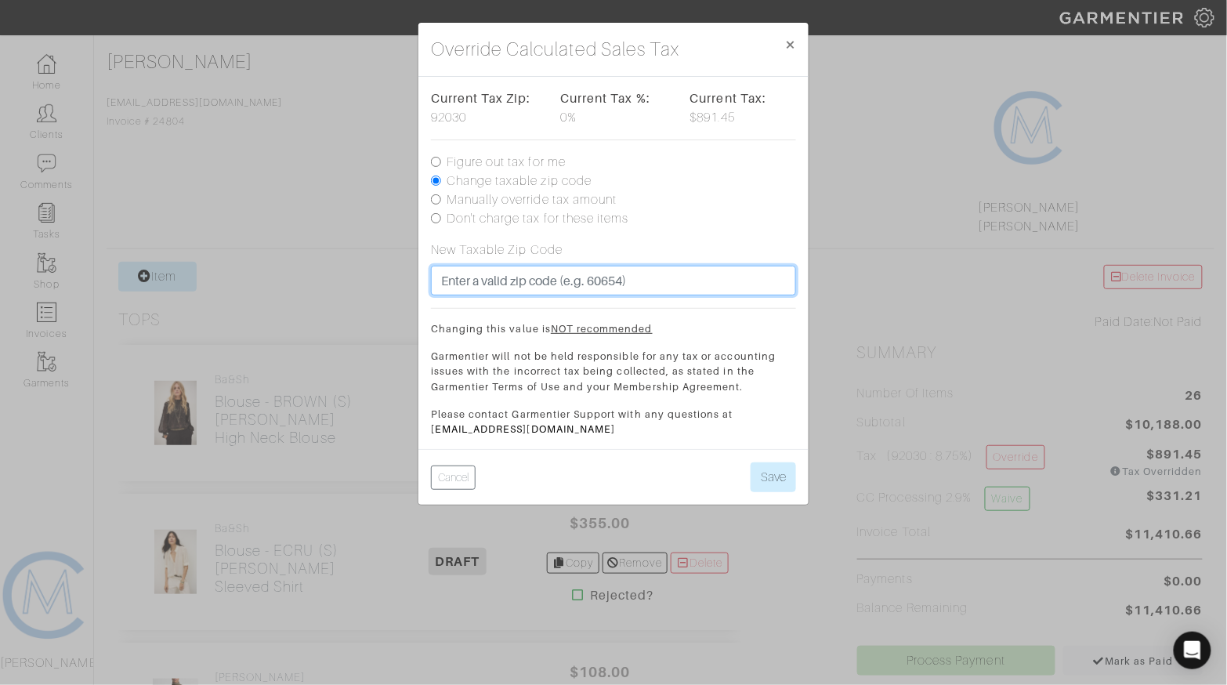
click at [493, 287] on input "text" at bounding box center [613, 281] width 365 height 30
type input "91030"
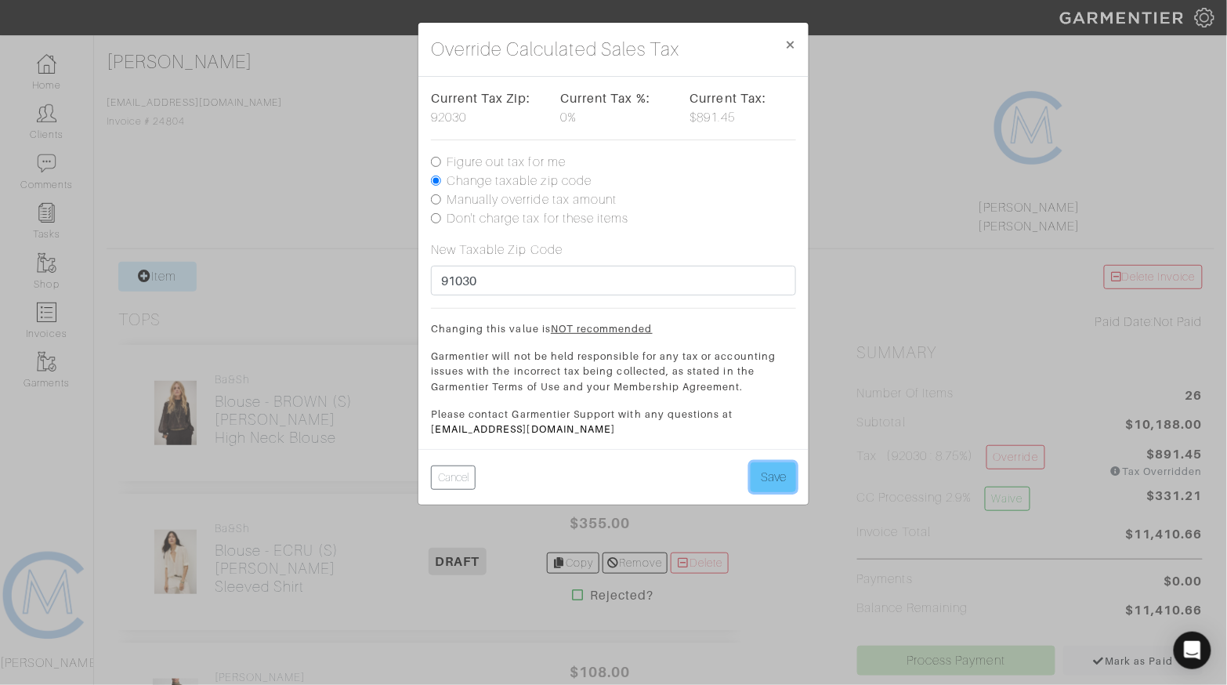
click at [771, 472] on button "Save" at bounding box center [772, 477] width 45 height 30
click at [959, 168] on div "Override Calculated Sales Tax × Close Current Tax Zip: 92030 Current Tax %: 0% …" at bounding box center [613, 342] width 1227 height 685
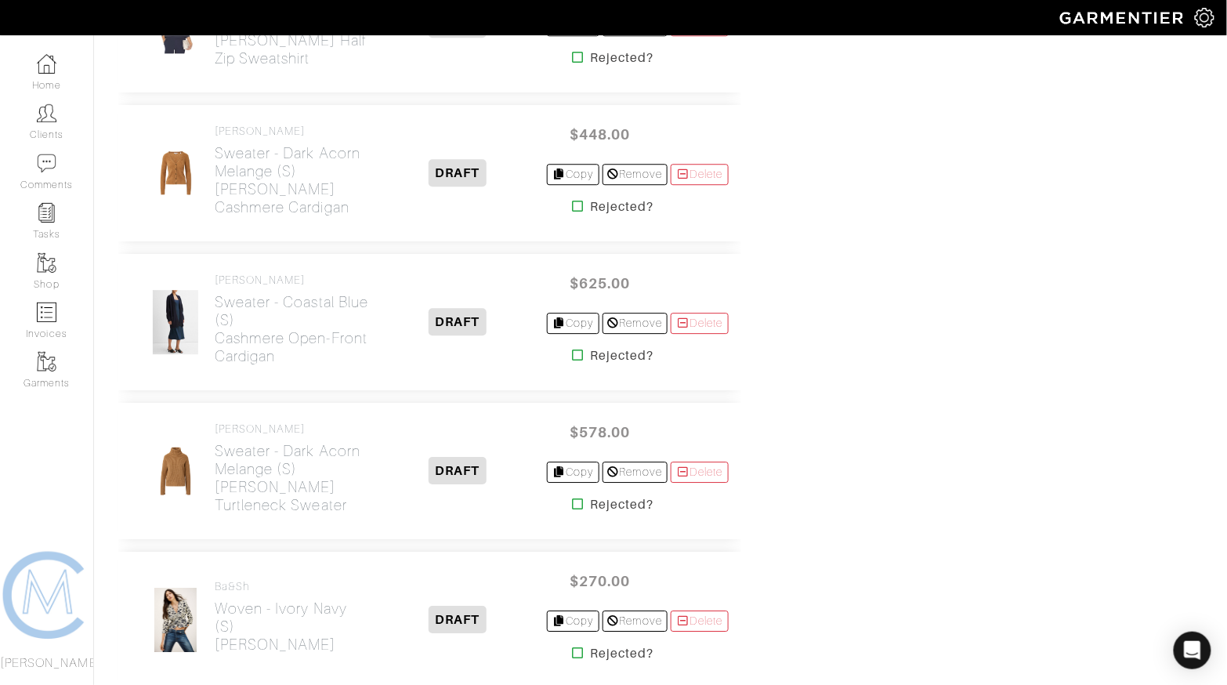
scroll to position [1231, 0]
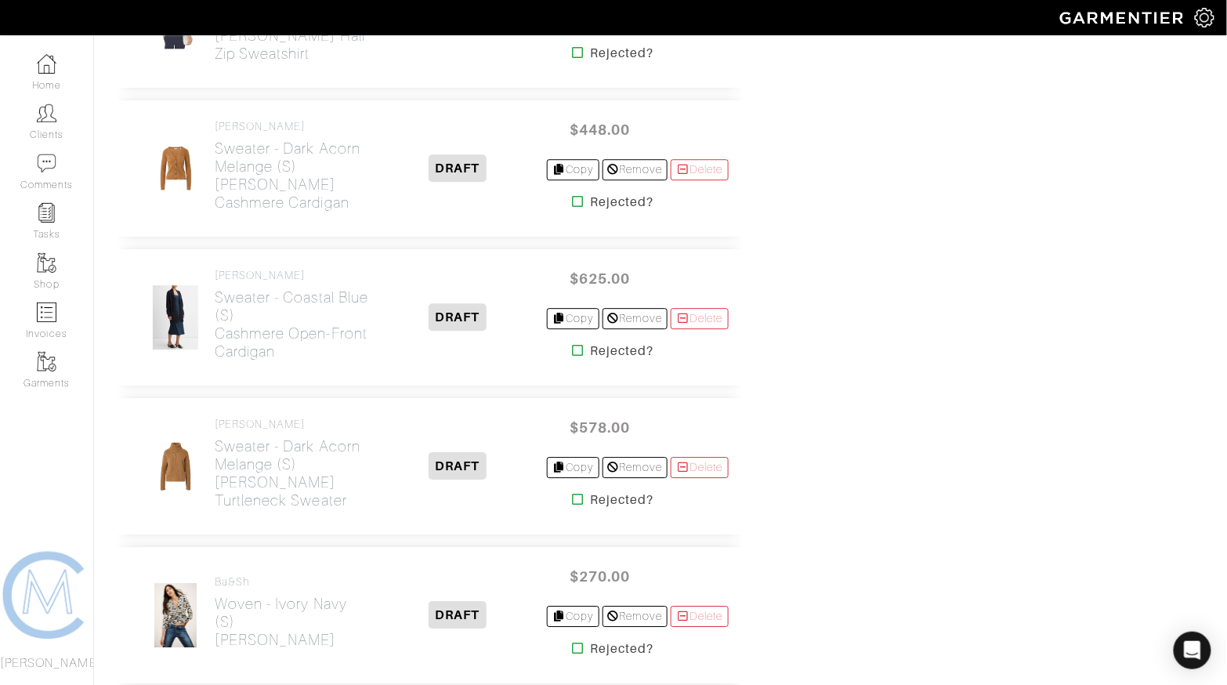
click at [176, 294] on img at bounding box center [176, 317] width 48 height 66
click at [233, 301] on h2 "Sweater - Coastal Blue (S) Cashmere Open-Front Cardigan" at bounding box center [292, 324] width 154 height 72
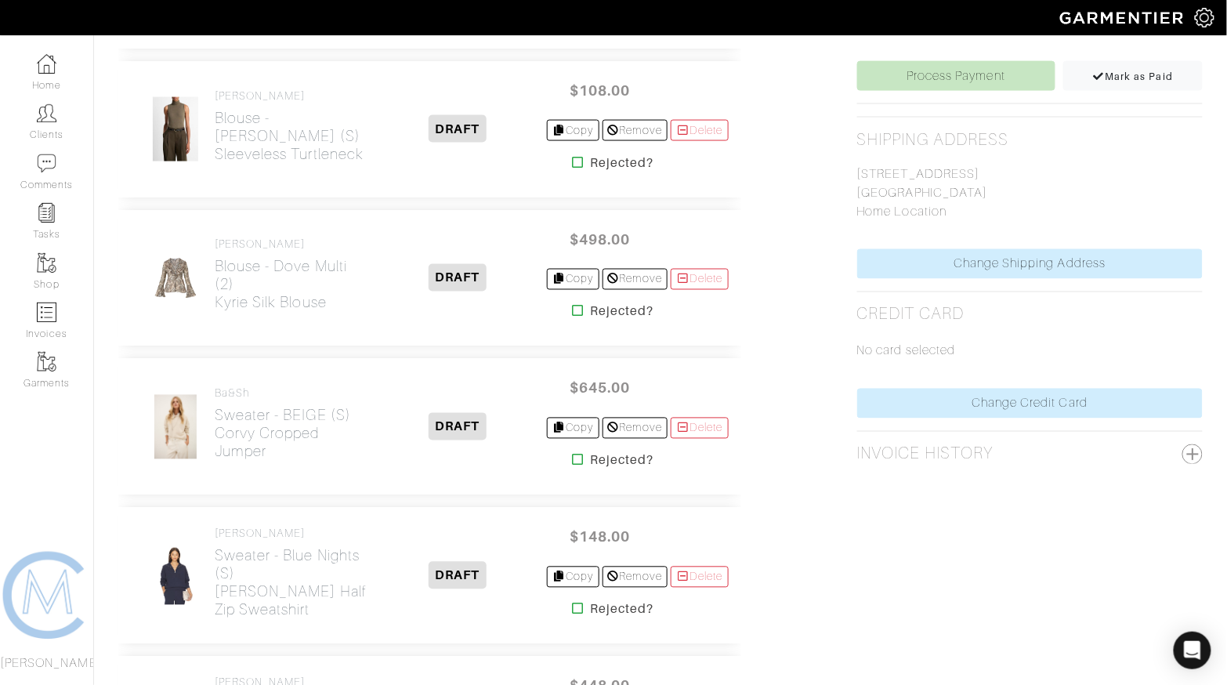
scroll to position [703, 0]
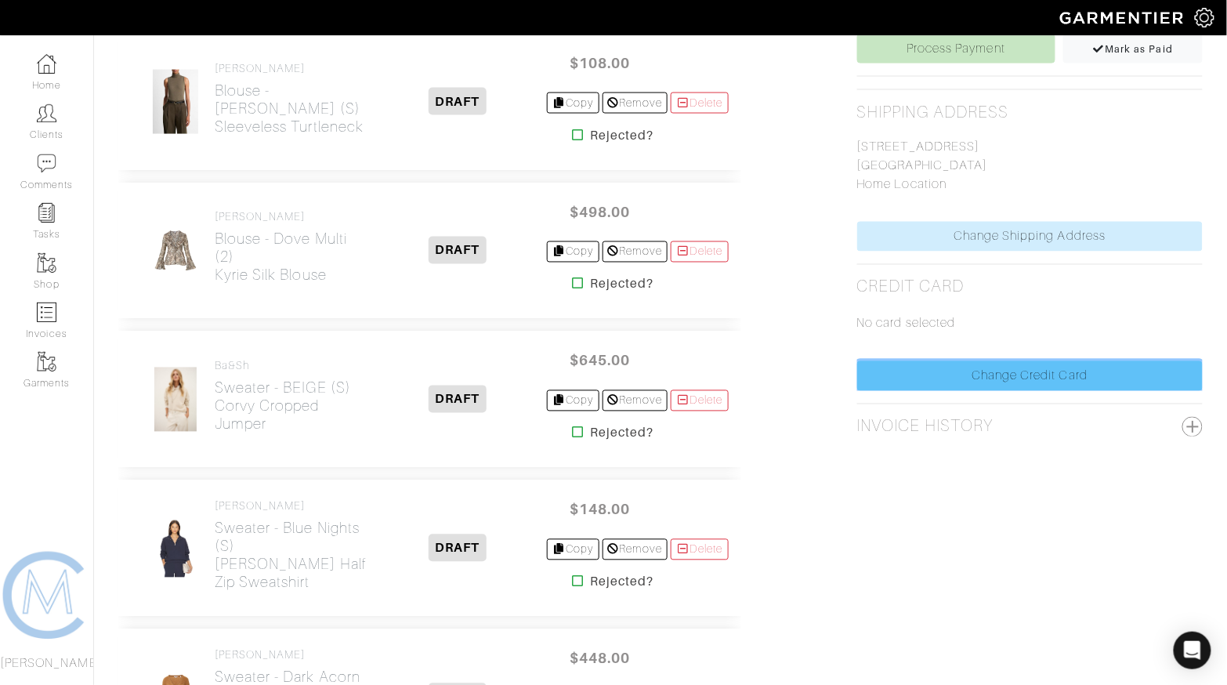
click at [915, 371] on link "Change Credit Card" at bounding box center [1029, 376] width 345 height 30
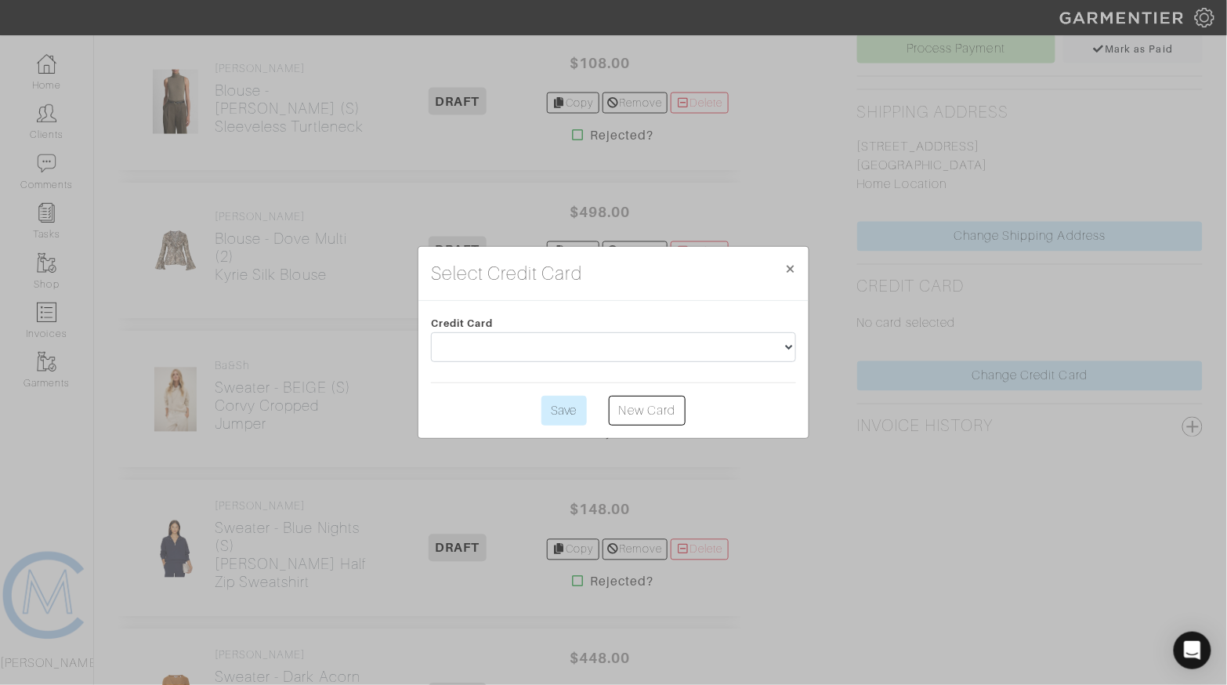
click at [563, 330] on div "Credit Card" at bounding box center [613, 341] width 388 height 56
click at [562, 348] on select at bounding box center [613, 347] width 365 height 30
click at [656, 406] on link "New Card" at bounding box center [647, 411] width 77 height 30
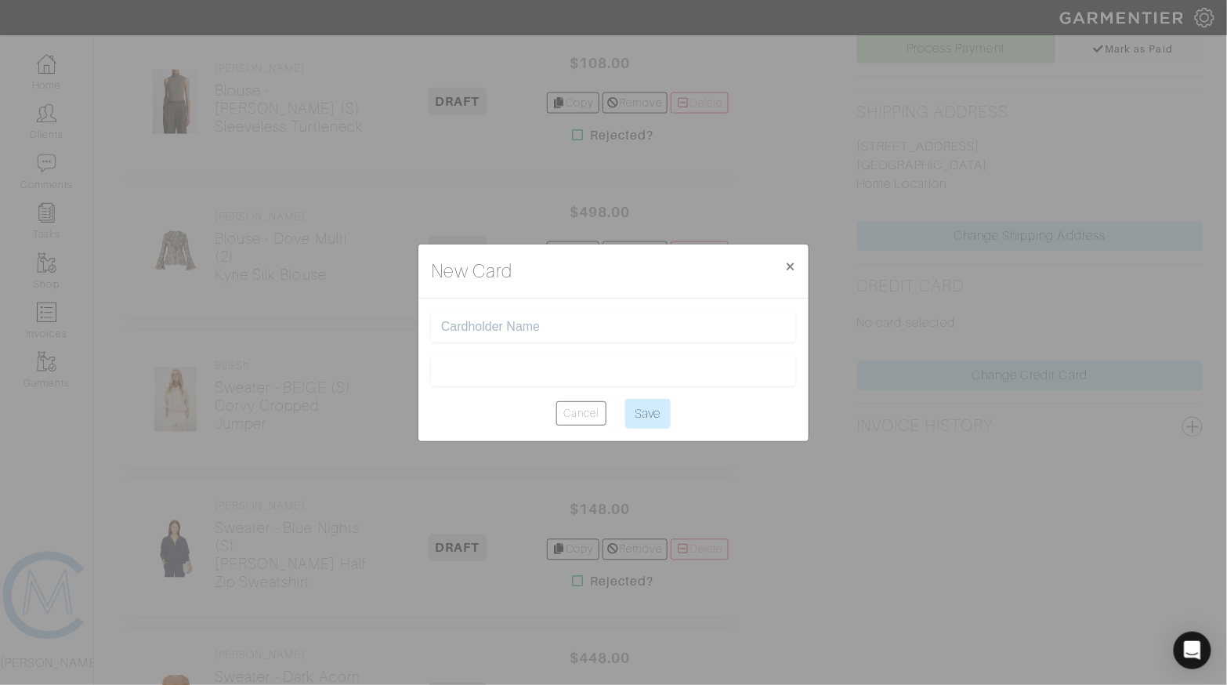
click at [506, 335] on div at bounding box center [613, 326] width 365 height 31
click at [506, 323] on input "text" at bounding box center [613, 327] width 345 height 15
type input "[PERSON_NAME]"
click at [648, 419] on input "Save" at bounding box center [647, 414] width 45 height 30
type input "Saving..."
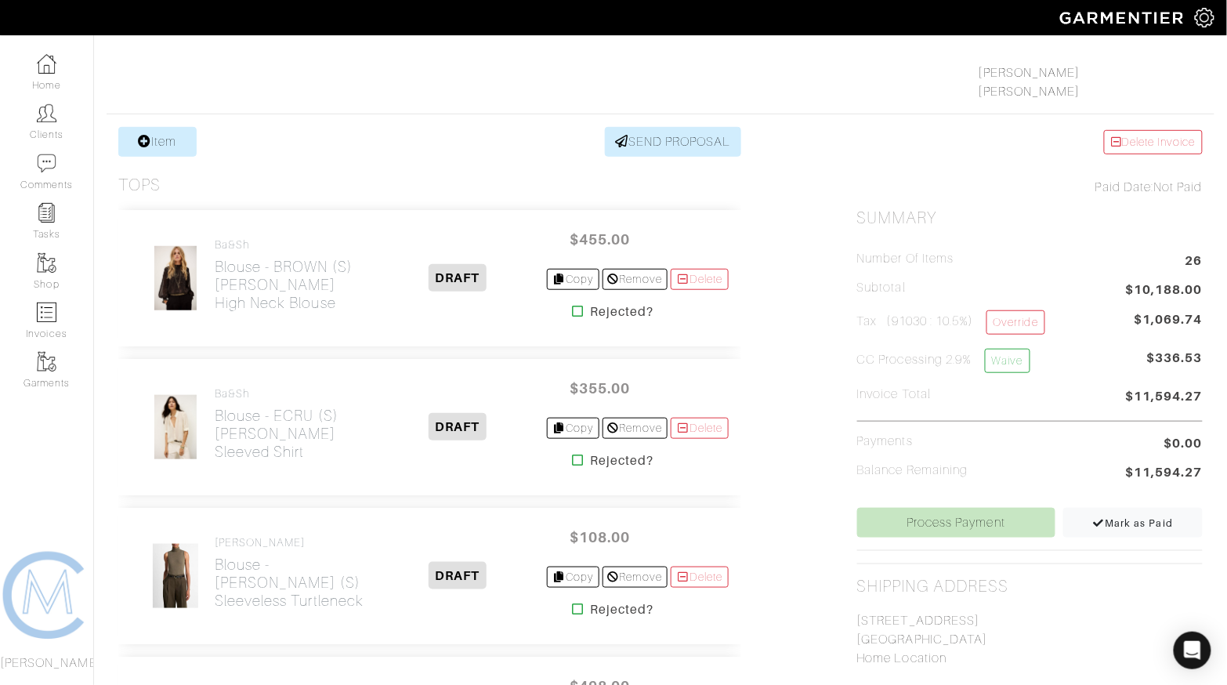
scroll to position [223, 0]
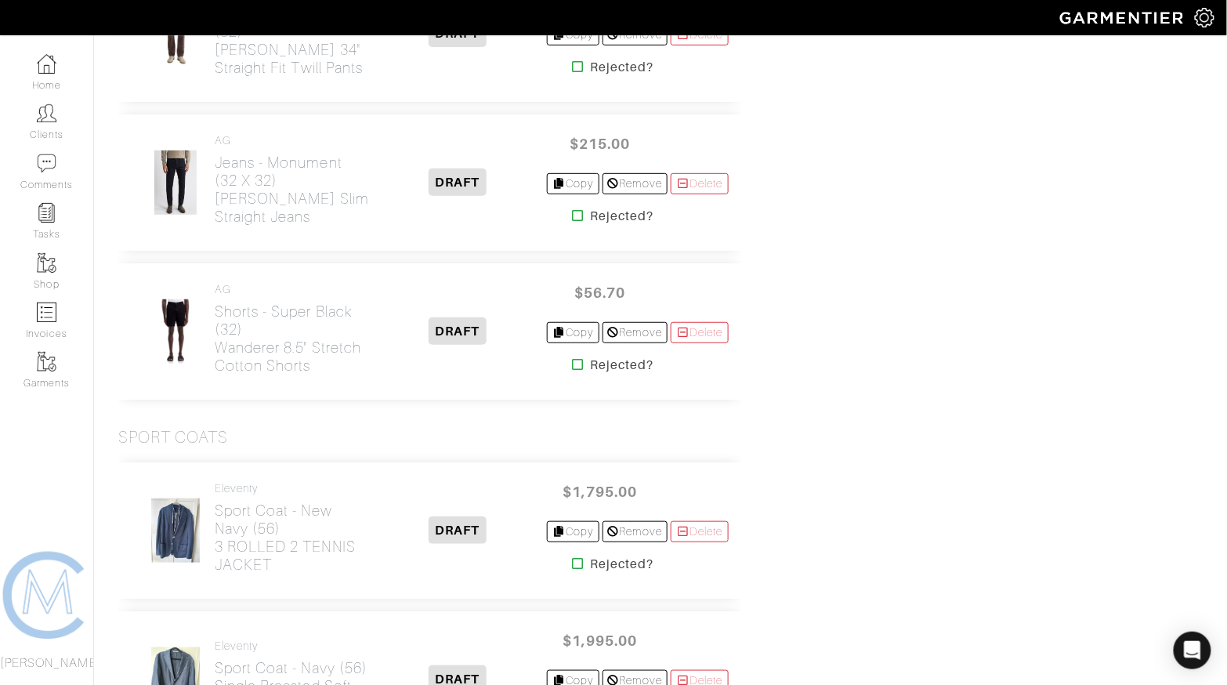
scroll to position [3815, 0]
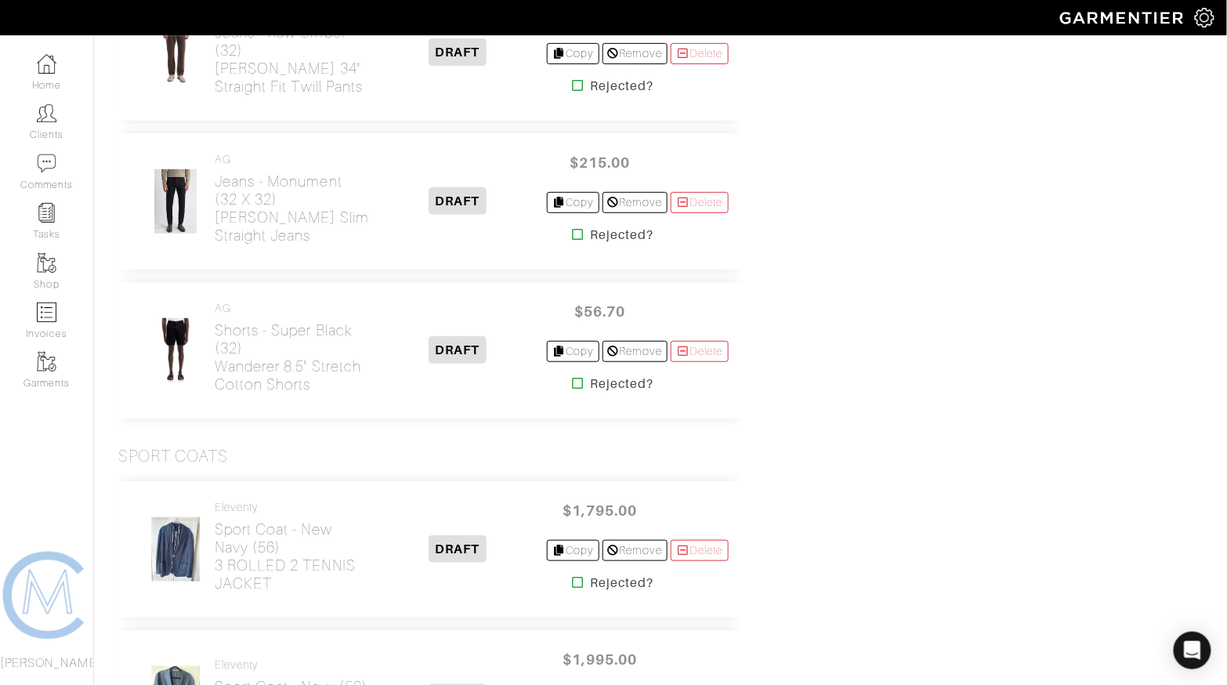
click at [572, 378] on icon at bounding box center [578, 383] width 12 height 13
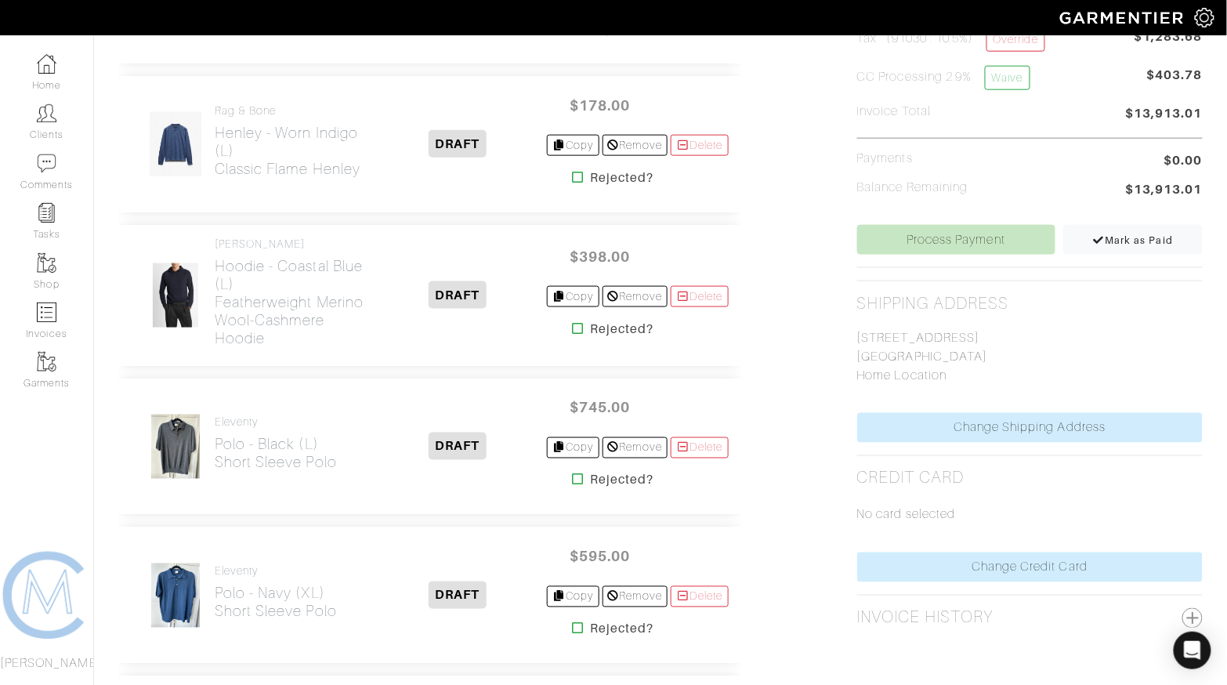
scroll to position [527, 0]
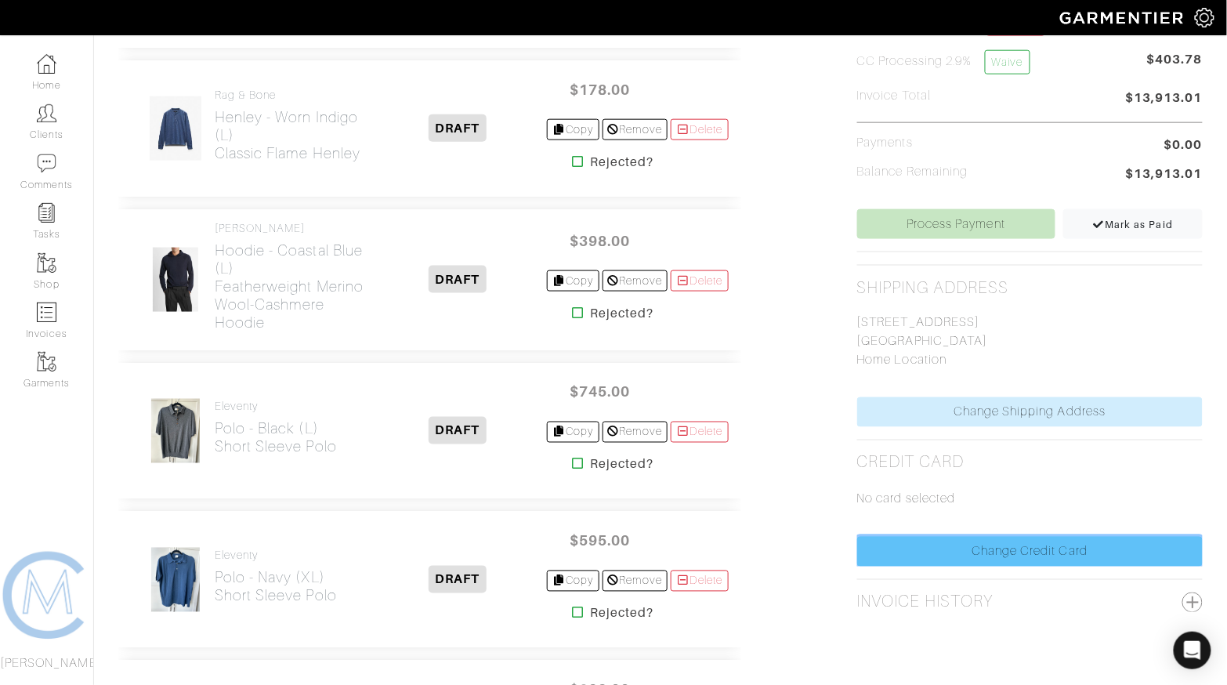
click at [1011, 537] on link "Change Credit Card" at bounding box center [1029, 552] width 345 height 30
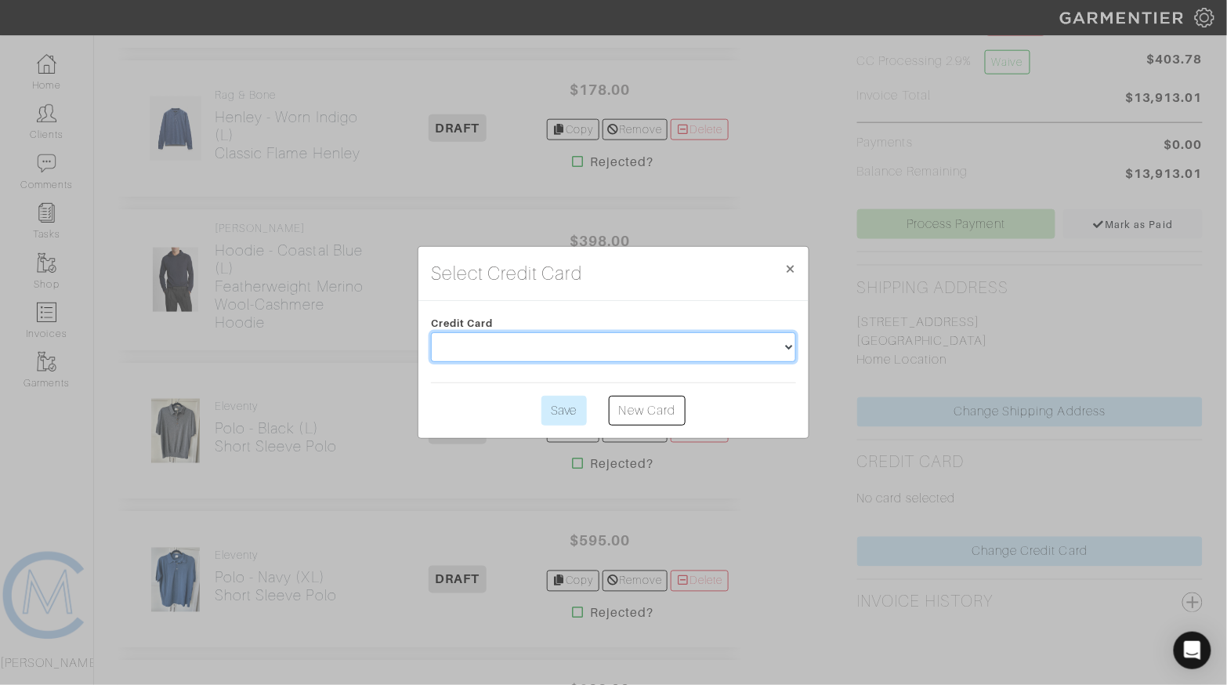
click at [692, 356] on select at bounding box center [613, 347] width 365 height 30
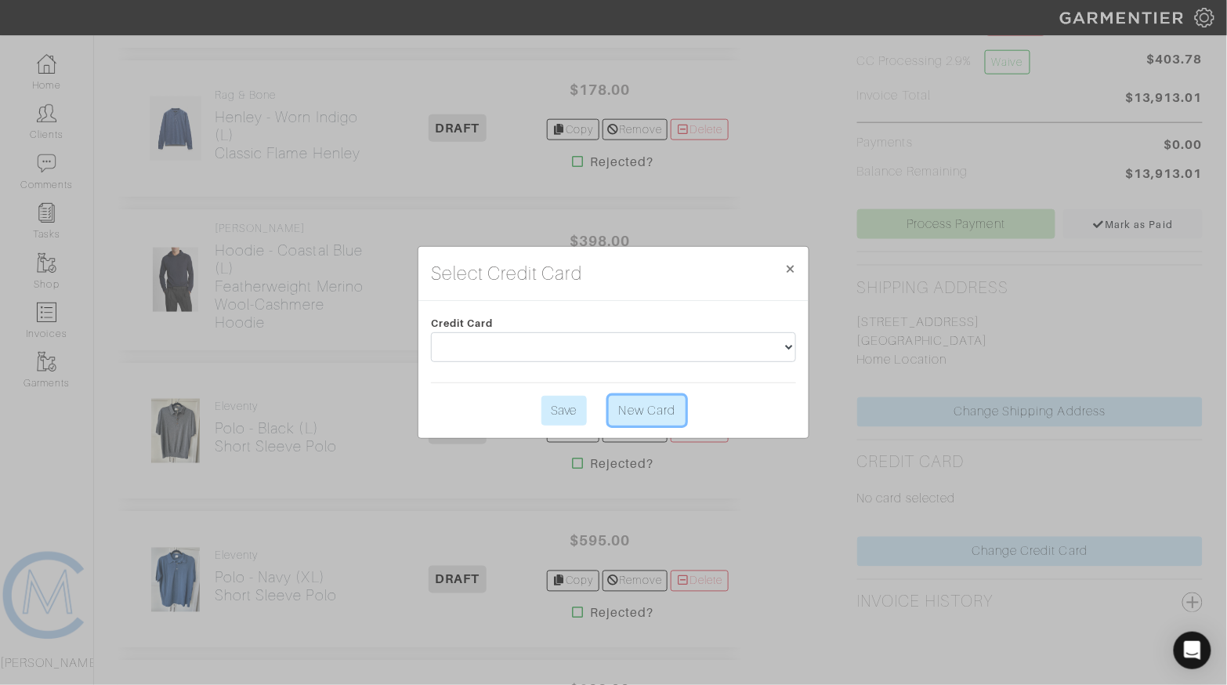
click at [638, 406] on link "New Card" at bounding box center [647, 411] width 77 height 30
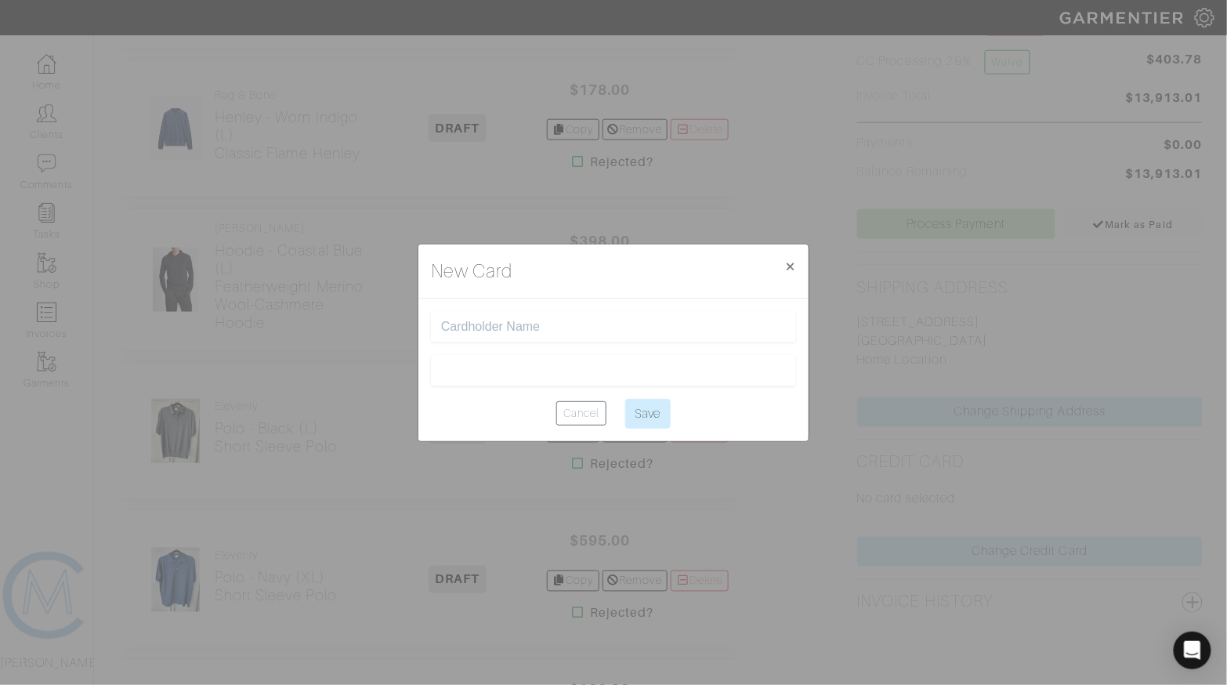
click at [548, 331] on input "text" at bounding box center [613, 327] width 345 height 15
type input "[PERSON_NAME]"
click at [644, 417] on input "Save" at bounding box center [647, 414] width 45 height 30
type input "Saving..."
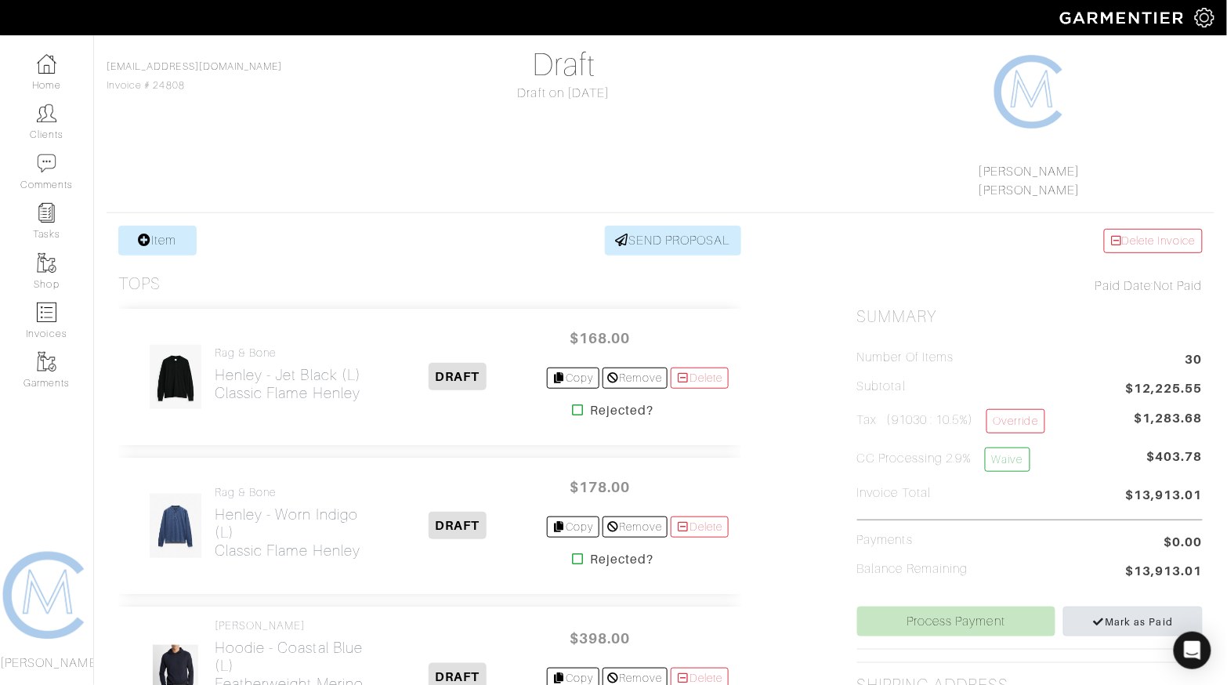
scroll to position [126, 0]
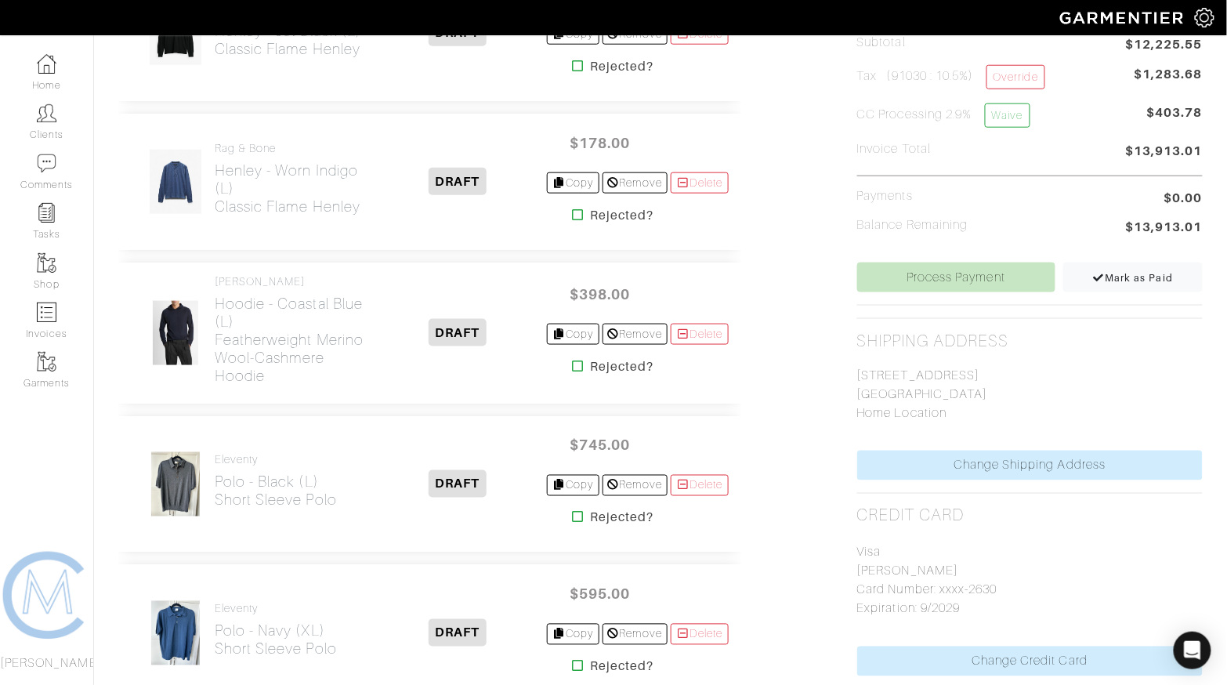
scroll to position [472, 0]
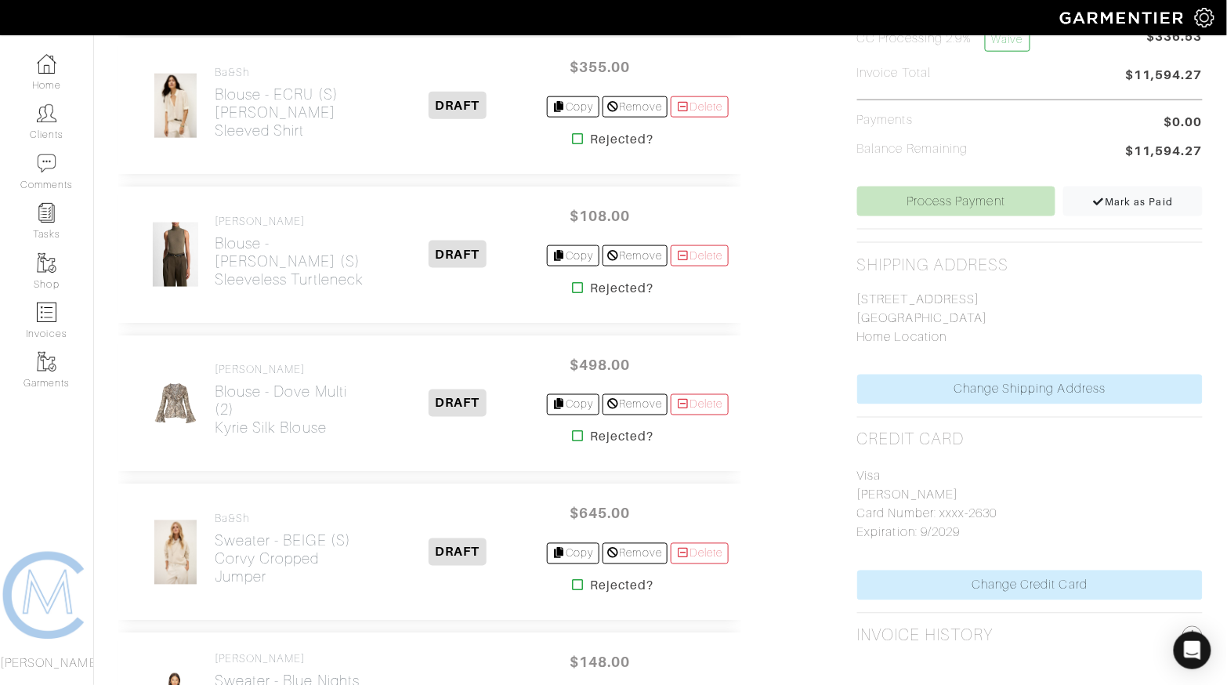
scroll to position [526, 0]
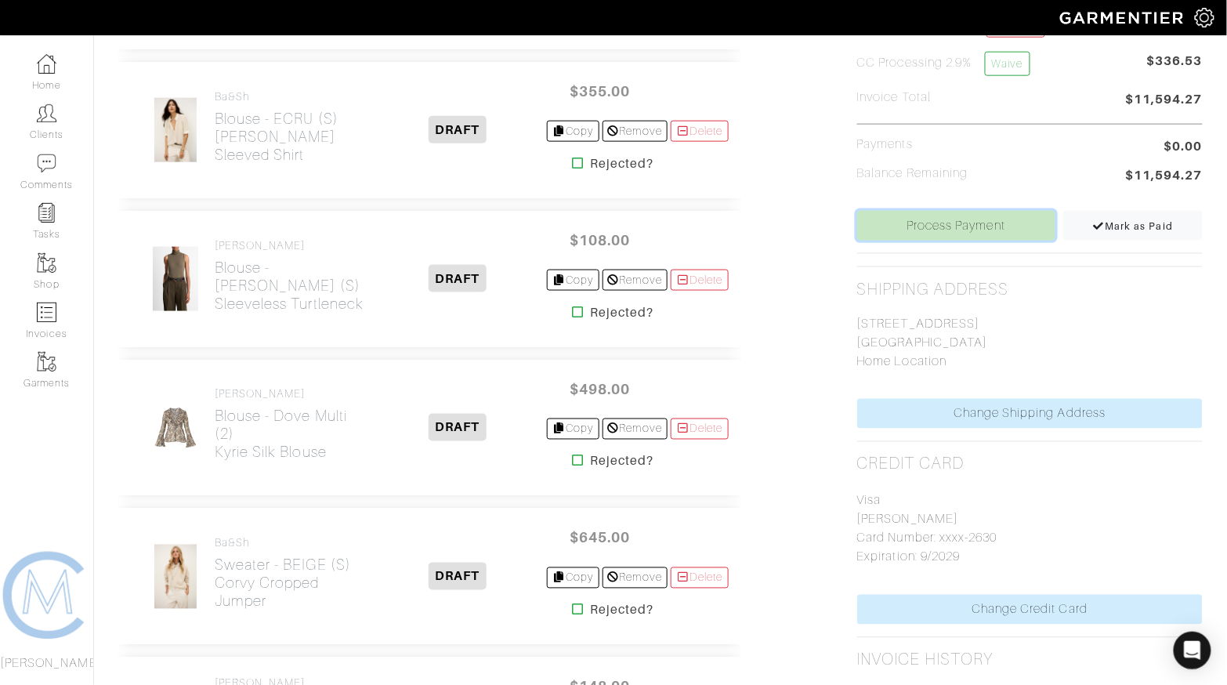
click at [952, 227] on link "Process Payment" at bounding box center [956, 226] width 198 height 30
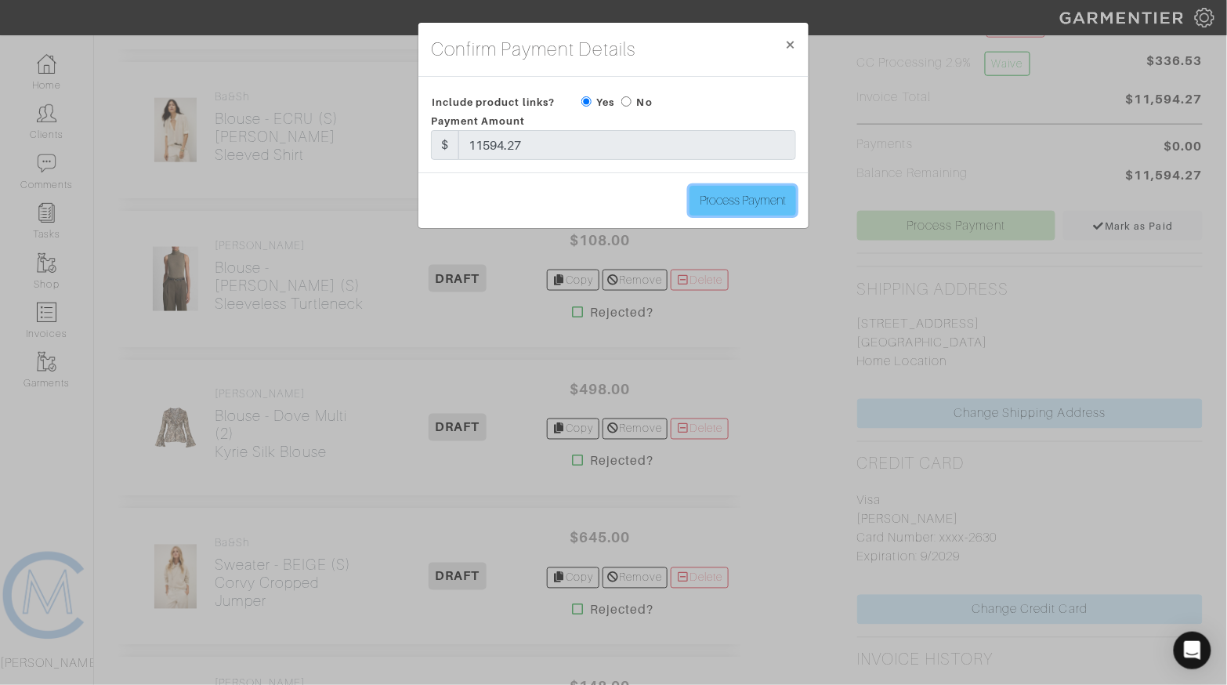
click at [706, 208] on input "Process Payment" at bounding box center [742, 201] width 107 height 30
type input "Process Payment"
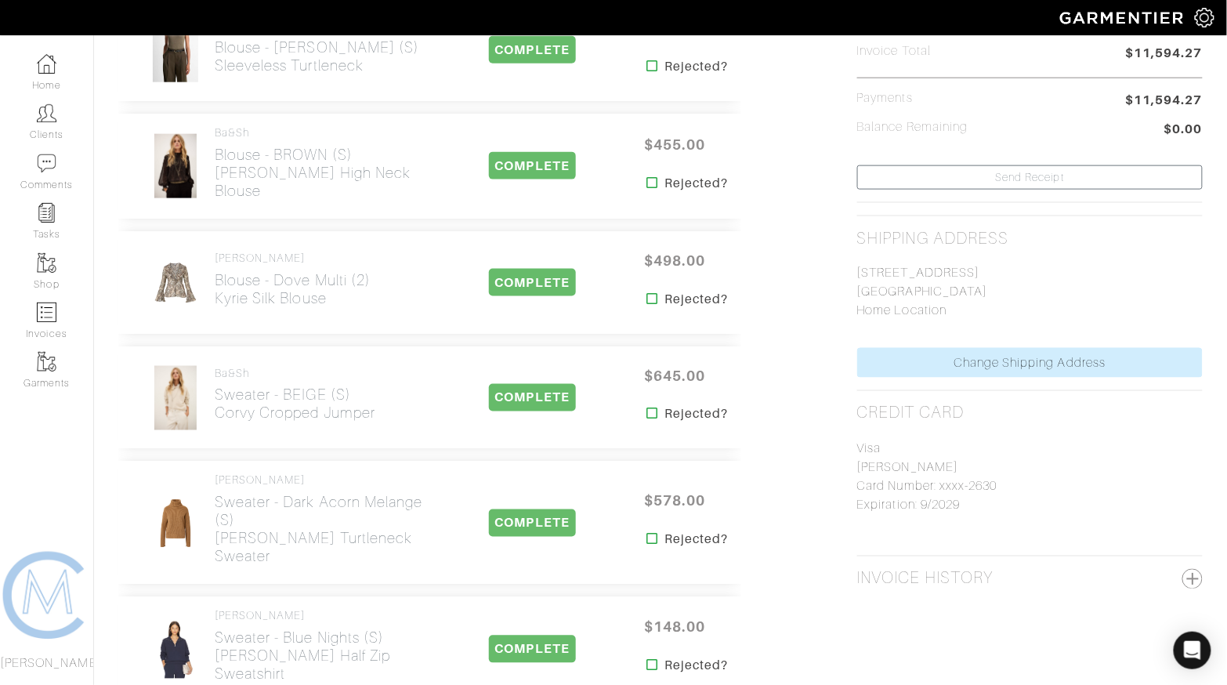
scroll to position [0, 0]
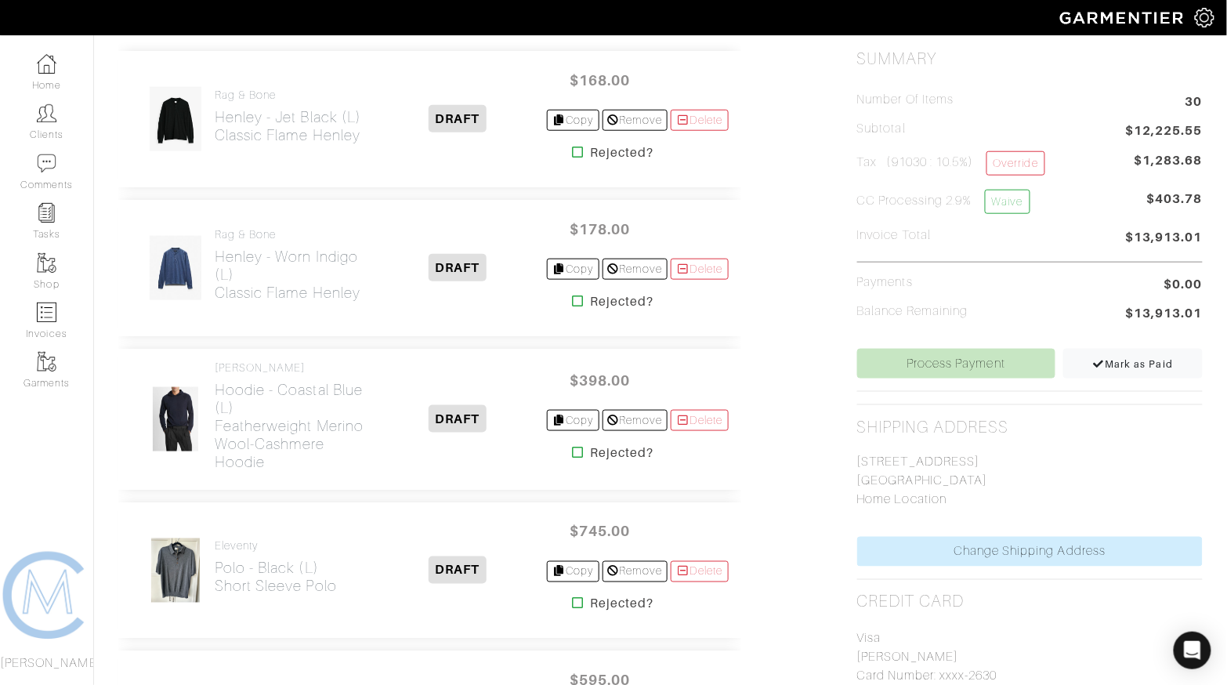
scroll to position [533, 0]
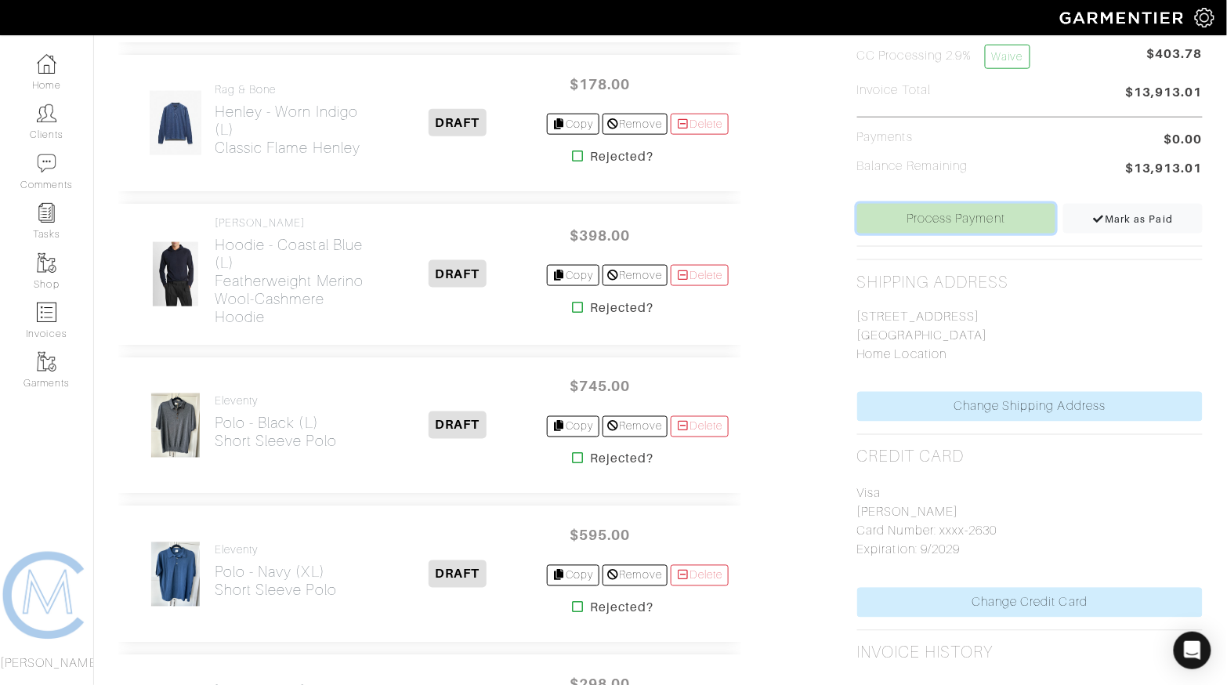
click at [986, 211] on link "Process Payment" at bounding box center [956, 219] width 198 height 30
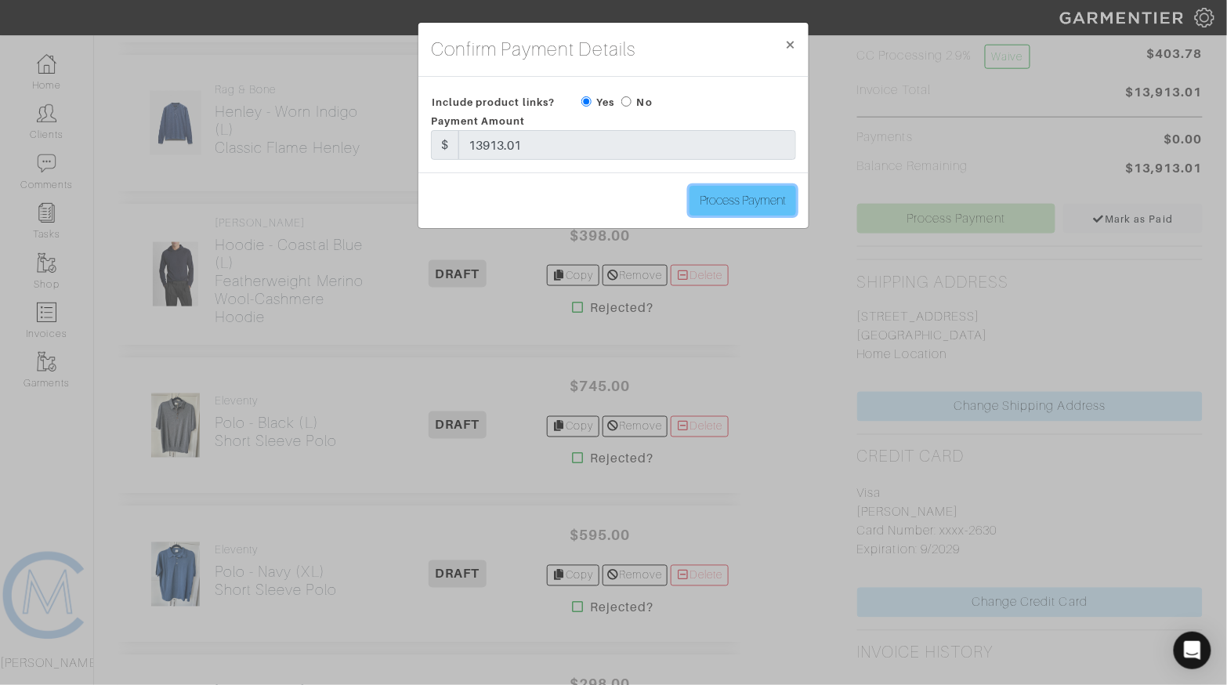
click at [740, 197] on input "Process Payment" at bounding box center [742, 201] width 107 height 30
type input "Process Payment"
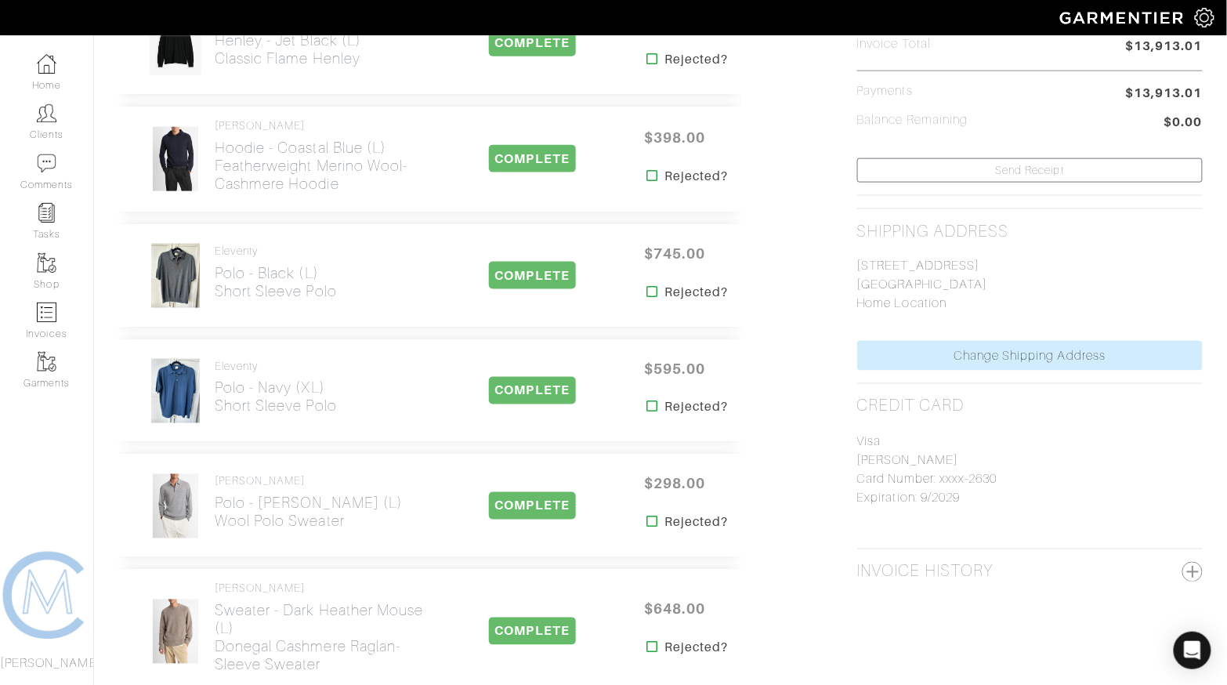
scroll to position [0, 0]
